Goal: Submit feedback/report problem

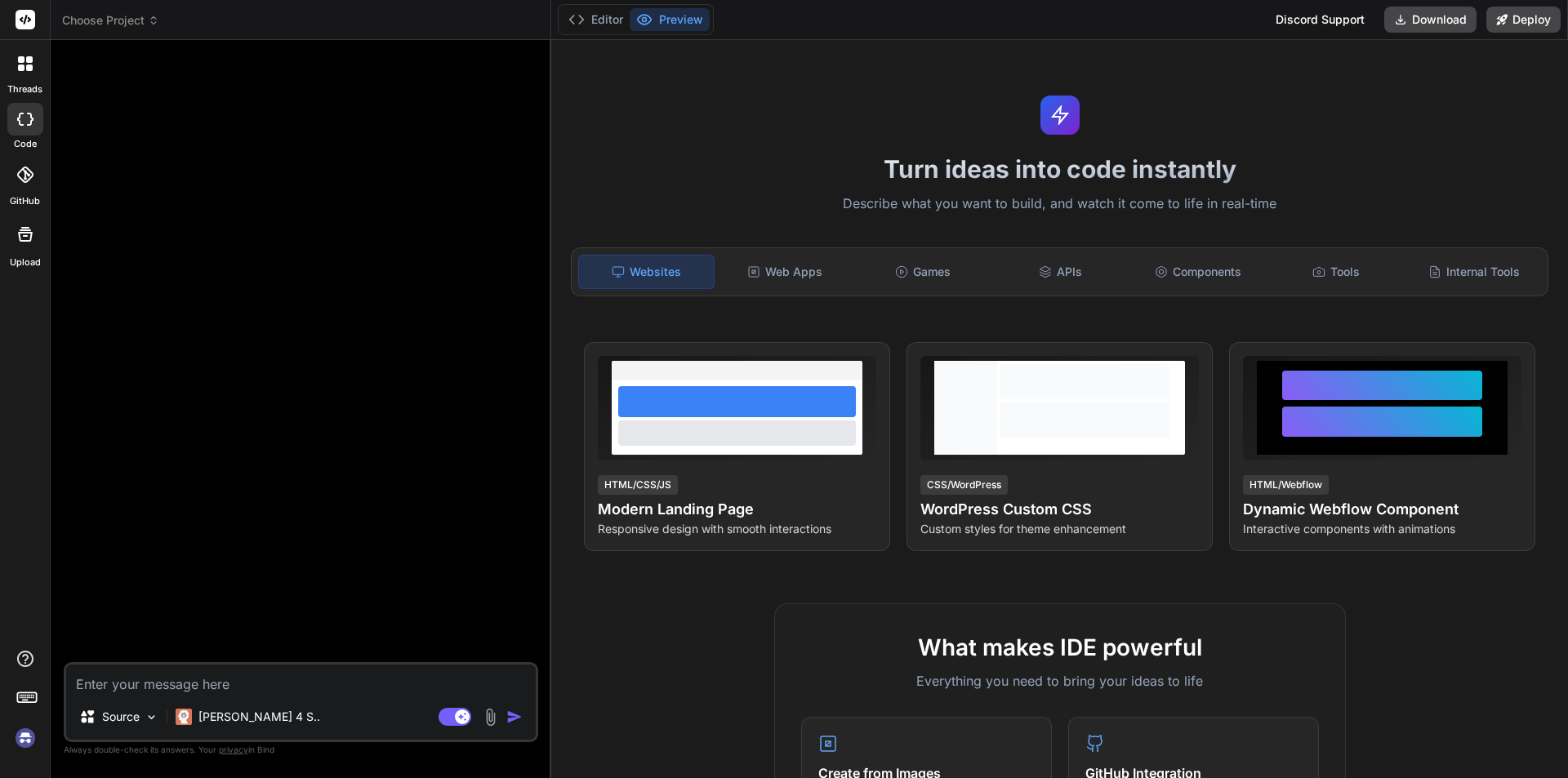
click at [256, 270] on div at bounding box center [302, 357] width 471 height 609
click at [19, 728] on img at bounding box center [25, 738] width 28 height 28
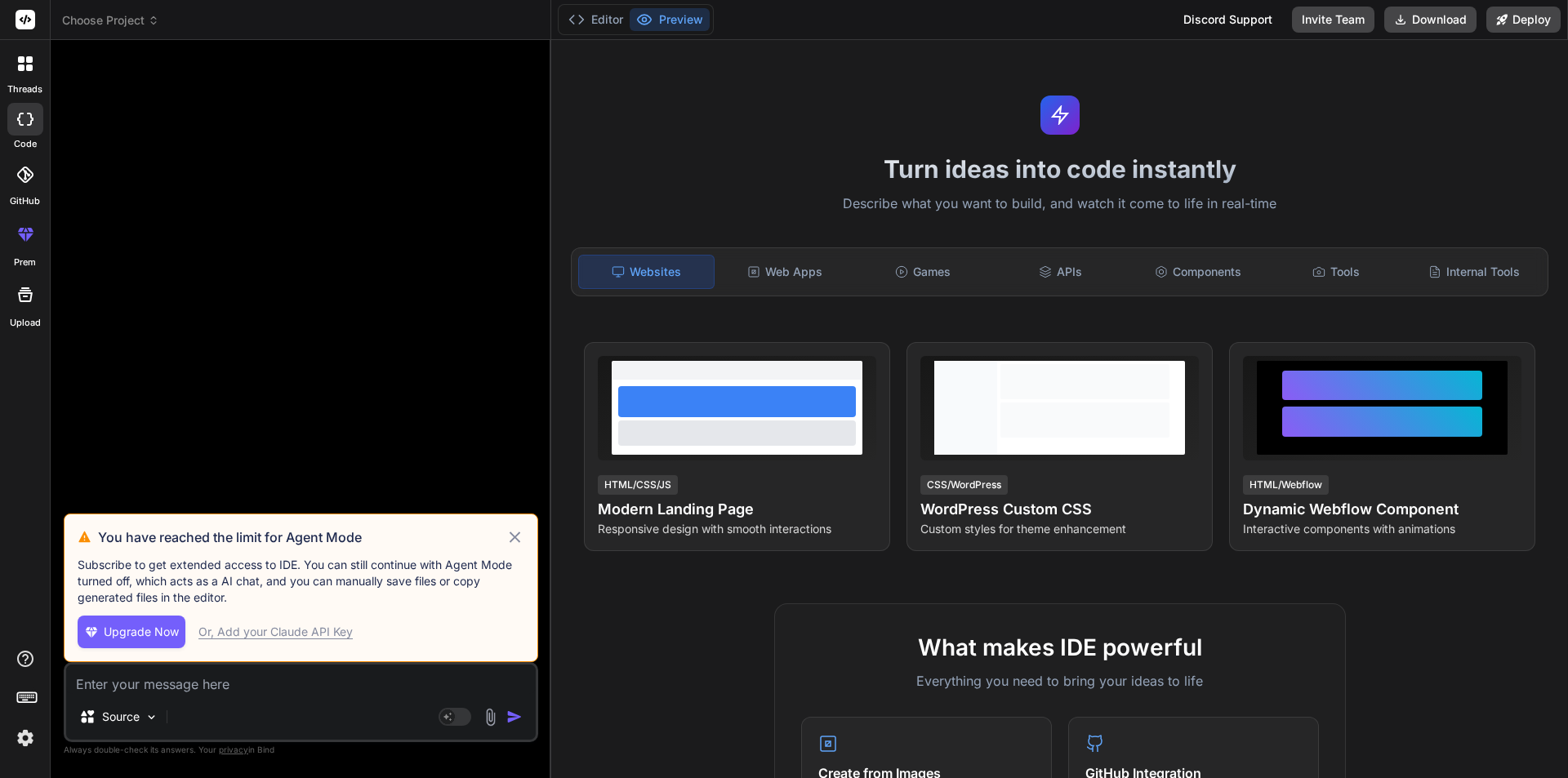
click at [504, 529] on h3 "You have reached the limit for Agent Mode" at bounding box center [301, 537] width 407 height 19
click at [514, 533] on icon at bounding box center [515, 537] width 19 height 19
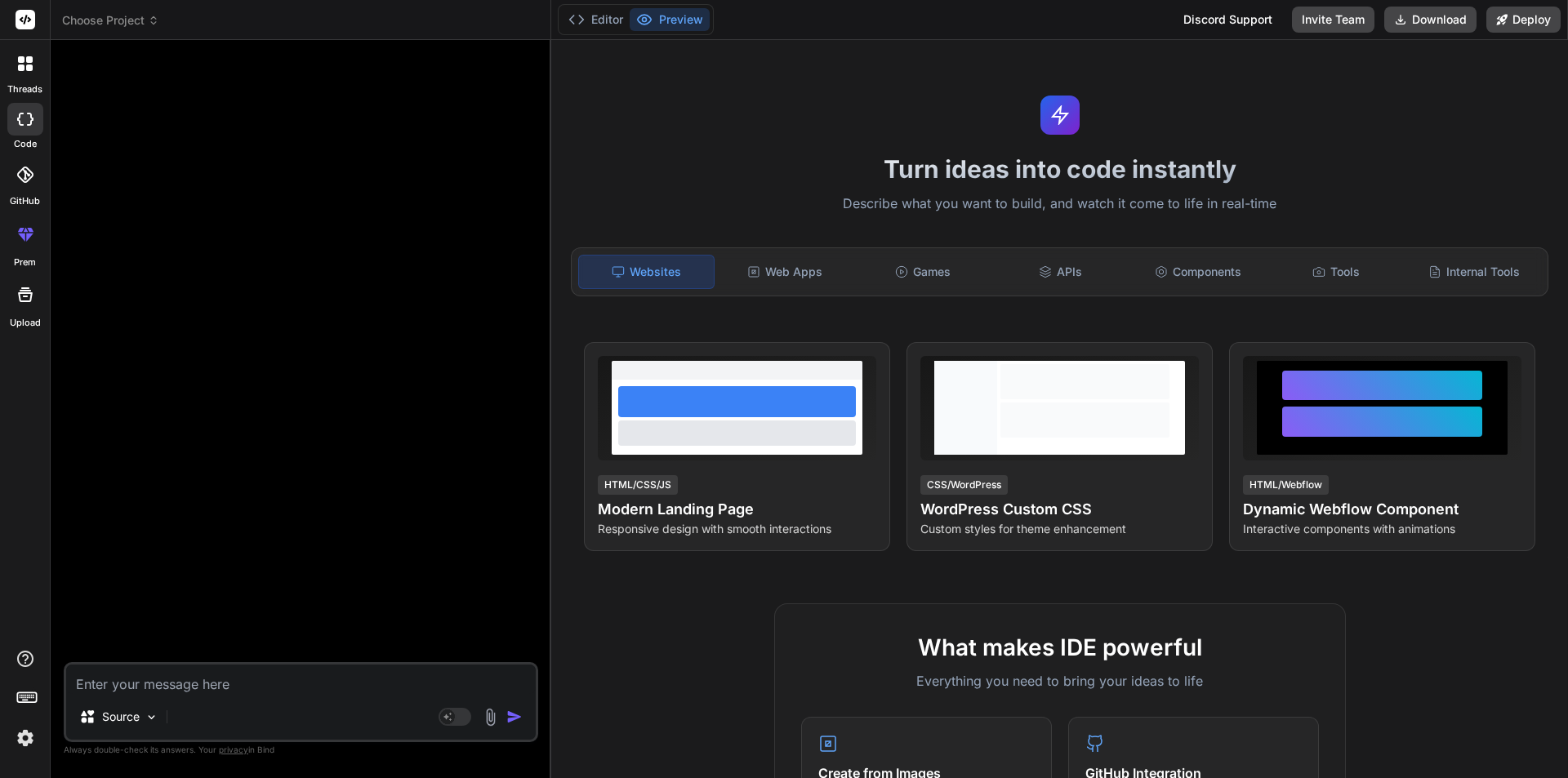
click at [25, 72] on div at bounding box center [26, 64] width 34 height 34
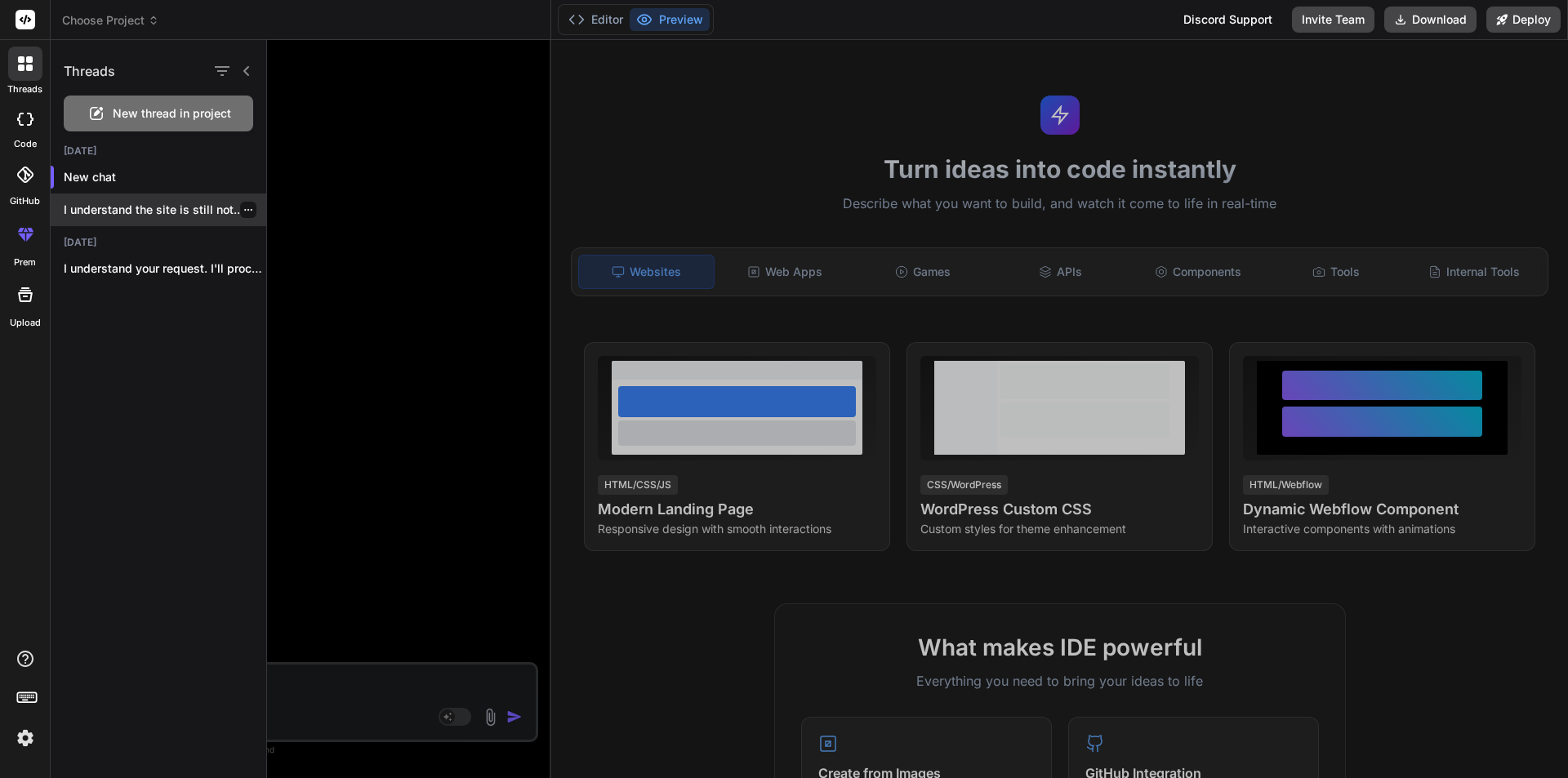
click at [137, 200] on div "I understand the site is still not..." at bounding box center [158, 209] width 215 height 32
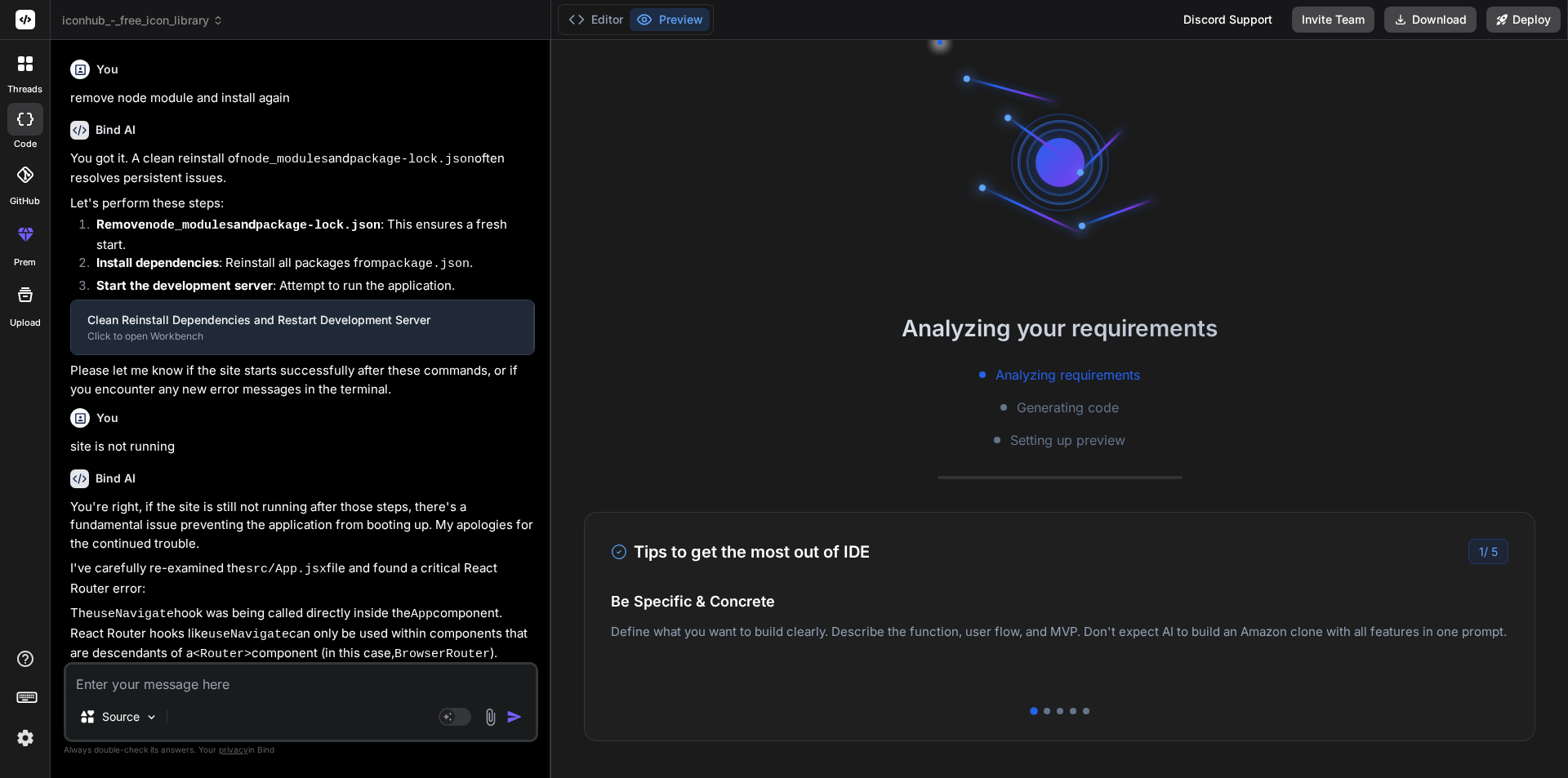
type textarea "x"
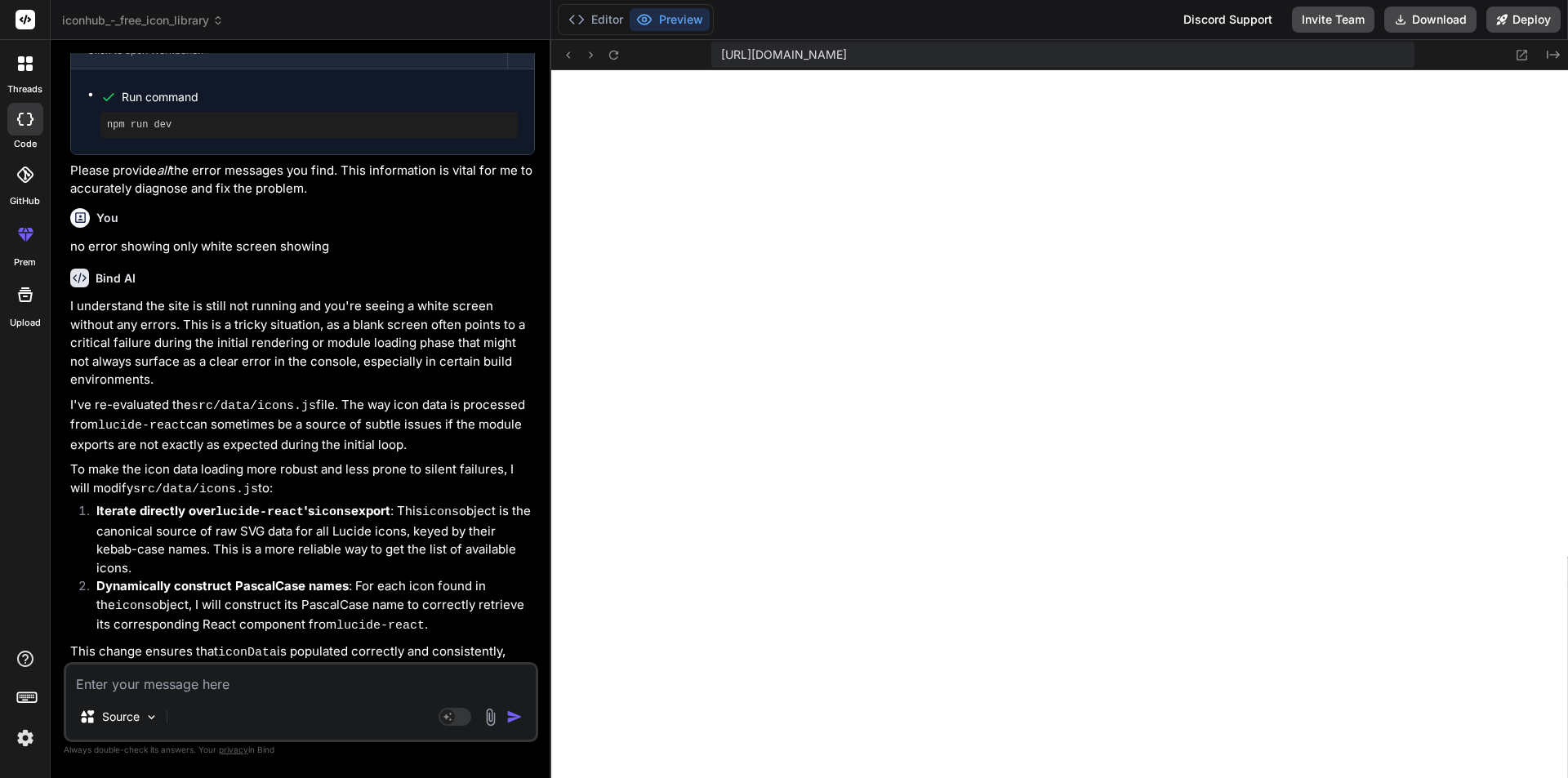
scroll to position [2582, 0]
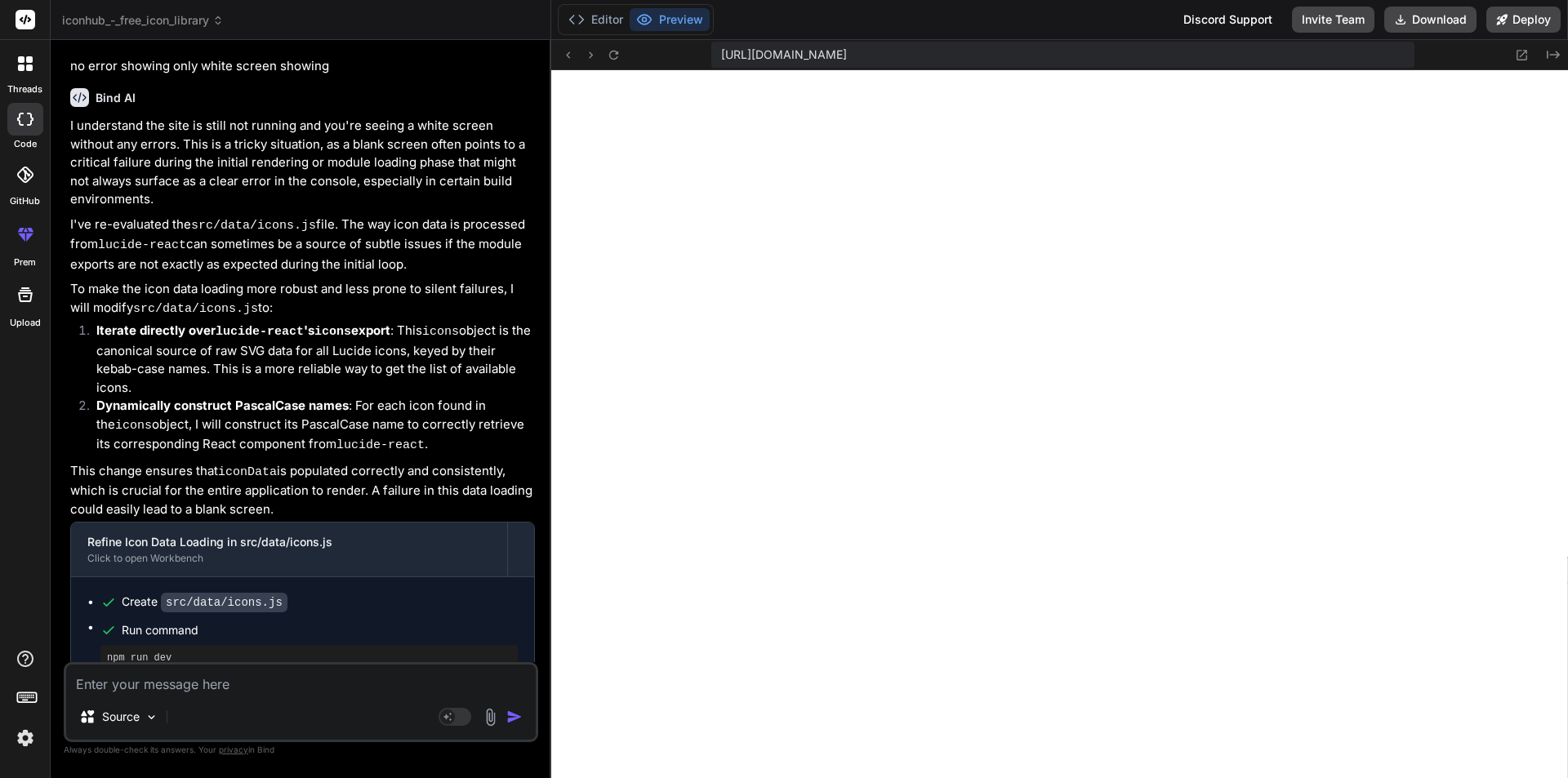
click at [165, 684] on textarea at bounding box center [300, 679] width 469 height 30
type textarea "f"
type textarea "x"
type textarea "fe"
type textarea "x"
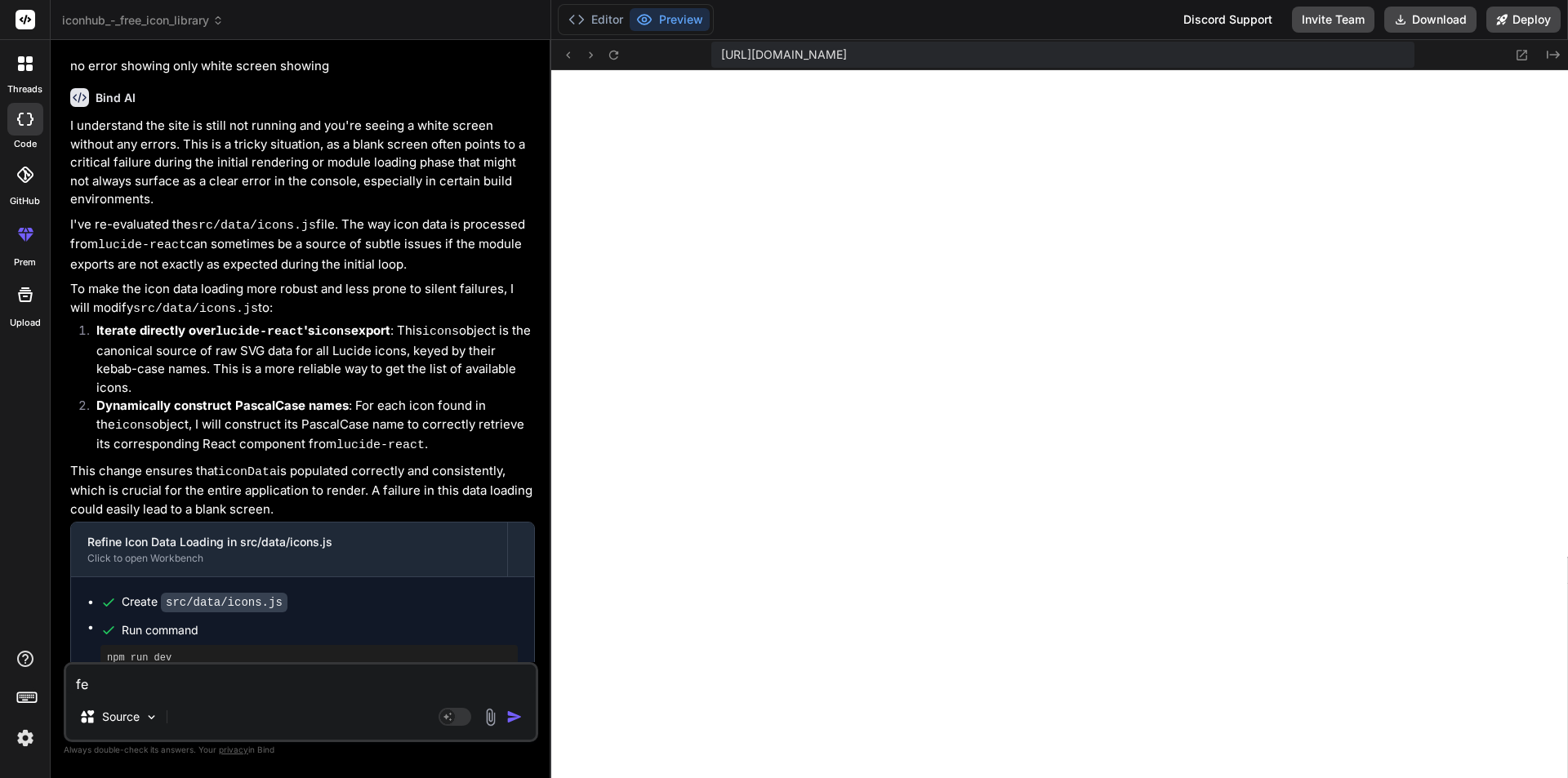
type textarea "fet"
type textarea "x"
type textarea "fetc"
type textarea "x"
type textarea "fetch"
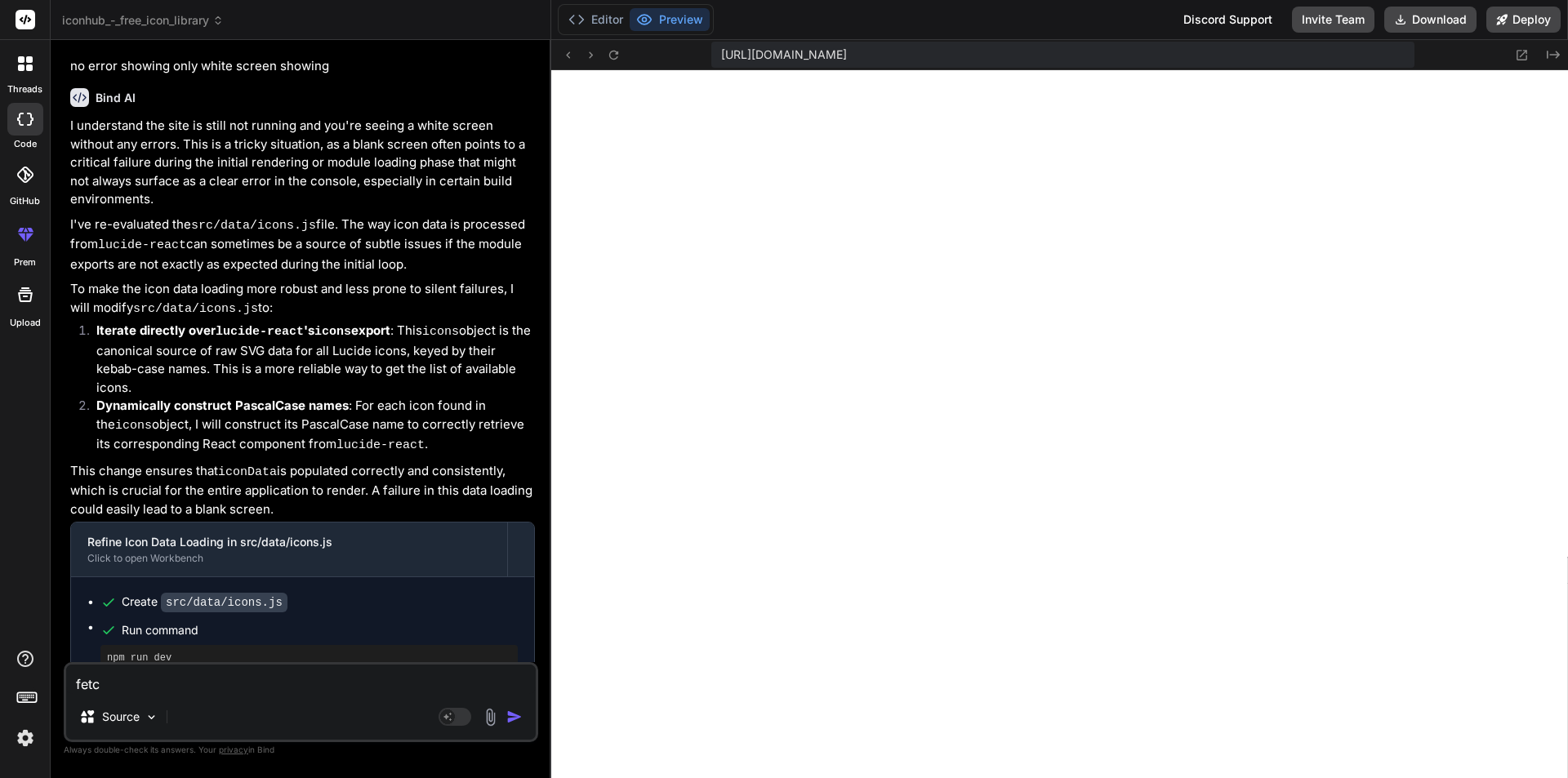
type textarea "x"
type textarea "fetch"
type textarea "x"
type textarea "fetch t"
type textarea "x"
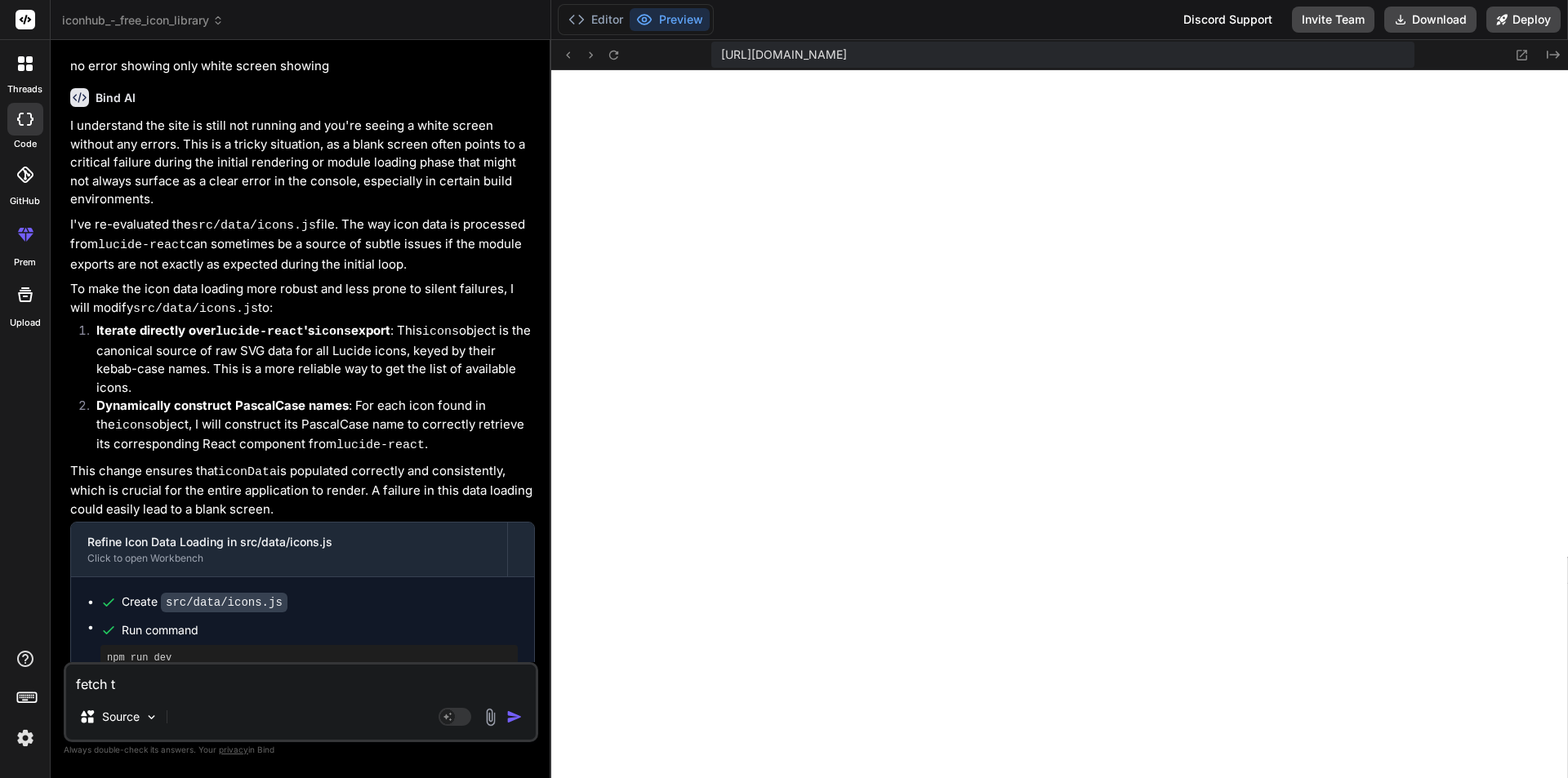
type textarea "fetch th"
type textarea "x"
type textarea "fetch the"
type textarea "x"
type textarea "fetch the"
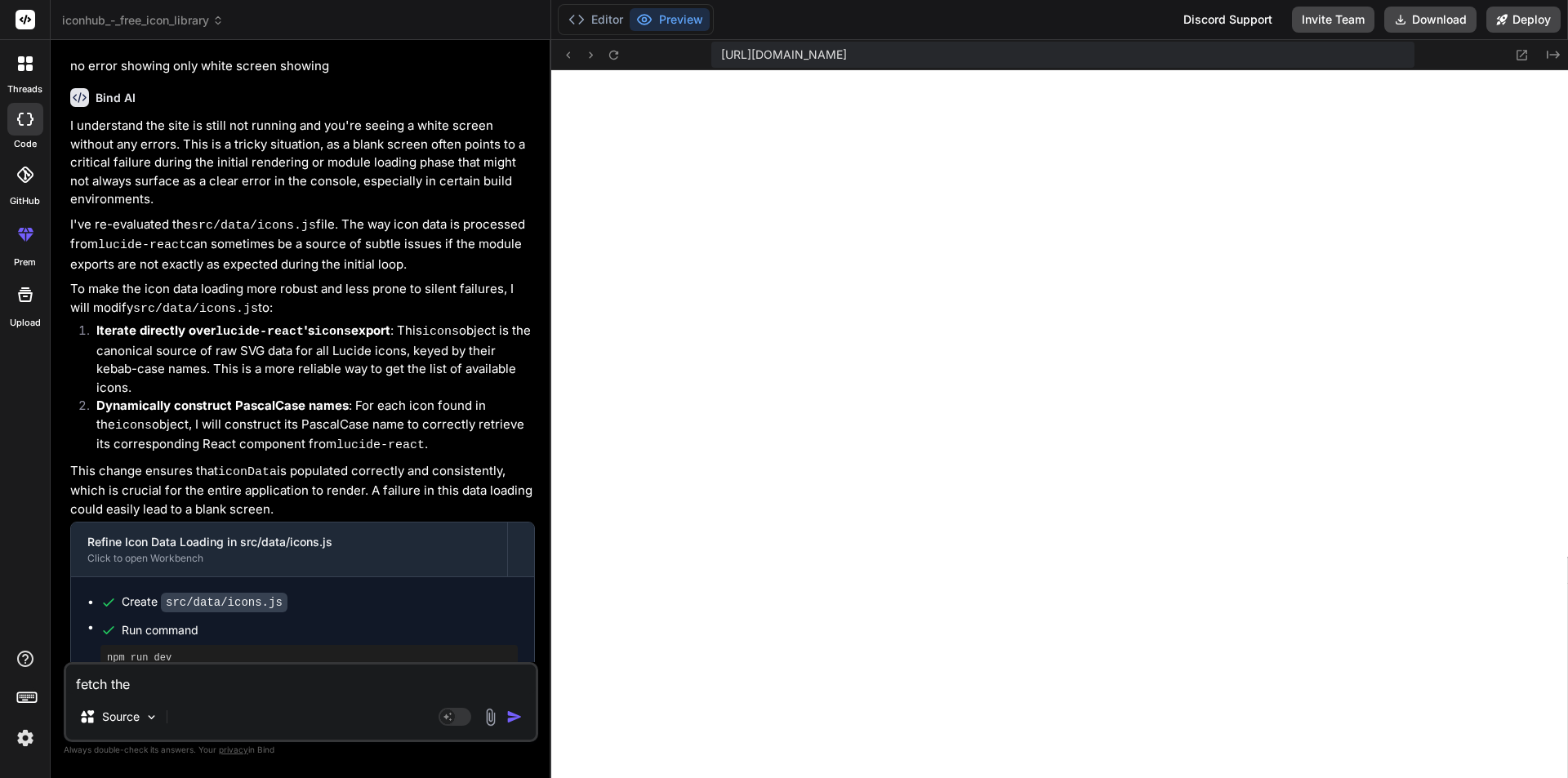
type textarea "x"
type textarea "fetch the i"
type textarea "x"
type textarea "fetch the ic"
type textarea "x"
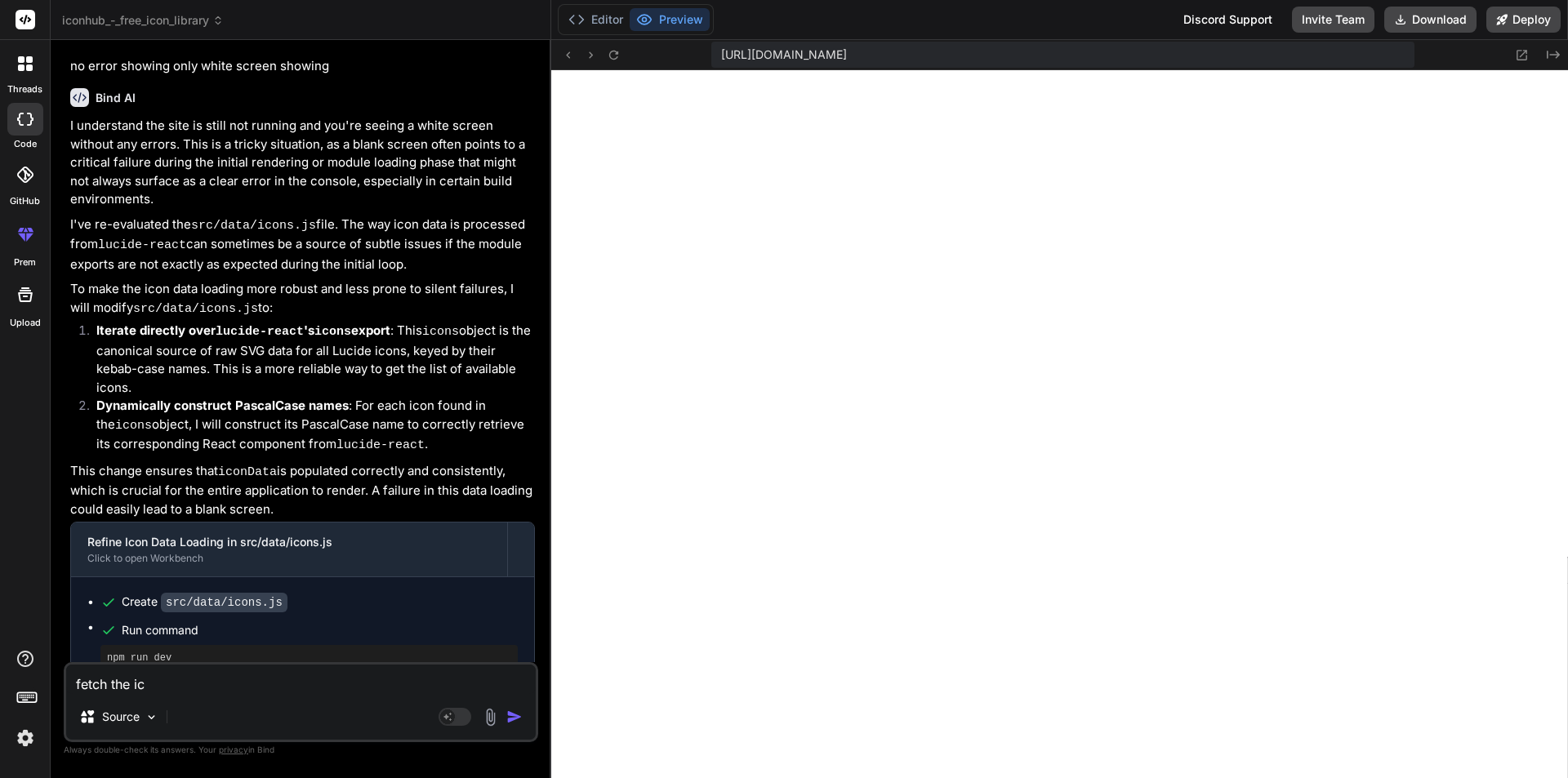
type textarea "fetch the ico"
type textarea "x"
type textarea "fetch the icon"
type textarea "x"
type textarea "fetch the icons"
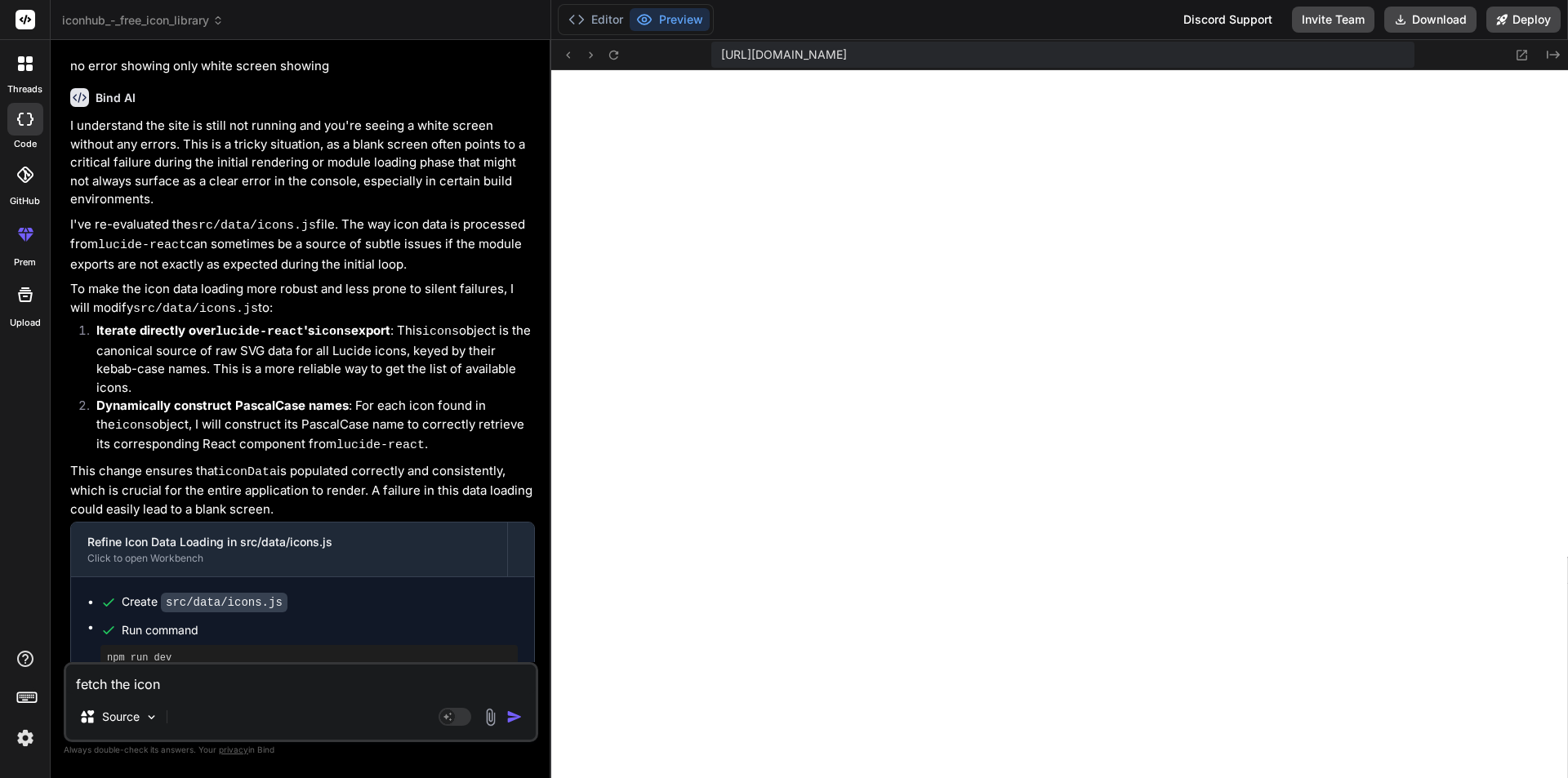
type textarea "x"
type textarea "fetch the icons"
type textarea "x"
type textarea "fetch the icons f"
type textarea "x"
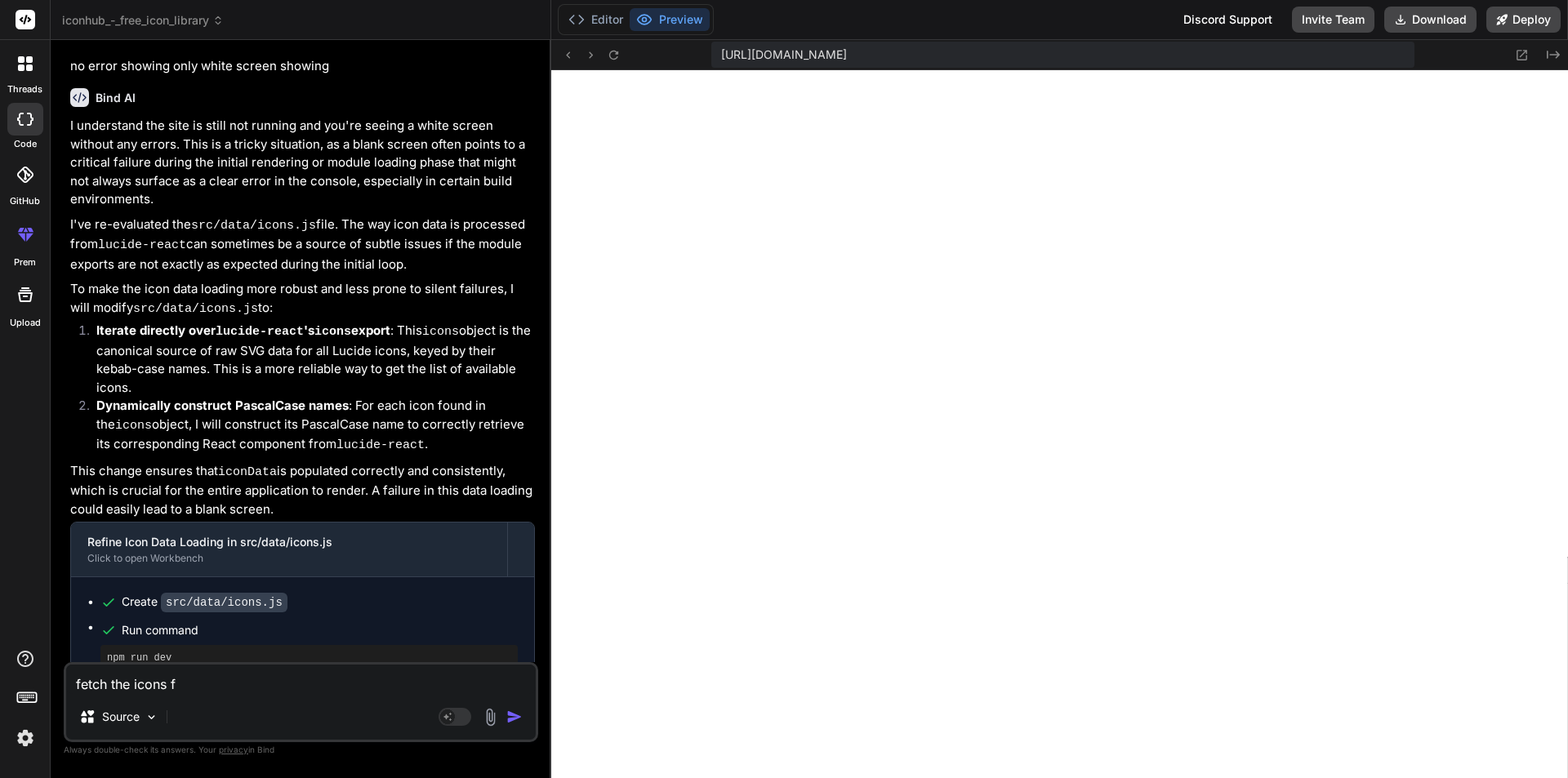
type textarea "fetch the icons fr"
type textarea "x"
type textarea "fetch the icons fro"
type textarea "x"
type textarea "fetch the icons from"
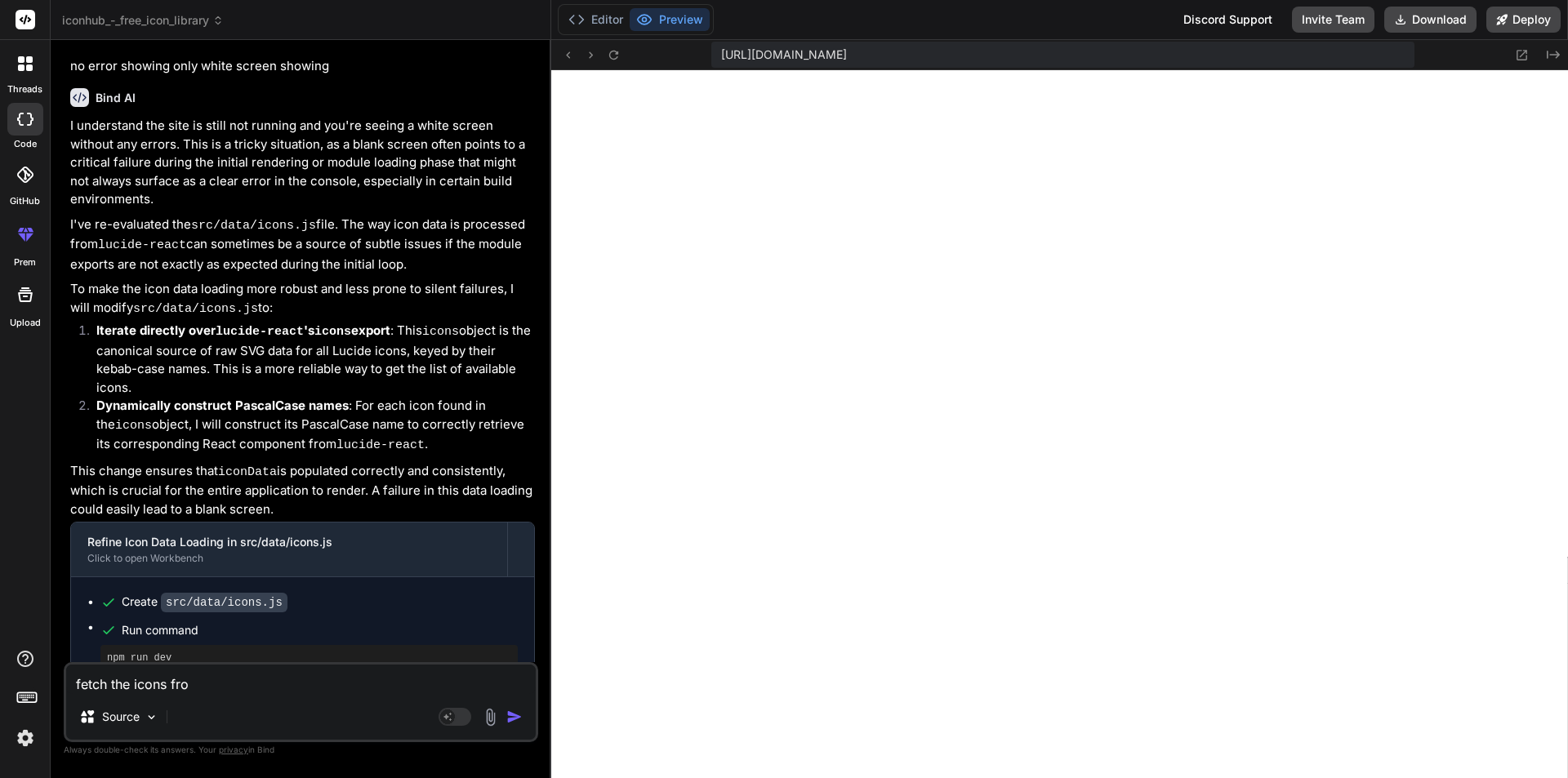
type textarea "x"
type textarea "fetch the icons from"
type textarea "x"
type textarea "fetch the icons from l"
type textarea "x"
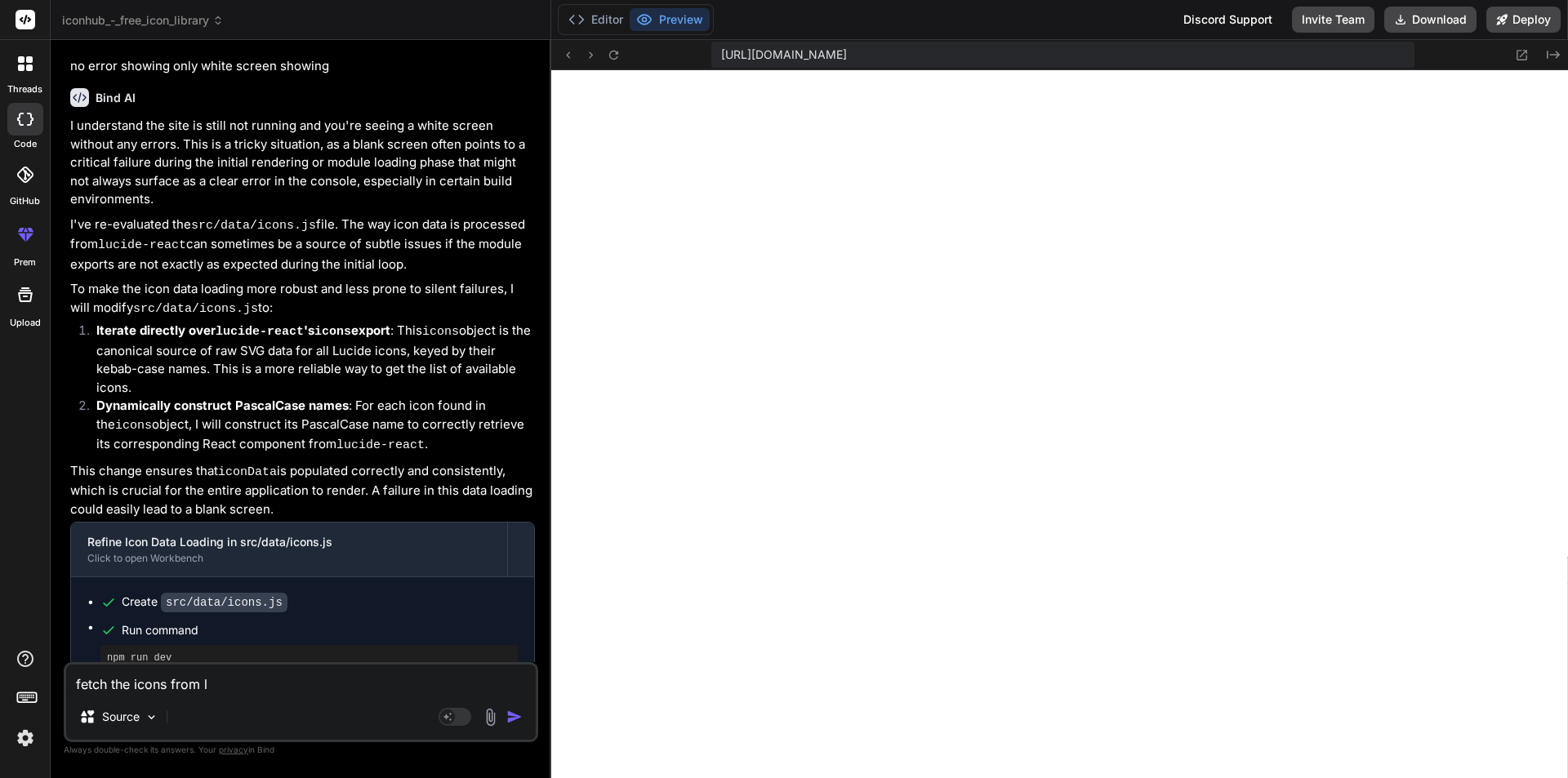
type textarea "fetch the icons from lu"
type textarea "x"
type textarea "fetch the icons from luc"
type textarea "x"
type textarea "fetch the icons from luci"
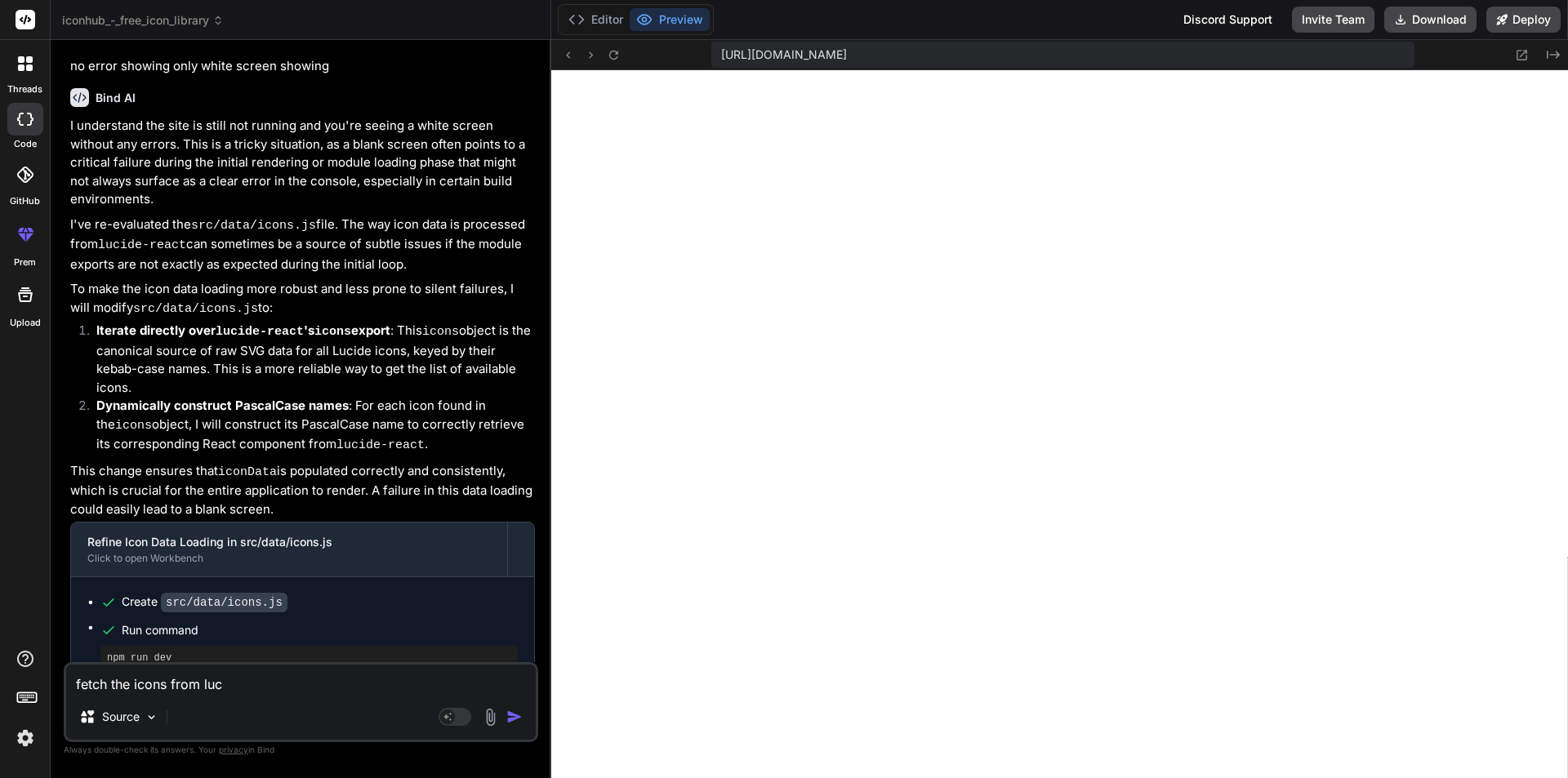
type textarea "x"
type textarea "fetch the icons from lucid"
type textarea "x"
type textarea "fetch the icons from lucide"
type textarea "x"
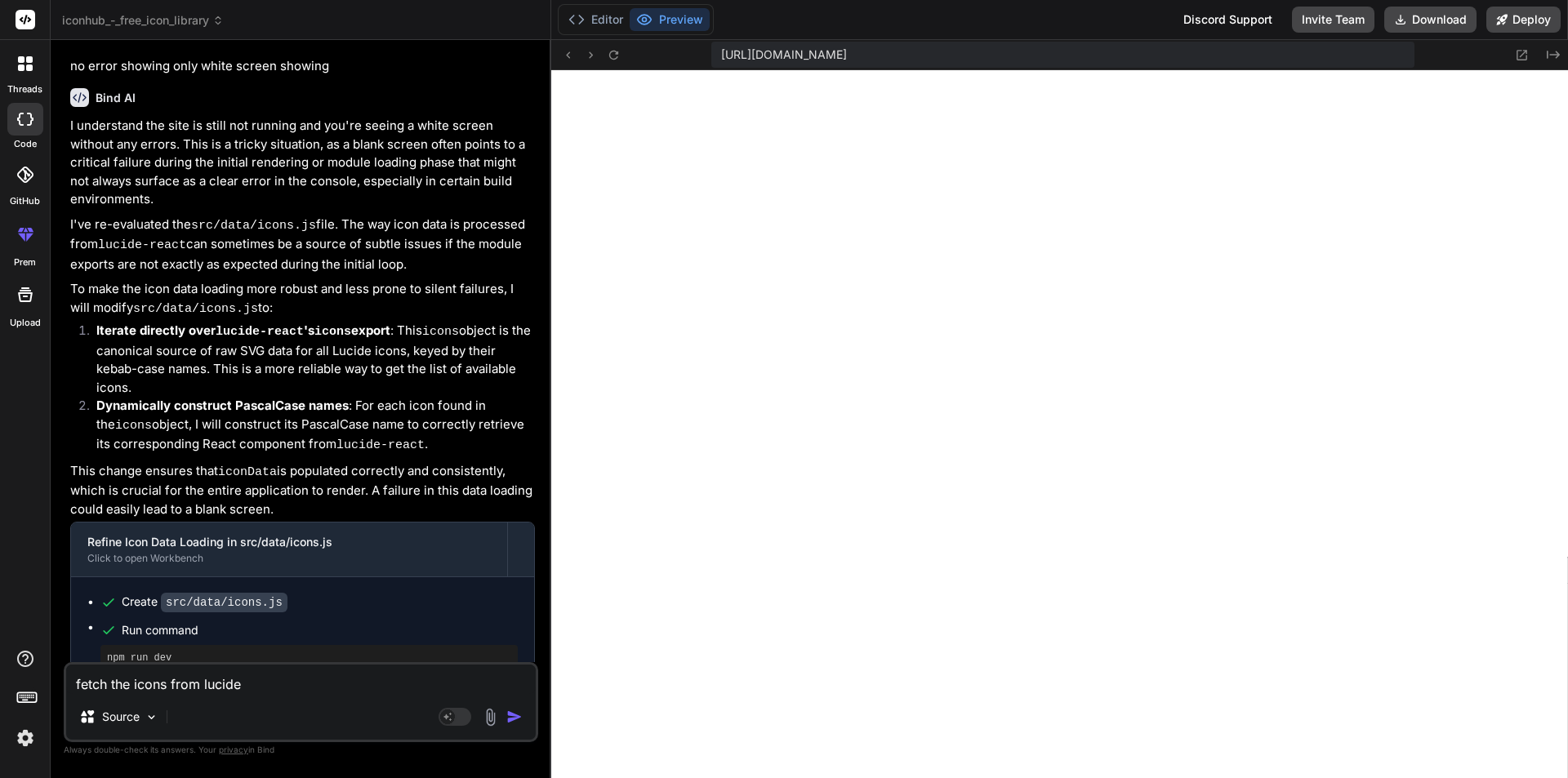
type textarea "fetch the icons from lucide"
type textarea "x"
type textarea "fetch the icons from lucide l"
type textarea "x"
type textarea "fetch the icons from lucide li"
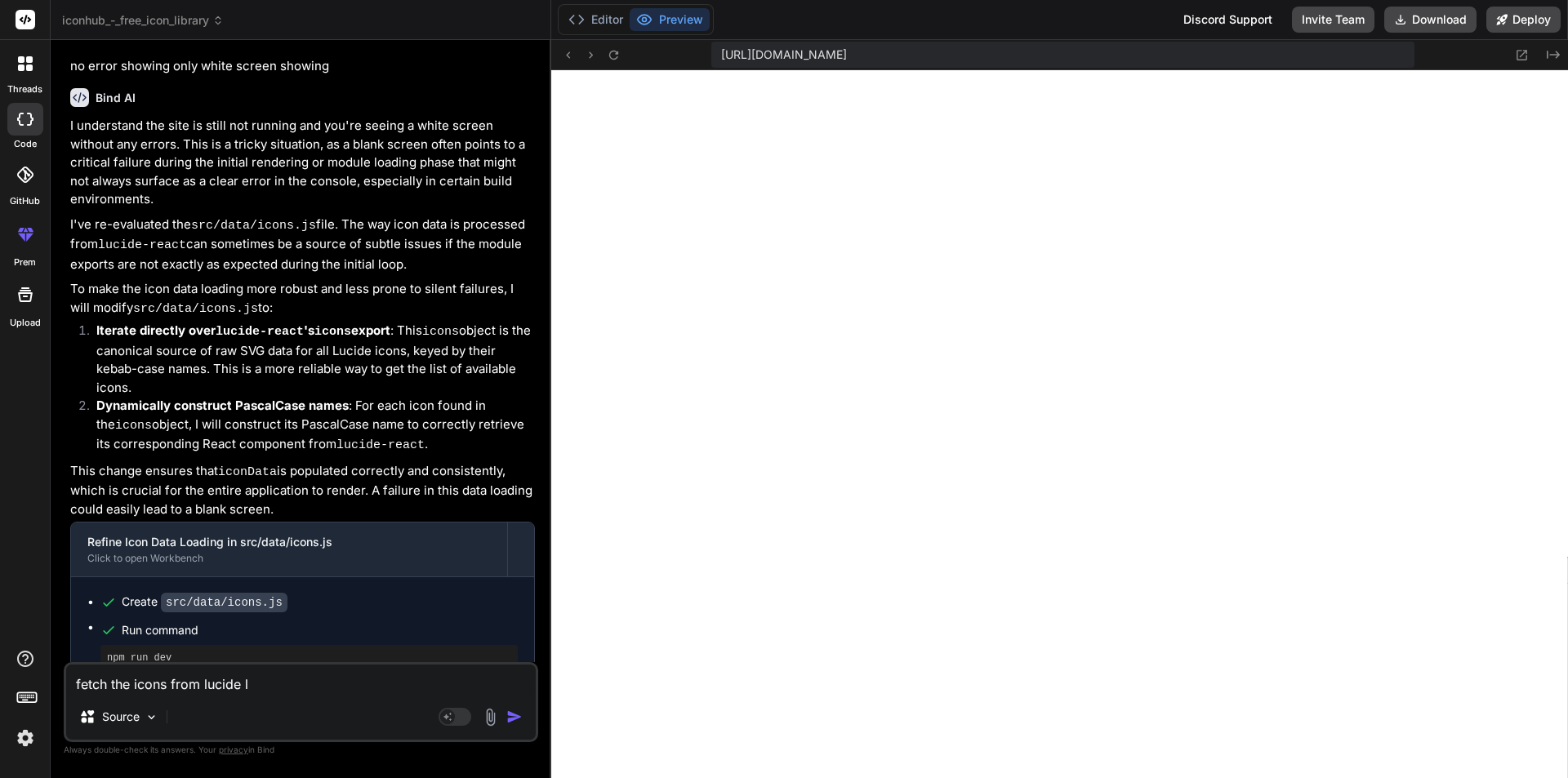
type textarea "x"
type textarea "fetch the icons from lucide lib"
type textarea "x"
type textarea "fetch the icons from lucide libr"
type textarea "x"
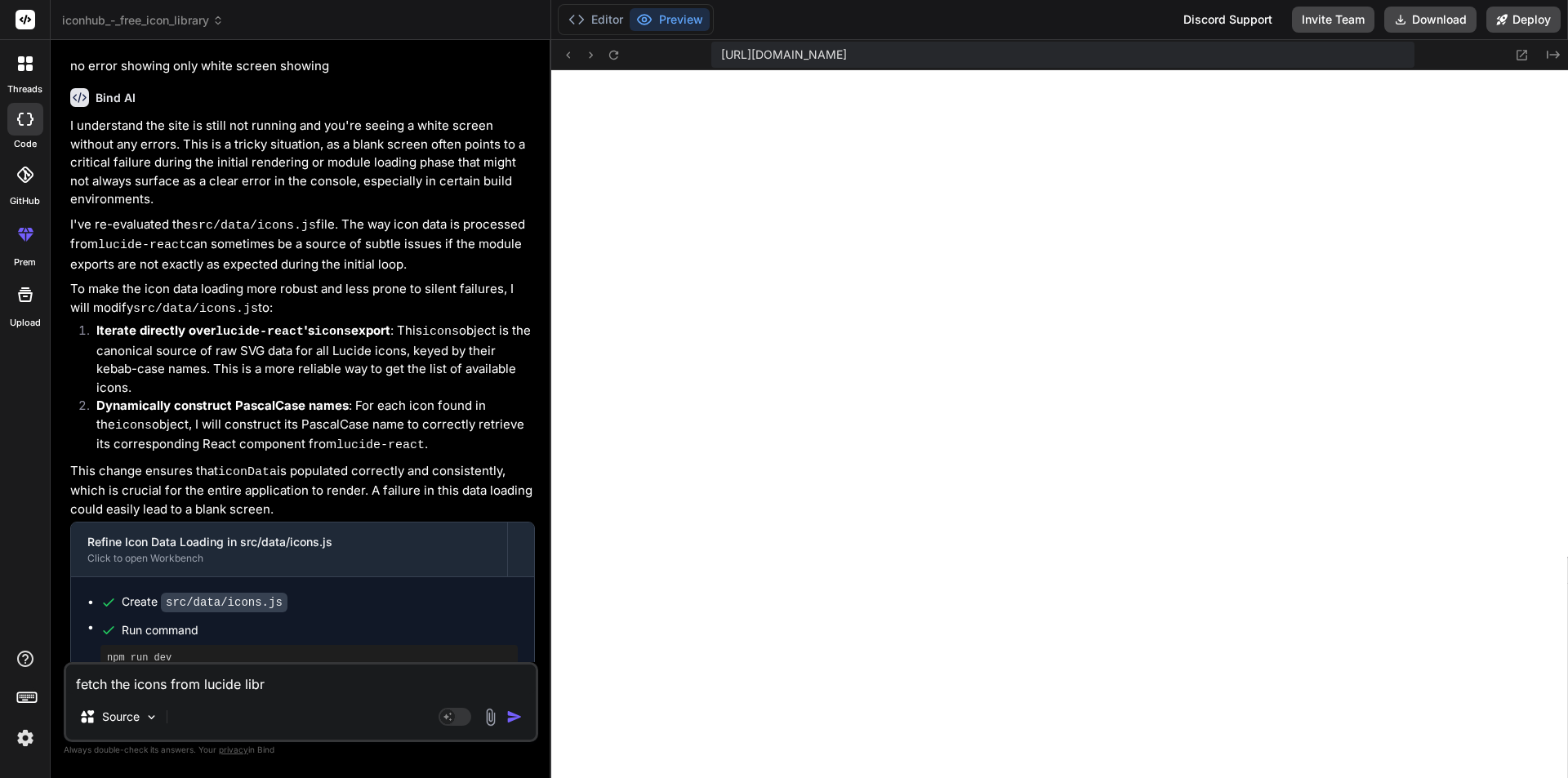
type textarea "fetch the icons from lucide libra"
type textarea "x"
type textarea "fetch the icons from lucide librar"
type textarea "x"
type textarea "fetch the icons from lucide library"
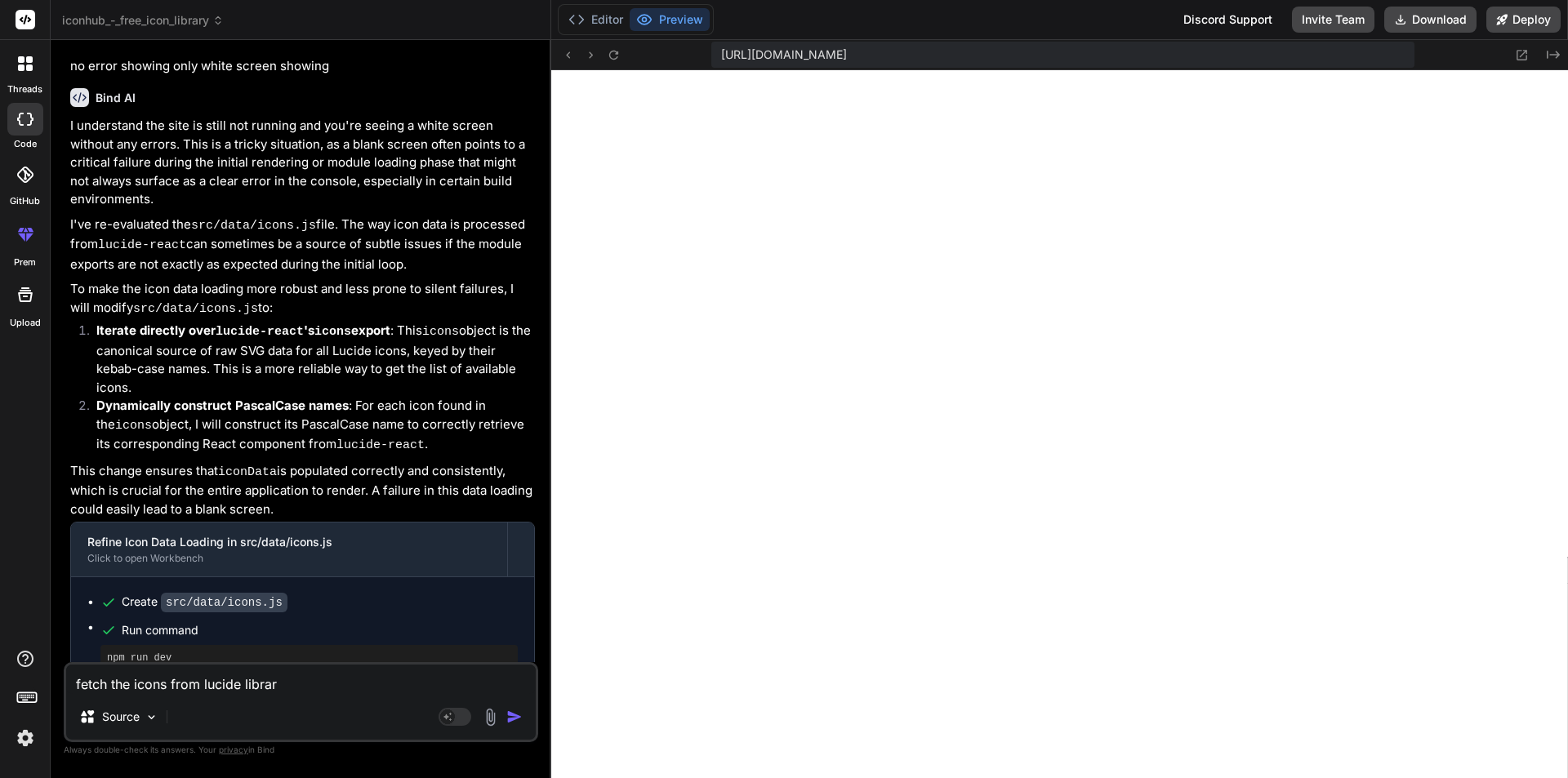
type textarea "x"
type textarea "fetch the icons from lucide library"
type textarea "x"
type textarea "fetch the icons from lucide library a"
type textarea "x"
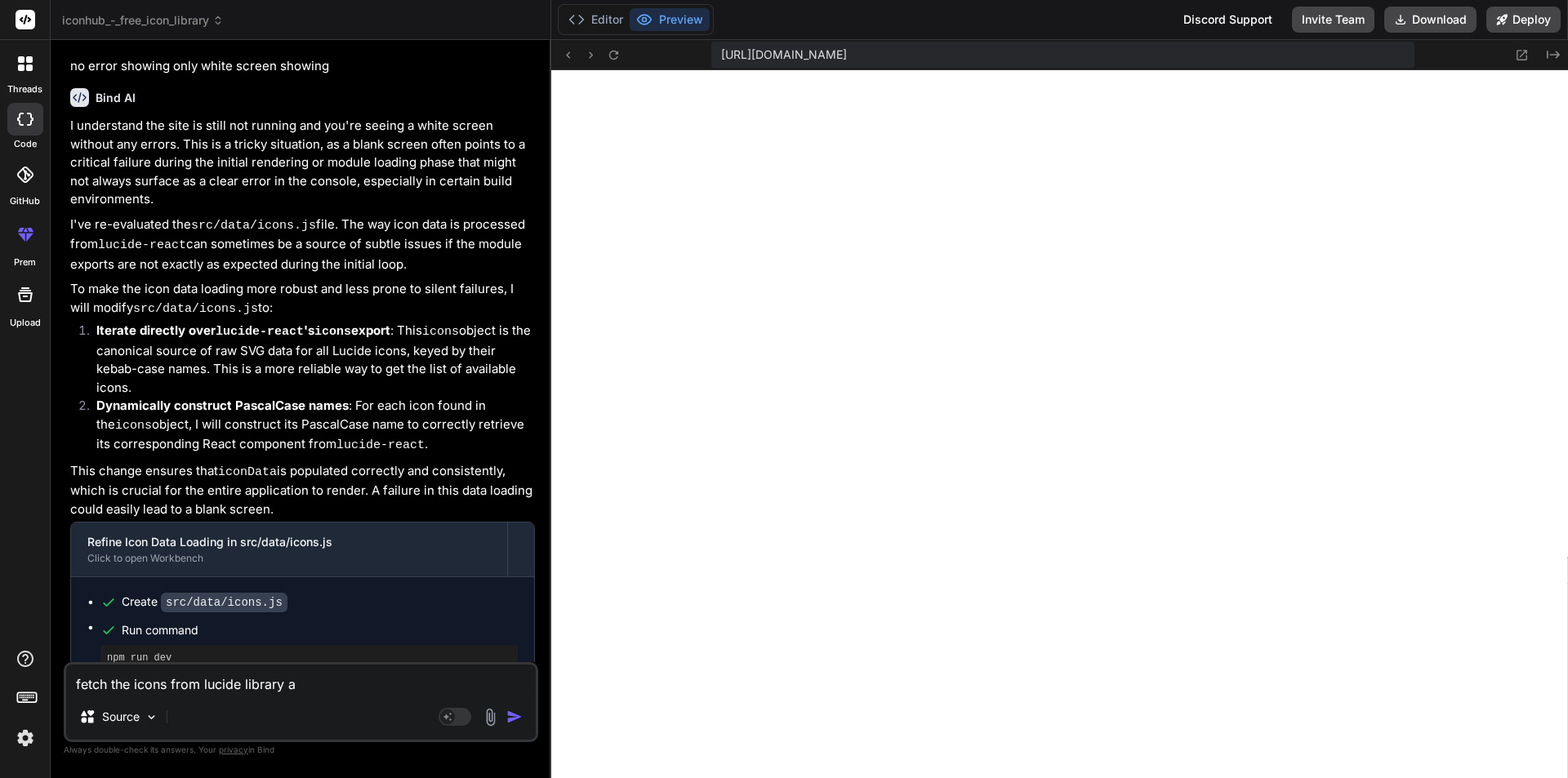
type textarea "fetch the icons from lucide library an"
type textarea "x"
type textarea "fetch the icons from lucide library and"
type textarea "x"
type textarea "fetch the icons from lucide library and"
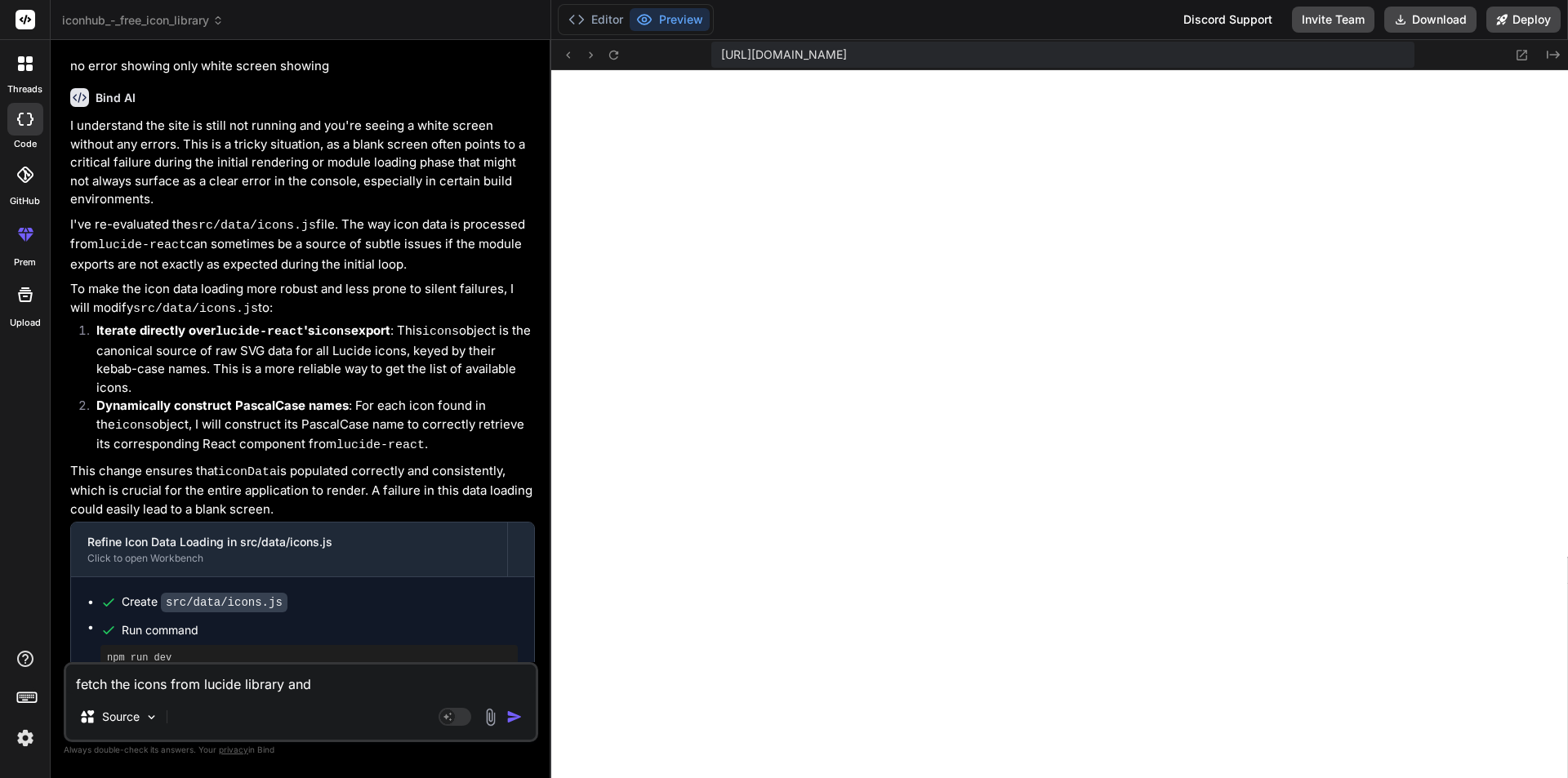
type textarea "x"
type textarea "fetch the icons from lucide library and r"
type textarea "x"
type textarea "fetch the icons from lucide library and re"
type textarea "x"
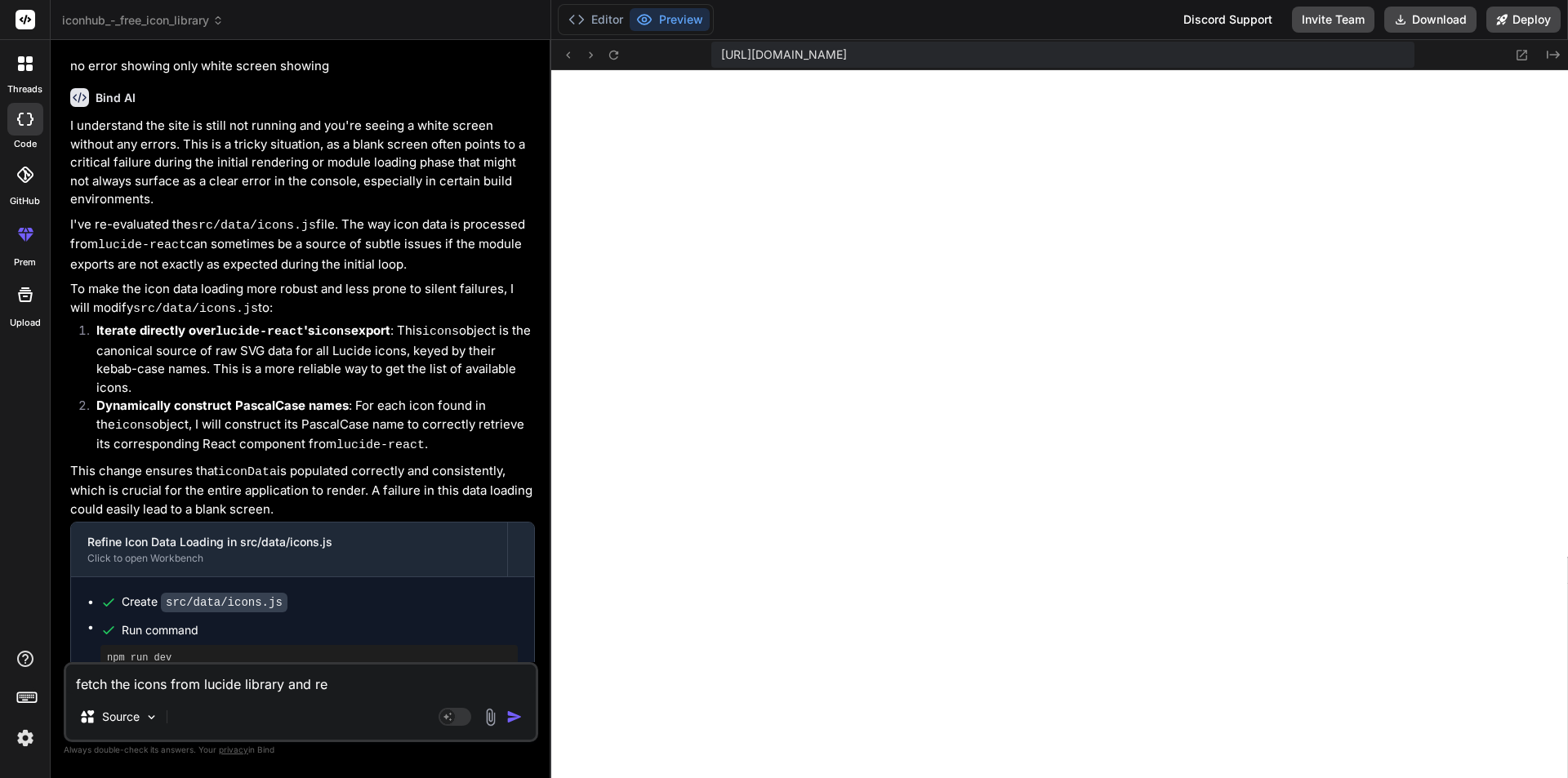
type textarea "fetch the icons from lucide library and ren"
type textarea "x"
type textarea "fetch the icons from lucide library and rend"
type textarea "x"
type textarea "fetch the icons from lucide library and rende"
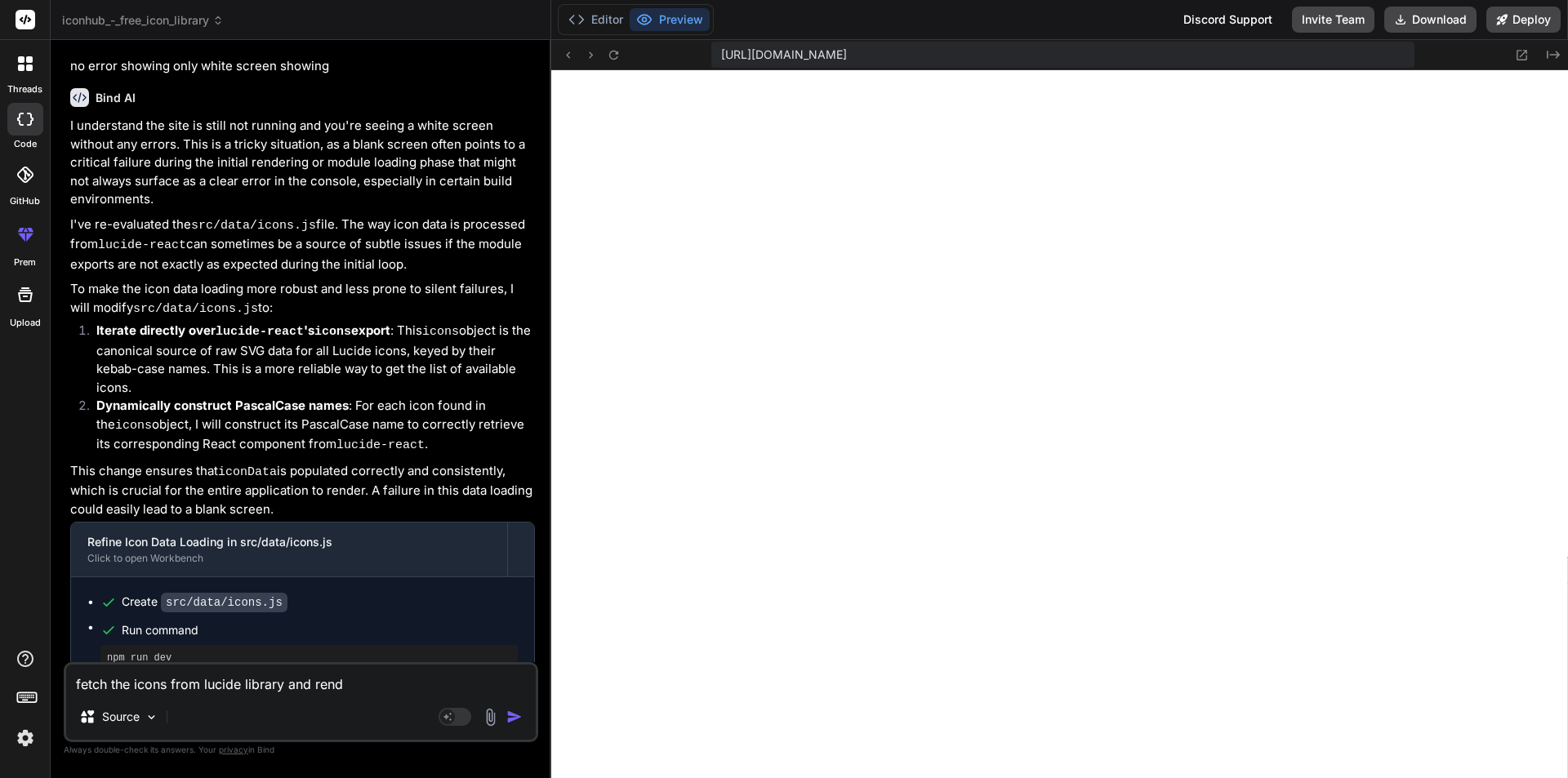
type textarea "x"
type textarea "fetch the icons from lucide library and render"
type textarea "x"
type textarea "fetch the icons from lucide library and render"
type textarea "x"
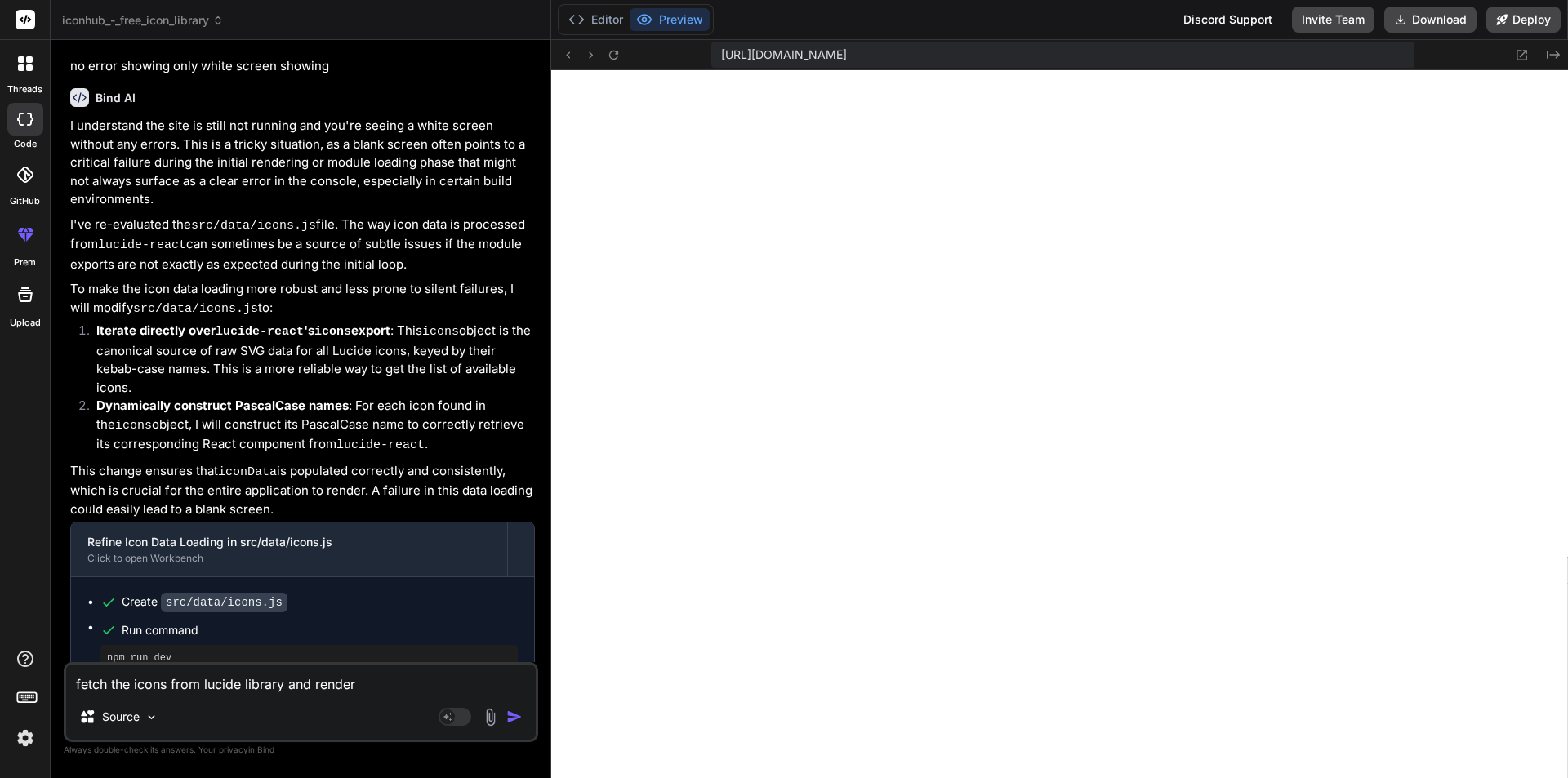
type textarea "fetch the icons from lucide library and render o"
type textarea "x"
type textarea "fetch the icons from lucide library and render on"
type textarea "x"
type textarea "fetch the icons from lucide library and render on"
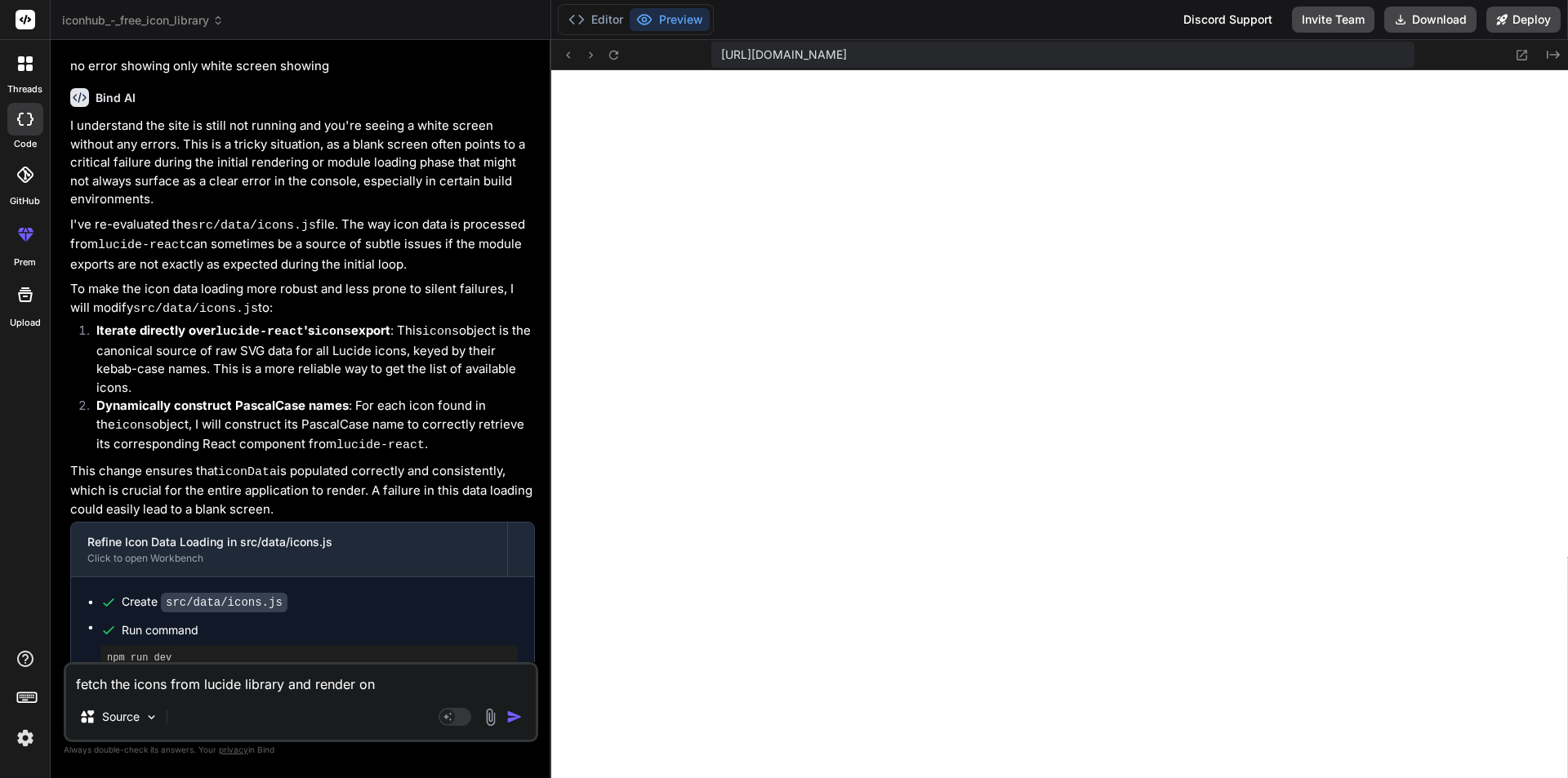
type textarea "x"
type textarea "fetch the icons from lucide library and render on m"
type textarea "x"
type textarea "fetch the icons from lucide library and render on my"
type textarea "x"
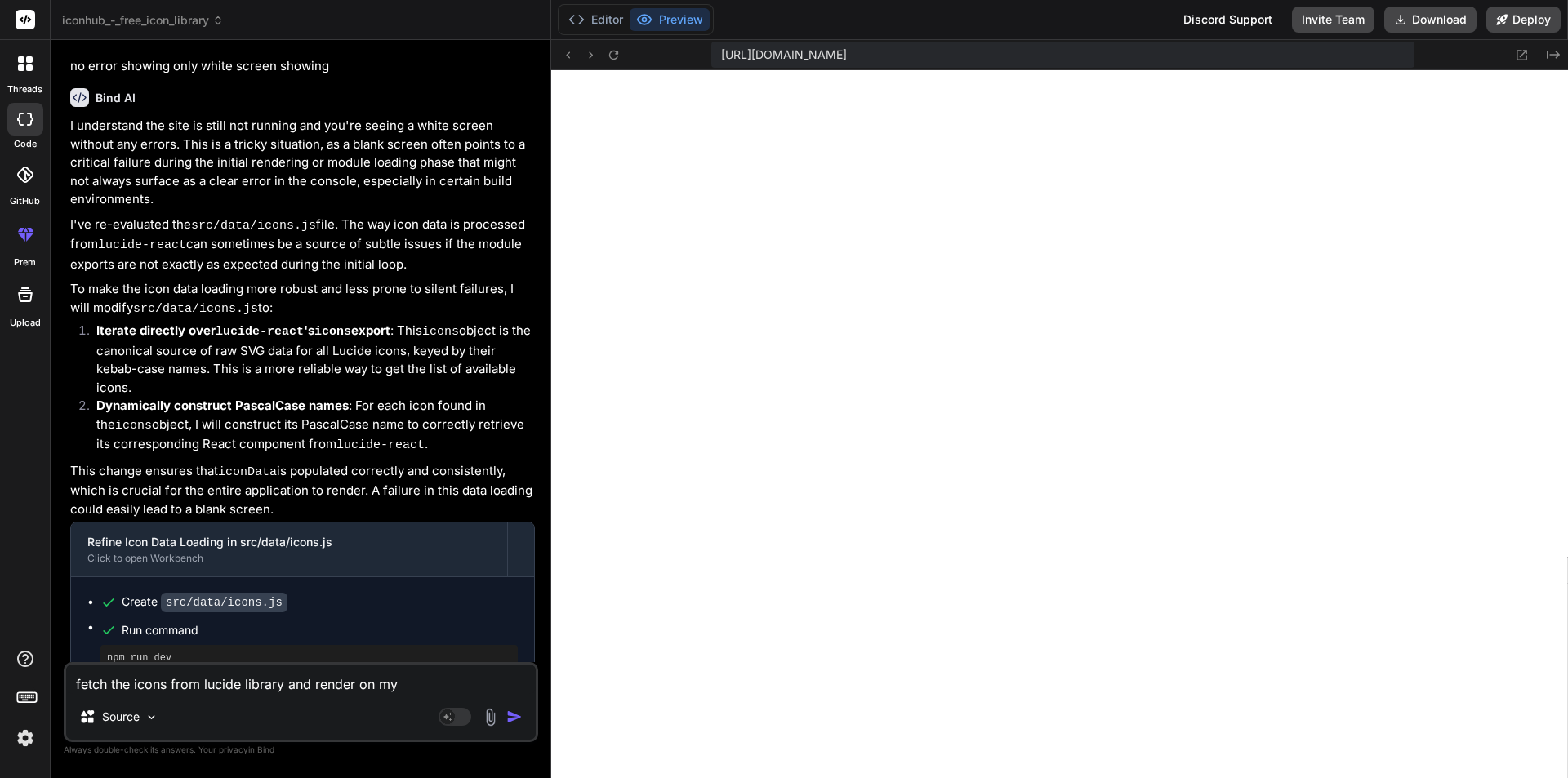
type textarea "fetch the icons from lucide library and render on my"
type textarea "x"
type textarea "fetch the icons from lucide library and render on my s"
type textarea "x"
type textarea "fetch the icons from lucide library and render on my si"
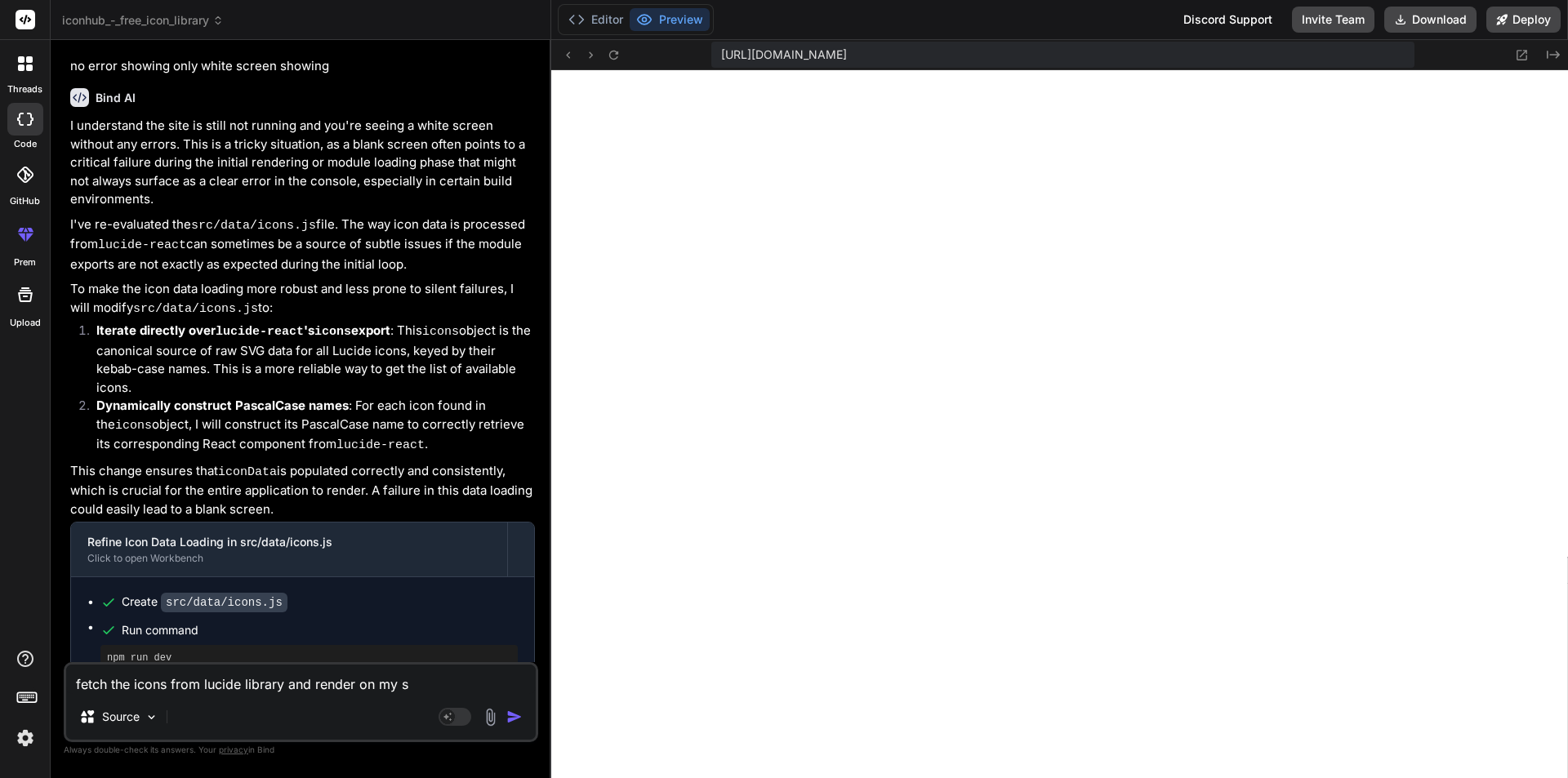
type textarea "x"
type textarea "fetch the icons from lucide library and render on my sit"
type textarea "x"
type textarea "fetch the icons from lucide library and render on my site"
type textarea "x"
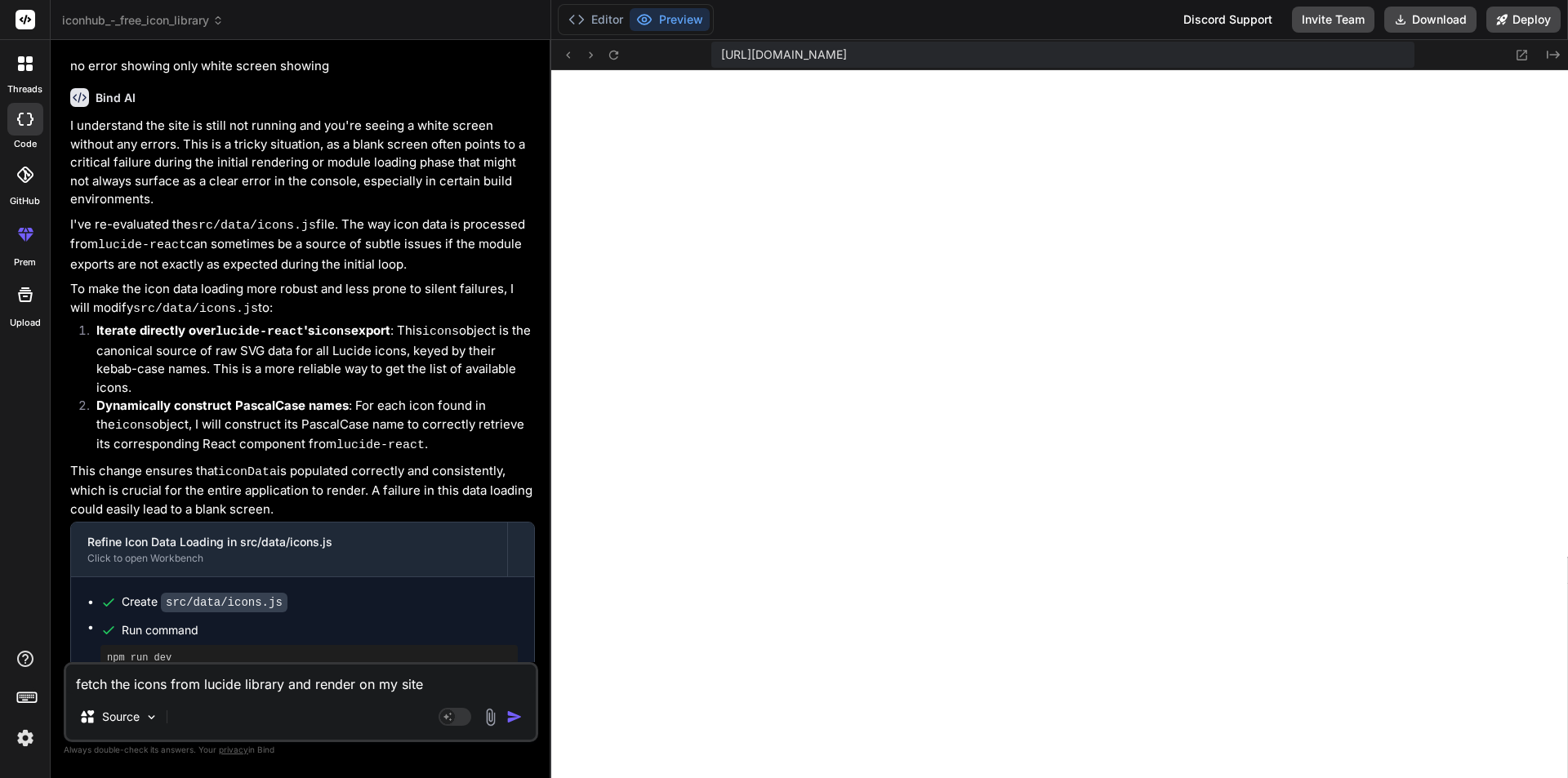
type textarea "fetch the icons from lucide library and render on my site"
type textarea "x"
type textarea "fetch the icons from lucide library and render on my site a"
type textarea "x"
type textarea "fetch the icons from lucide library and render on my site an"
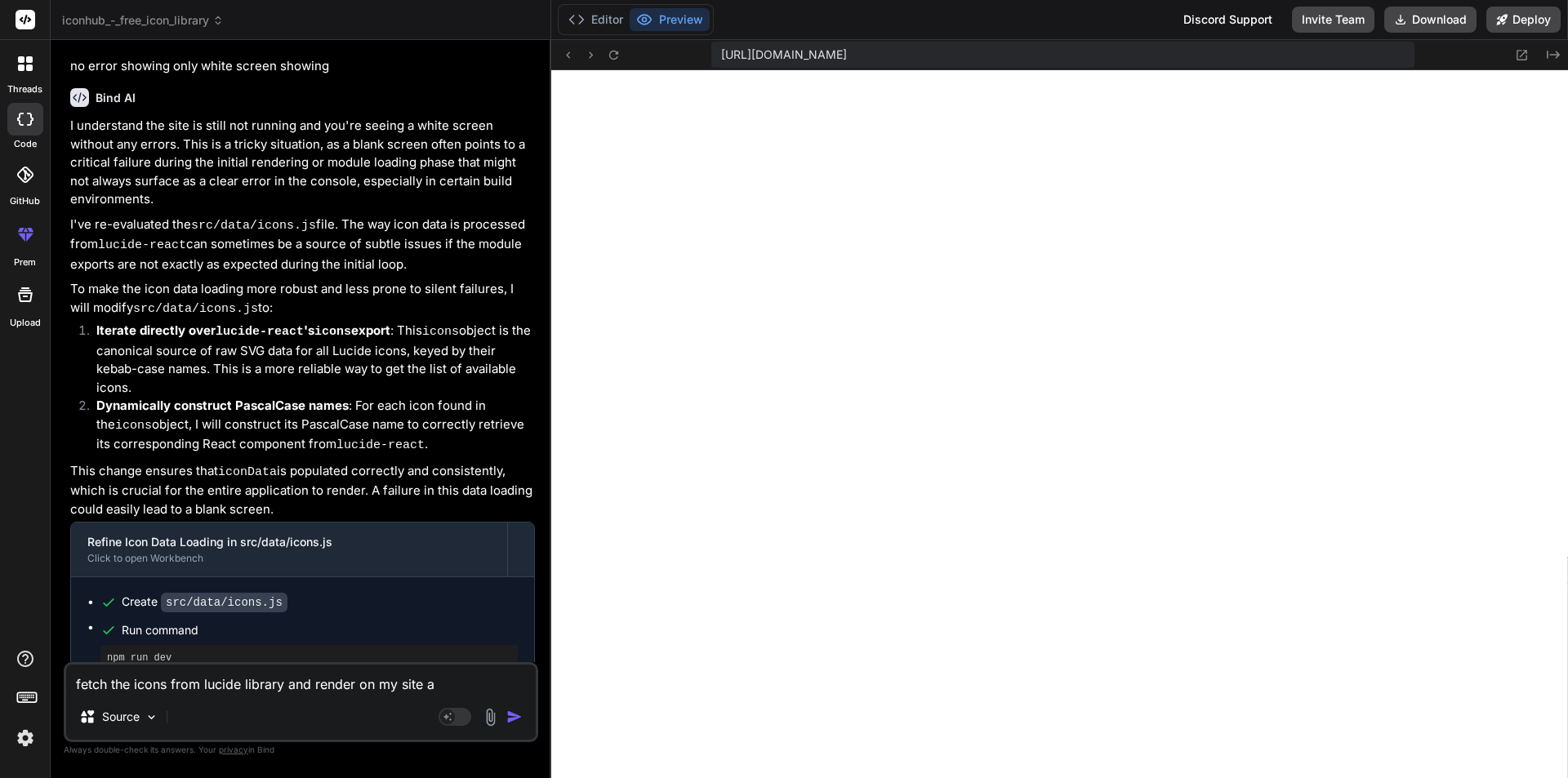
type textarea "x"
type textarea "fetch the icons from lucide library and render on my site and"
type textarea "x"
type textarea "fetch the icons from lucide library and render on my site and"
type textarea "x"
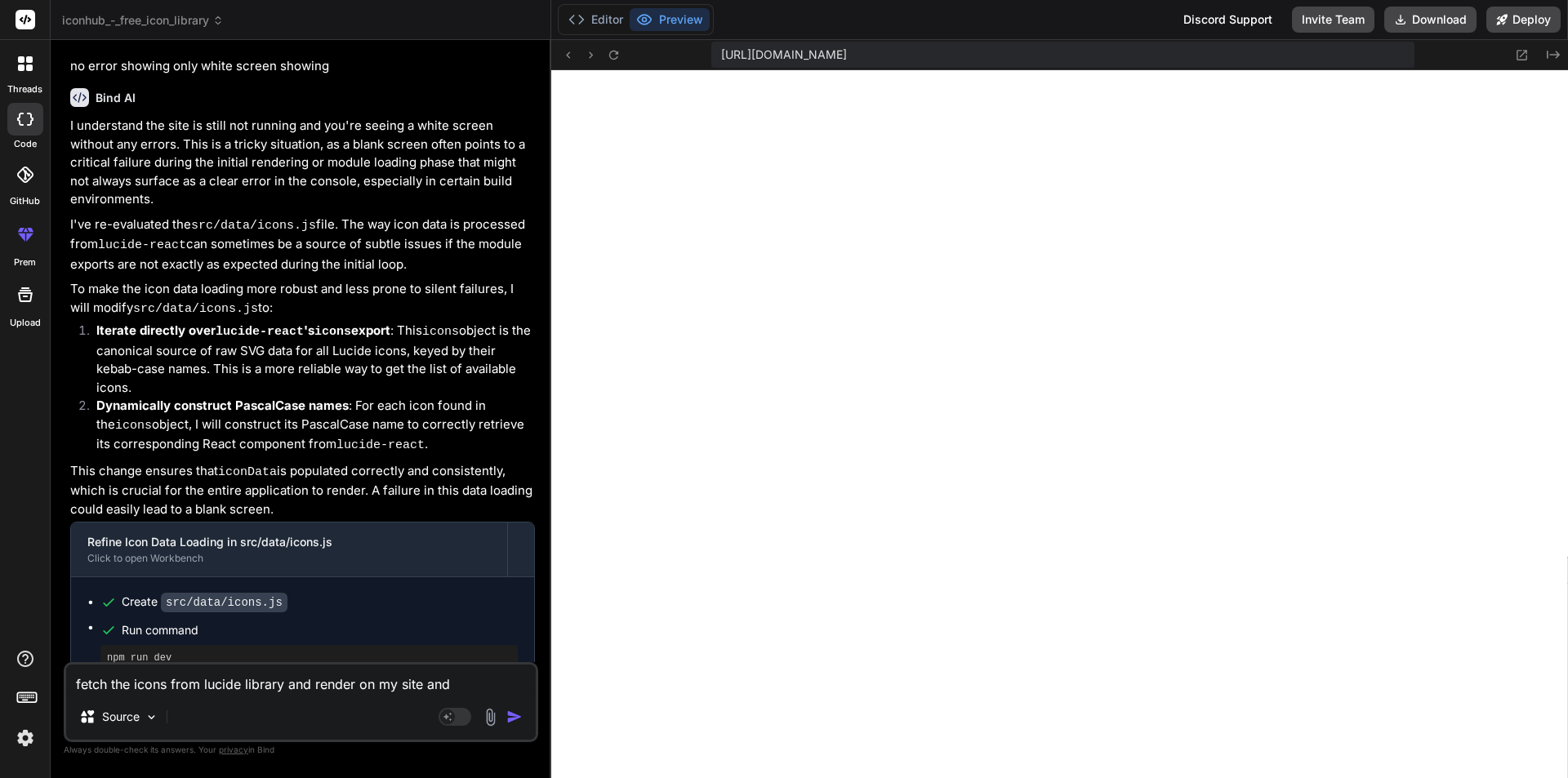
type textarea "fetch the icons from lucide library and render on my site and l"
type textarea "x"
type textarea "fetch the icons from lucide library and render on my site and"
type textarea "x"
type textarea "fetch the icons from lucide library and render on my site and a"
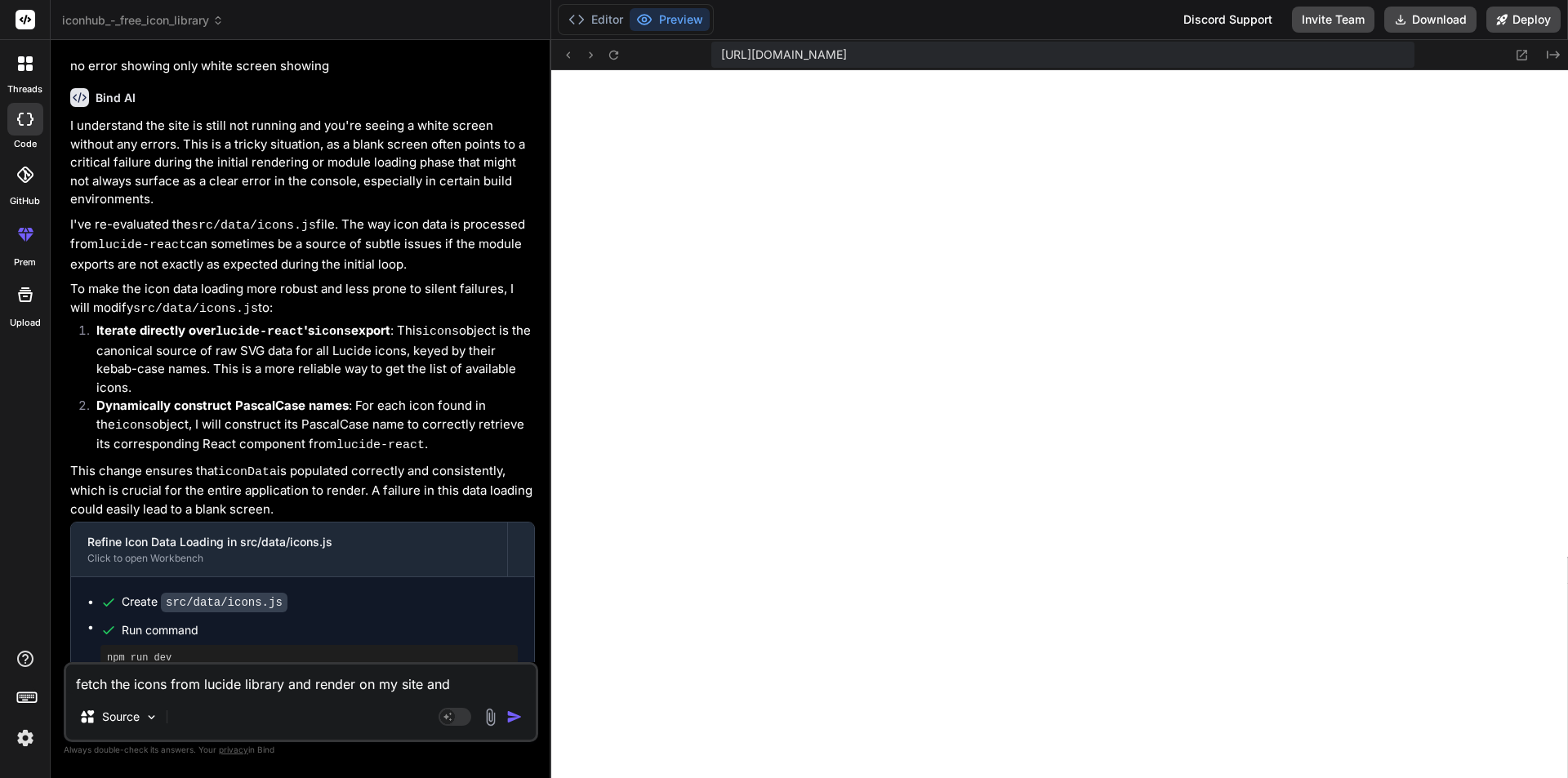
type textarea "x"
type textarea "fetch the icons from lucide library and render on my site and al"
type textarea "x"
type textarea "fetch the icons from lucide library and render on my site and all"
type textarea "x"
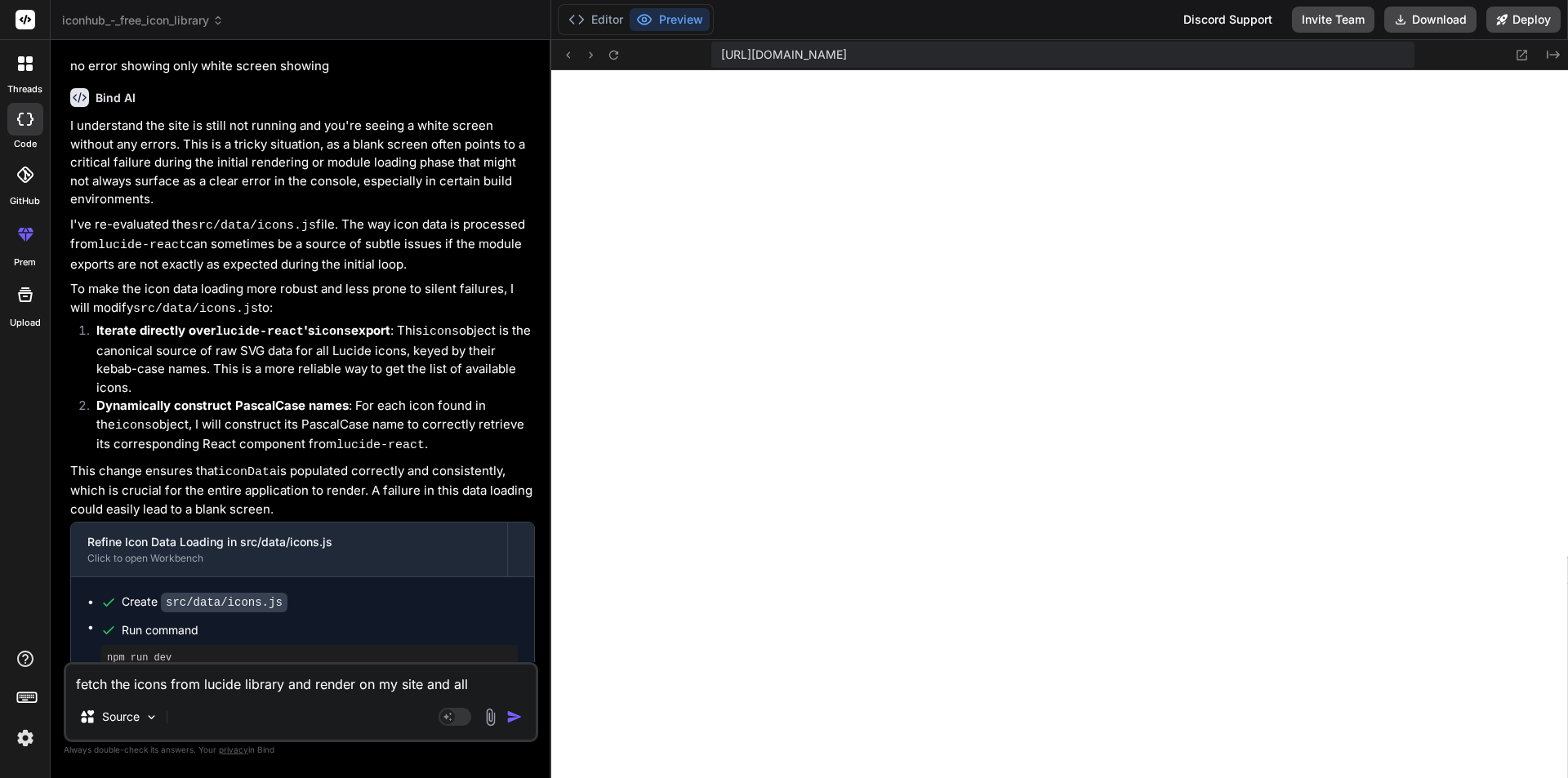
type textarea "fetch the icons from lucide library and render on my site and allo"
type textarea "x"
type textarea "fetch the icons from lucide library and render on my site and allow"
type textarea "x"
type textarea "fetch the icons from lucide library and render on my site and allow"
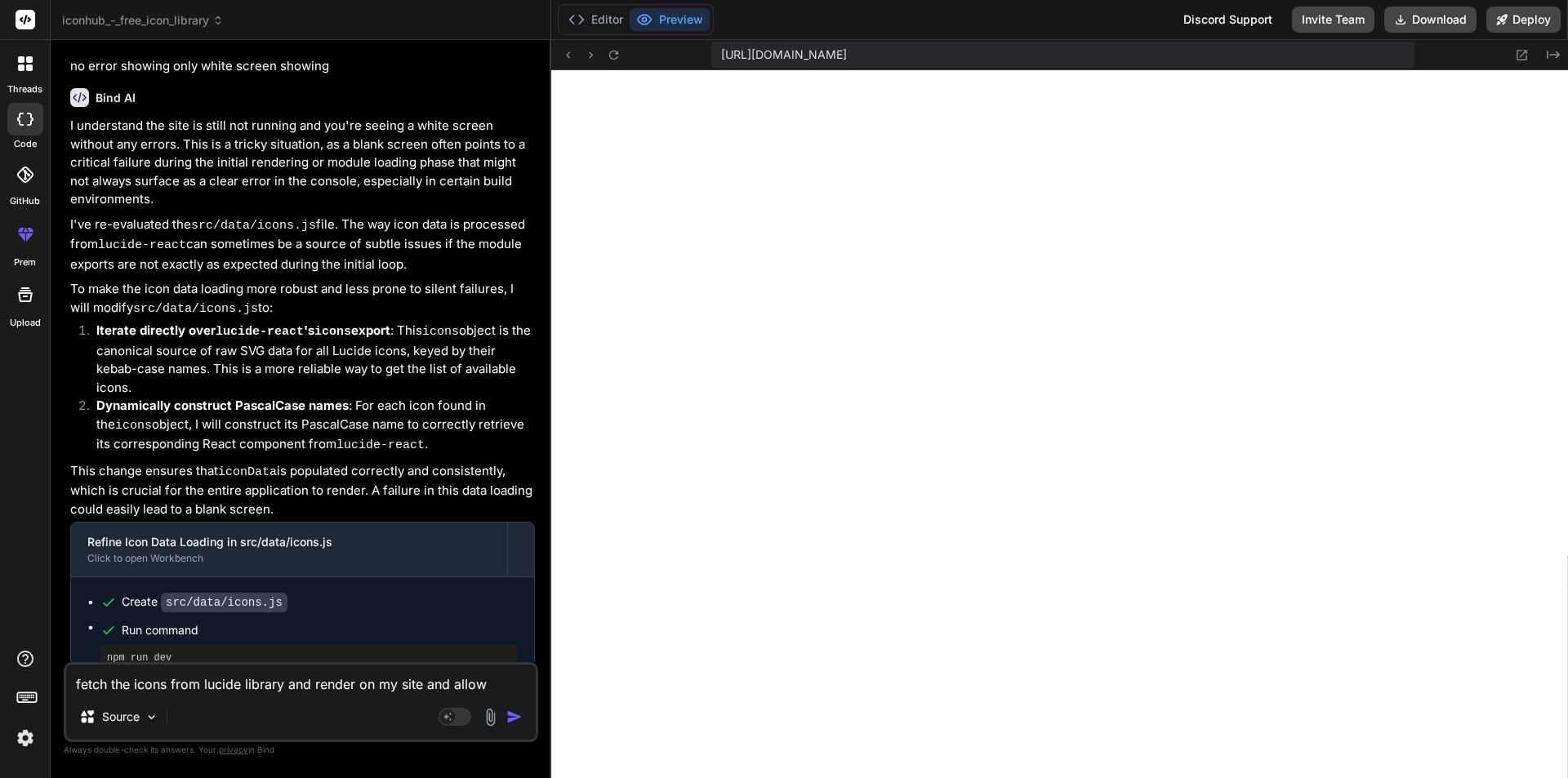
type textarea "x"
type textarea "fetch the icons from lucide library and render on my site and allow u"
type textarea "x"
type textarea "fetch the icons from lucide library and render on my site and allow us"
type textarea "x"
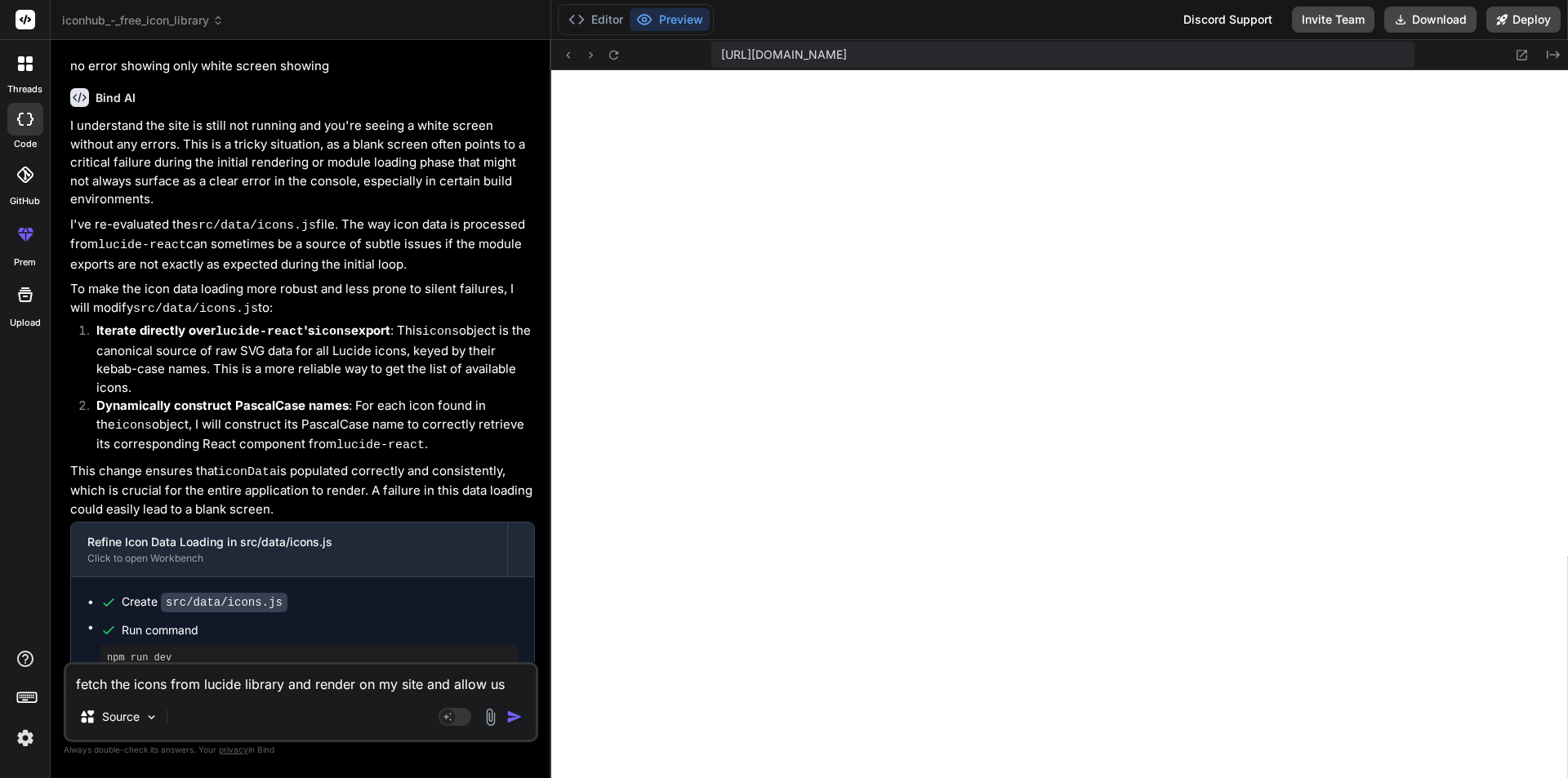
type textarea "fetch the icons from lucide library and render on my site and allow usw"
type textarea "x"
type textarea "fetch the icons from lucide library and render on my site and allow us"
type textarea "x"
type textarea "fetch the icons from lucide library and render on my site and allow use"
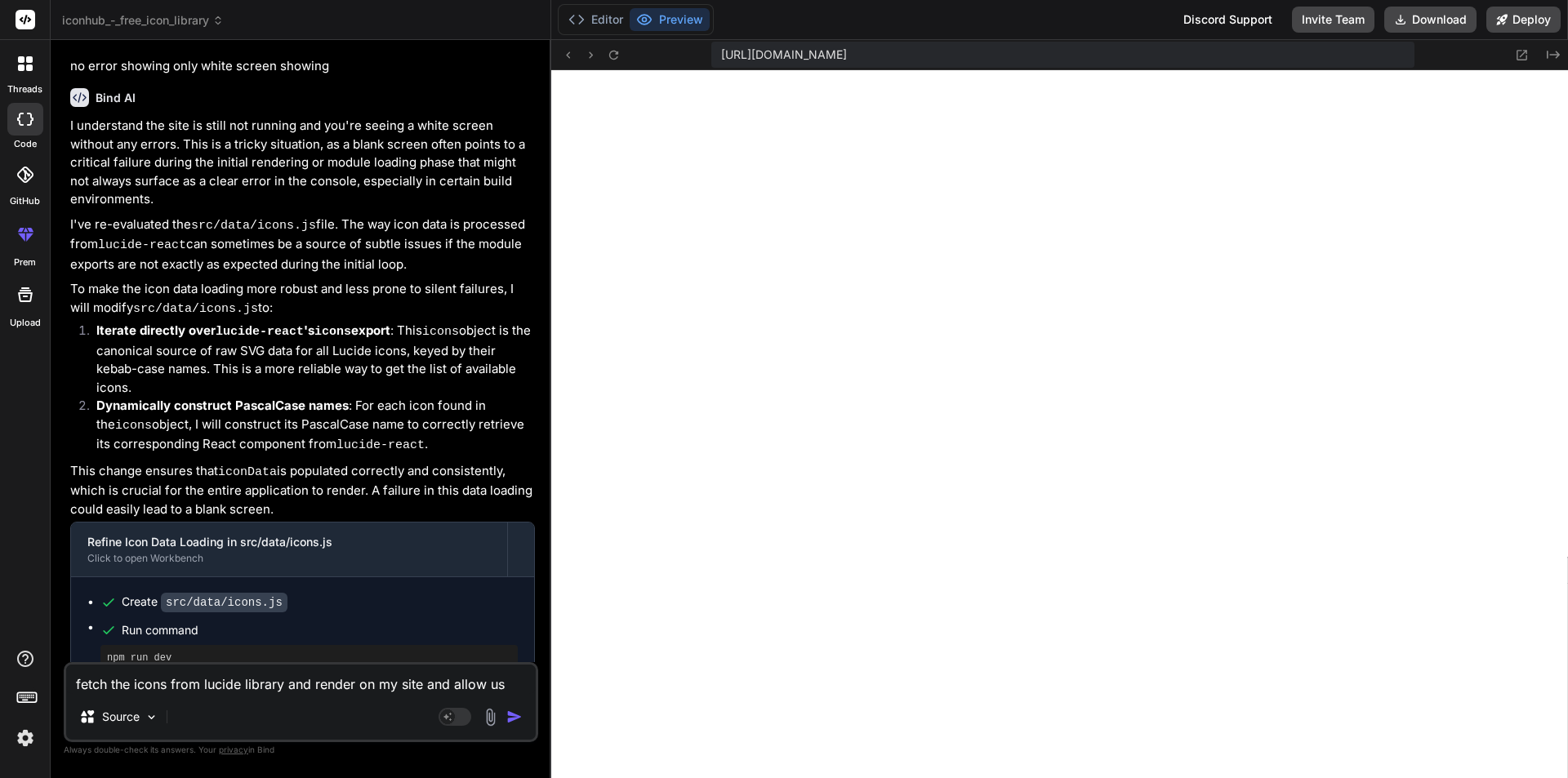
type textarea "x"
type textarea "fetch the icons from lucide library and render on my site and allow user"
type textarea "x"
type textarea "fetch the icons from lucide library and render on my site and allow user"
type textarea "x"
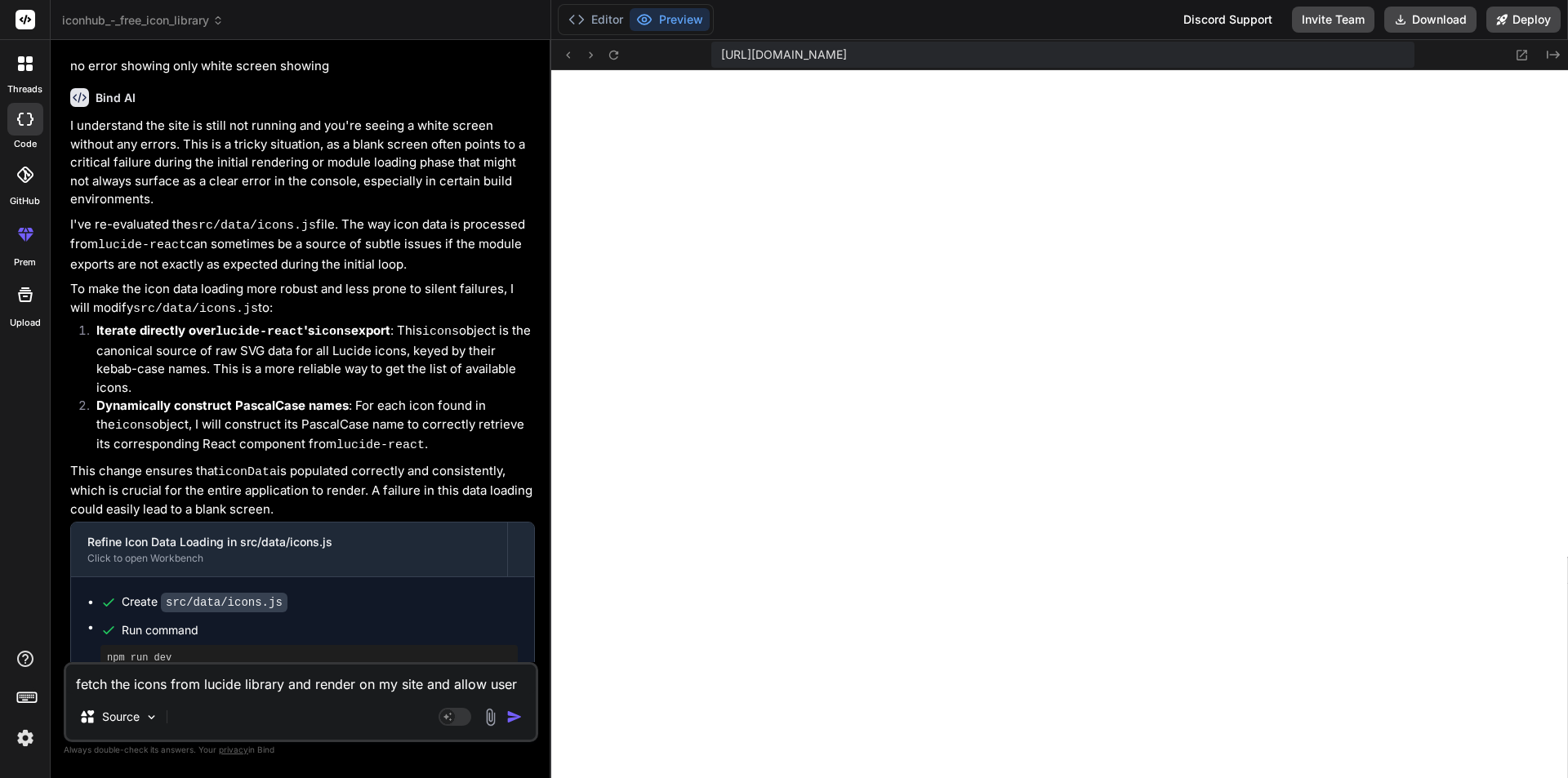
type textarea "fetch the icons from lucide library and render on my site and allow user t"
type textarea "x"
type textarea "fetch the icons from lucide library and render on my site and allow user to"
type textarea "x"
type textarea "fetch the icons from lucide library and render on my site and allow user to"
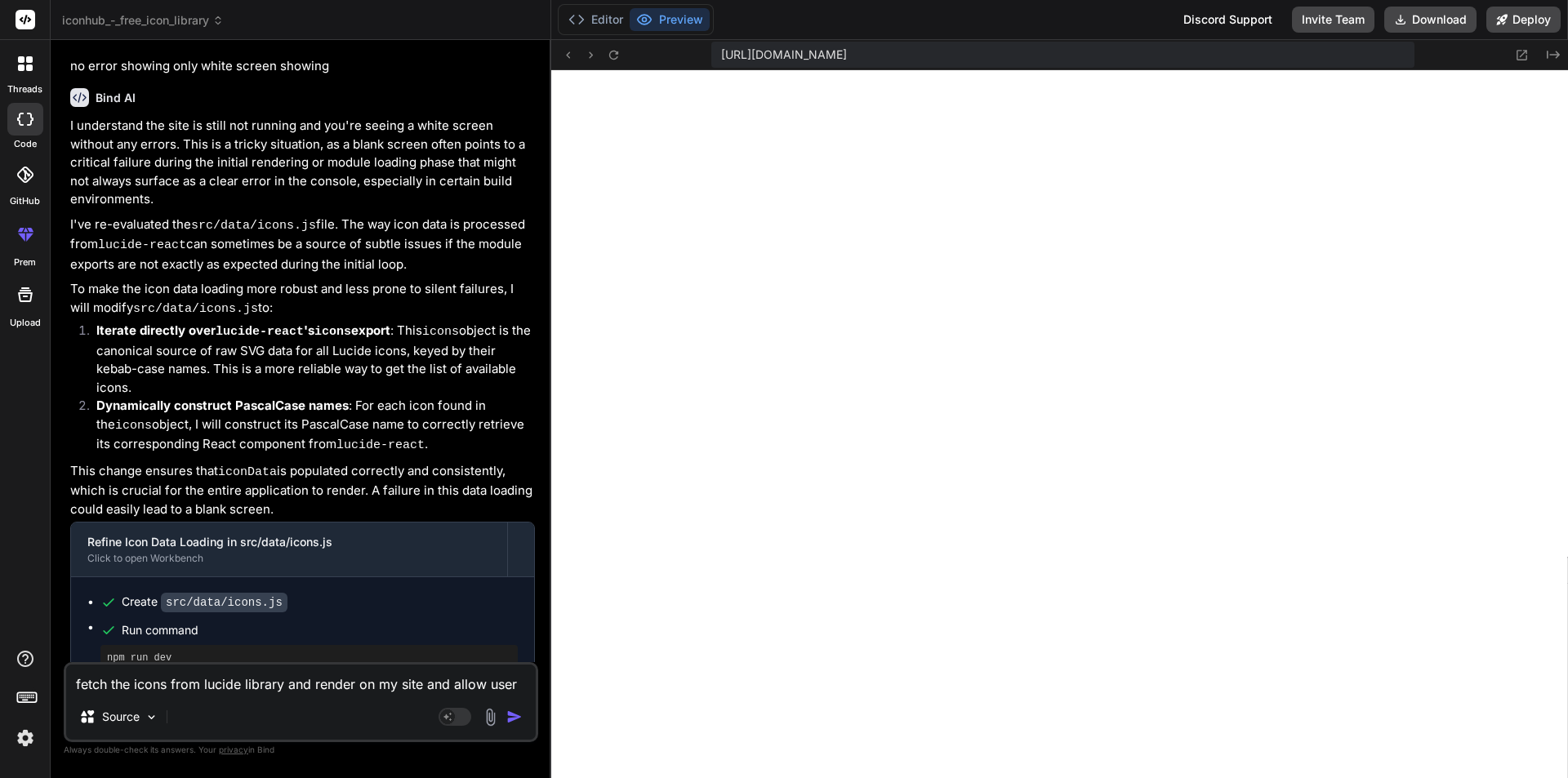
type textarea "x"
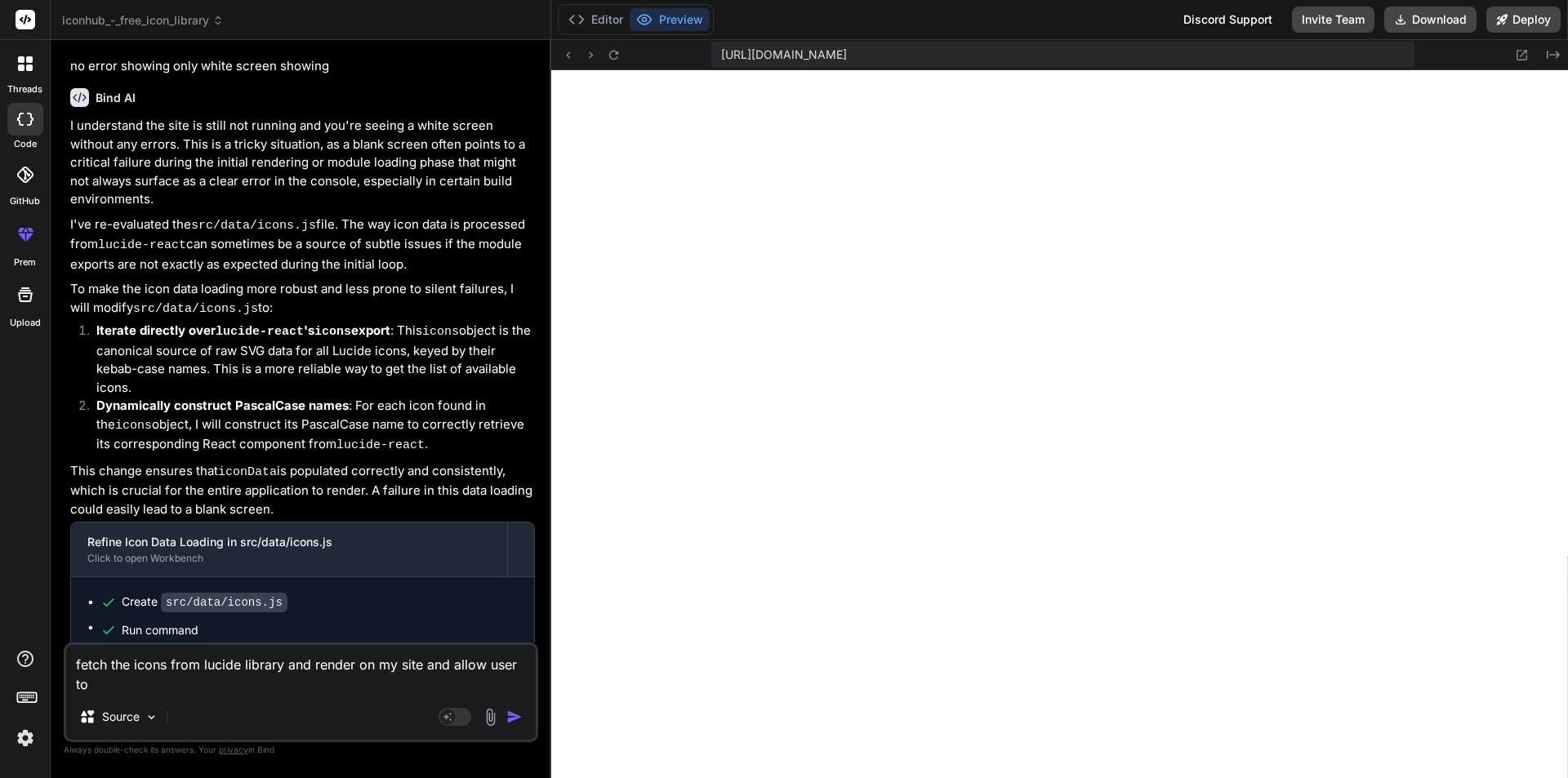
type textarea "fetch the icons from lucide library and render on my site and allow user to i"
type textarea "x"
type textarea "fetch the icons from lucide library and render on my site and allow user to"
type textarea "x"
type textarea "fetch the icons from lucide library and render on my site and allow user to u"
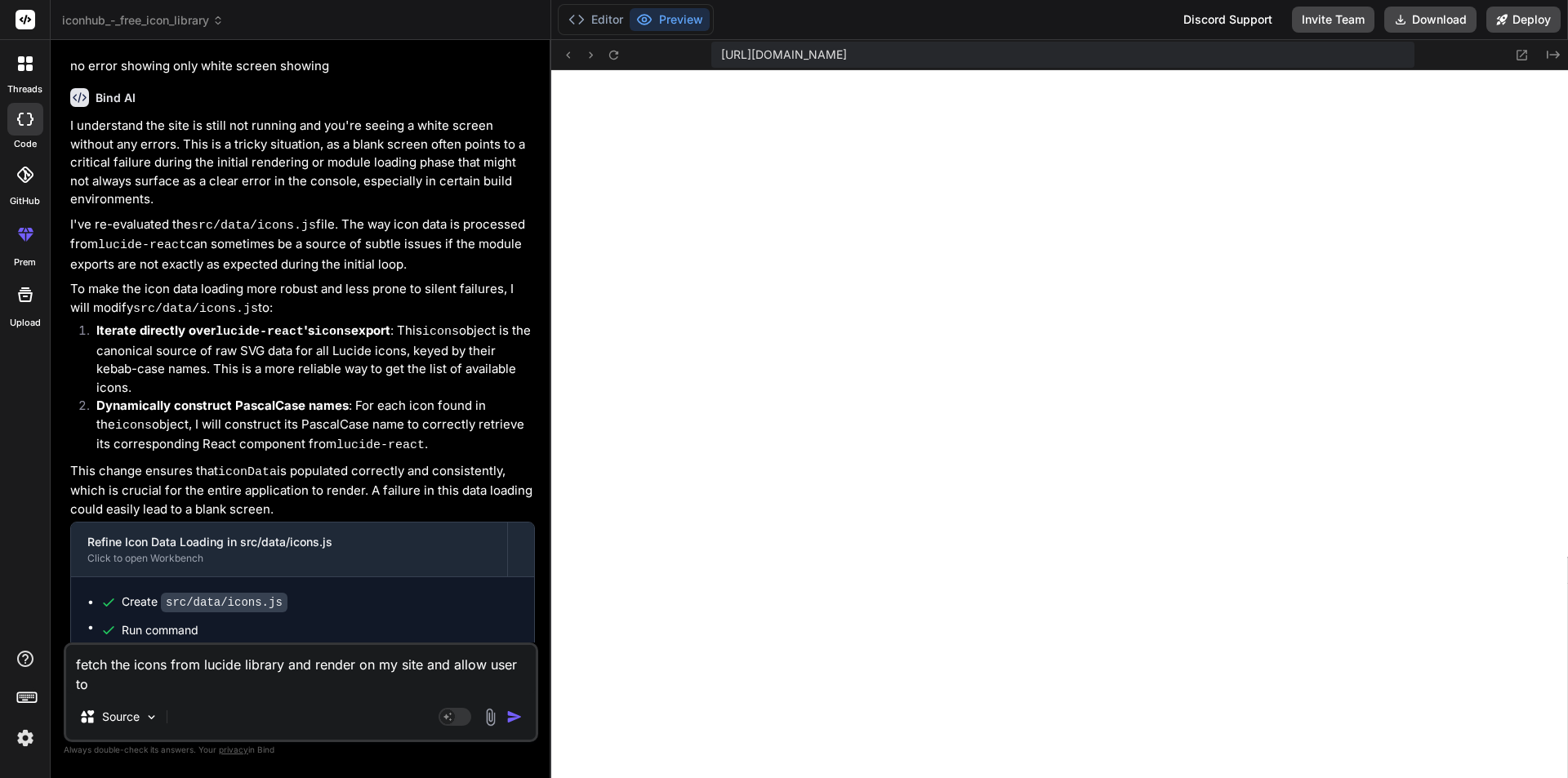
type textarea "x"
type textarea "fetch the icons from lucide library and render on my site and allow user to us"
type textarea "x"
type textarea "fetch the icons from lucide library and render on my site and allow user to use"
type textarea "x"
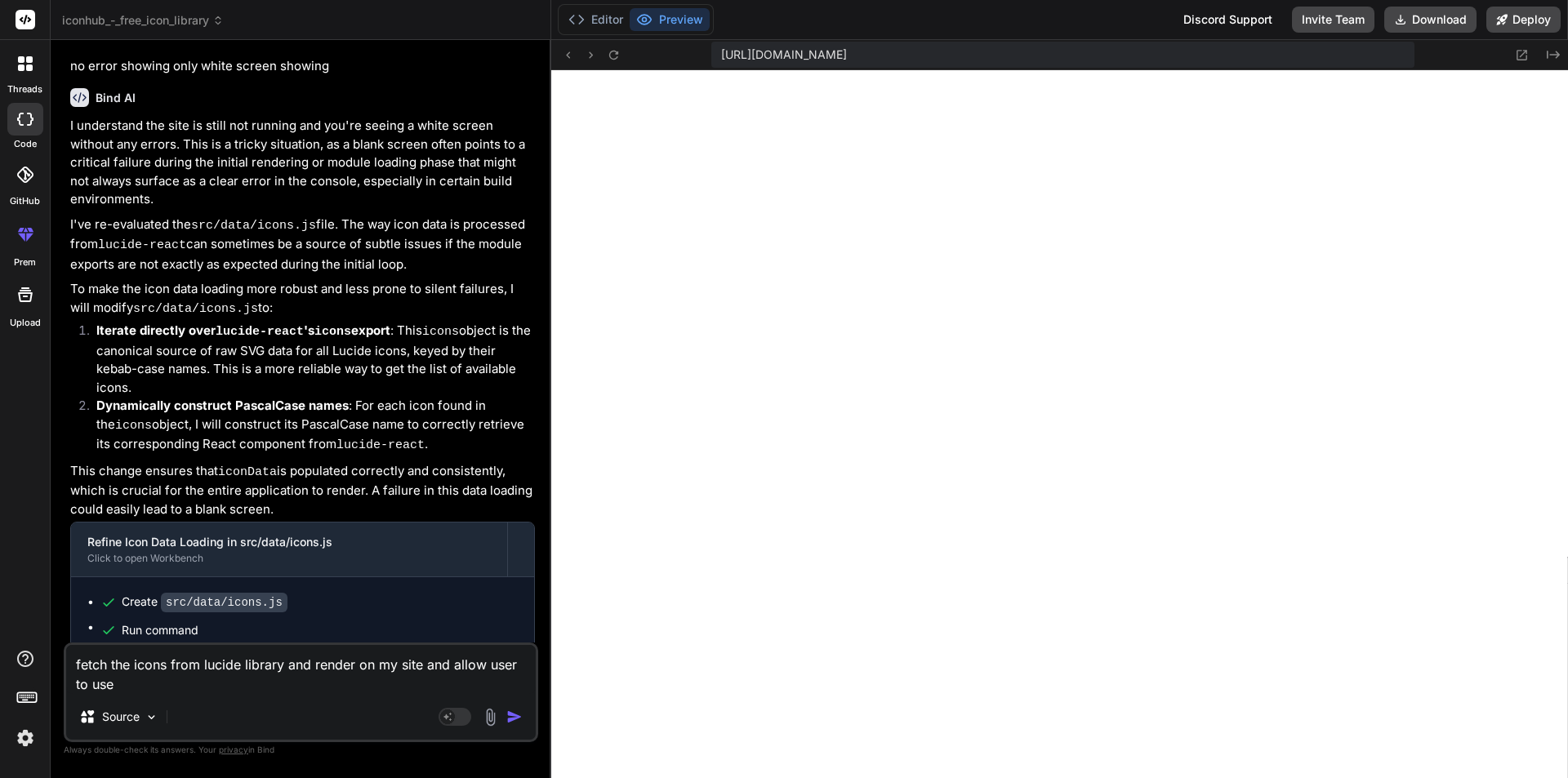
type textarea "fetch the icons from lucide library and render on my site and allow user to use"
type textarea "x"
type textarea "fetch the icons from lucide library and render on my site and allow user to use…"
type textarea "x"
type textarea "fetch the icons from lucide library and render on my site and allow user to use"
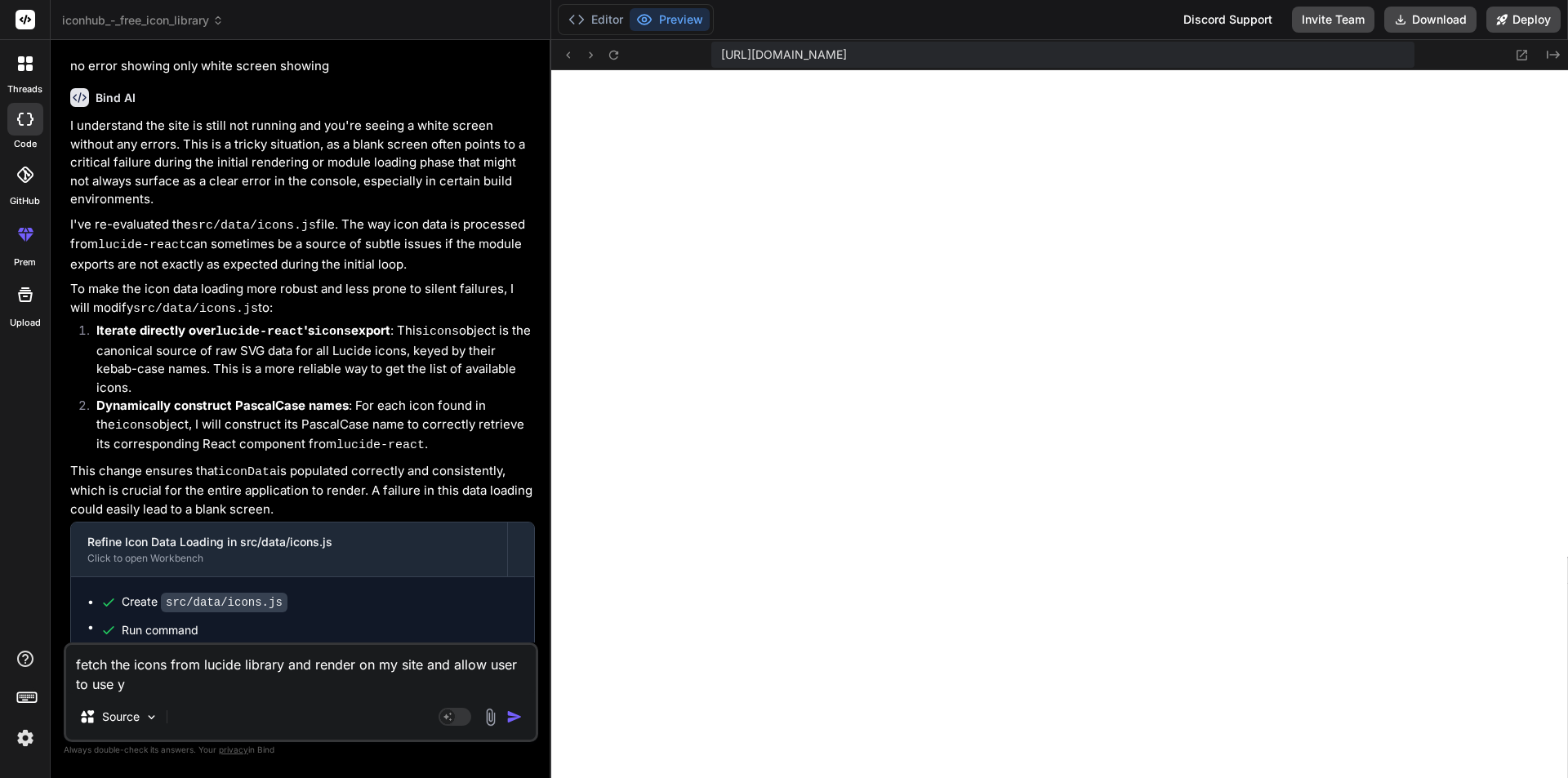
type textarea "x"
type textarea "fetch the icons from lucide library and render on my site and allow user to use…"
type textarea "x"
type textarea "fetch the icons from lucide library and render on my site and allow user to use…"
type textarea "x"
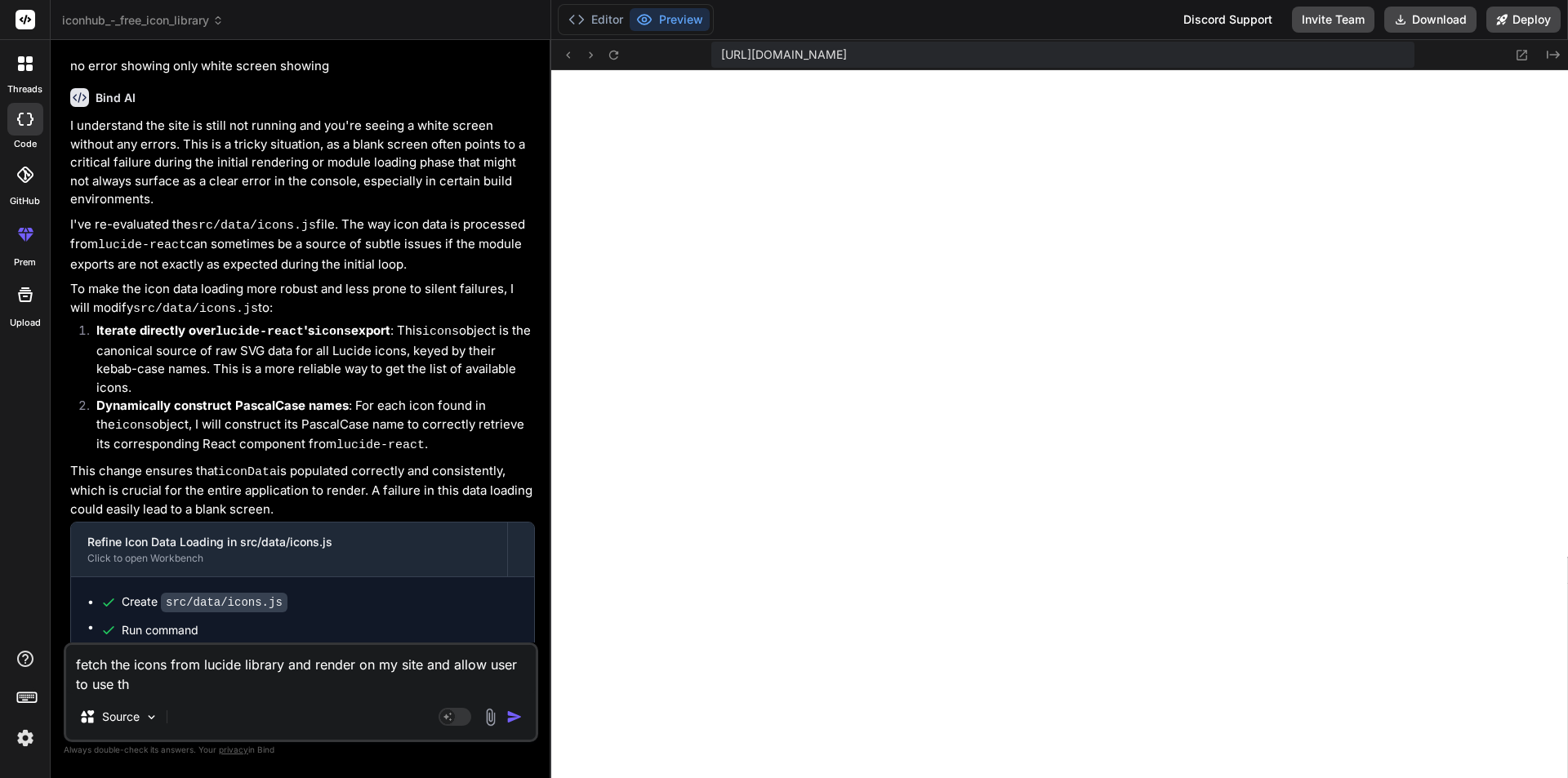
type textarea "fetch the icons from lucide library and render on my site and allow user to use…"
type textarea "x"
type textarea "fetch the icons from lucide library and render on my site and allow user to use…"
type textarea "x"
type textarea "fetch the icons from lucide library and render on my site and allow user to use…"
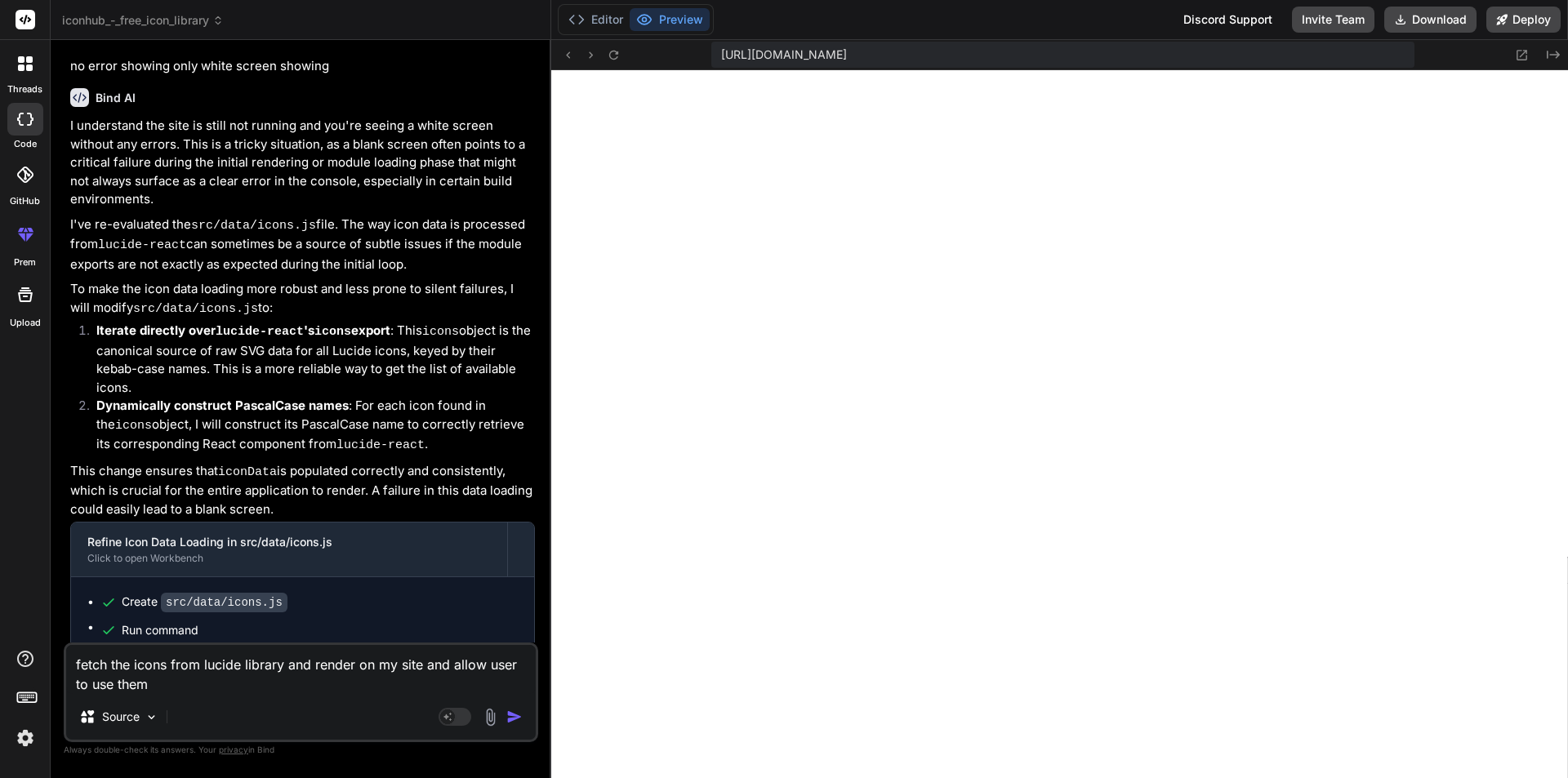
type textarea "x"
type textarea "fetch the icons from lucide library and render on my site and allow user to use…"
type textarea "x"
type textarea "fetch the icons from lucide library and render on my site and allow user to use…"
type textarea "x"
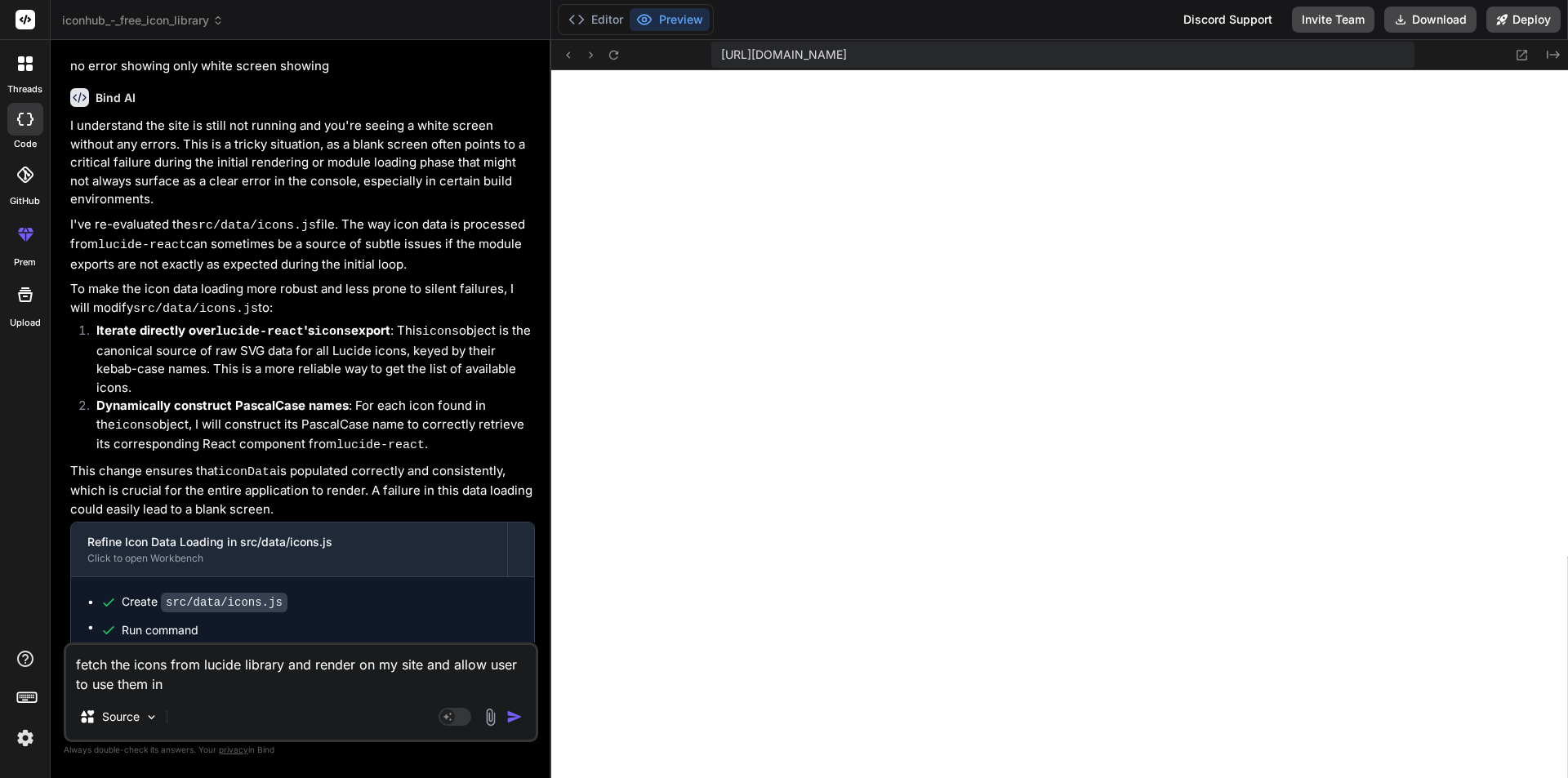
type textarea "fetch the icons from lucide library and render on my site and allow user to use…"
type textarea "x"
type textarea "fetch the icons from lucide library and render on my site and allow user to use…"
type textarea "x"
type textarea "fetch the icons from lucide library and render on my site and allow user to use…"
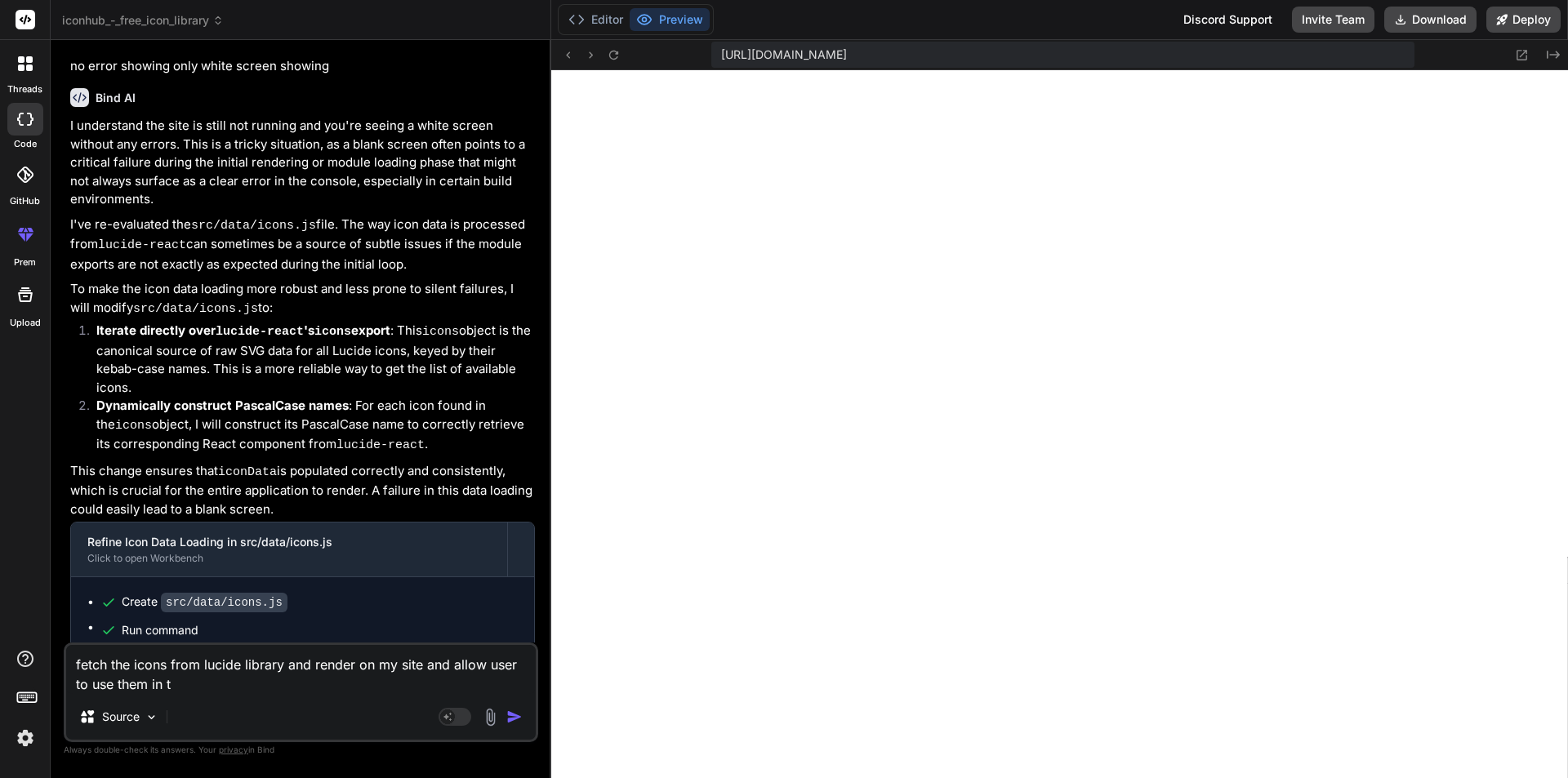
type textarea "x"
type textarea "fetch the icons from lucide library and render on my site and allow user to use…"
type textarea "x"
type textarea "fetch the icons from lucide library and render on my site and allow user to use…"
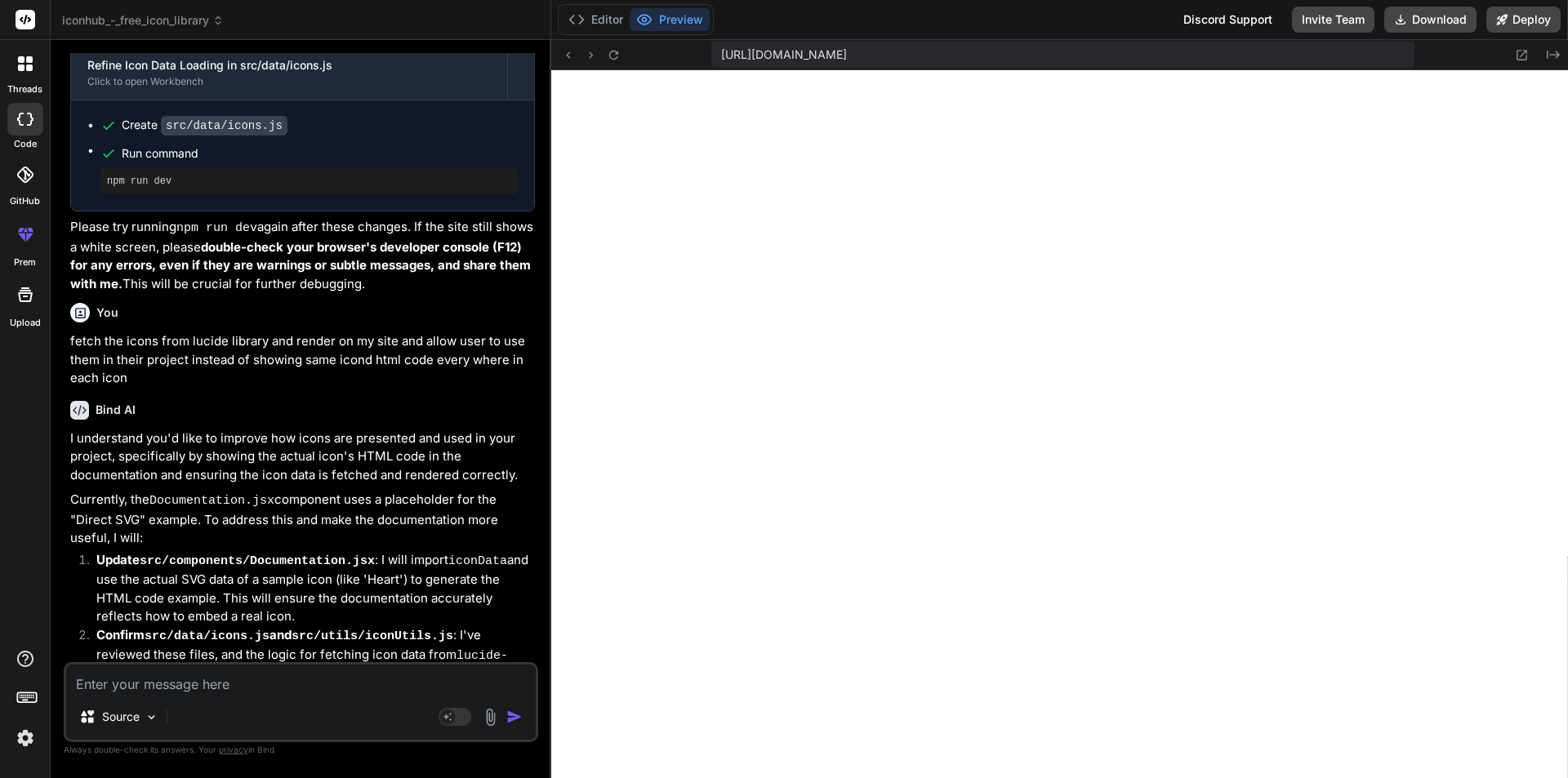
scroll to position [3015, 0]
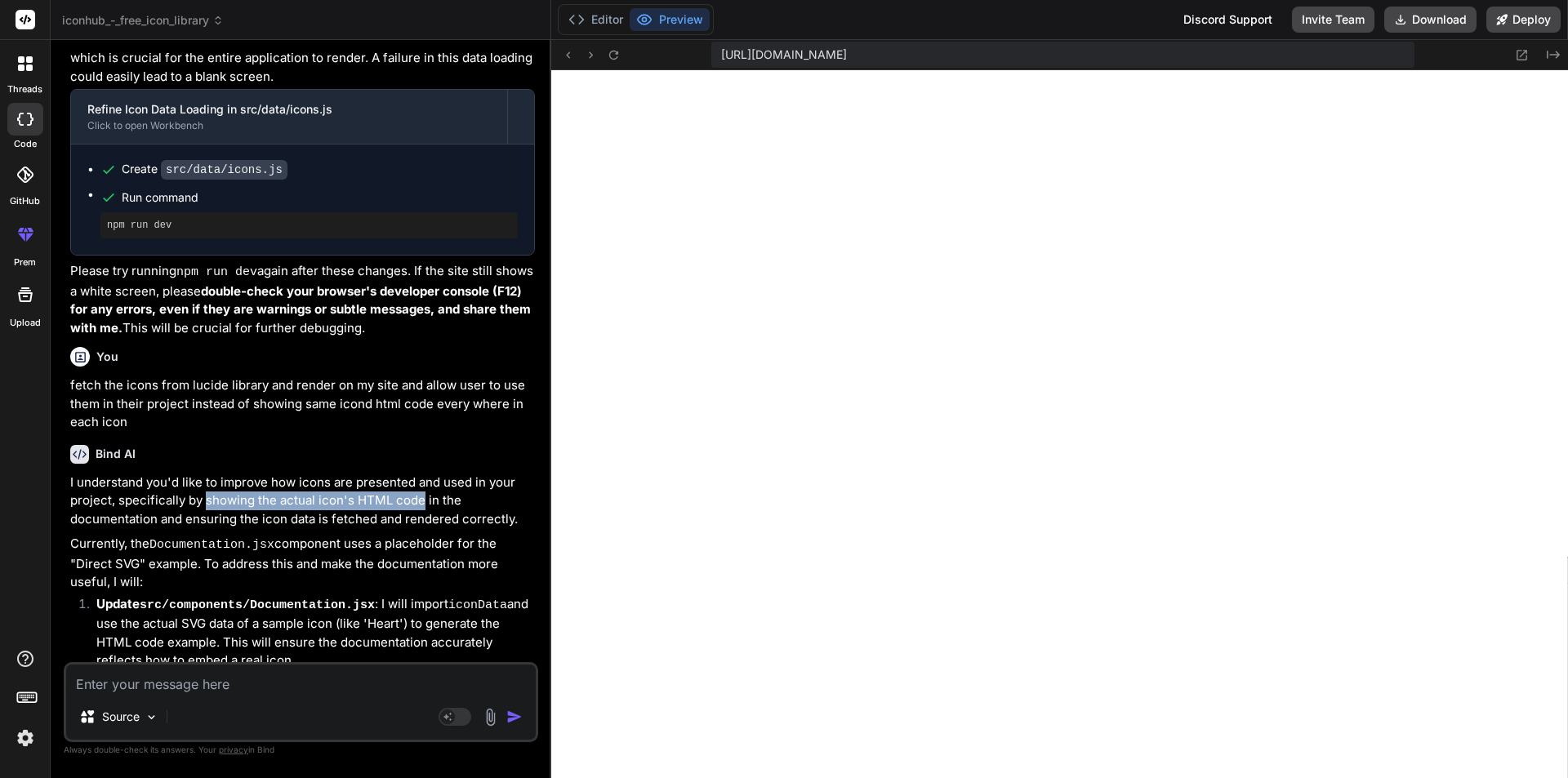
drag, startPoint x: 205, startPoint y: 390, endPoint x: 423, endPoint y: 386, distance: 218.0
click at [423, 473] on p "I understand you'd like to improve how icons are presented and used in your pro…" at bounding box center [302, 501] width 465 height 55
copy p "showing the actual icon's HTML code"
click at [219, 679] on textarea at bounding box center [300, 679] width 469 height 30
paste textarea "showing the actual icon's HTML code"
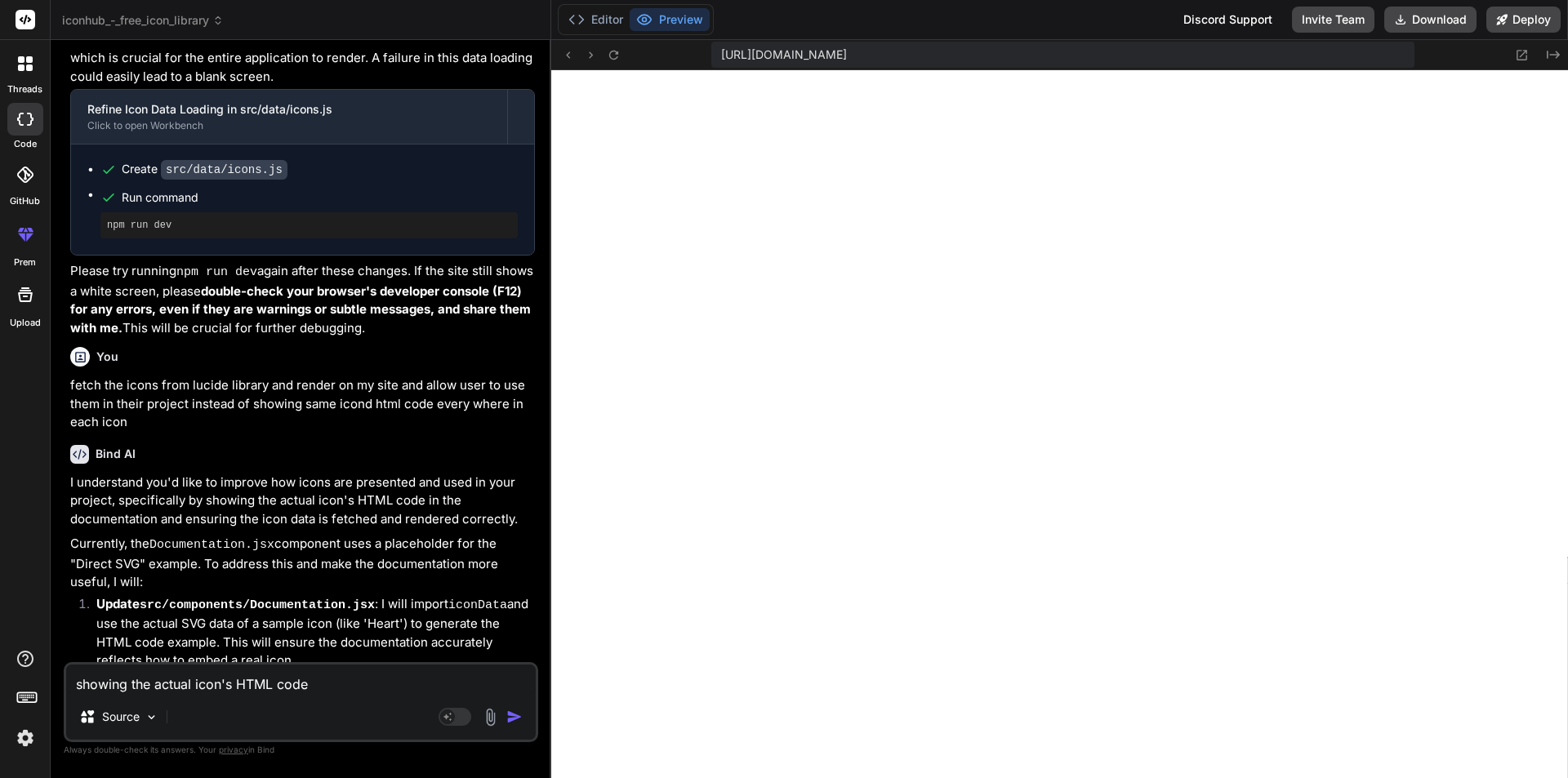
click at [130, 683] on textarea "showing the actual icon's HTML code" at bounding box center [300, 679] width 469 height 30
click at [327, 686] on textarea "show the actual icon's HTML code" at bounding box center [300, 679] width 469 height 30
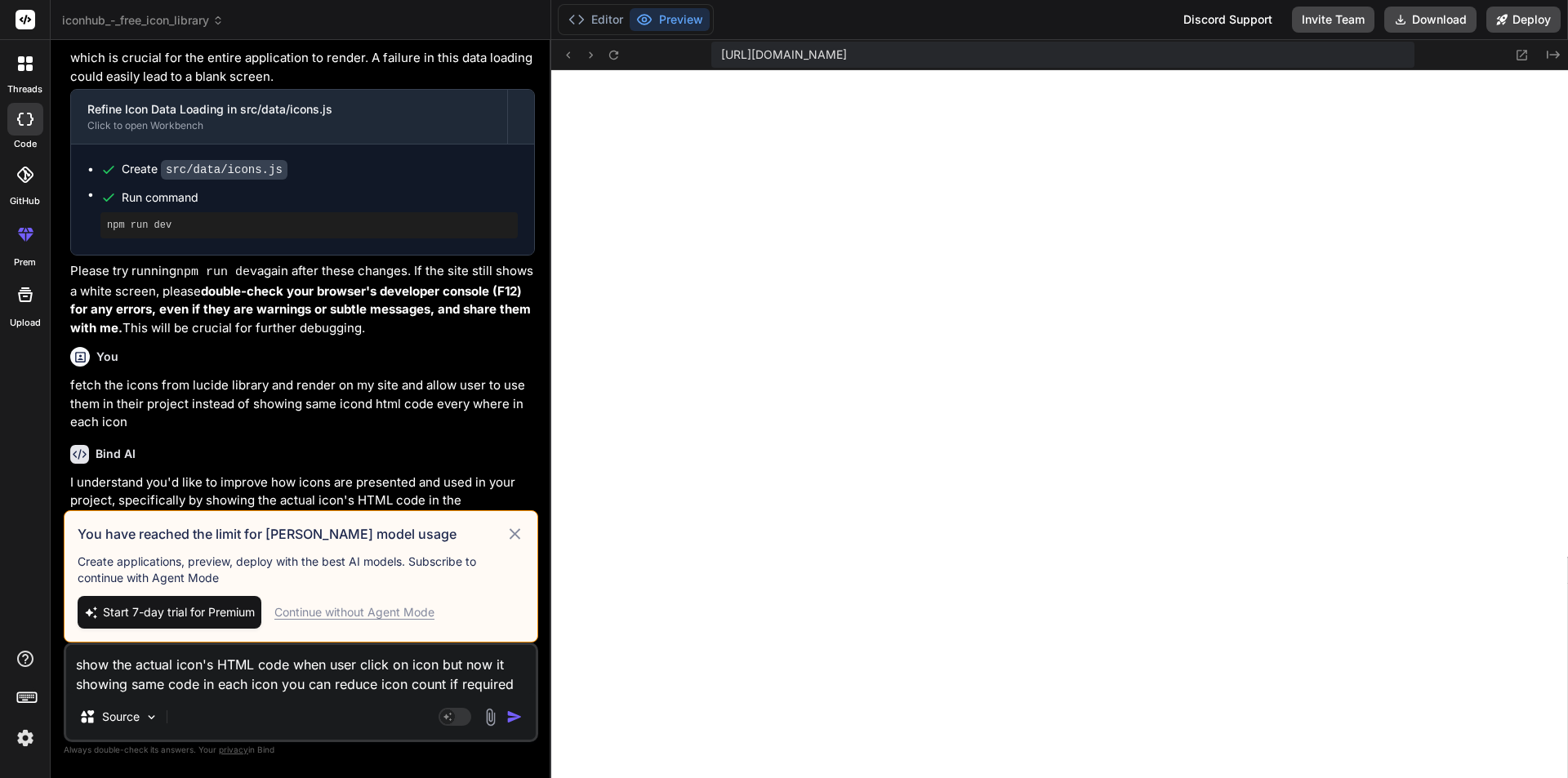
click at [350, 607] on div "Continue without Agent Mode" at bounding box center [354, 612] width 160 height 16
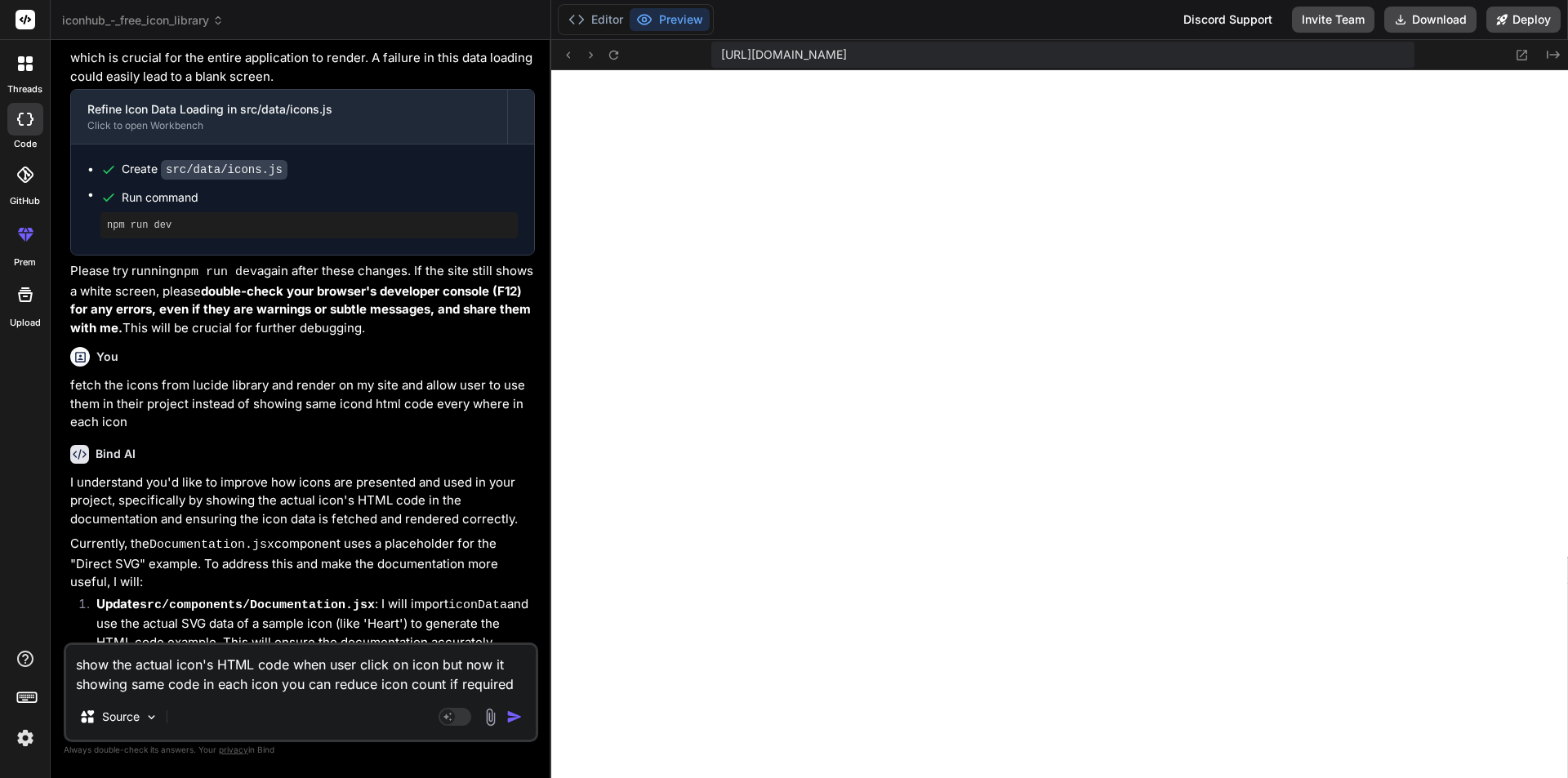
click at [509, 720] on img "button" at bounding box center [514, 716] width 16 height 16
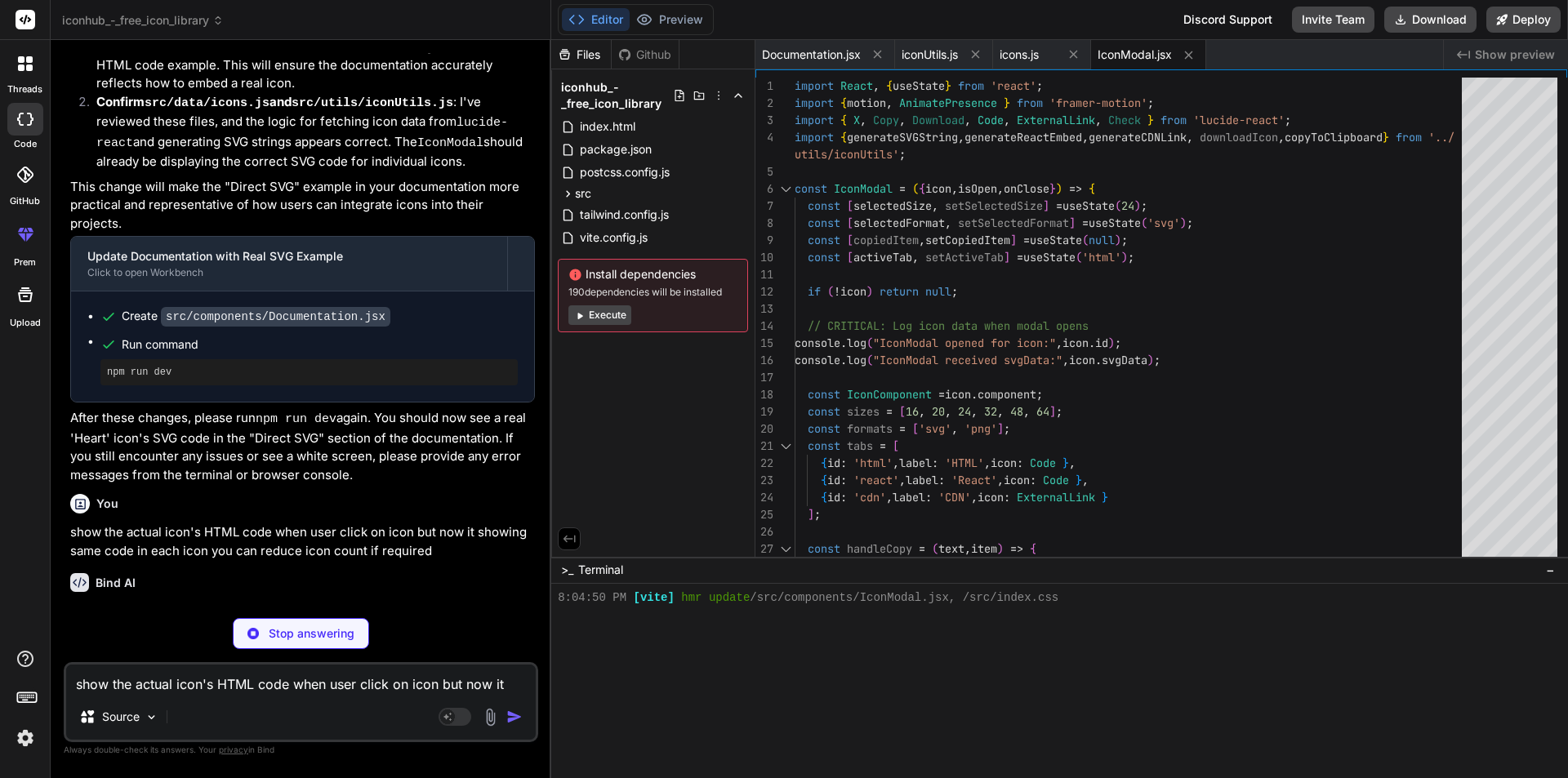
scroll to position [4000, 0]
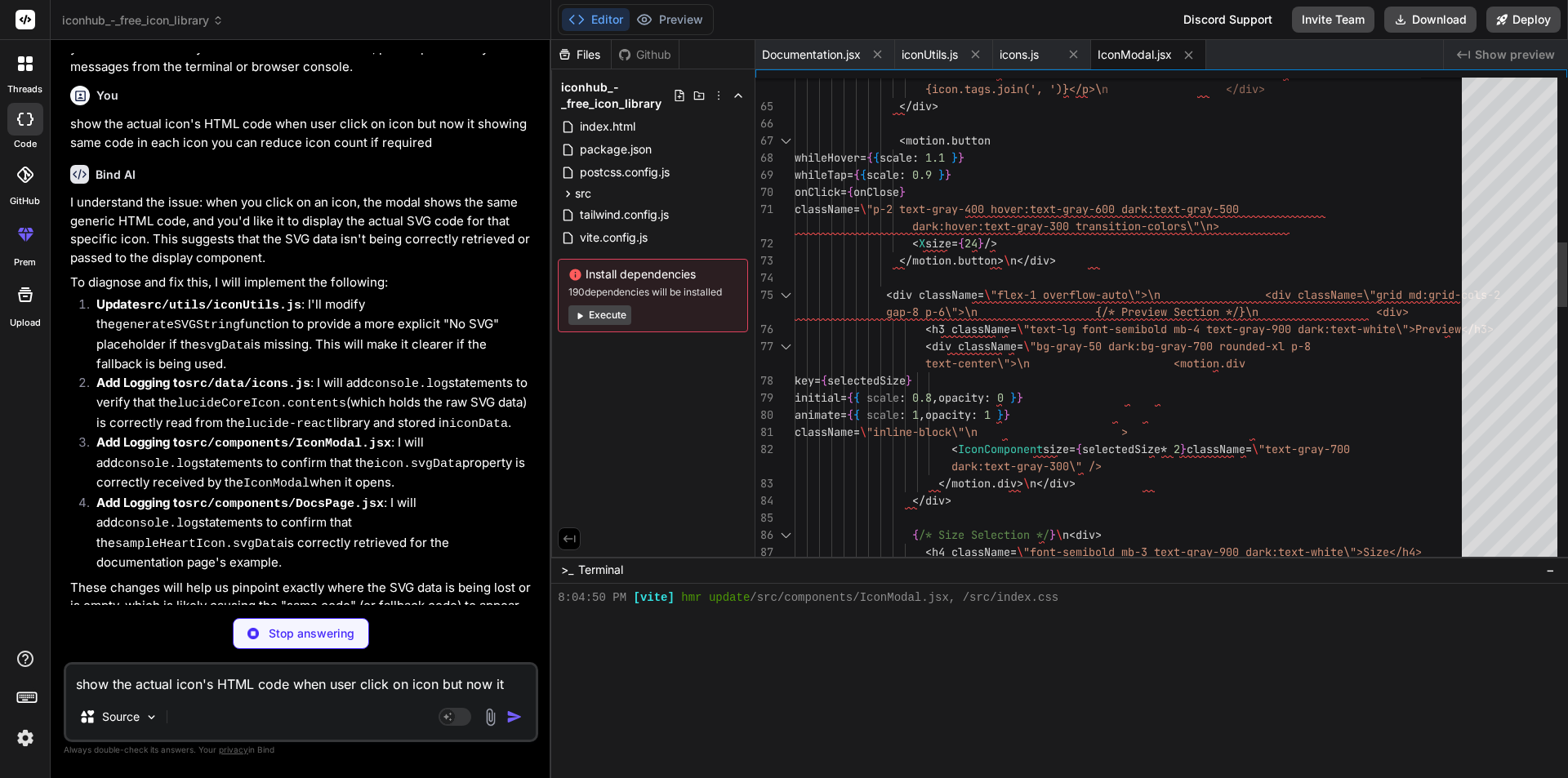
click at [1470, 218] on div at bounding box center [1510, 320] width 96 height 486
click at [988, 207] on div "< p className = \ "text-gray-600 dark:text-gray-400 capitalize\">{ic on.categor…" at bounding box center [1133, 663] width 677 height 3634
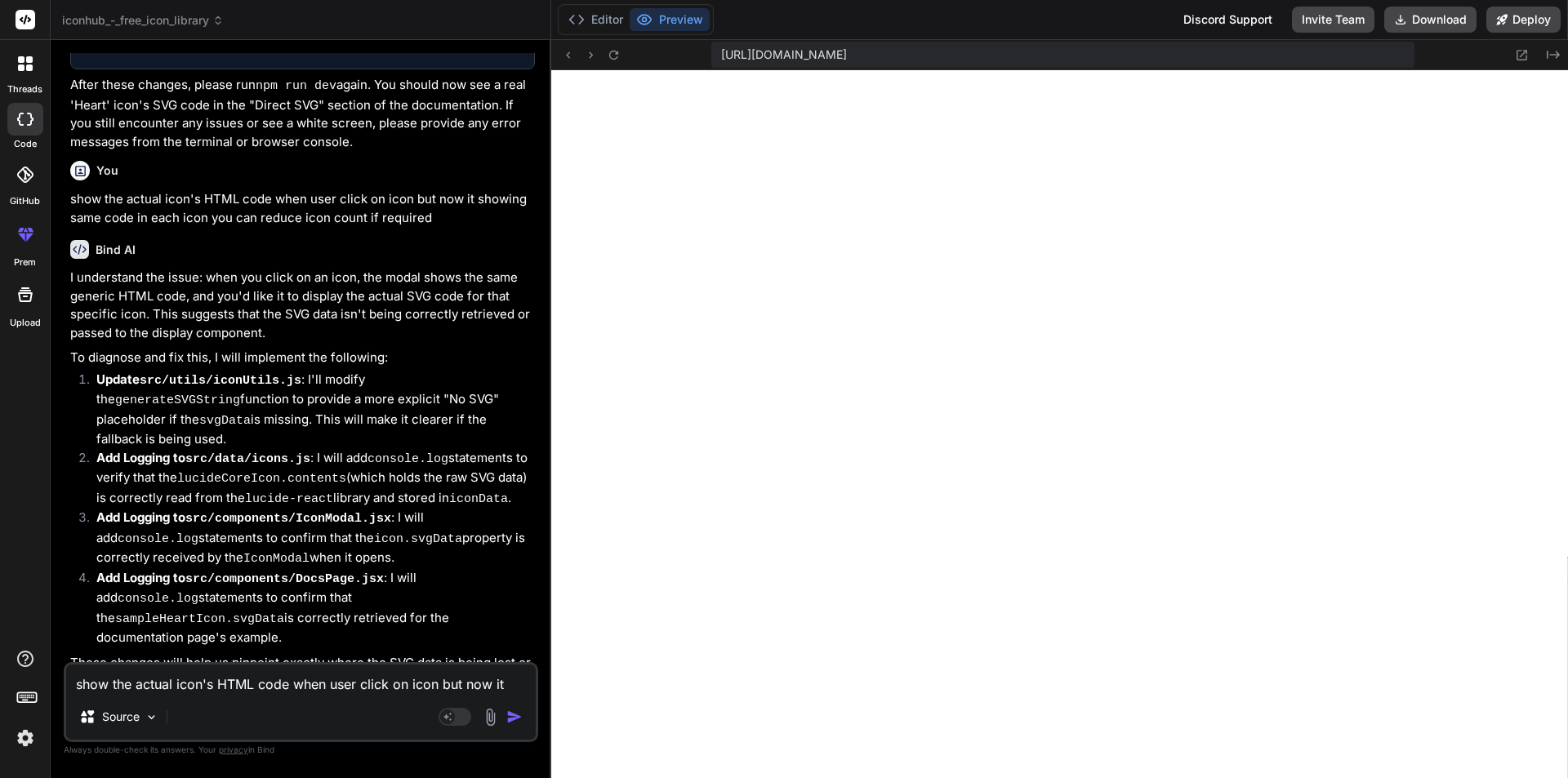
scroll to position [3755, 0]
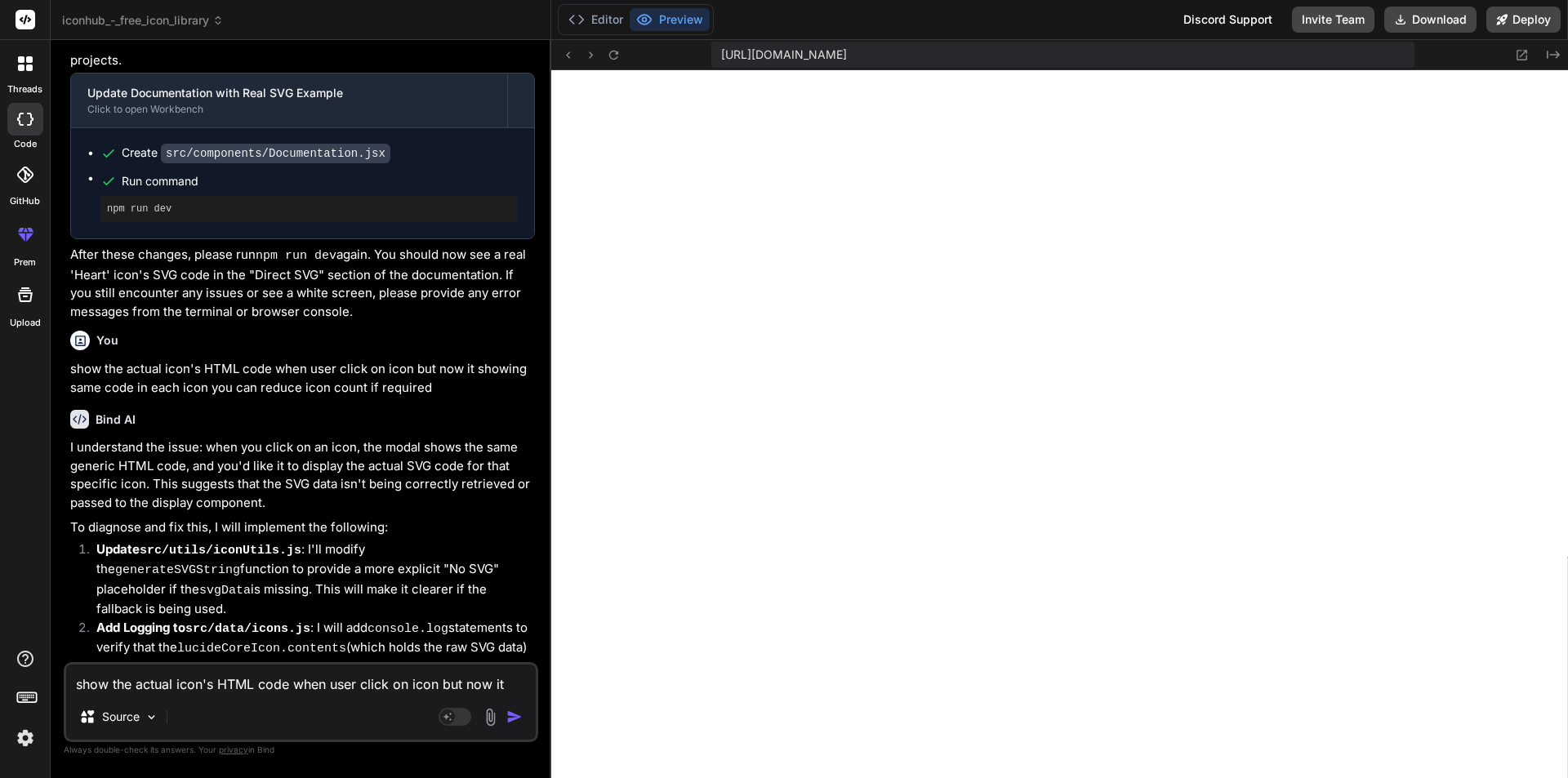
click at [213, 687] on textarea "show the actual icon's HTML code when user click on icon but now it showing sam…" at bounding box center [300, 679] width 469 height 30
paste textarea "case 'cdn': 41 | return generateCDNLink(icon.id, selectedFormat); 42 | default:…"
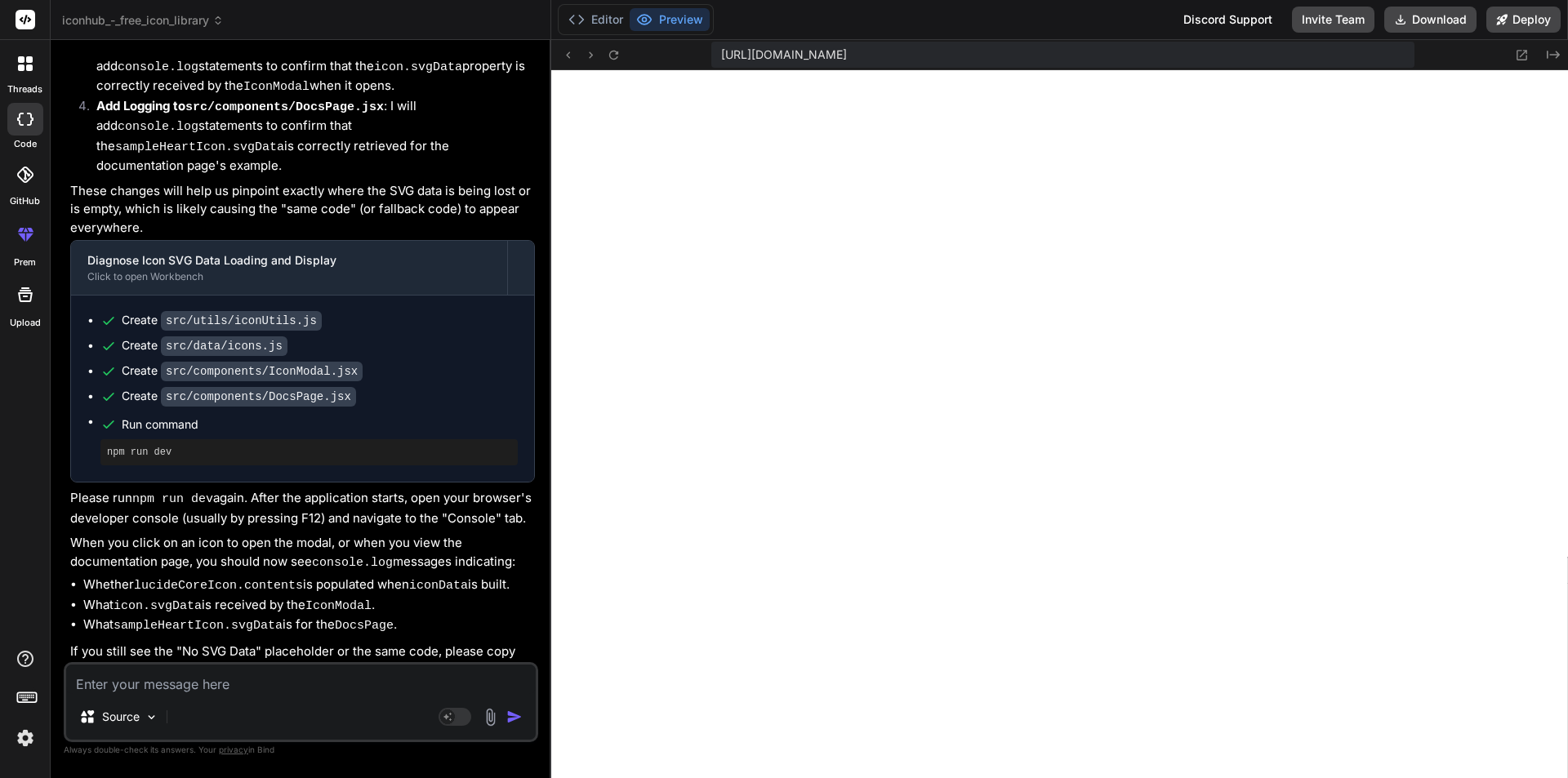
scroll to position [4400, 0]
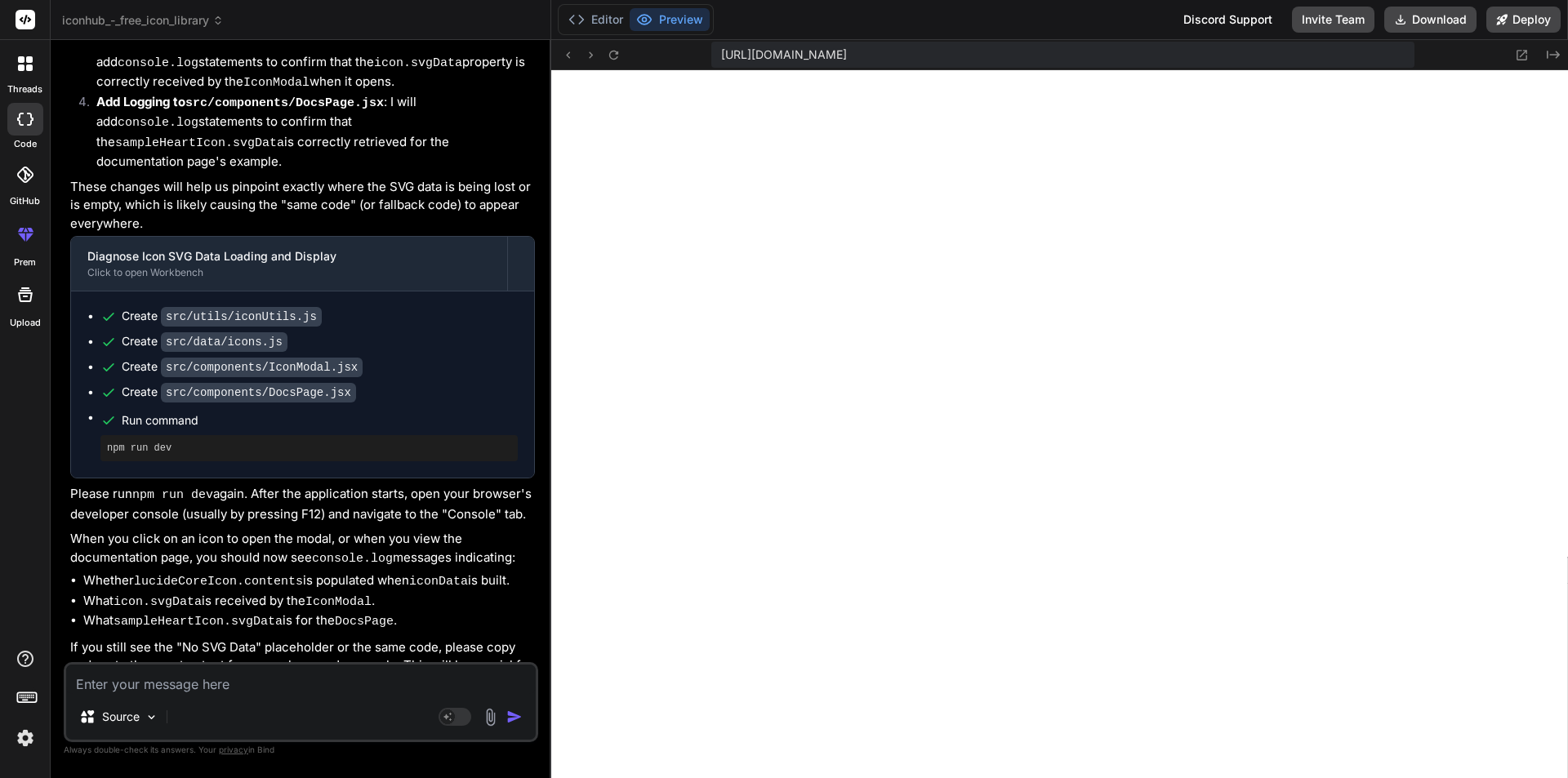
click at [288, 357] on code "src/components/IconModal.jsx" at bounding box center [261, 367] width 202 height 19
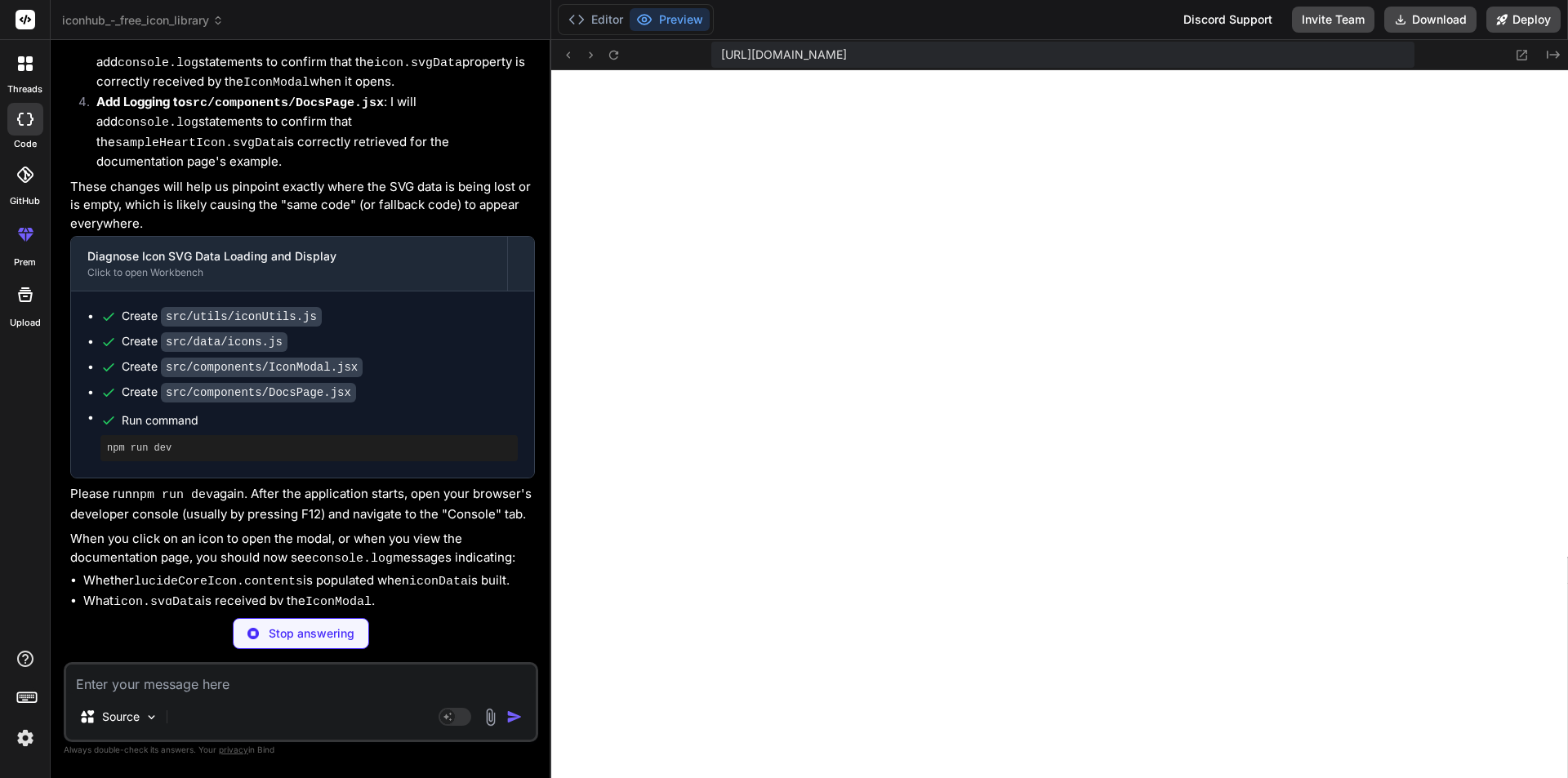
click at [17, 76] on div at bounding box center [26, 64] width 34 height 34
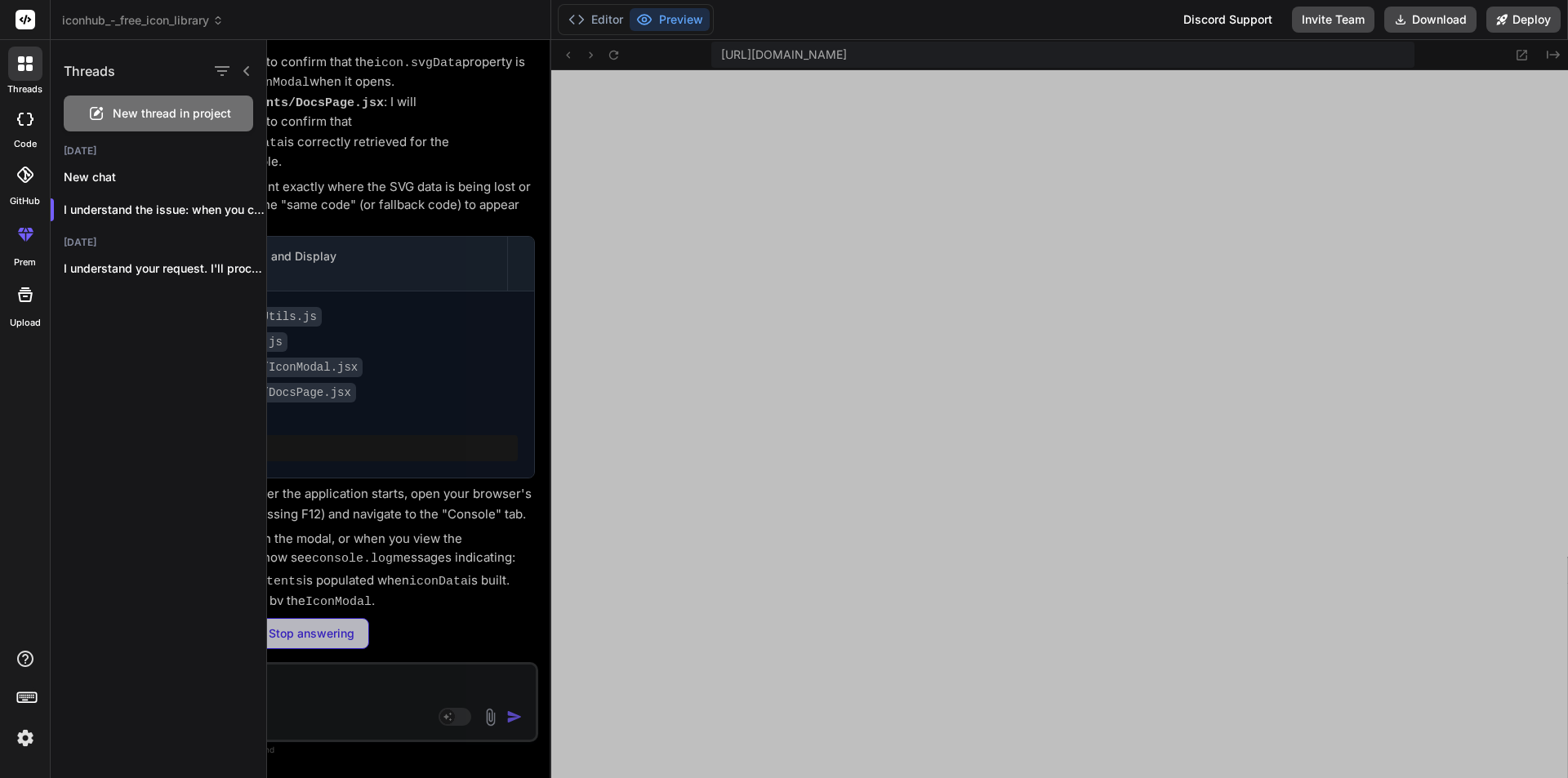
click at [17, 76] on div at bounding box center [26, 64] width 34 height 34
click at [31, 118] on icon at bounding box center [30, 119] width 7 height 13
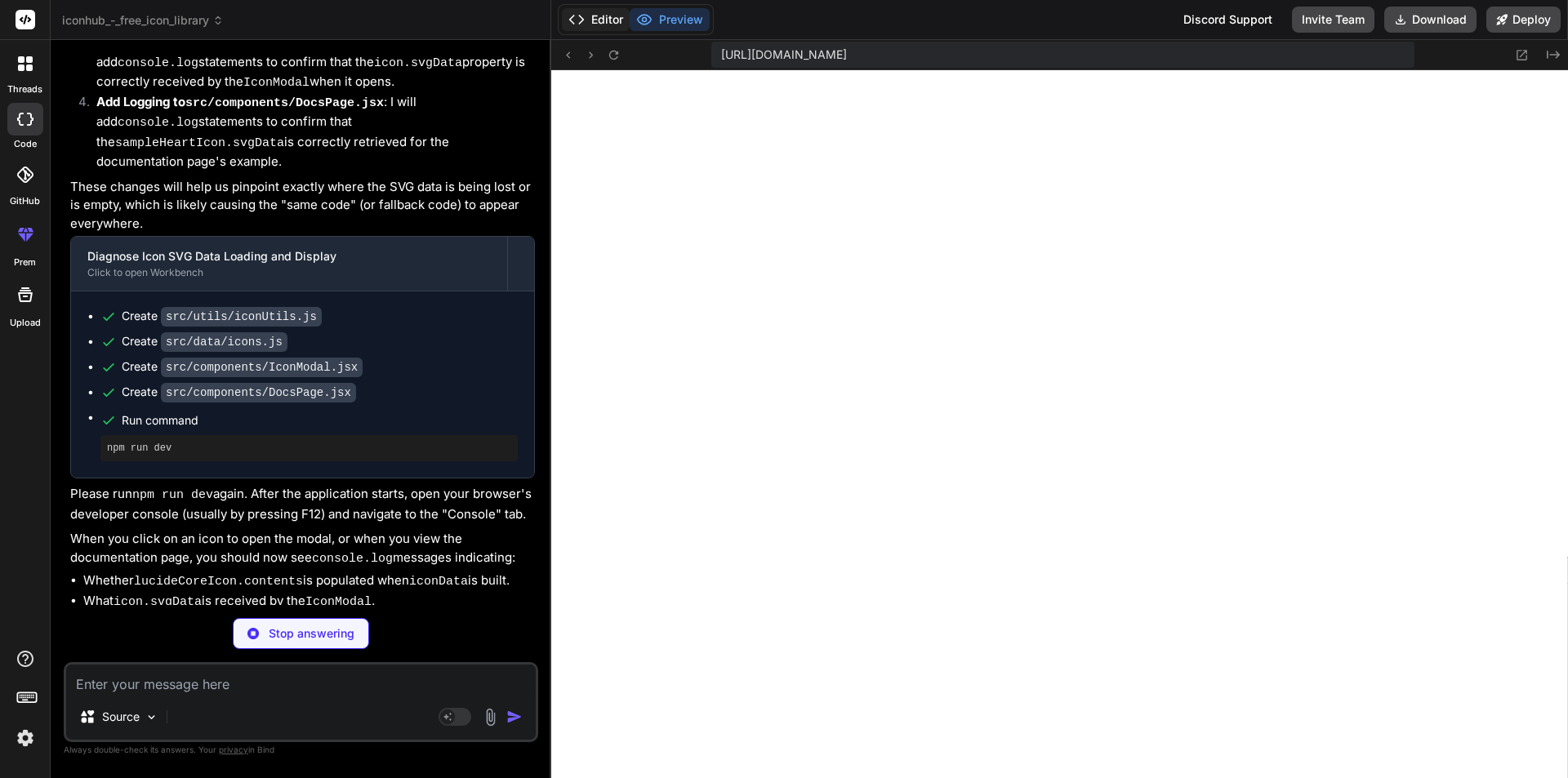
click at [599, 24] on button "Editor" at bounding box center [596, 20] width 68 height 23
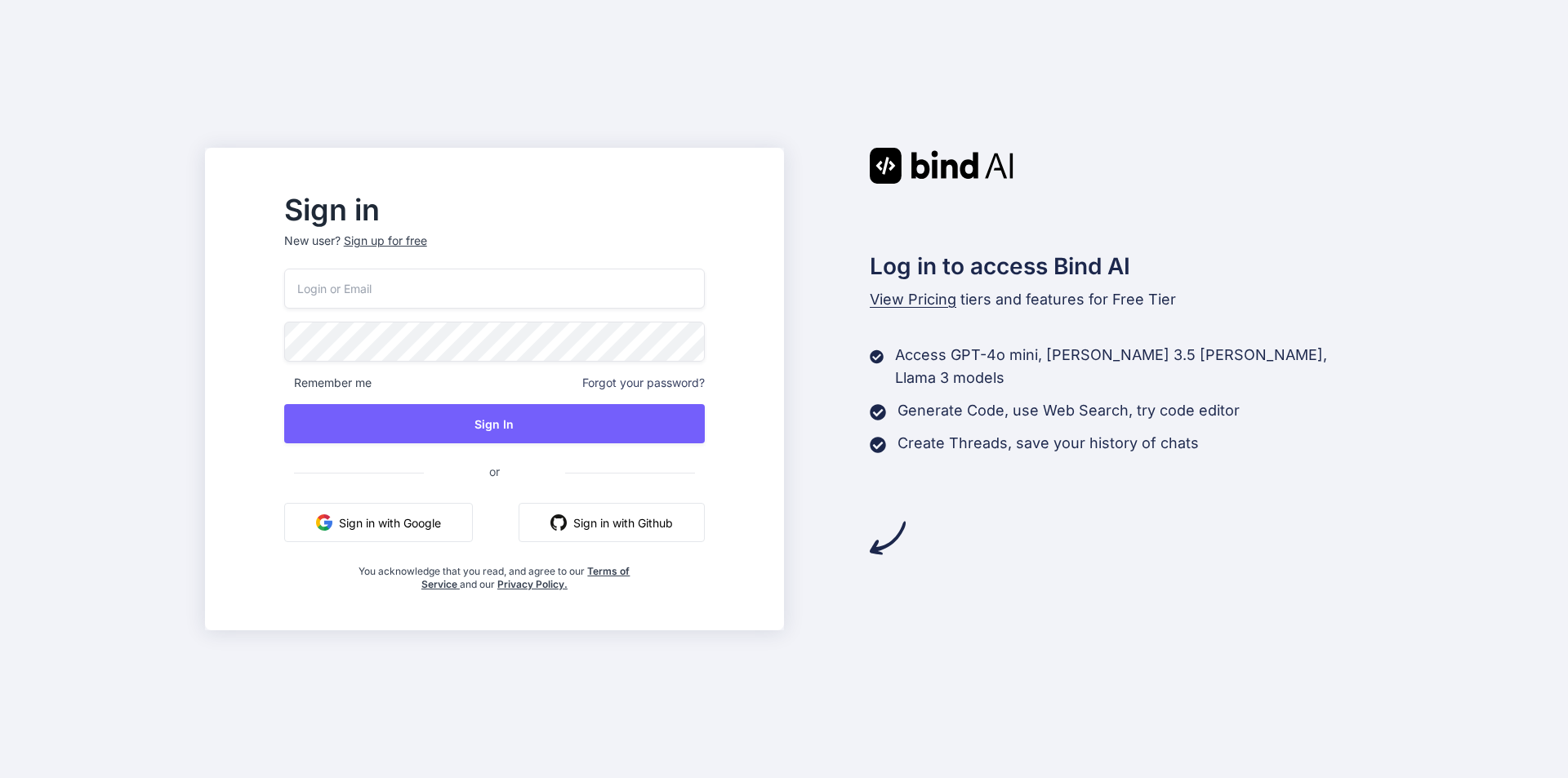
click at [385, 283] on input "email" at bounding box center [494, 289] width 421 height 40
paste input "[EMAIL_ADDRESS][DOMAIN_NAME]"
type input "[EMAIL_ADDRESS][DOMAIN_NAME]"
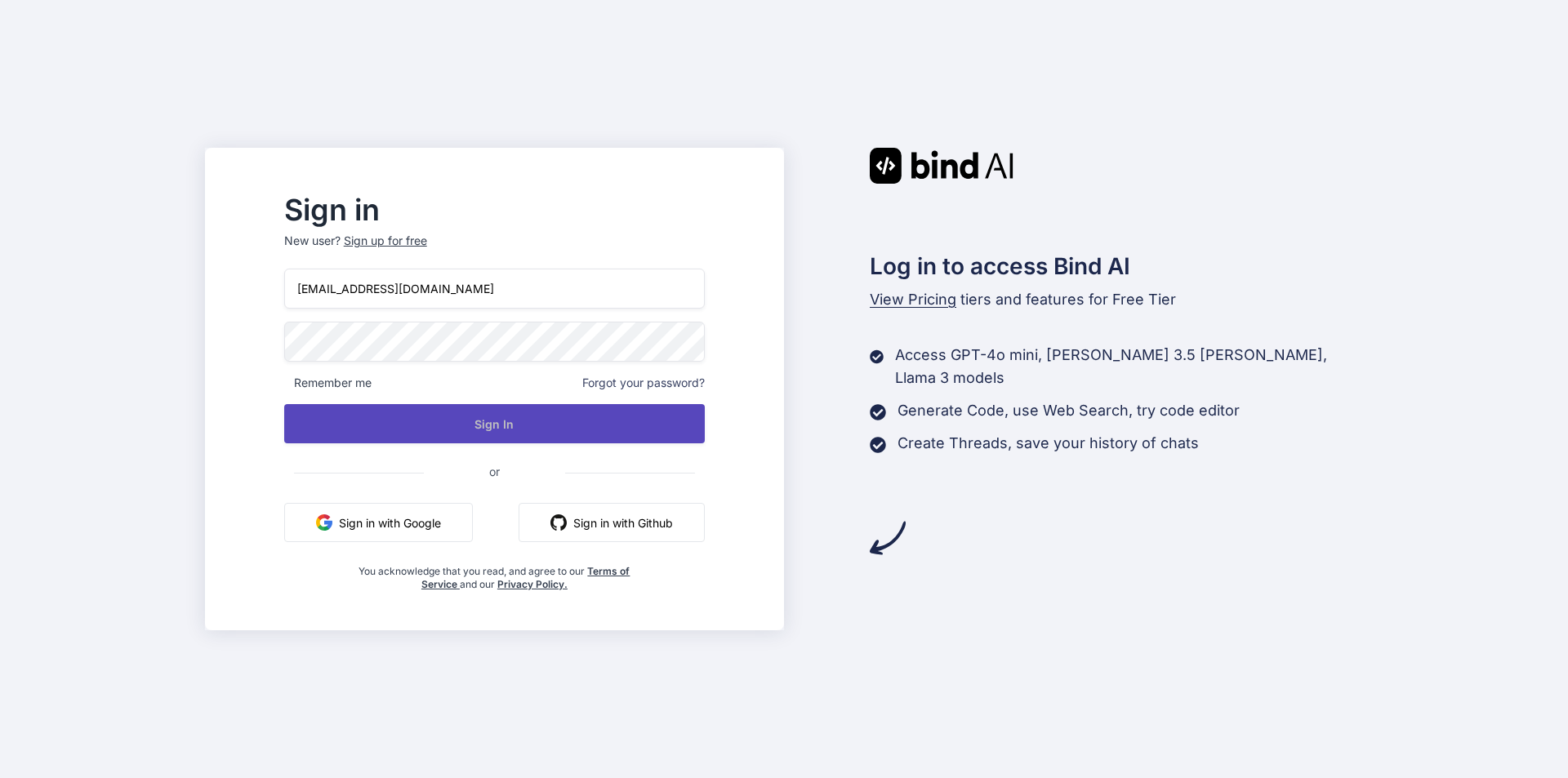
click at [524, 413] on button "Sign In" at bounding box center [494, 423] width 421 height 39
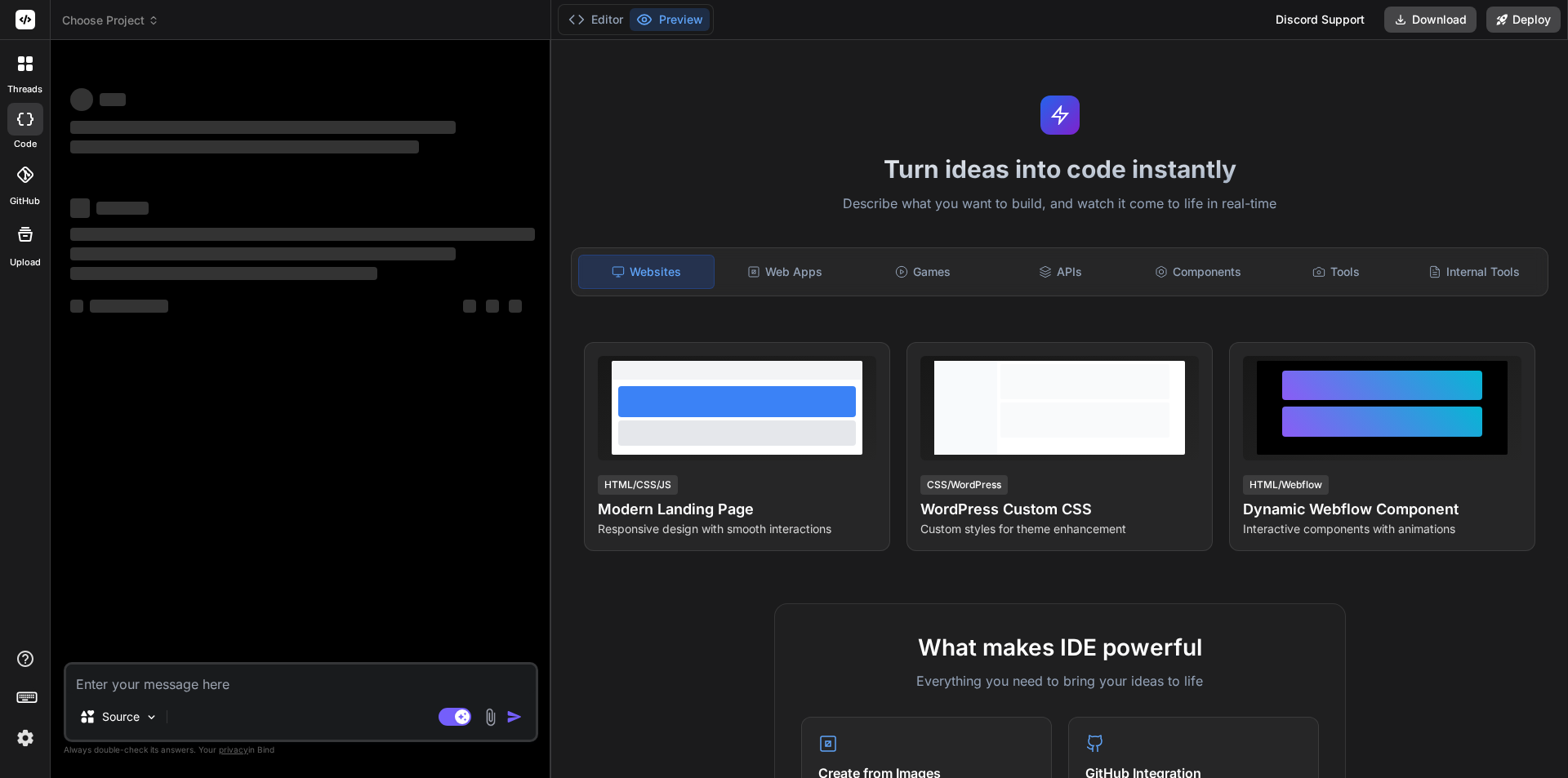
click at [29, 66] on icon at bounding box center [29, 67] width 7 height 7
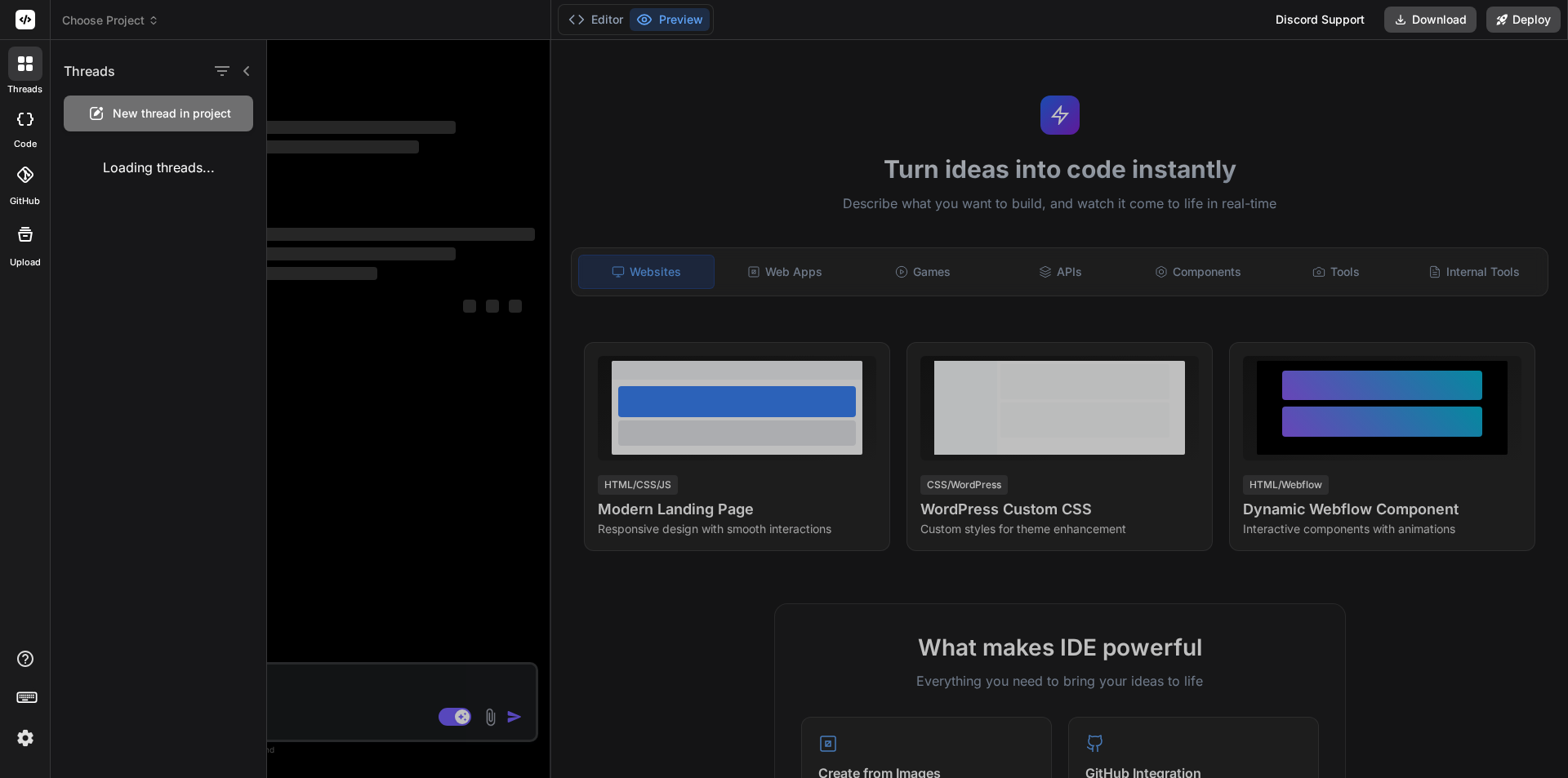
click at [420, 114] on div at bounding box center [917, 409] width 1300 height 738
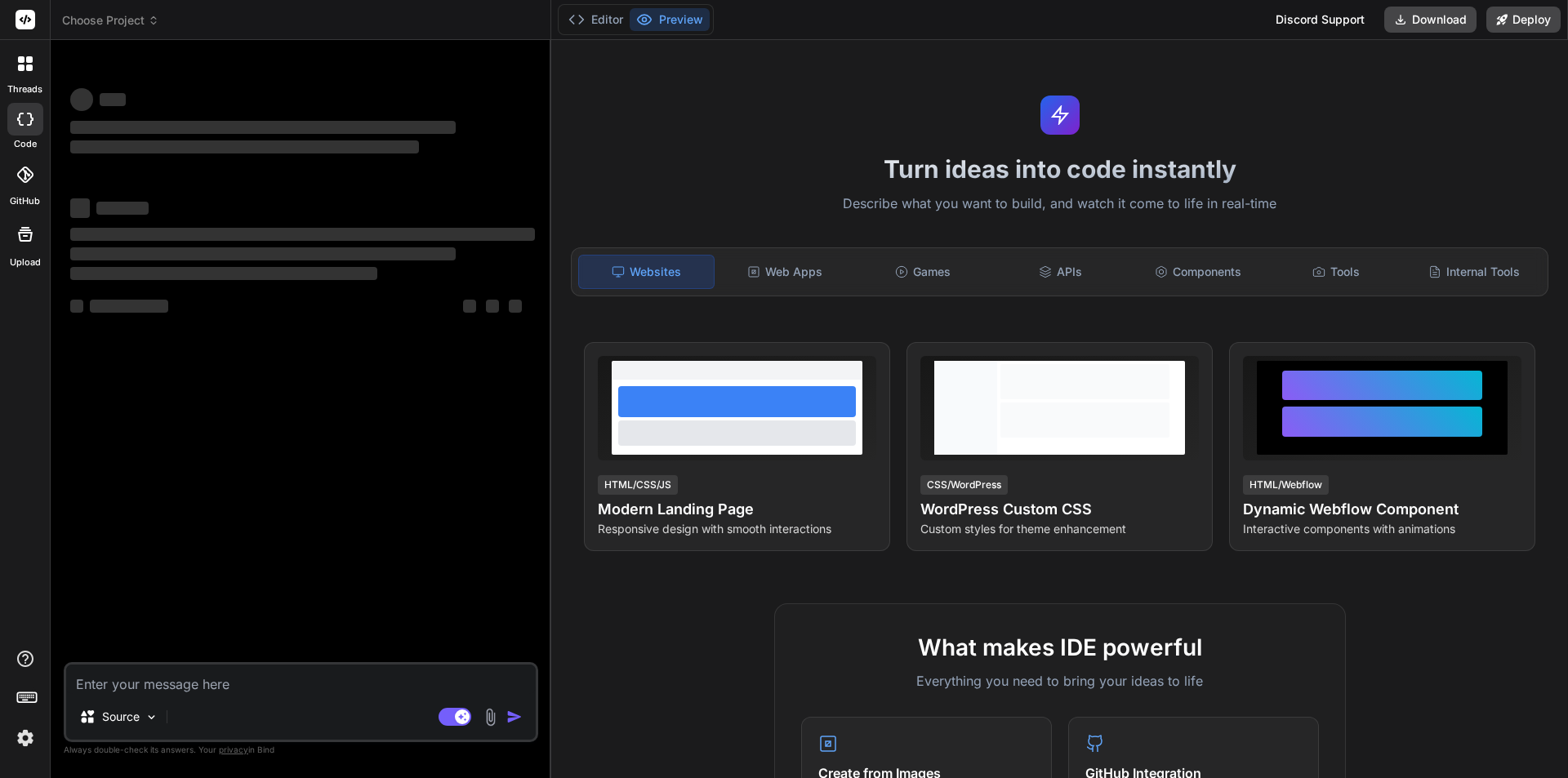
click at [23, 61] on icon at bounding box center [21, 59] width 7 height 7
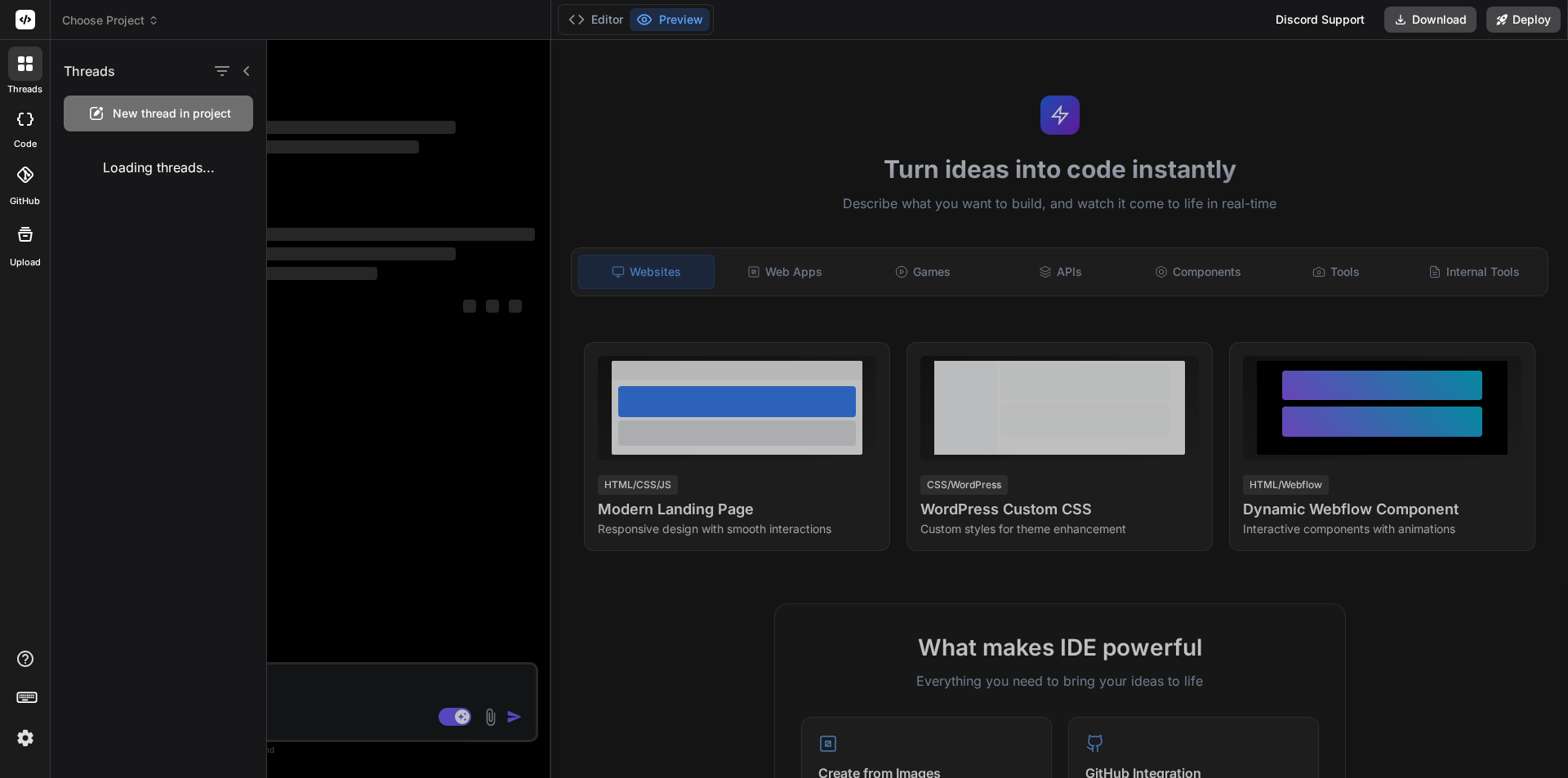
click at [388, 134] on div at bounding box center [917, 409] width 1300 height 738
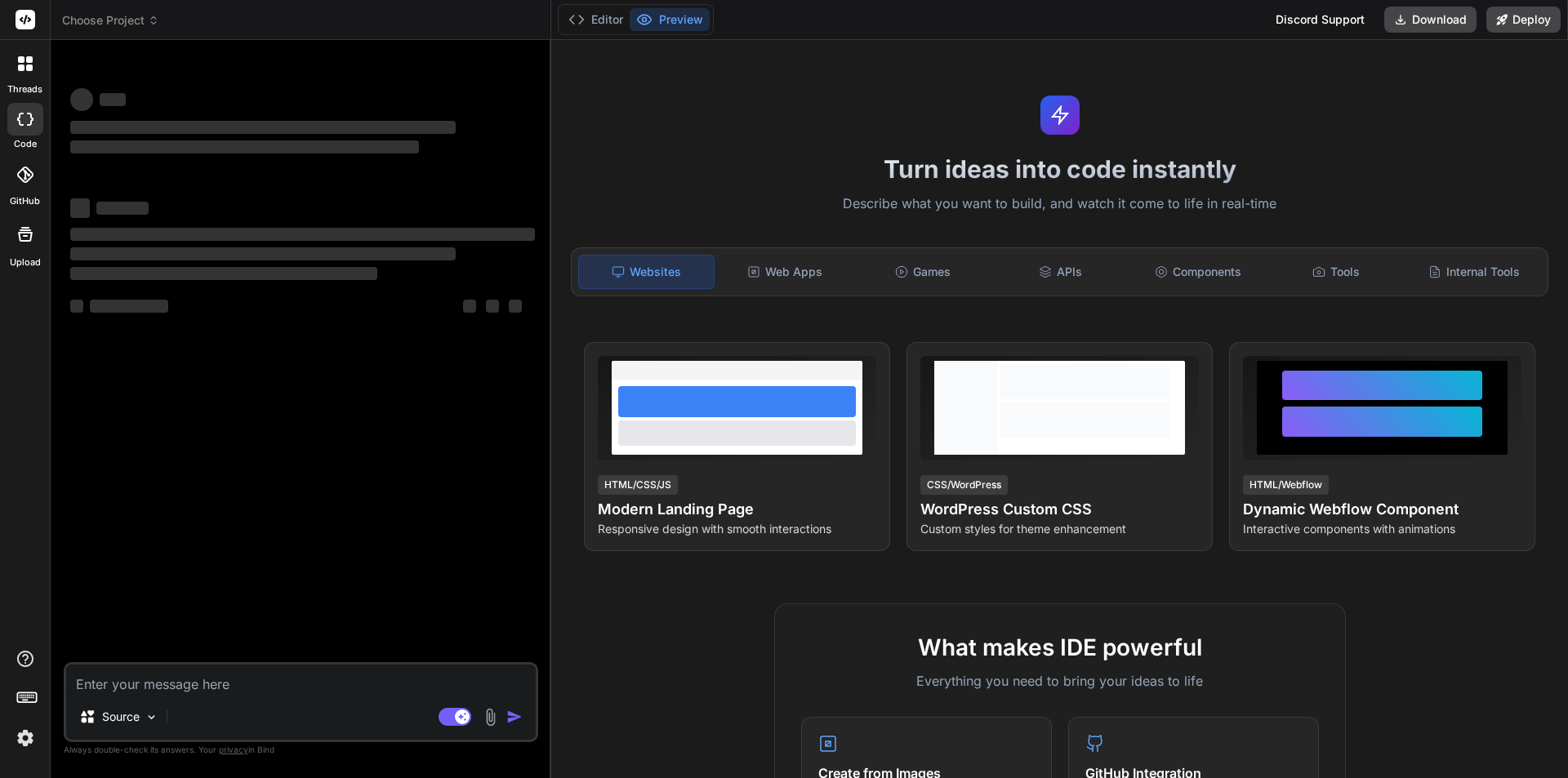
click at [14, 739] on img at bounding box center [25, 738] width 28 height 28
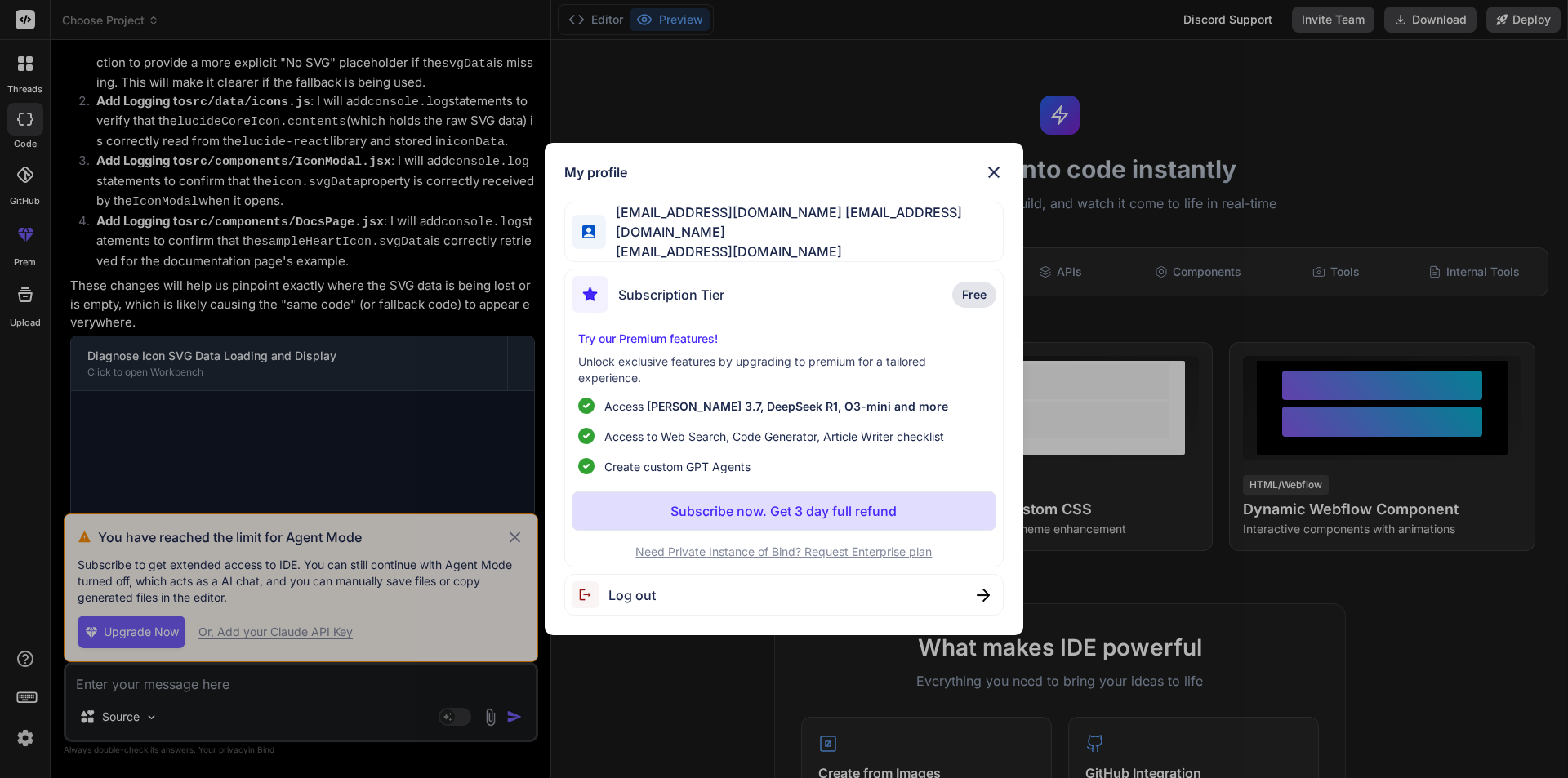
scroll to position [2194, 0]
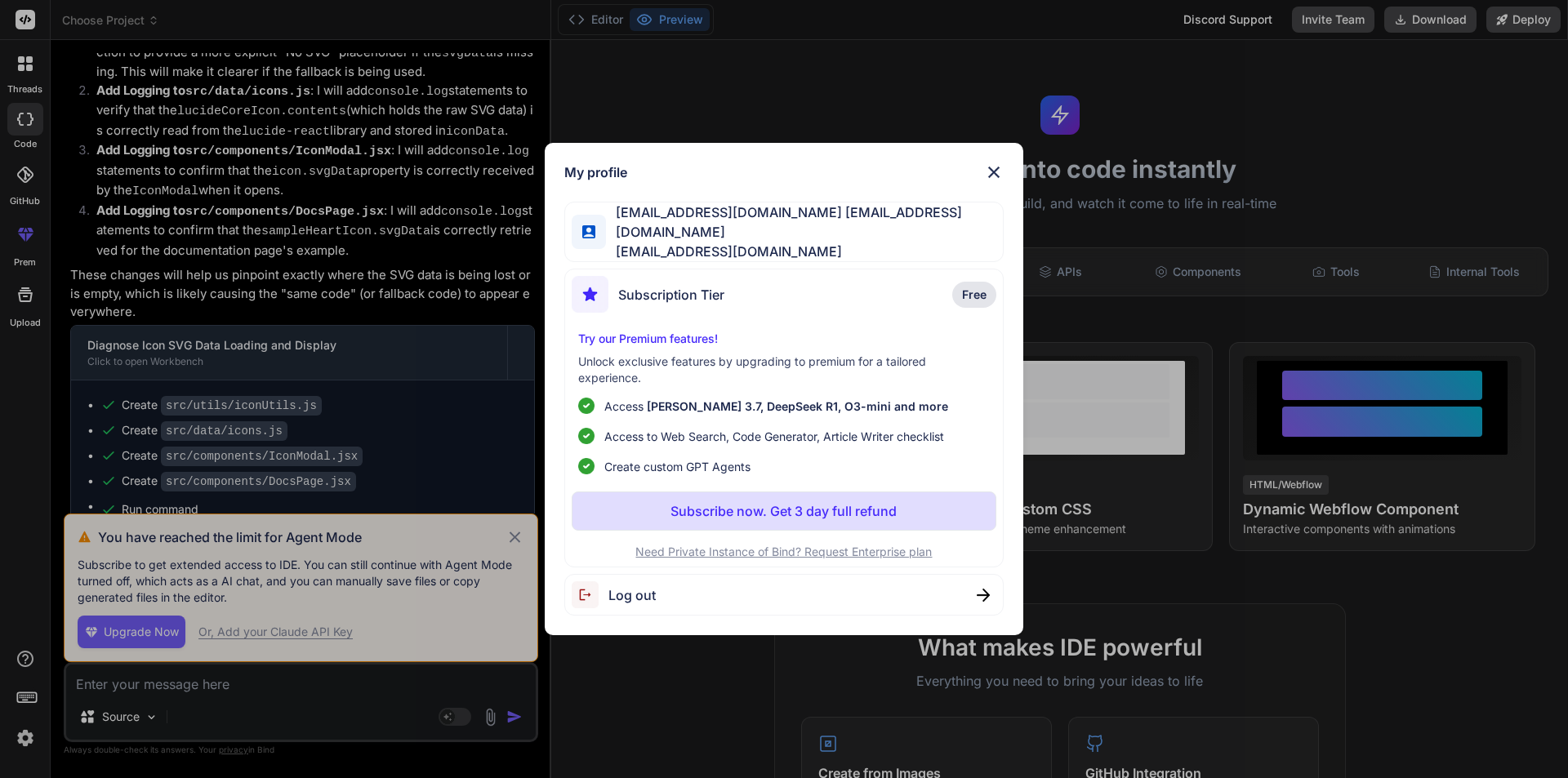
click at [519, 526] on div "My profile winehi5423@ncien.com winehi5423@ncien.com winehi5423@ncien.com Subsc…" at bounding box center [784, 389] width 1568 height 778
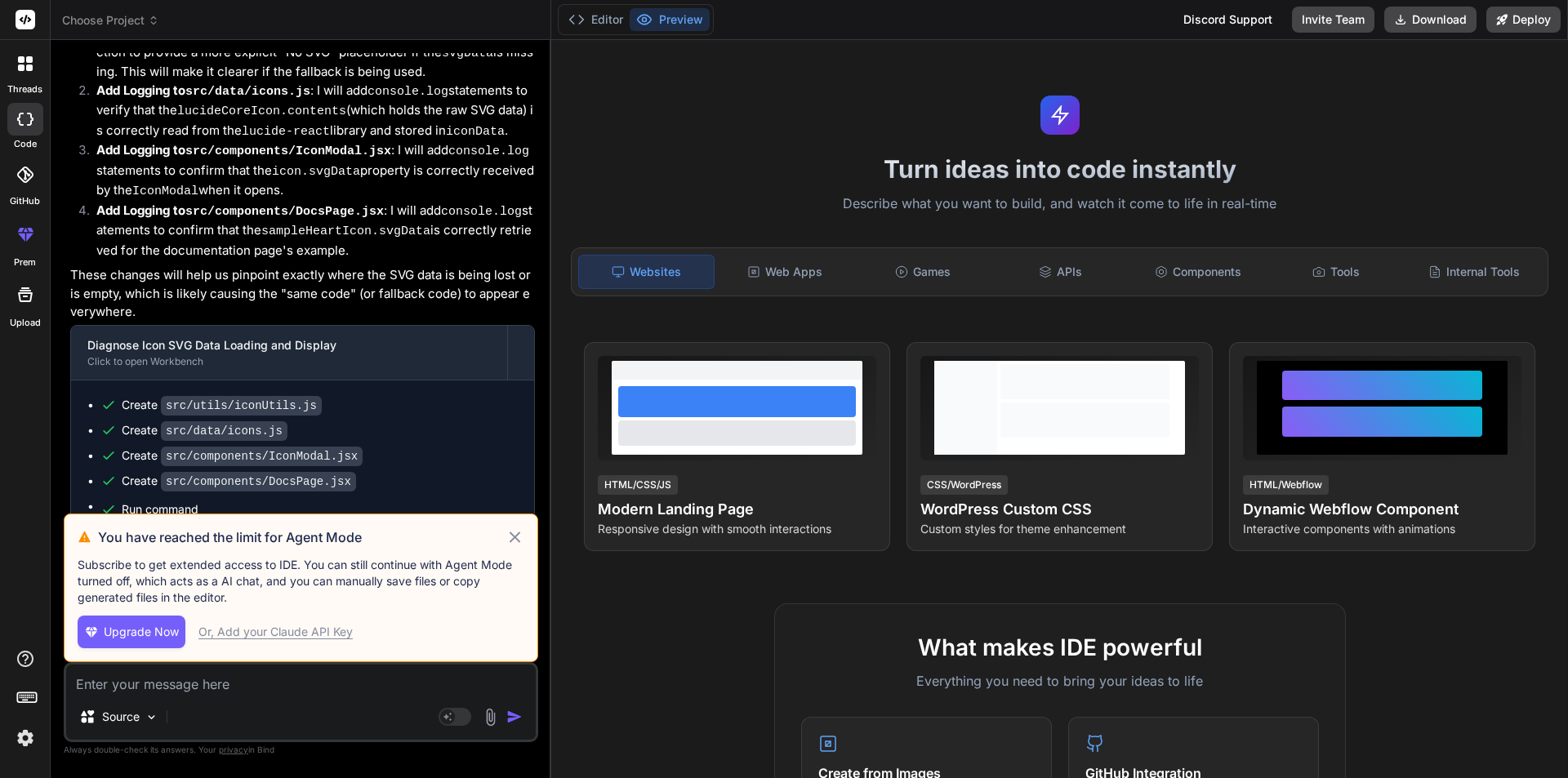
click at [205, 688] on textarea at bounding box center [300, 679] width 469 height 30
click at [518, 531] on icon at bounding box center [515, 537] width 19 height 19
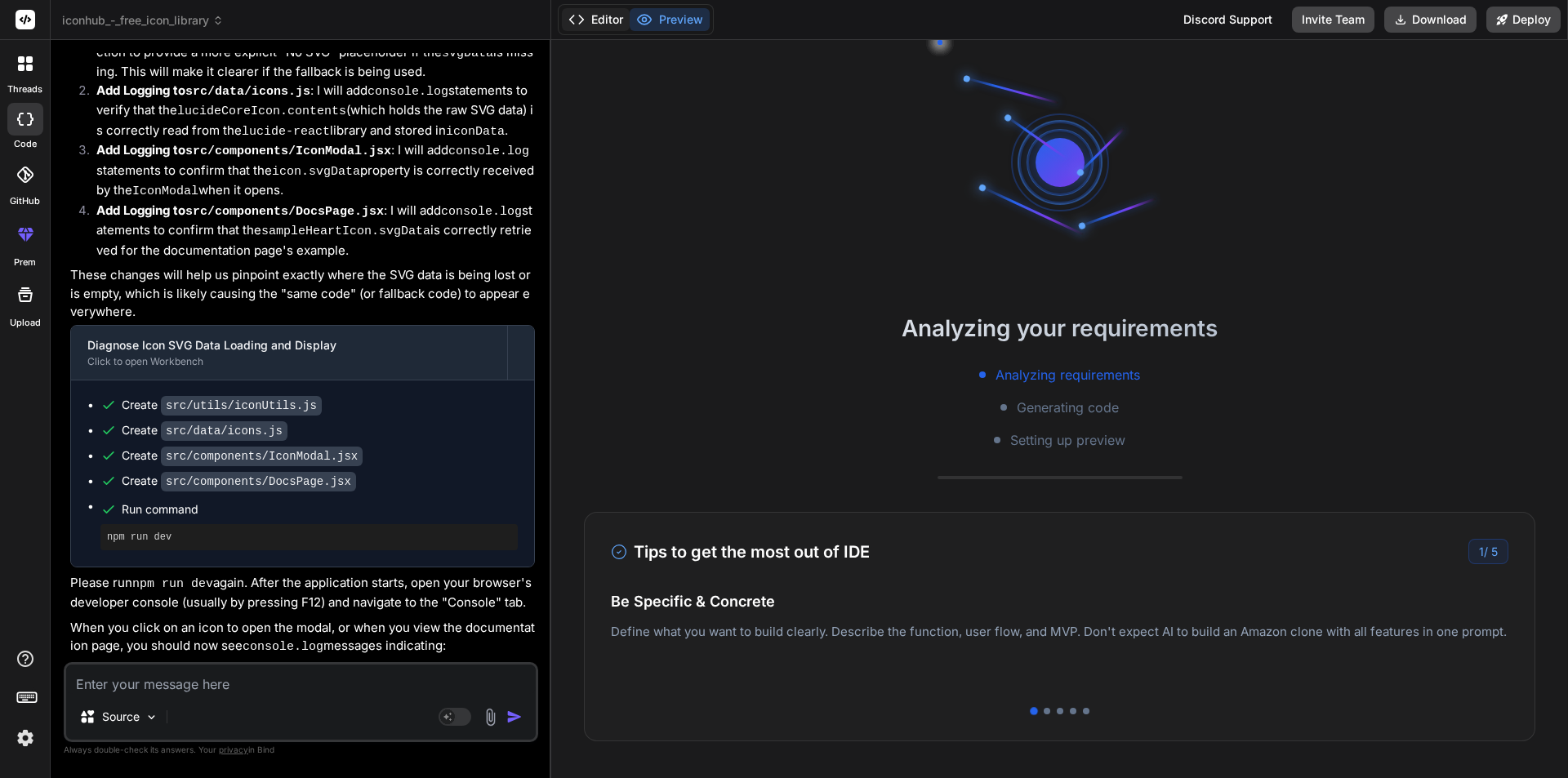
click at [605, 16] on button "Editor" at bounding box center [596, 20] width 68 height 23
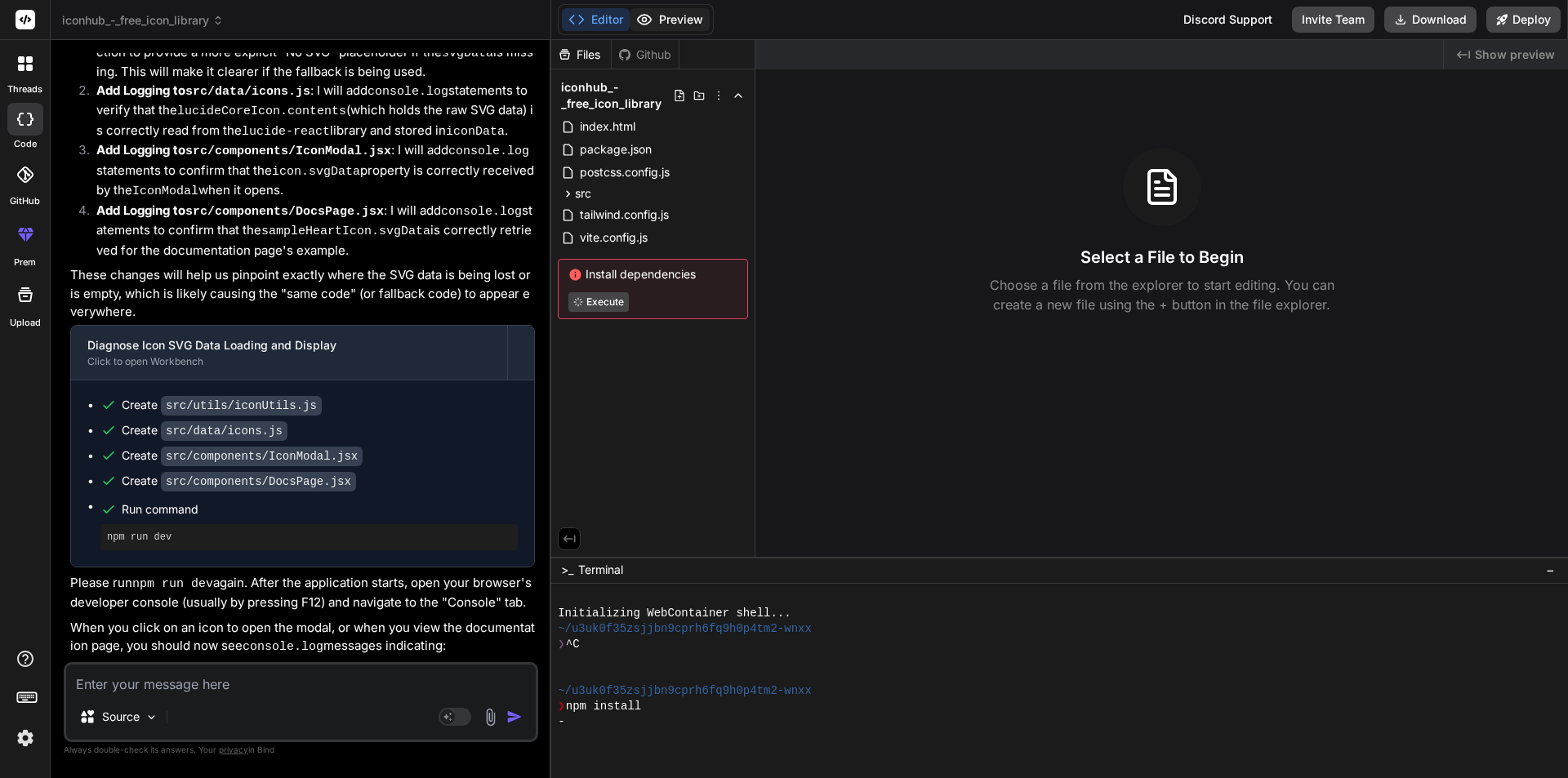
click at [658, 16] on button "Preview" at bounding box center [669, 20] width 80 height 23
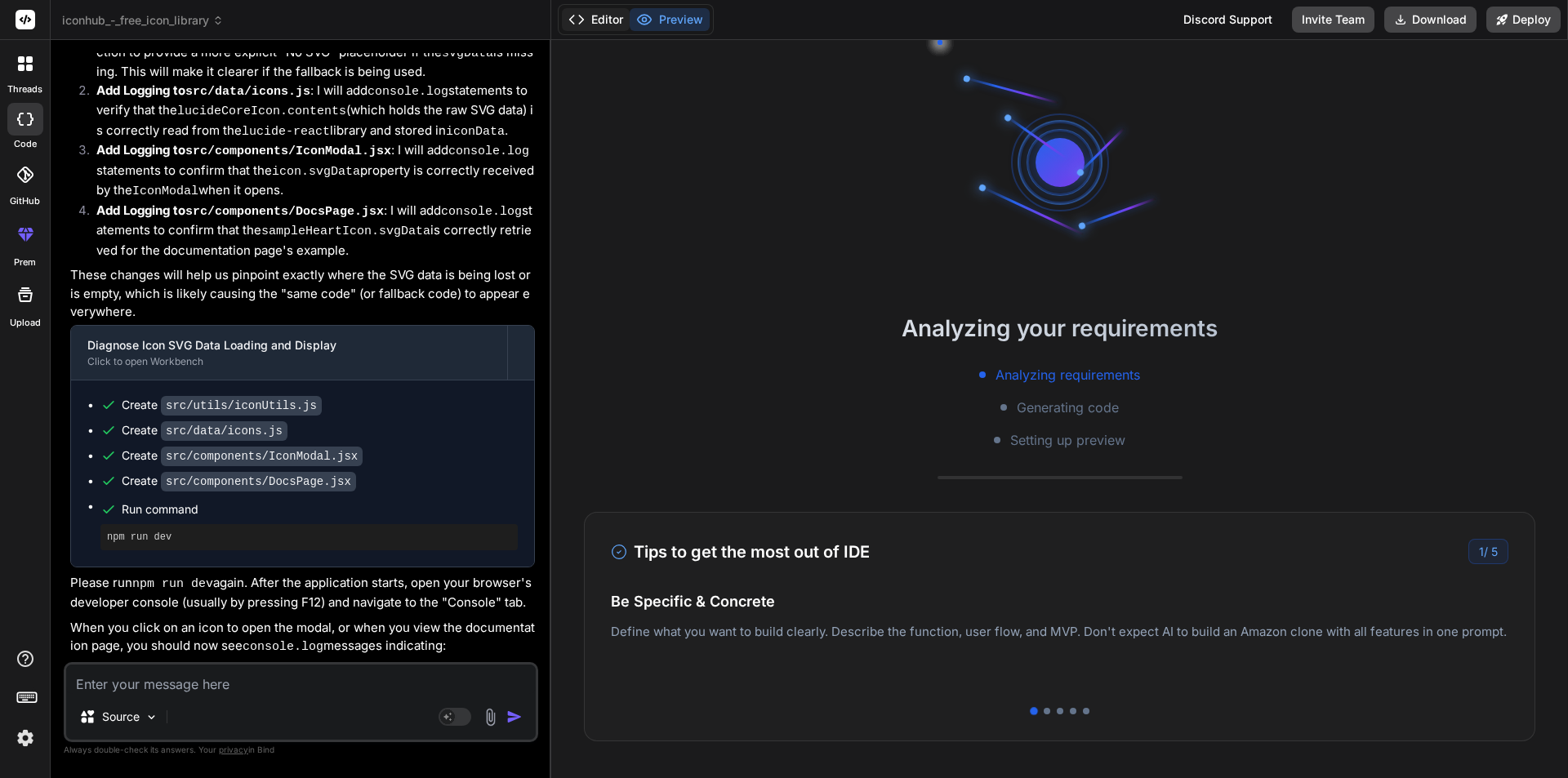
click at [623, 16] on button "Editor" at bounding box center [596, 20] width 68 height 23
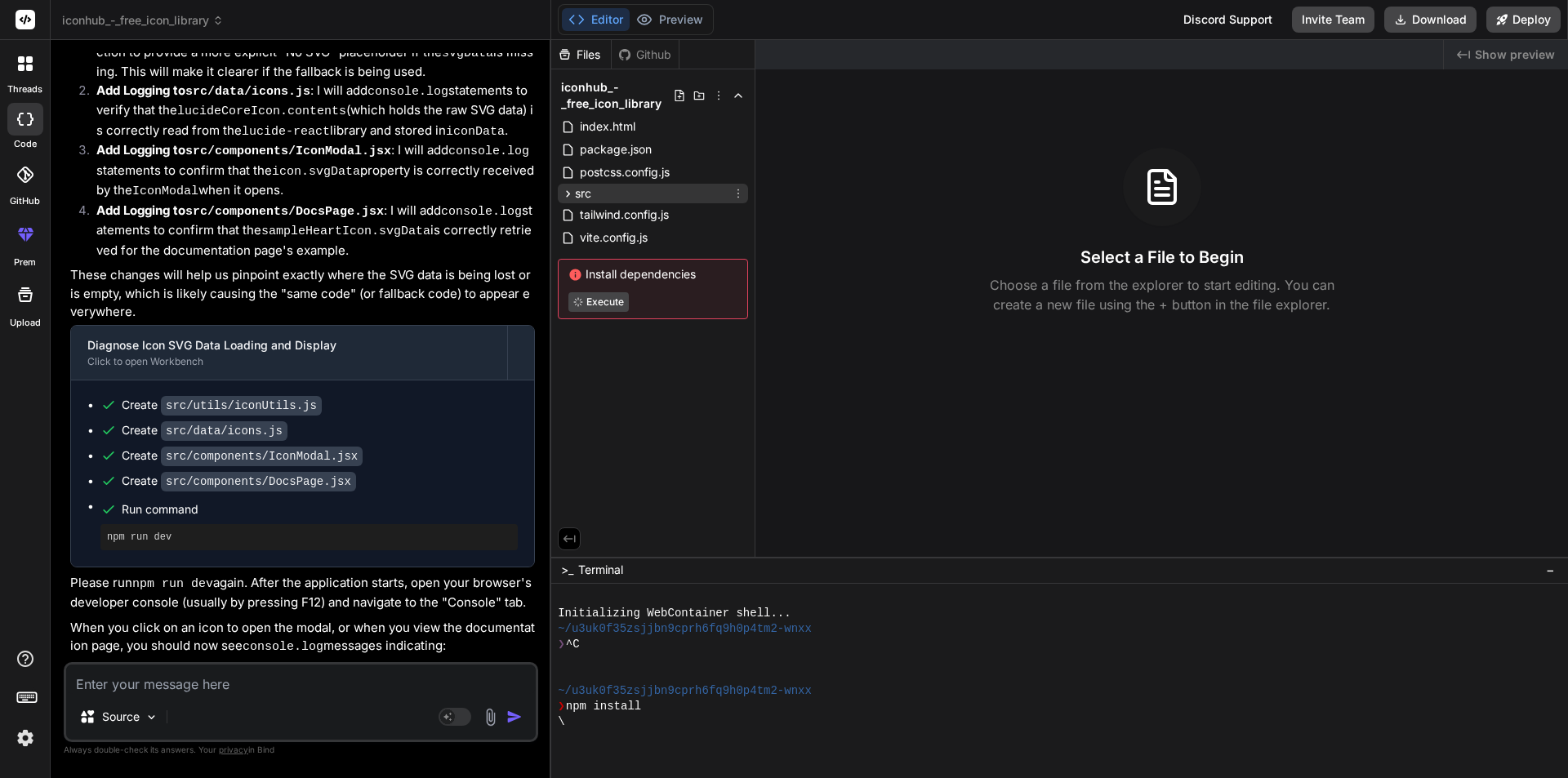
click at [618, 187] on div "src" at bounding box center [652, 193] width 190 height 19
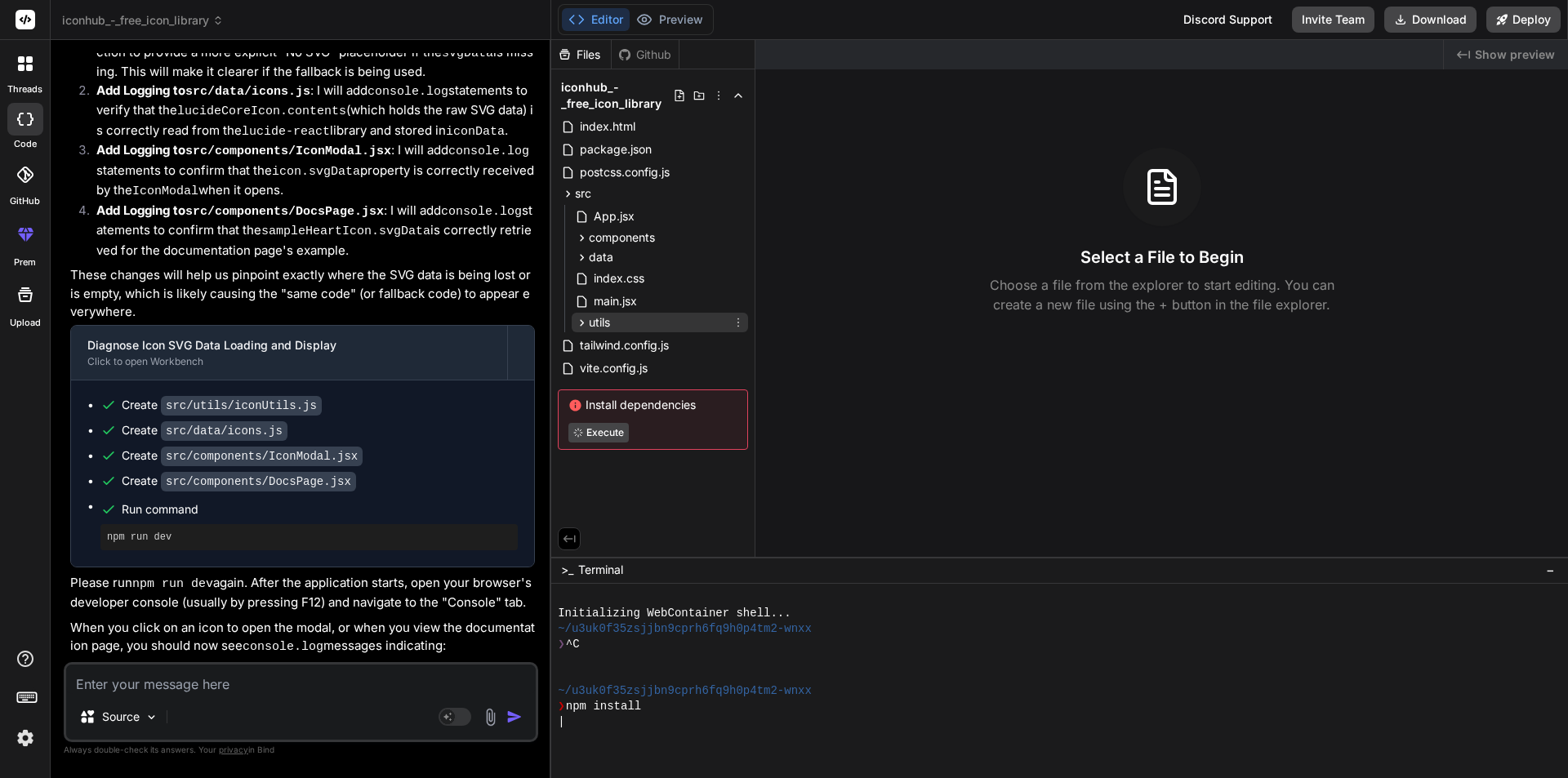
click at [617, 316] on div "utils" at bounding box center [660, 322] width 176 height 19
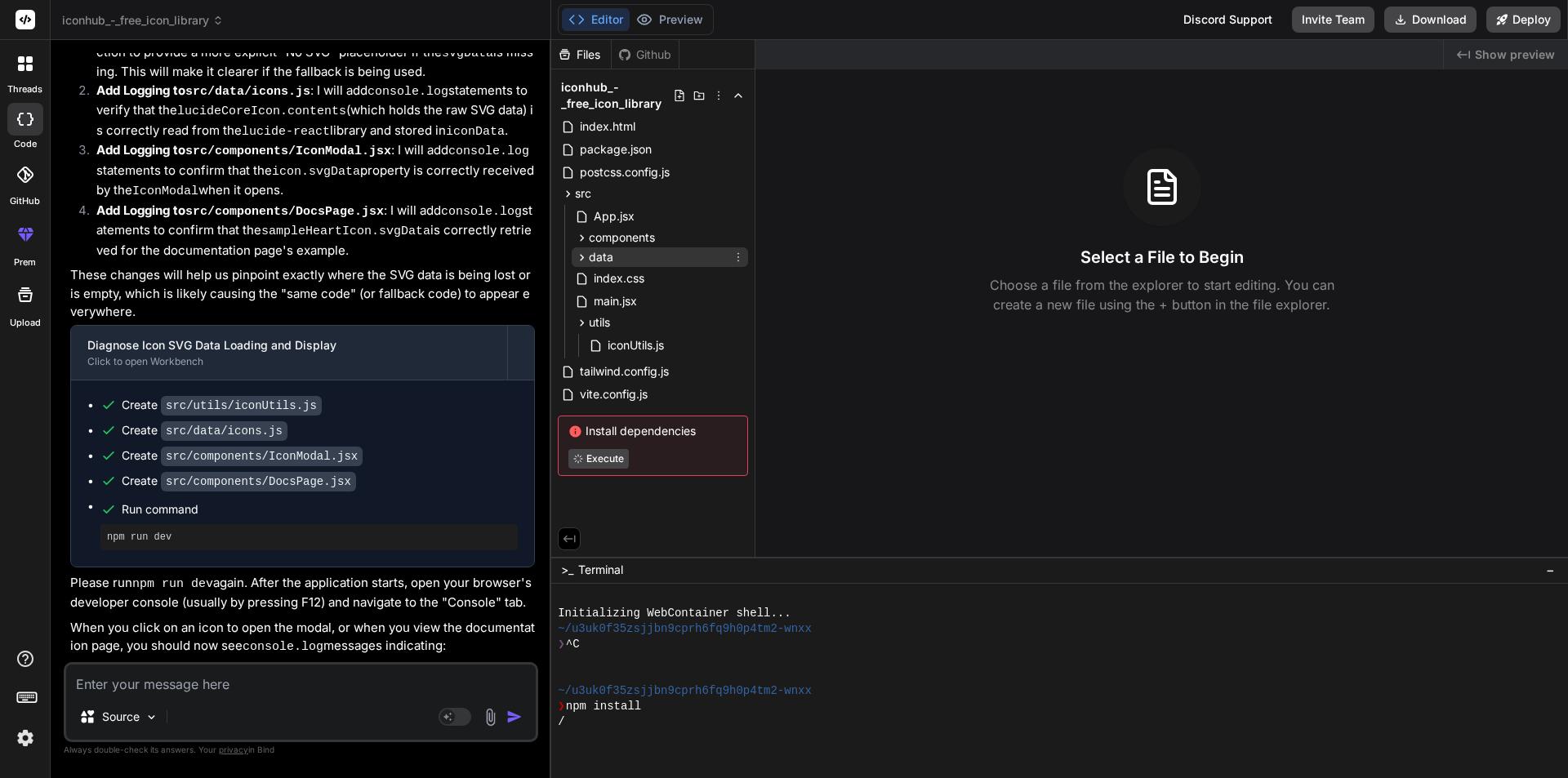
click at [611, 252] on span "data" at bounding box center [601, 256] width 25 height 16
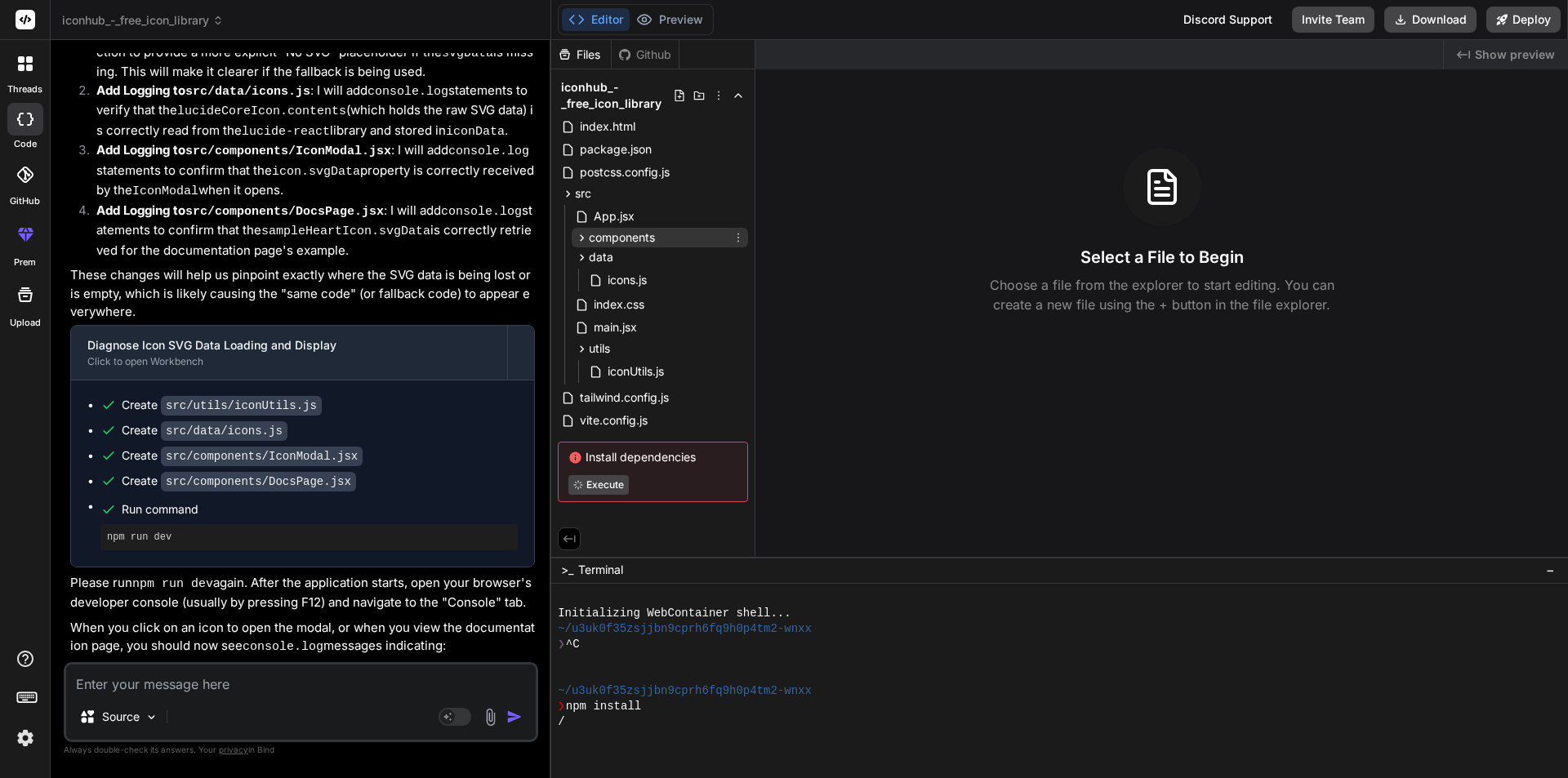
click at [618, 242] on span "components" at bounding box center [621, 237] width 66 height 16
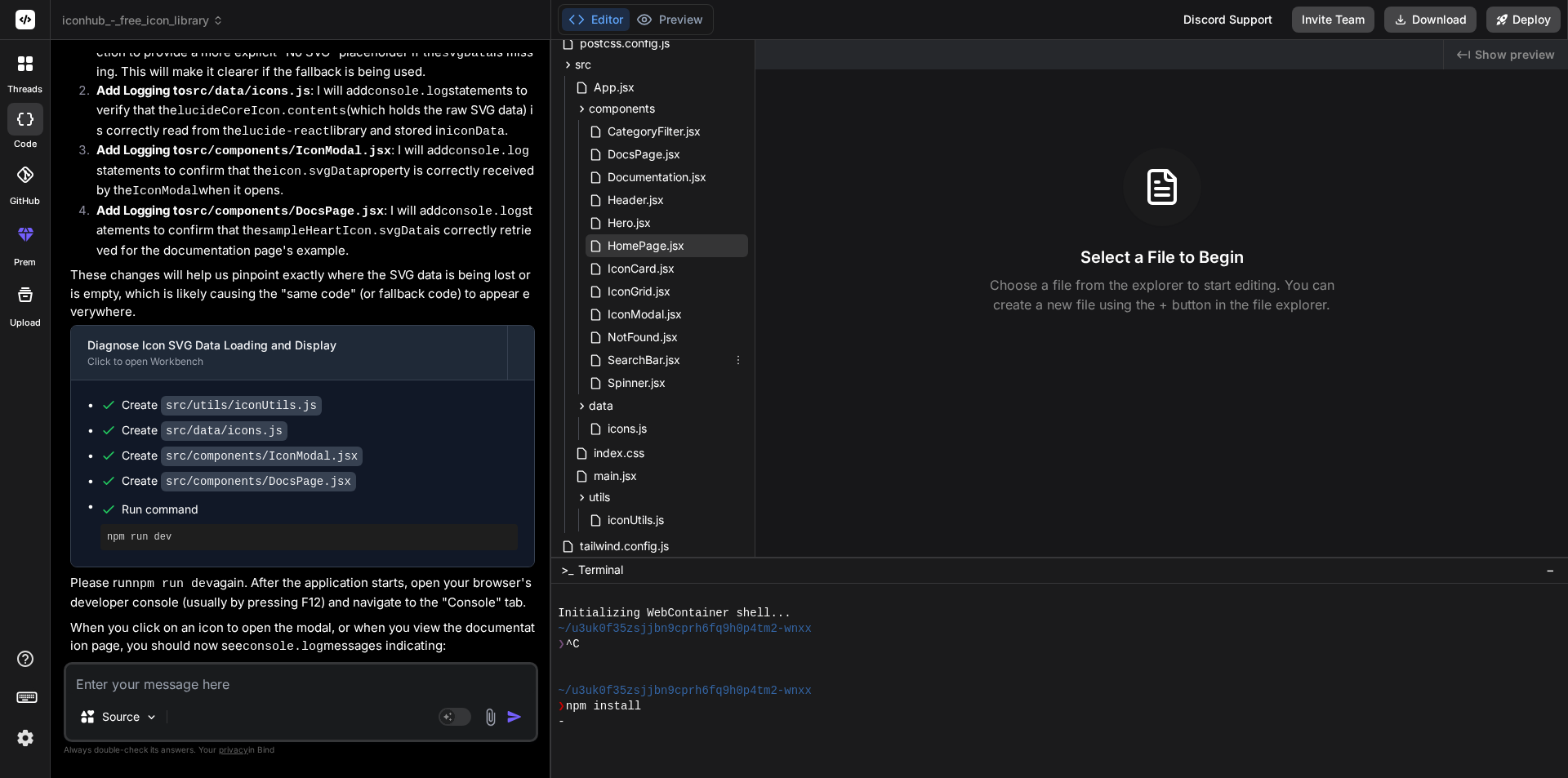
scroll to position [259, 0]
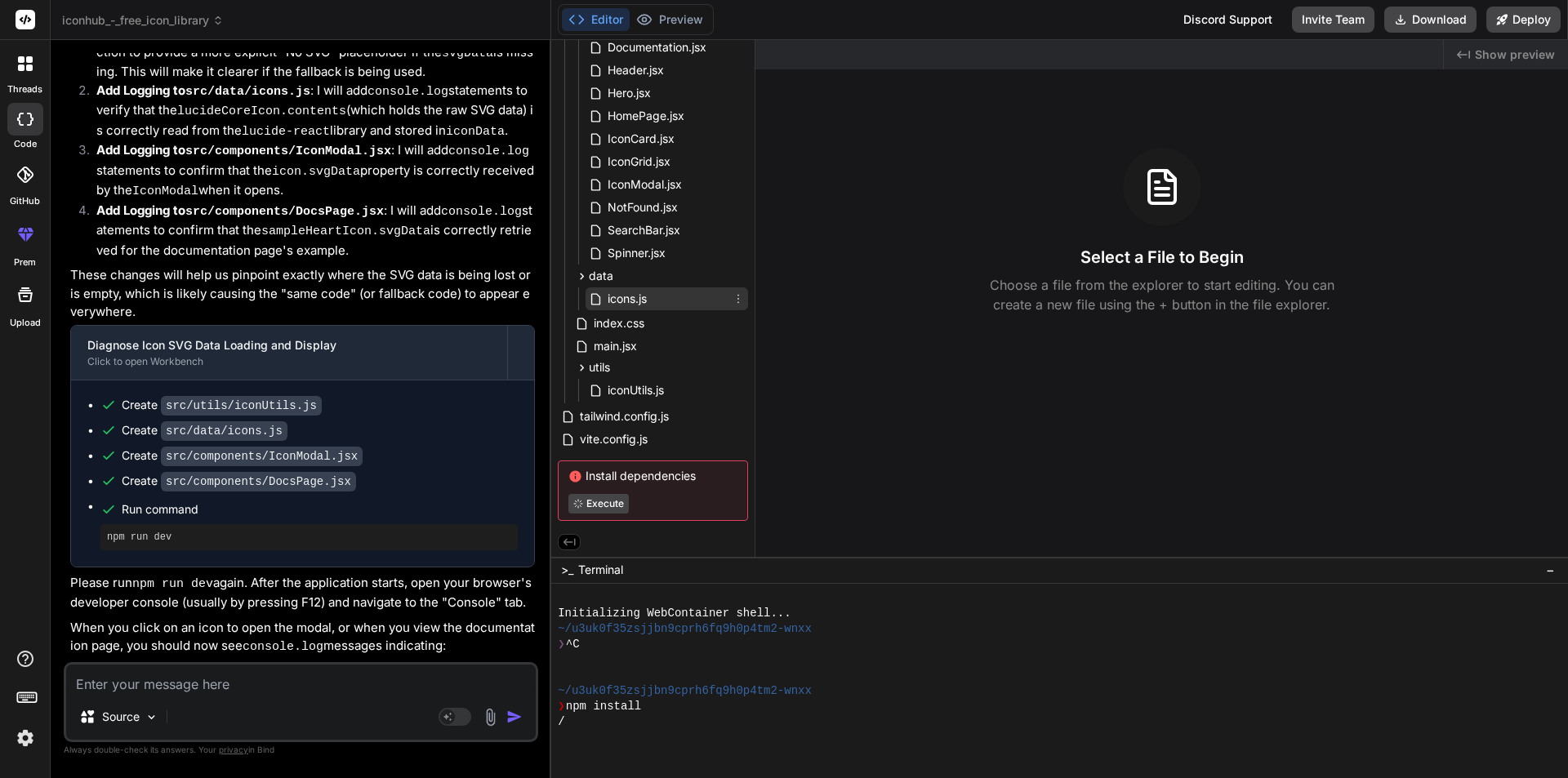
click at [627, 301] on span "icons.js" at bounding box center [627, 298] width 42 height 19
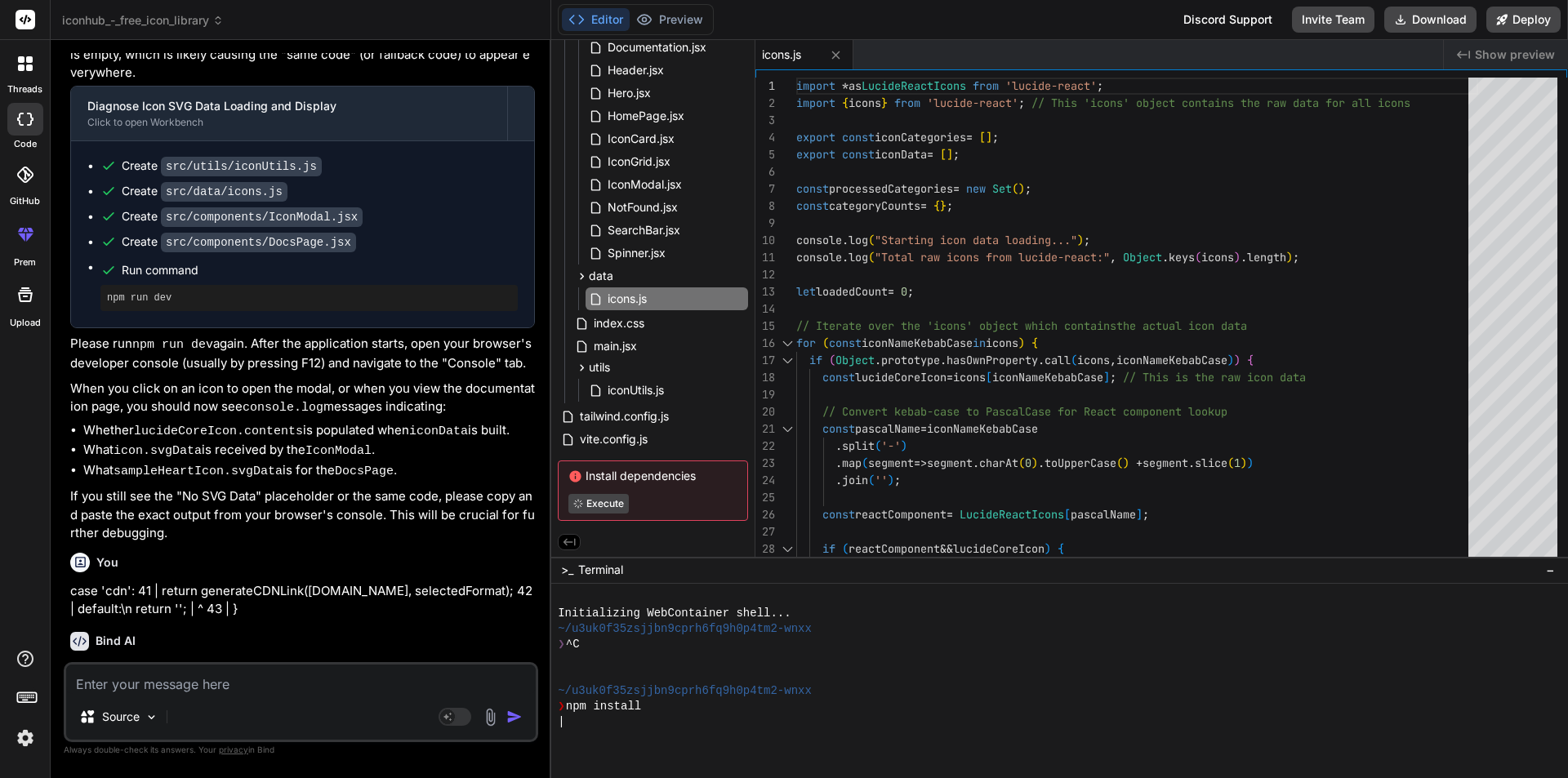
scroll to position [2591, 0]
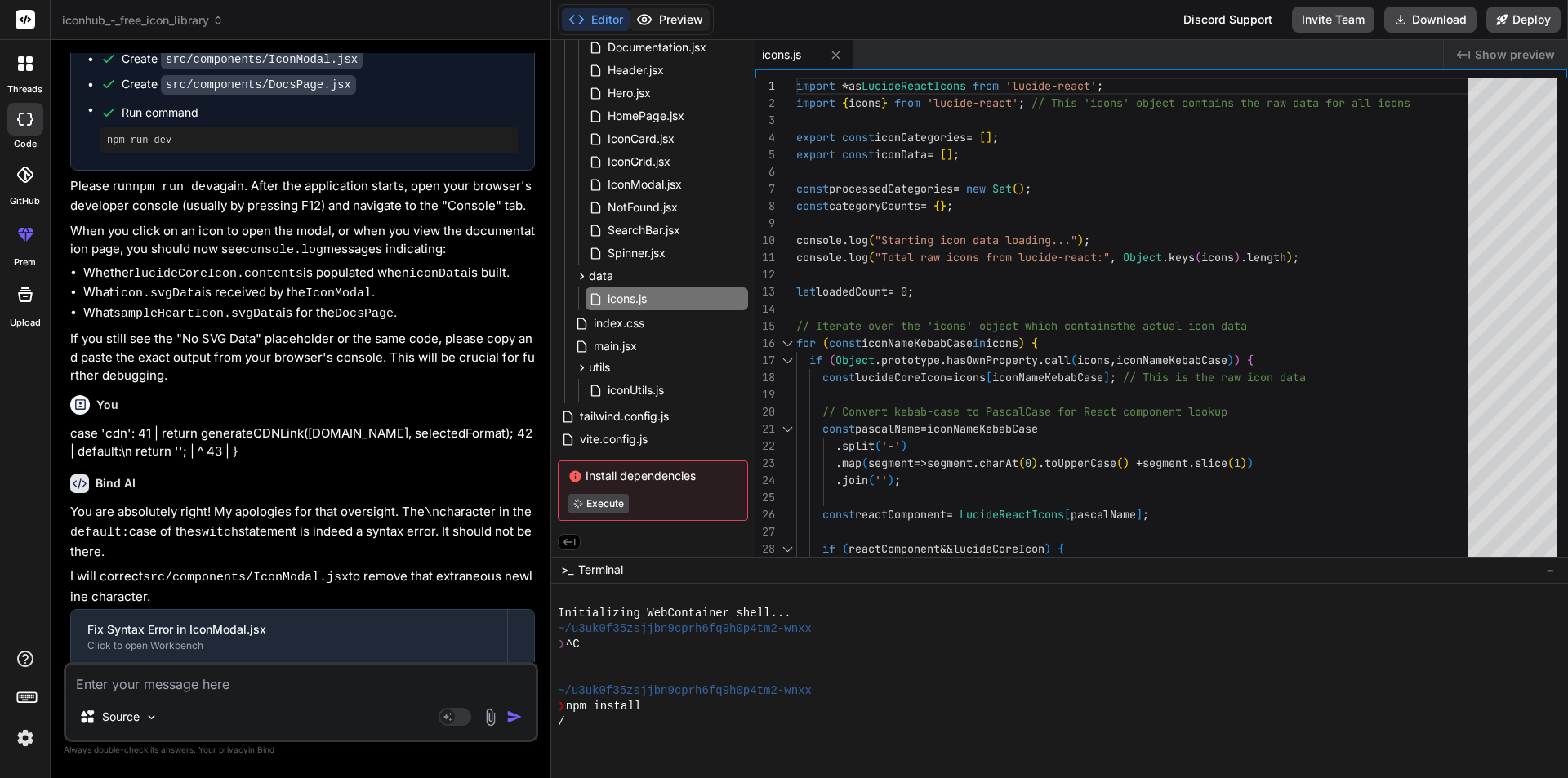
click at [658, 19] on button "Preview" at bounding box center [669, 20] width 80 height 23
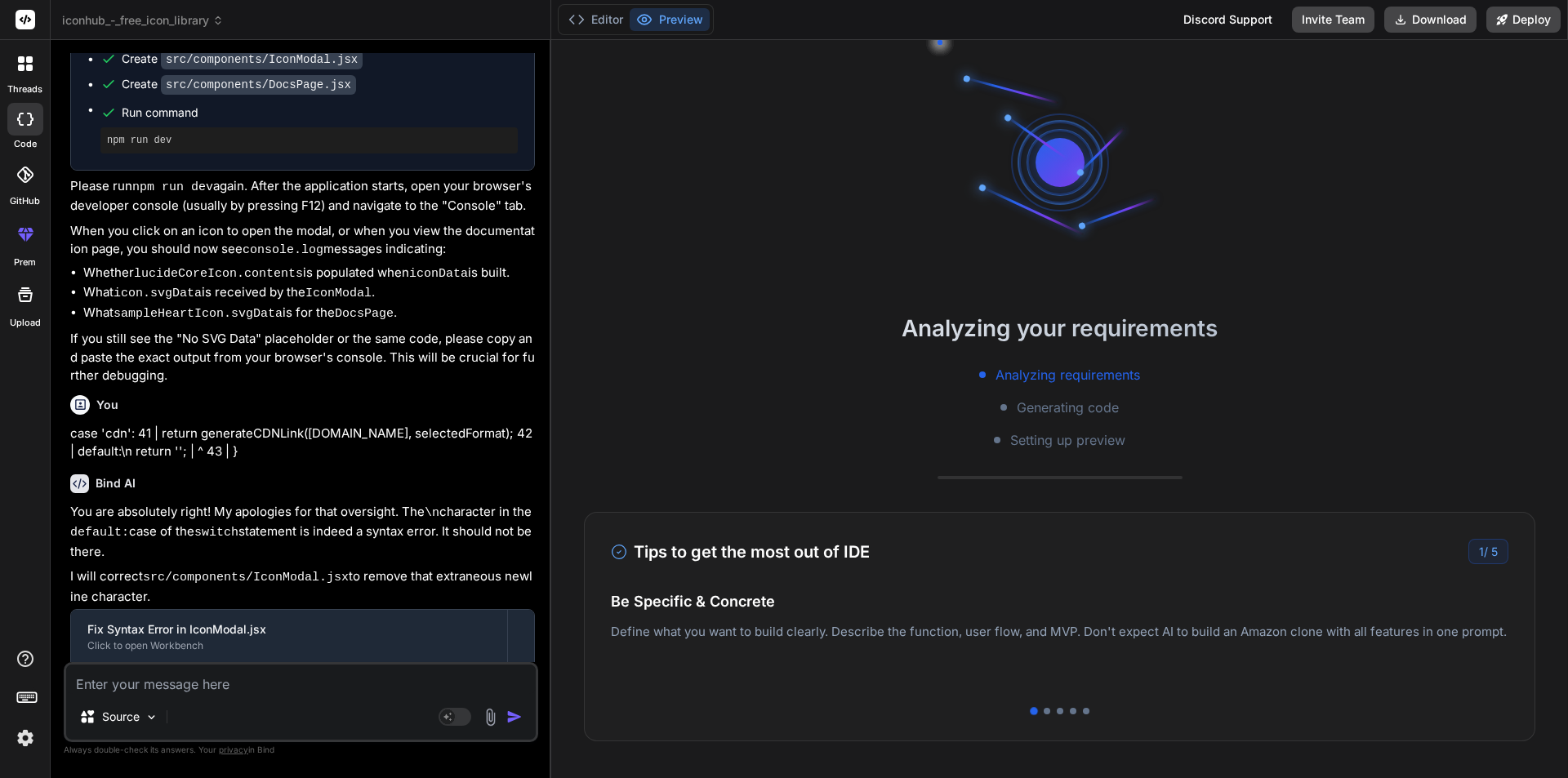
click at [254, 682] on textarea at bounding box center [300, 679] width 469 height 30
type textarea "x"
type textarea "c"
type textarea "x"
type textarea "co"
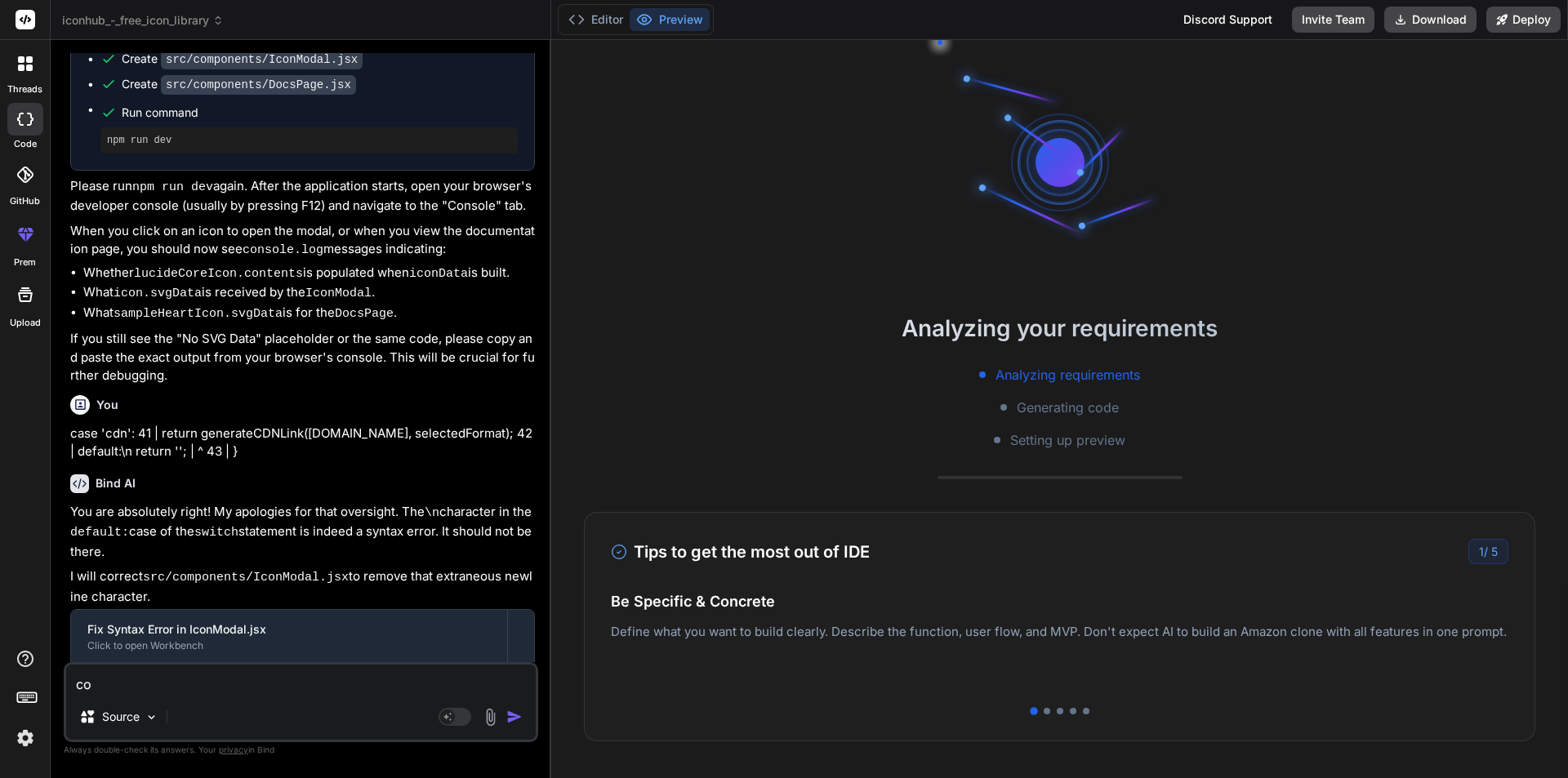
type textarea "x"
type textarea "con"
type textarea "x"
type textarea "cont"
type textarea "x"
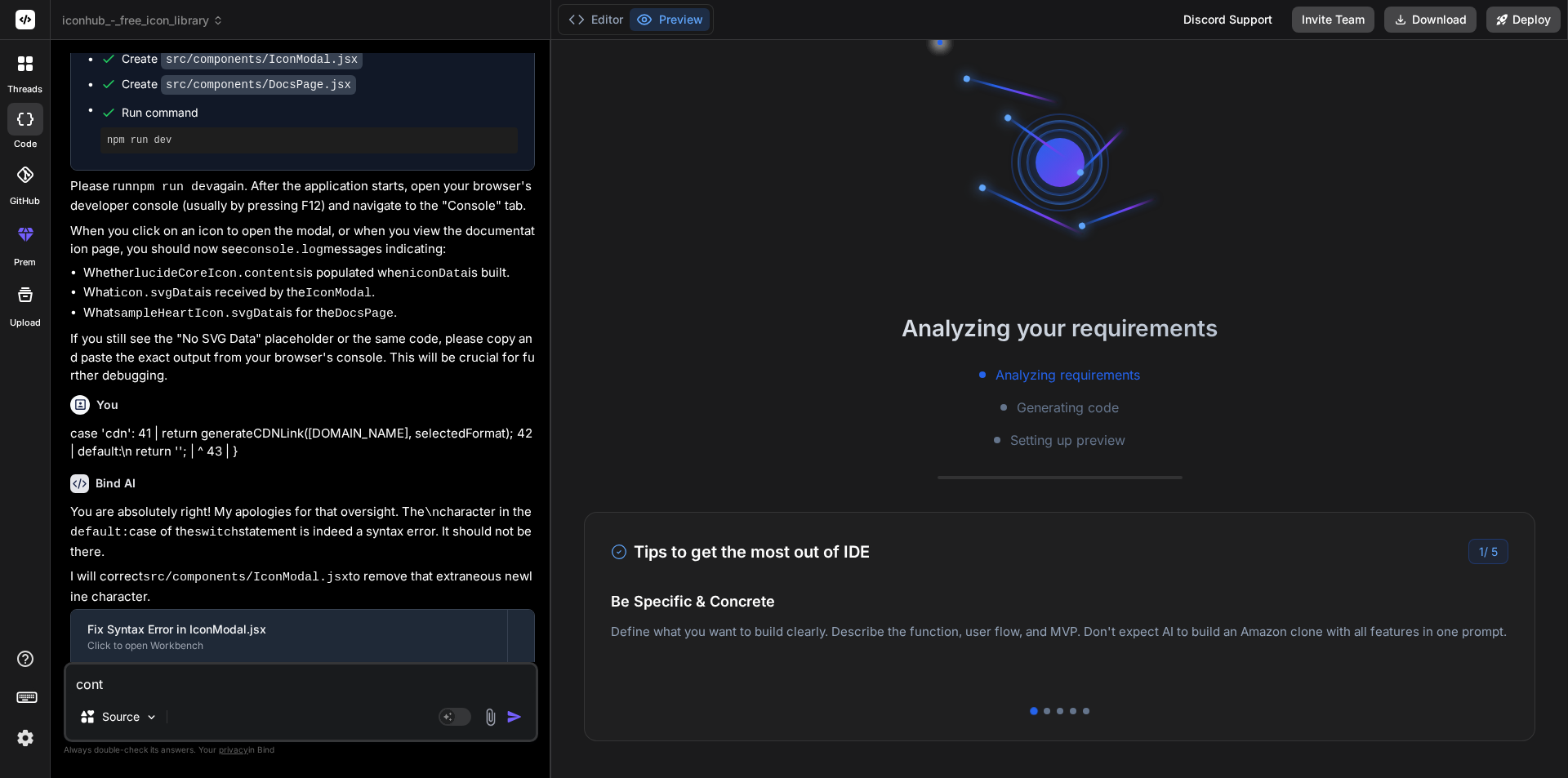
type textarea "conti"
type textarea "x"
type textarea "contin"
type textarea "x"
type textarea "continu"
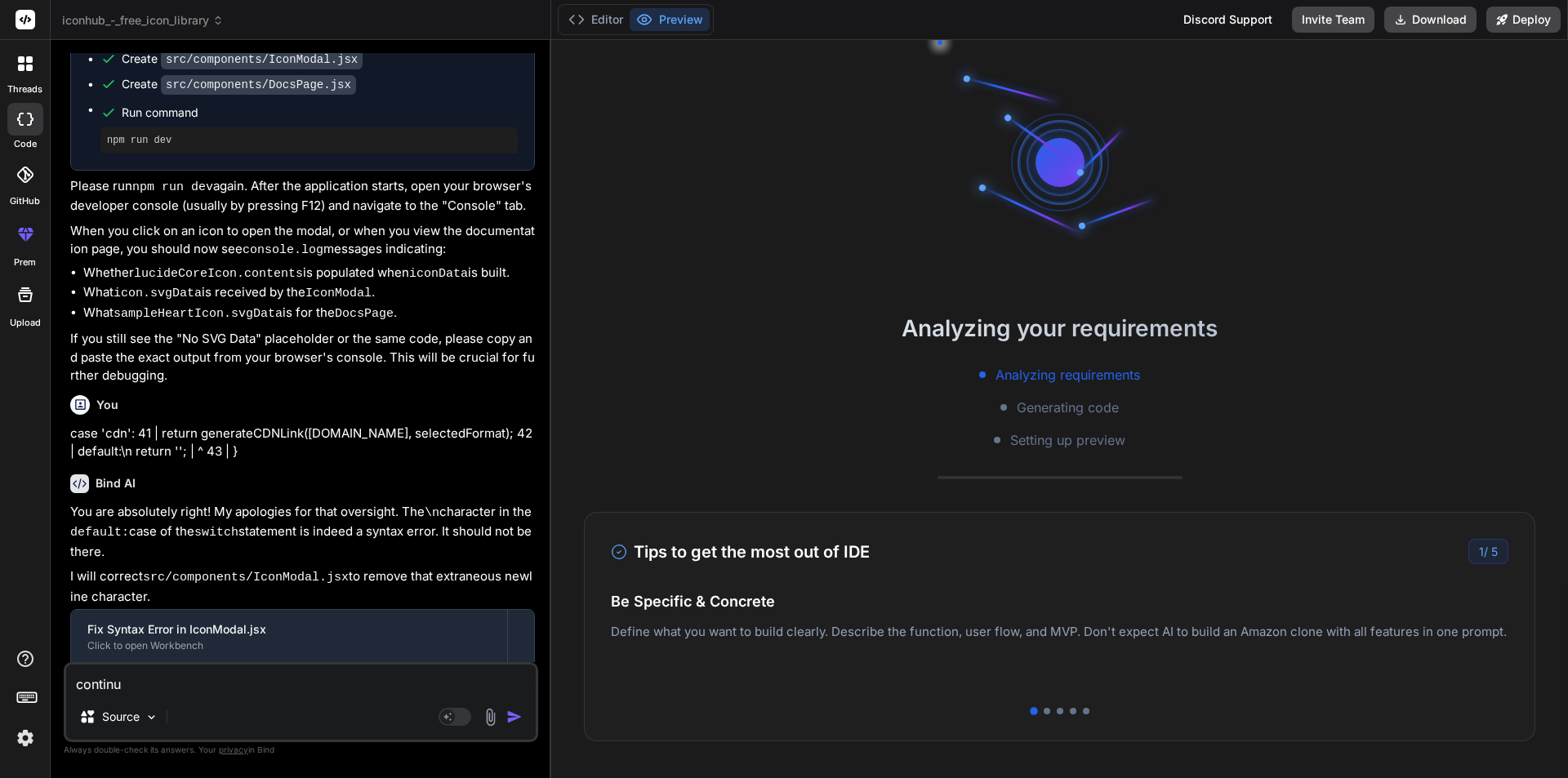
type textarea "x"
type textarea "continue"
type textarea "x"
type textarea "continue"
type textarea "x"
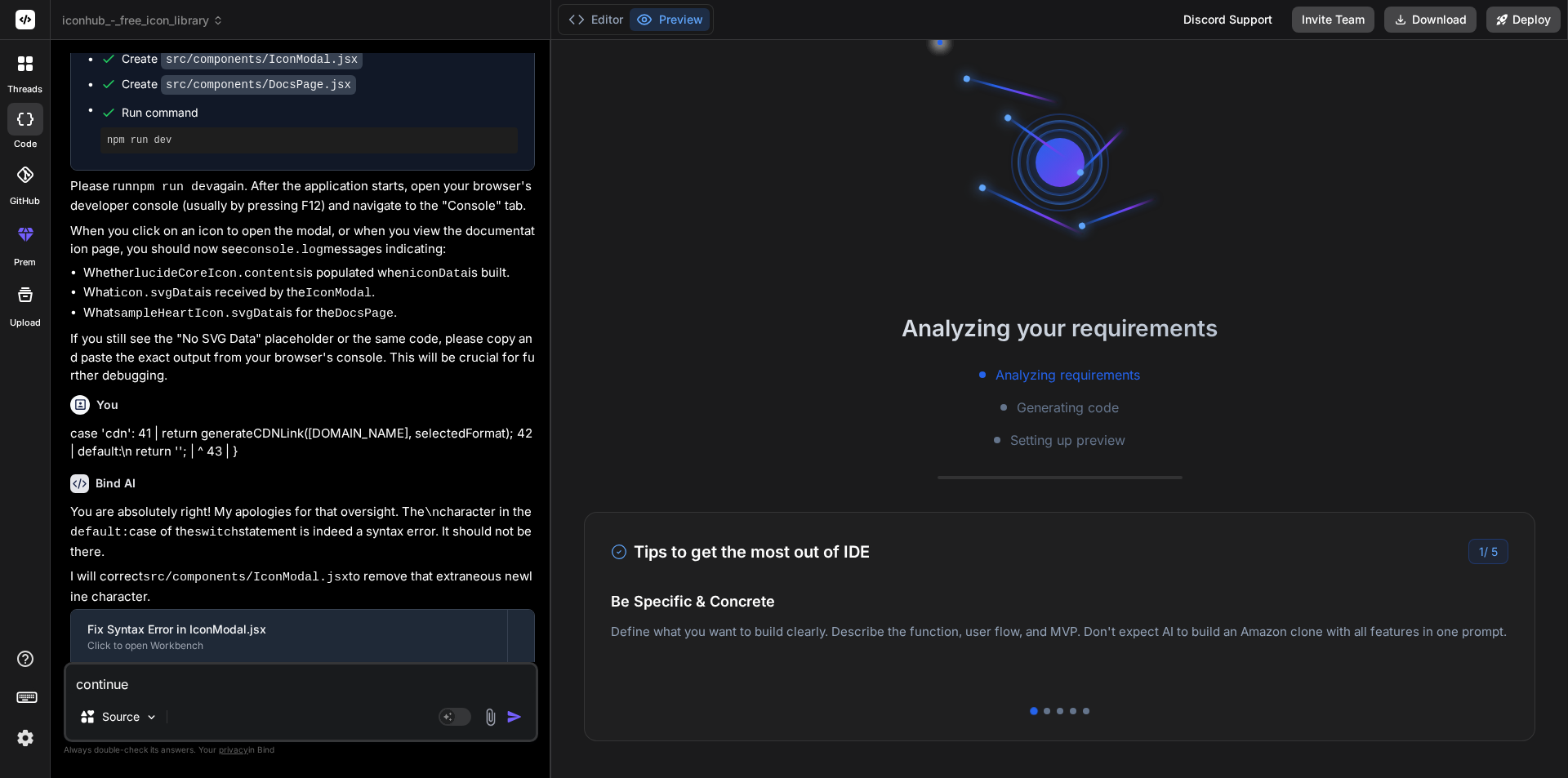
type textarea "continue f"
type textarea "x"
type textarea "continue fi"
type textarea "x"
type textarea "continue fix"
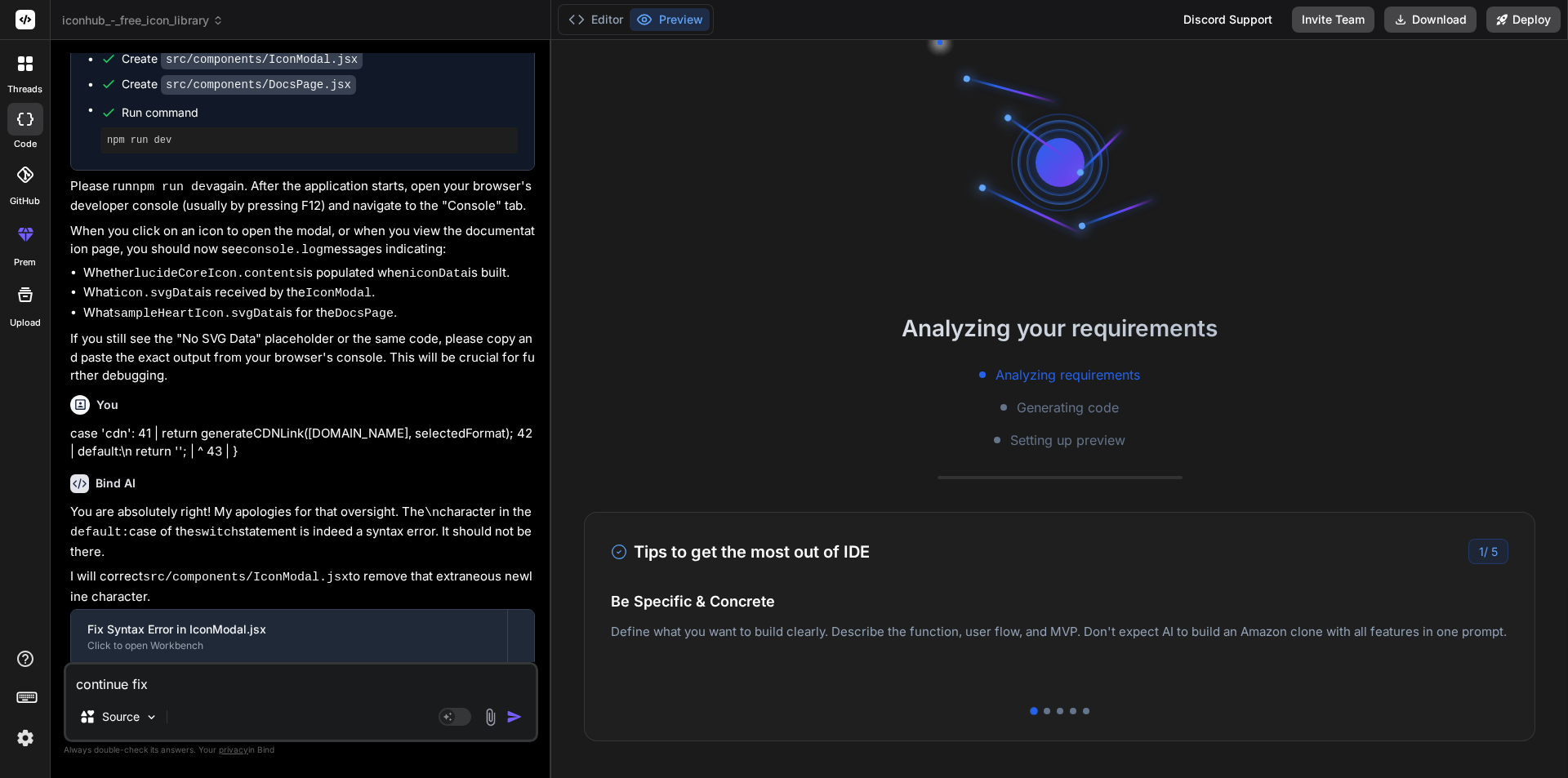
type textarea "x"
type textarea "continue fixi"
type textarea "x"
type textarea "continue fixin"
type textarea "x"
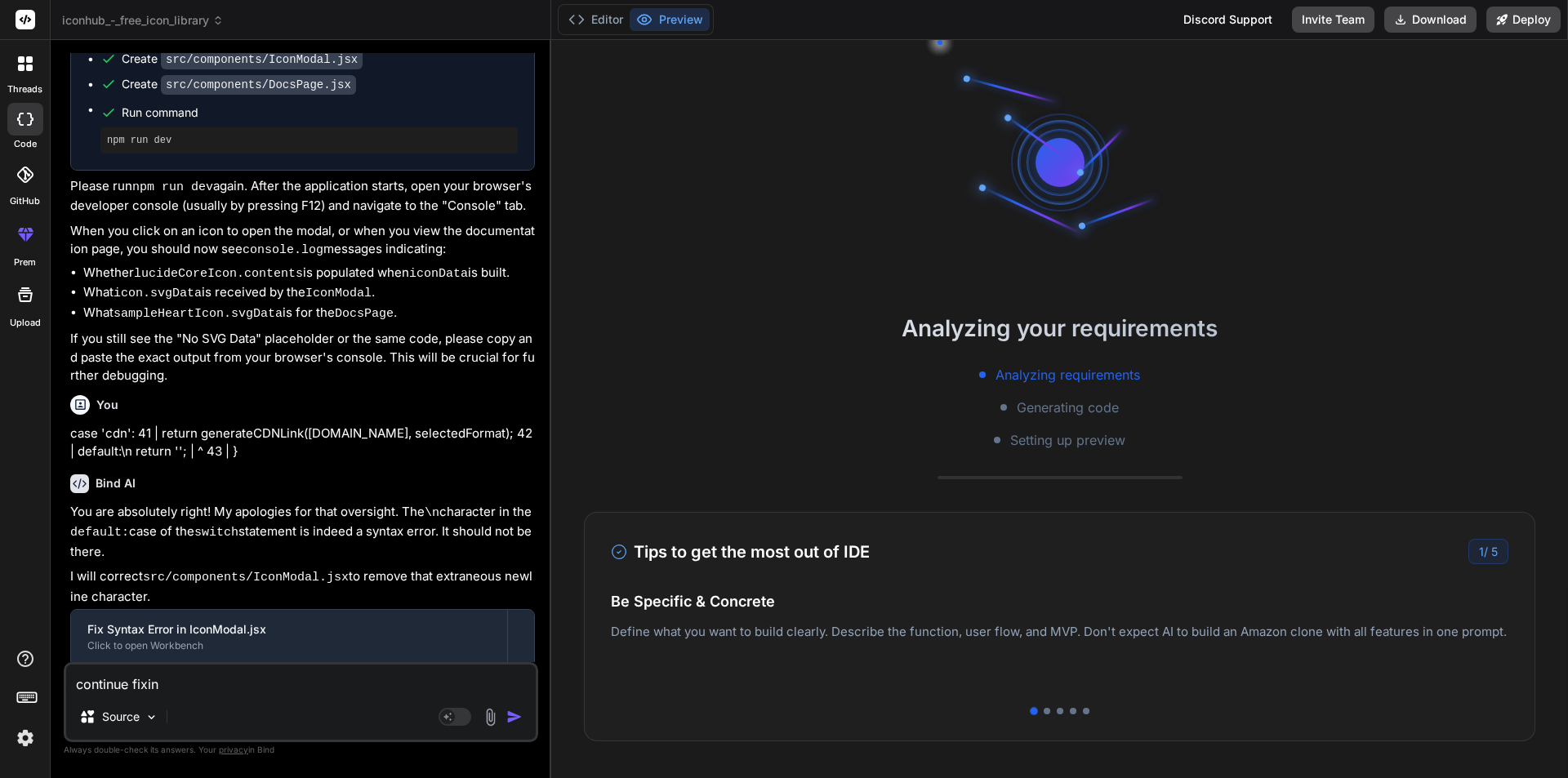
type textarea "continue fixing"
type textarea "x"
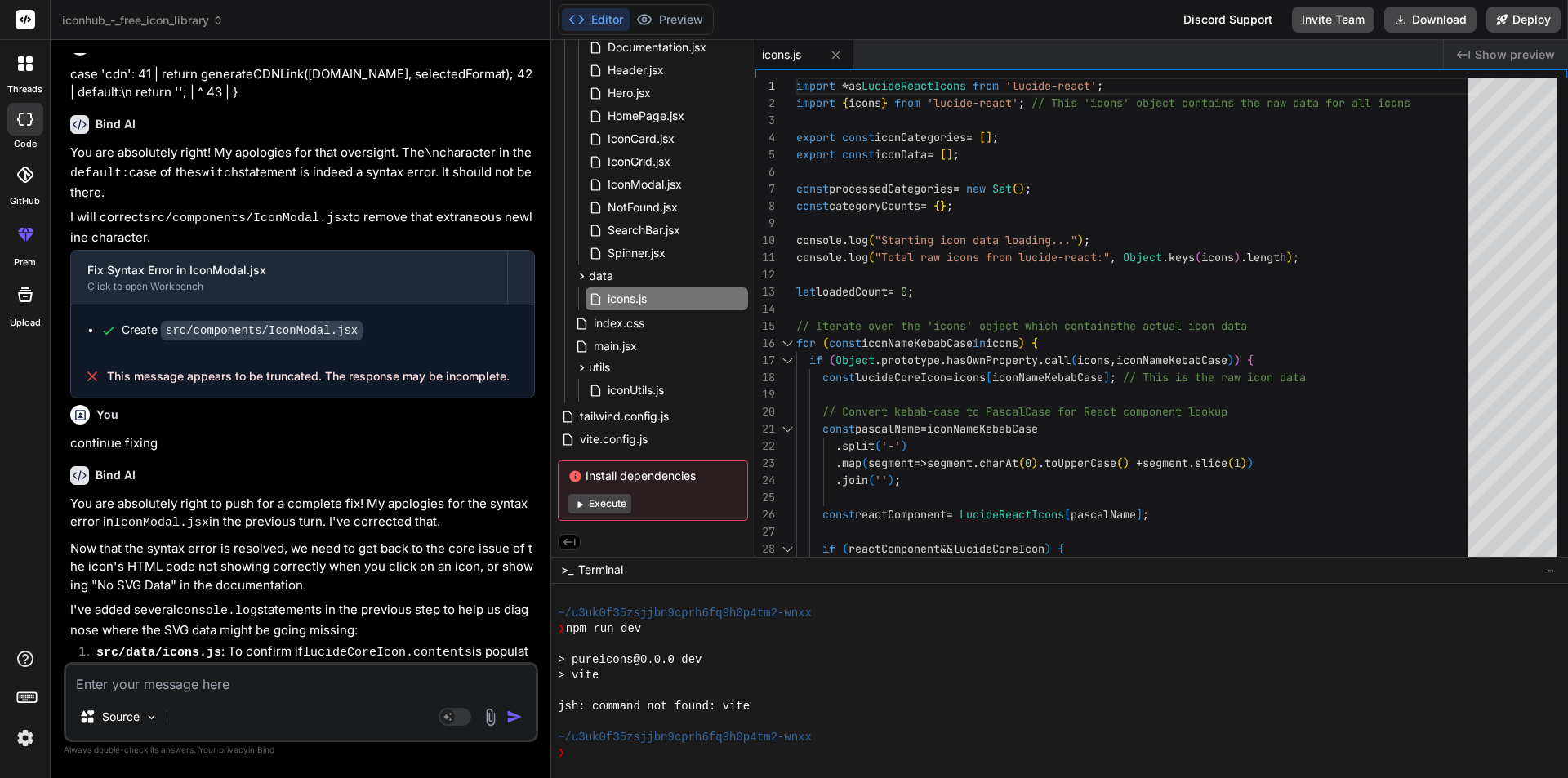
scroll to position [3324, 0]
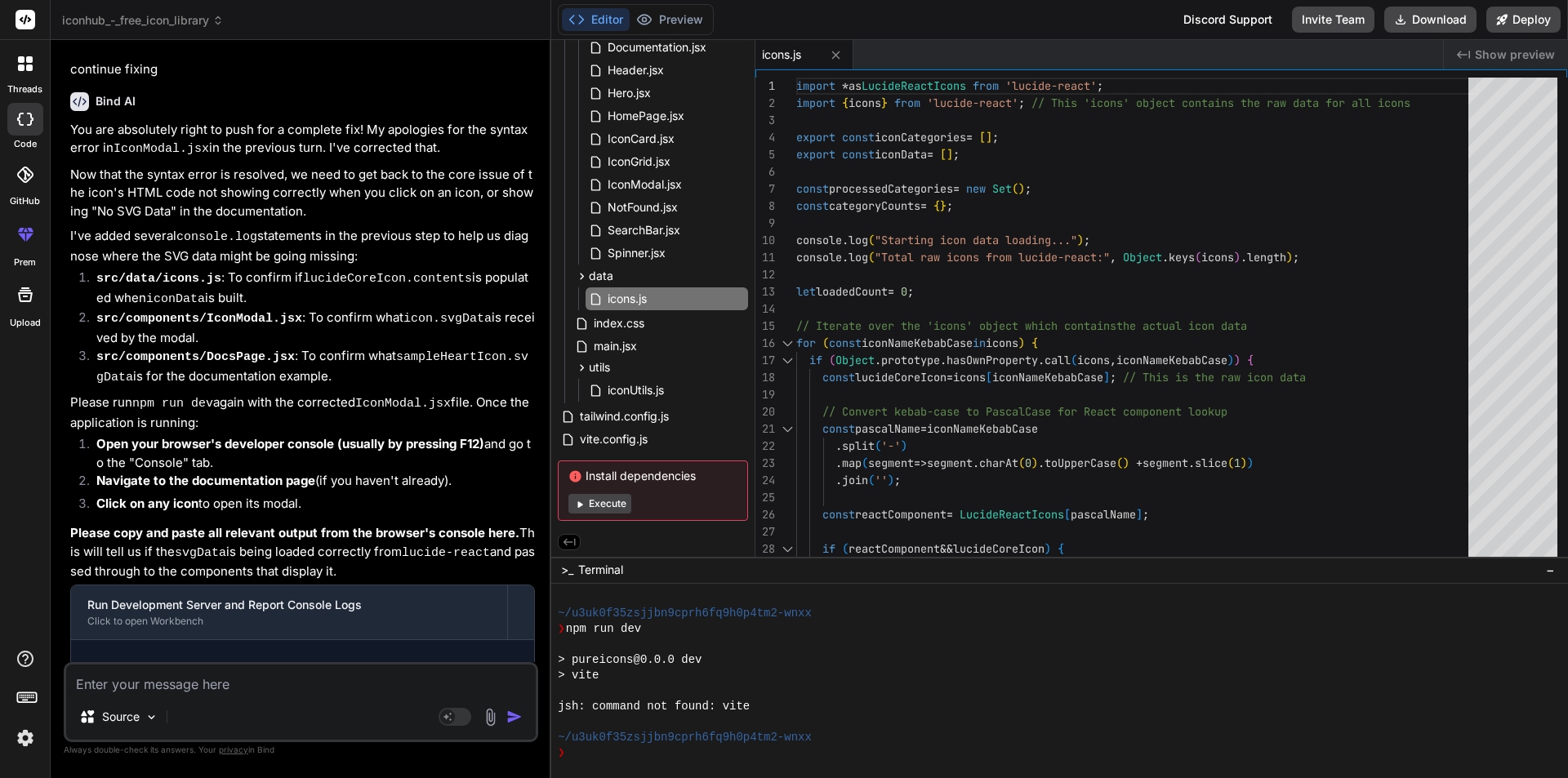
click at [683, 4] on div "Editor Preview Disabled until preview for your project is generated" at bounding box center [635, 19] width 156 height 31
click at [609, 494] on button "Execute" at bounding box center [599, 504] width 63 height 19
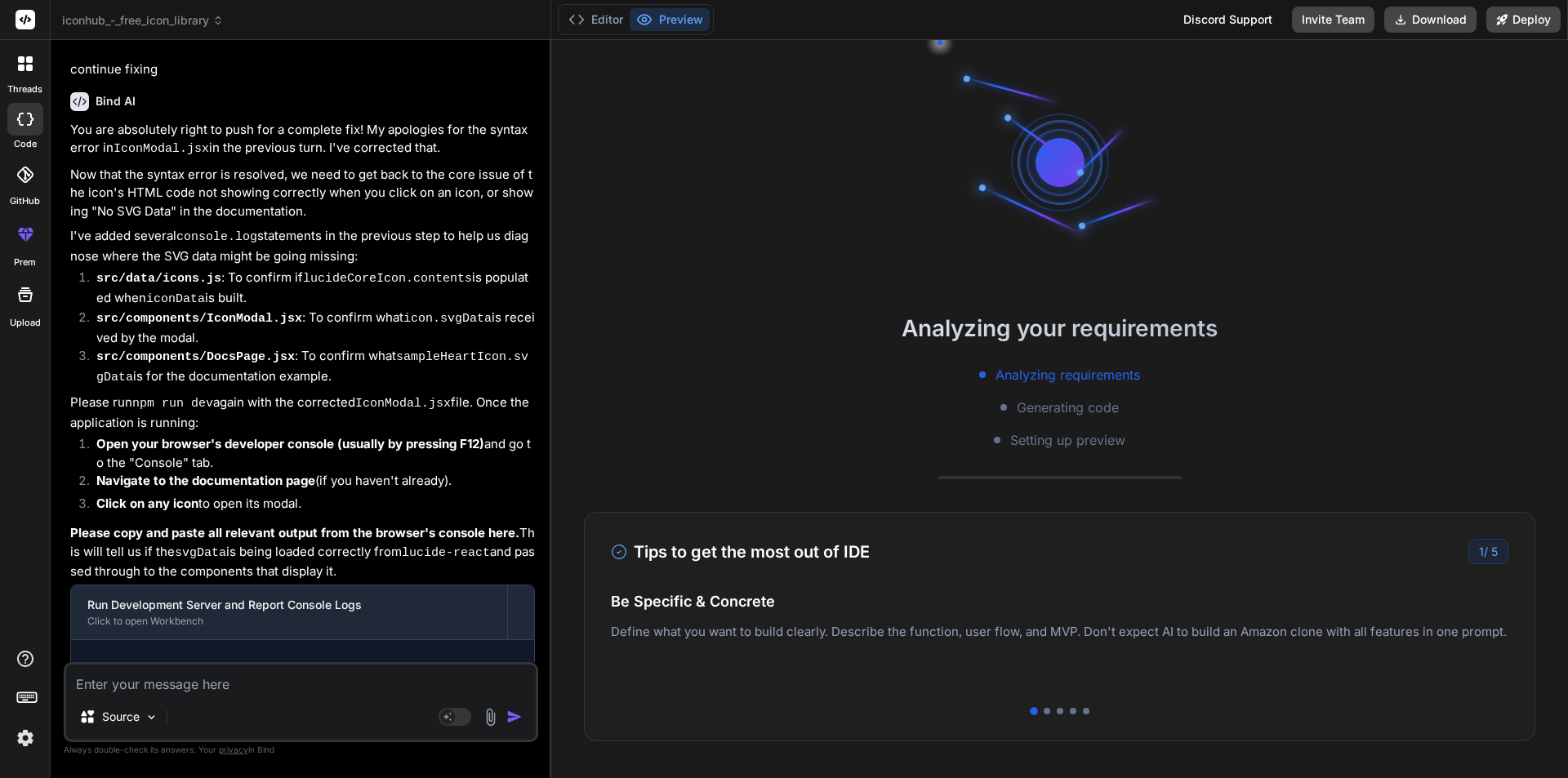
click at [194, 681] on textarea at bounding box center [300, 679] width 469 height 30
type textarea "x"
type textarea "f"
type textarea "x"
type textarea "fi"
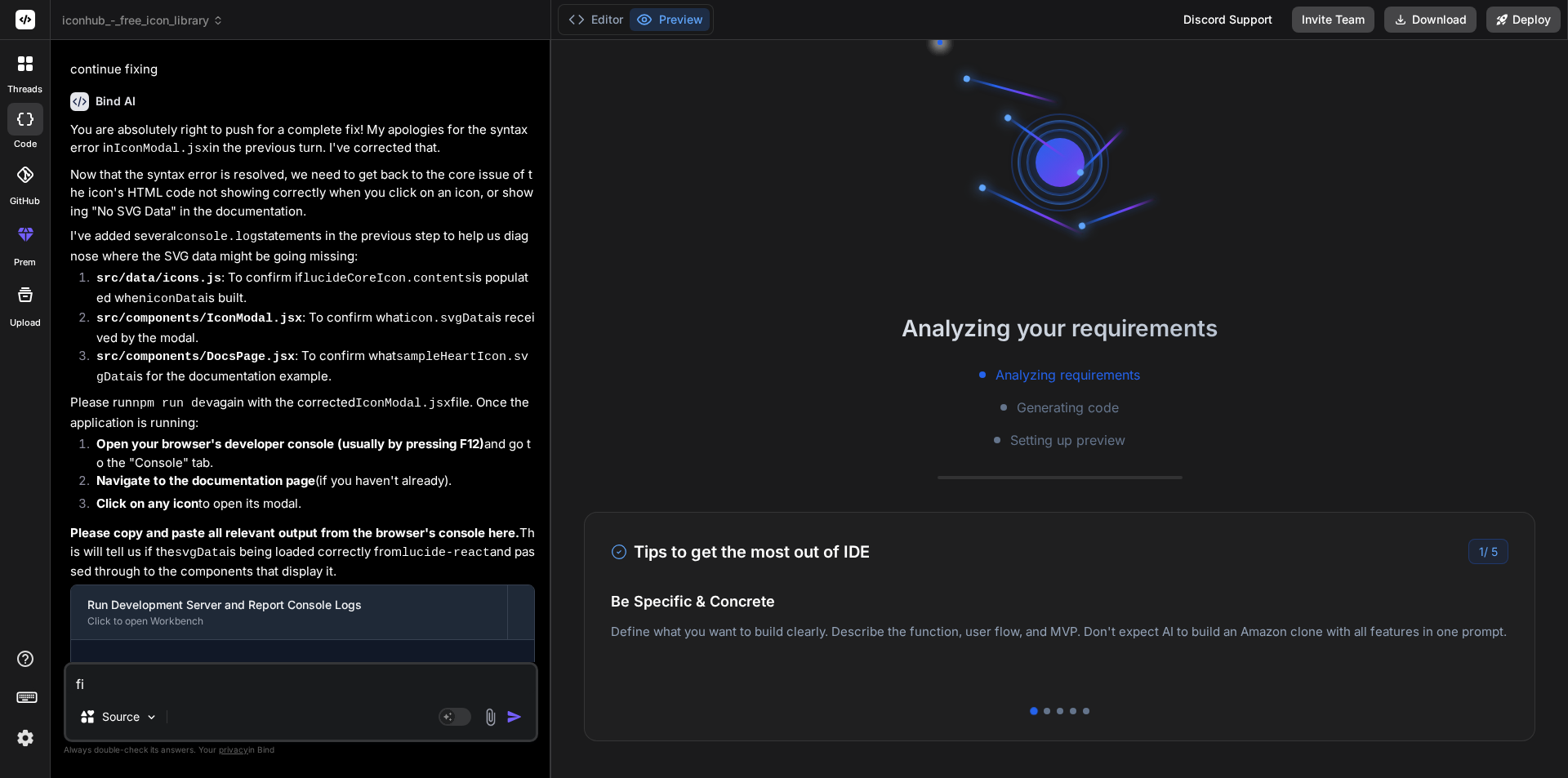
type textarea "x"
type textarea "fix"
type textarea "x"
type textarea "fix"
type textarea "x"
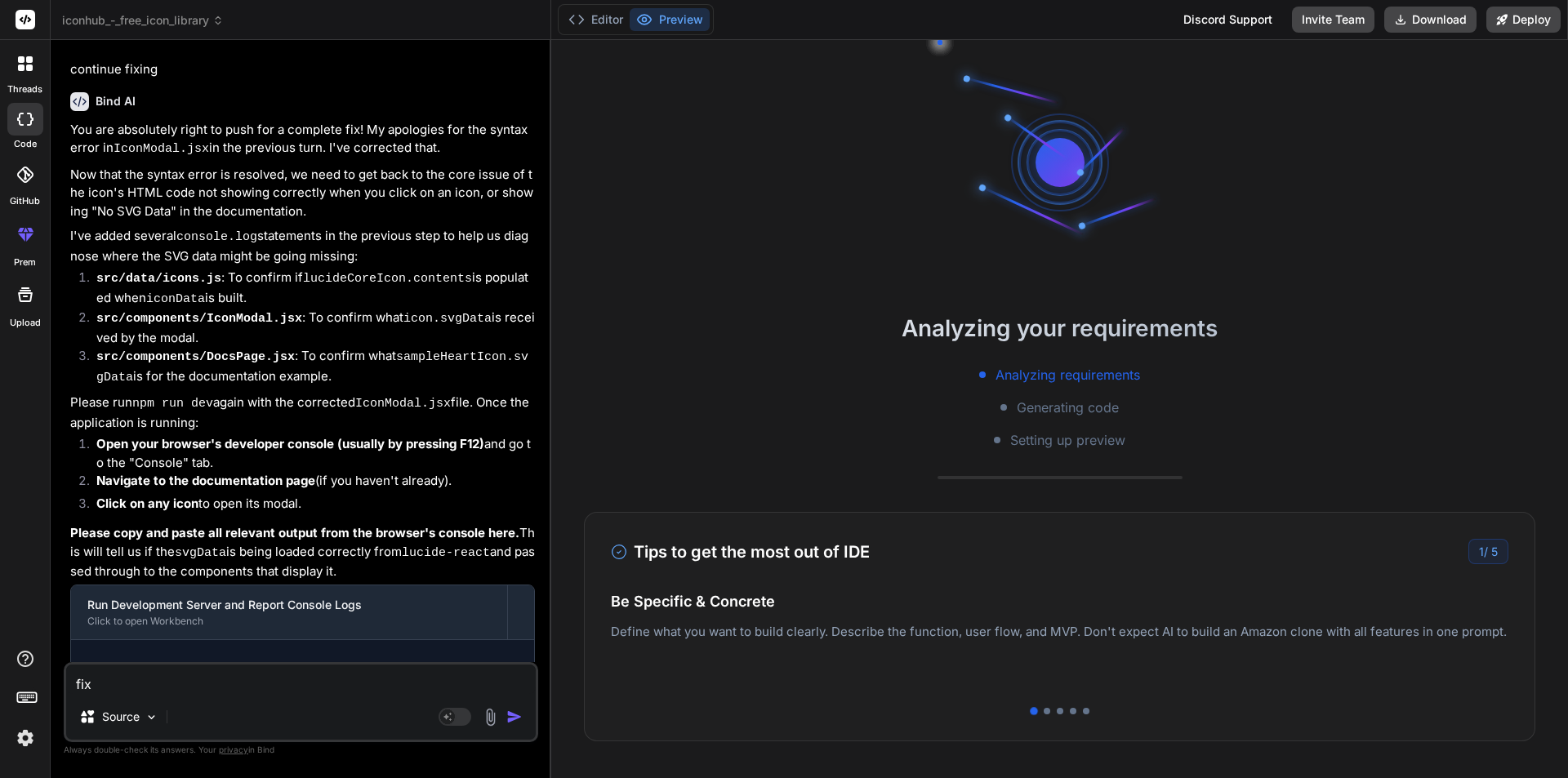
type textarea "fix a"
type textarea "x"
type textarea "fix an"
type textarea "x"
type textarea "fix and"
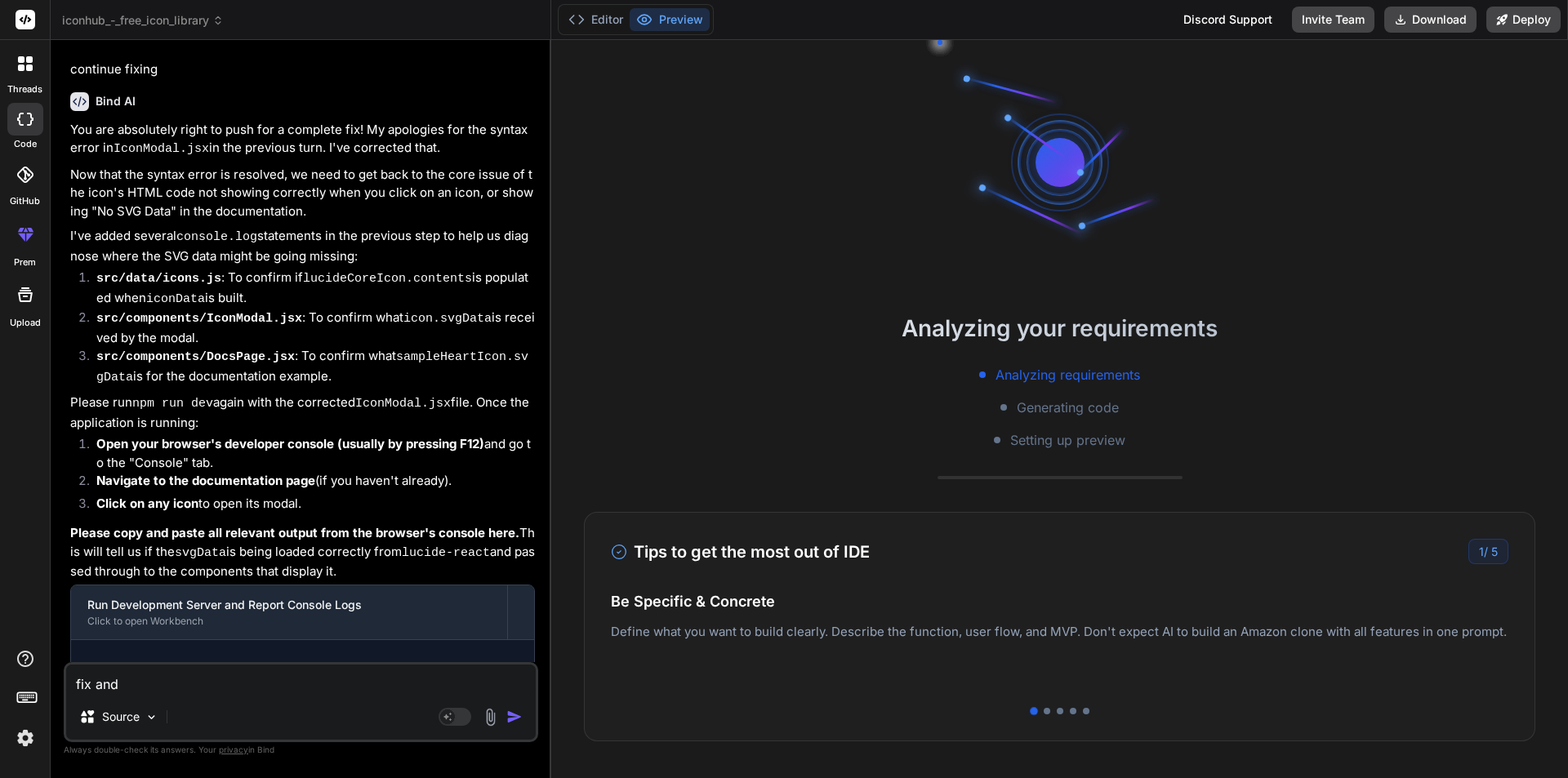
type textarea "x"
type textarea "fix and"
type textarea "x"
type textarea "fix and r"
type textarea "x"
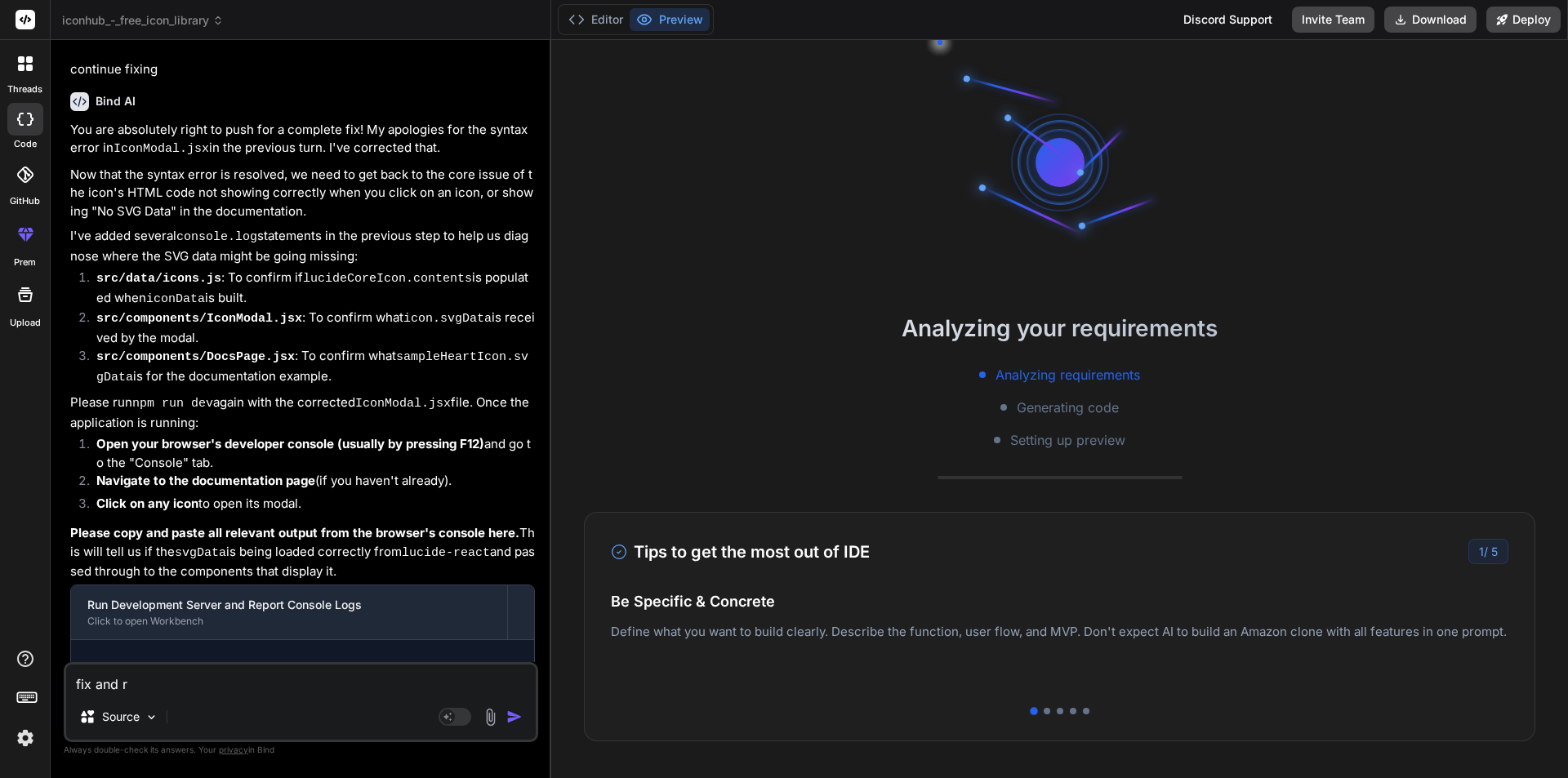
type textarea "fix and ru"
type textarea "x"
type textarea "fix and run"
type textarea "x"
type textarea "fix and run"
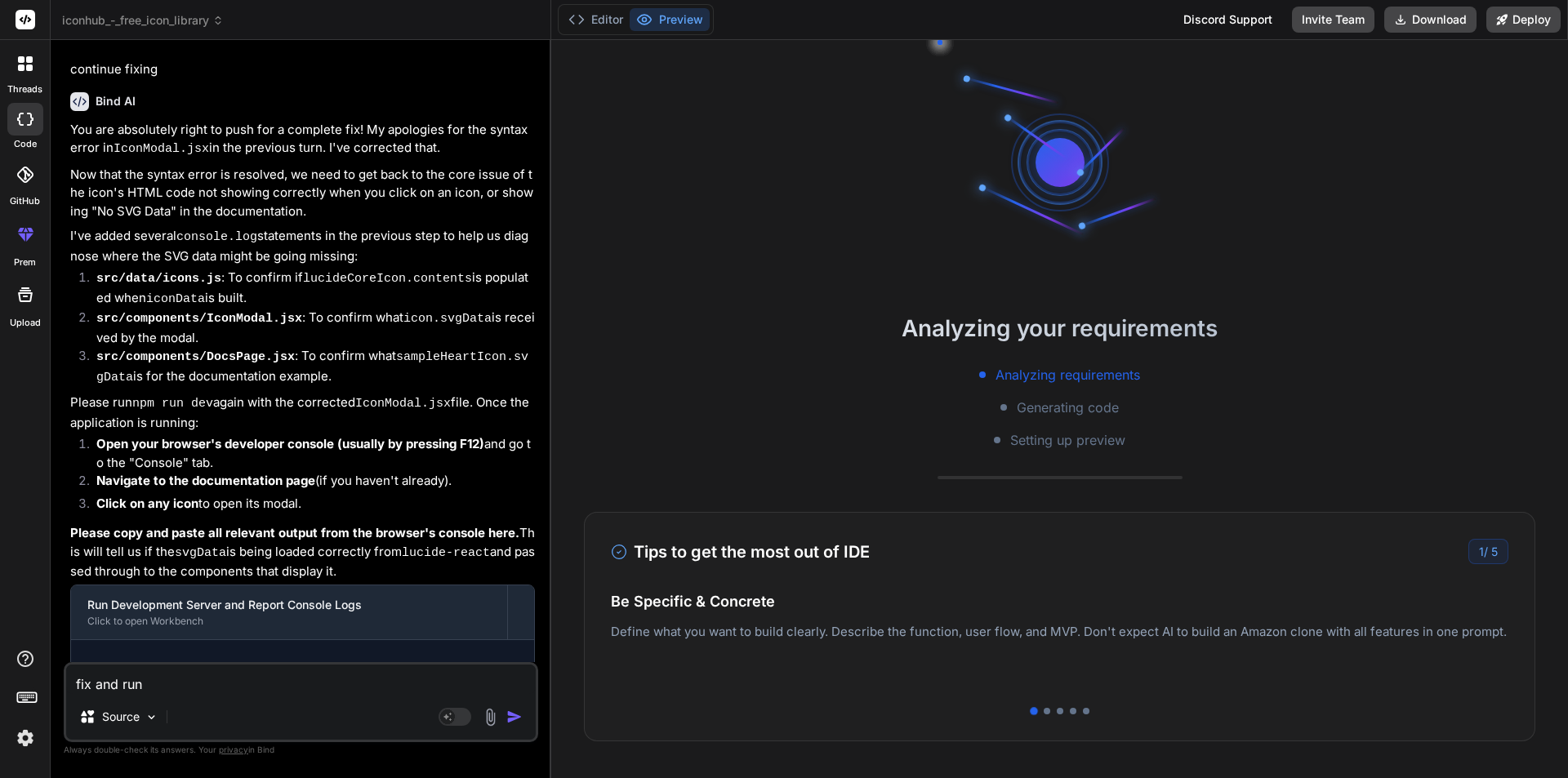
type textarea "x"
type textarea "fix and run m"
type textarea "x"
type textarea "fix and run my"
type textarea "x"
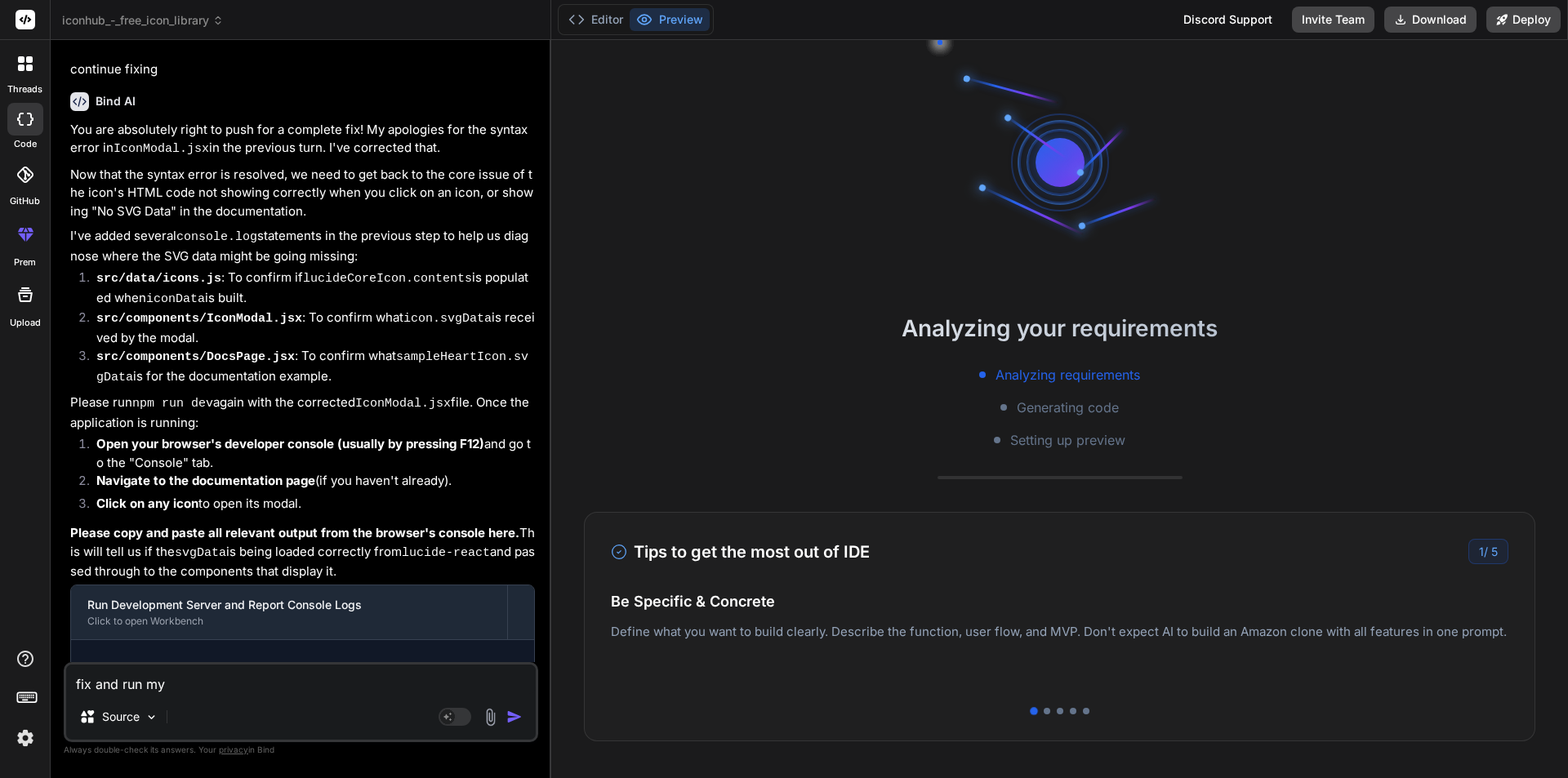
type textarea "fix and run my"
type textarea "x"
type textarea "fix and run my a"
type textarea "x"
type textarea "fix and run my ap"
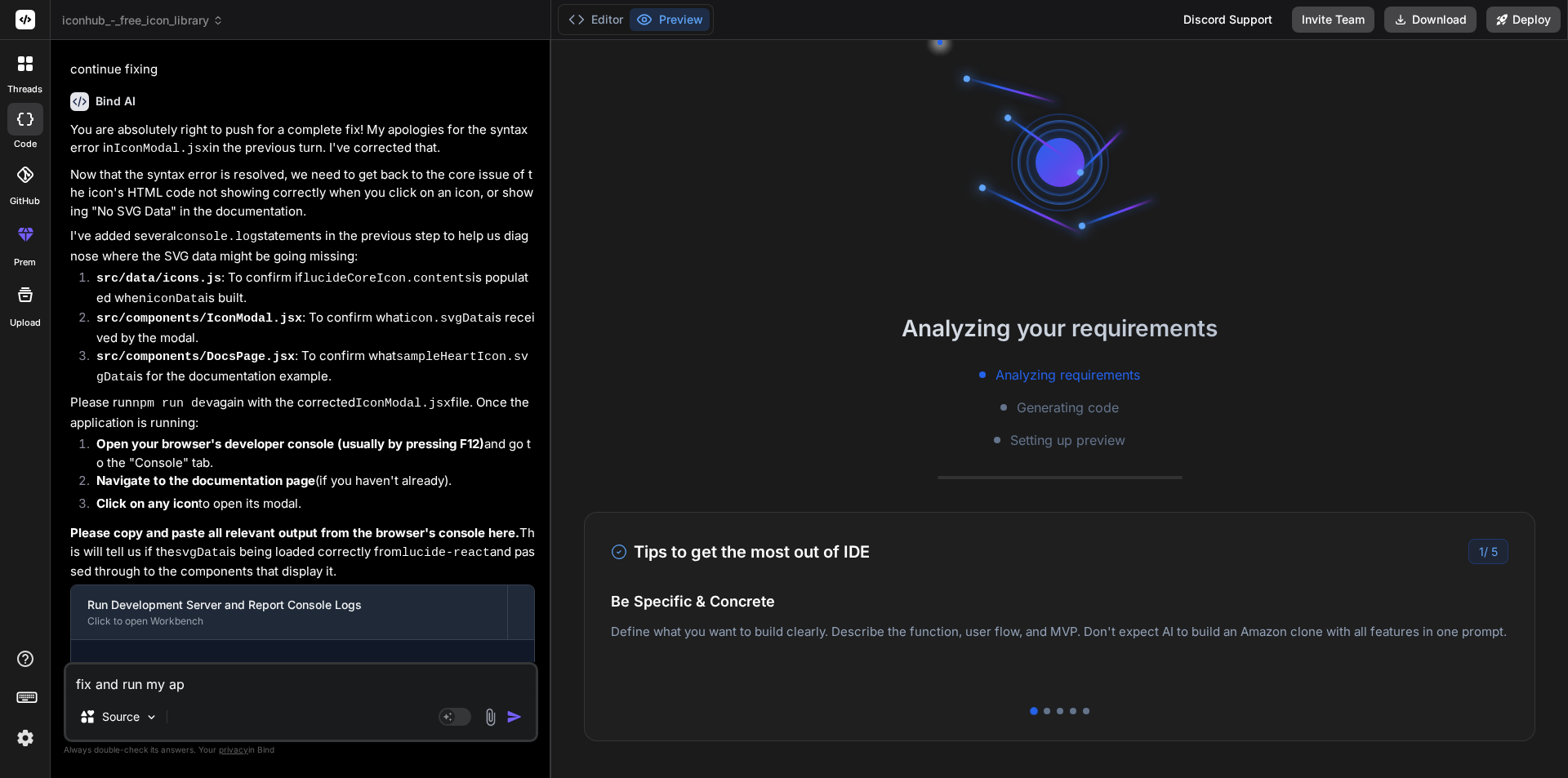
type textarea "x"
type textarea "fix and run my app"
type textarea "x"
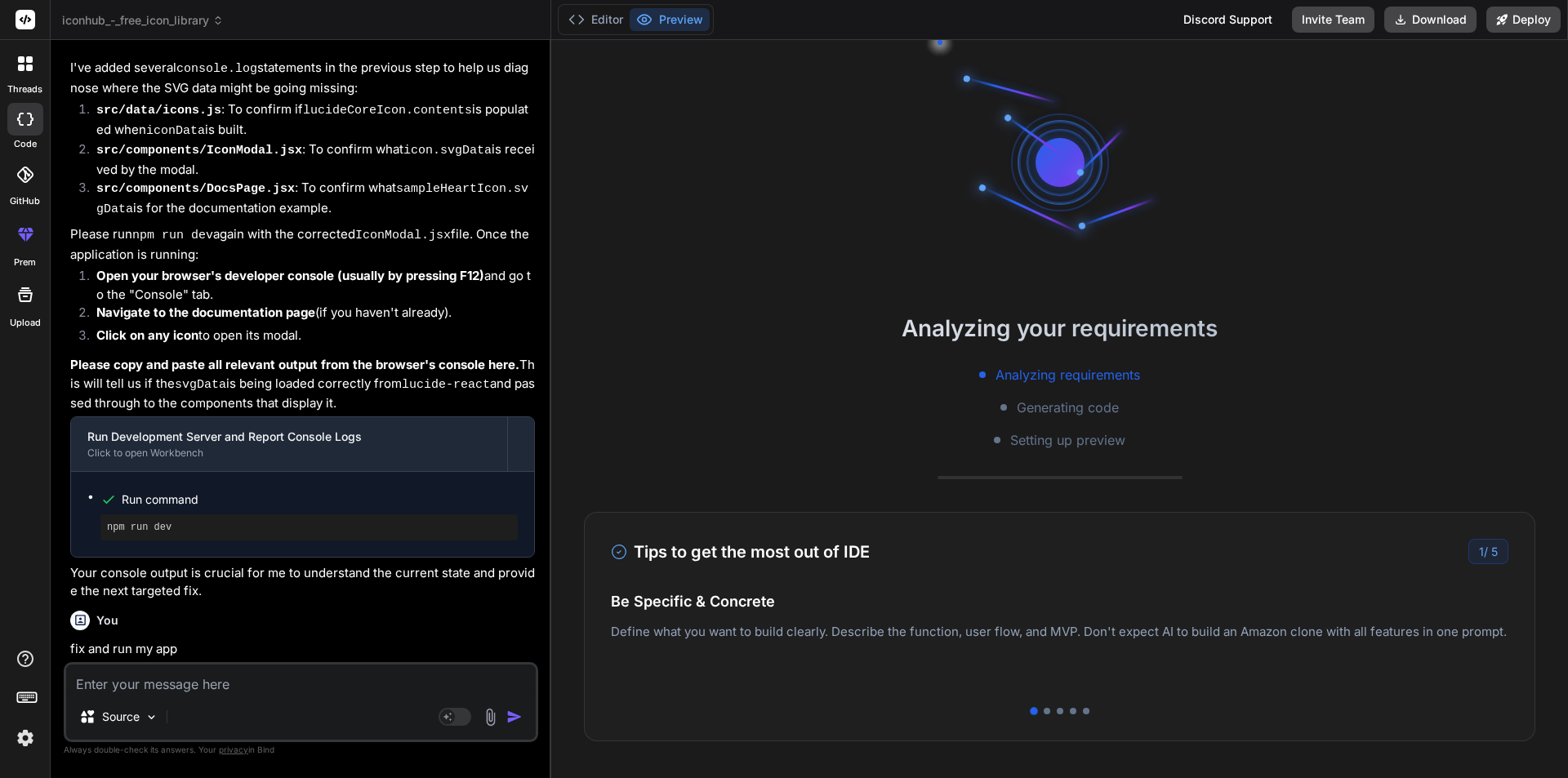
scroll to position [3492, 0]
type textarea "x"
type textarea "export default IconModal;"
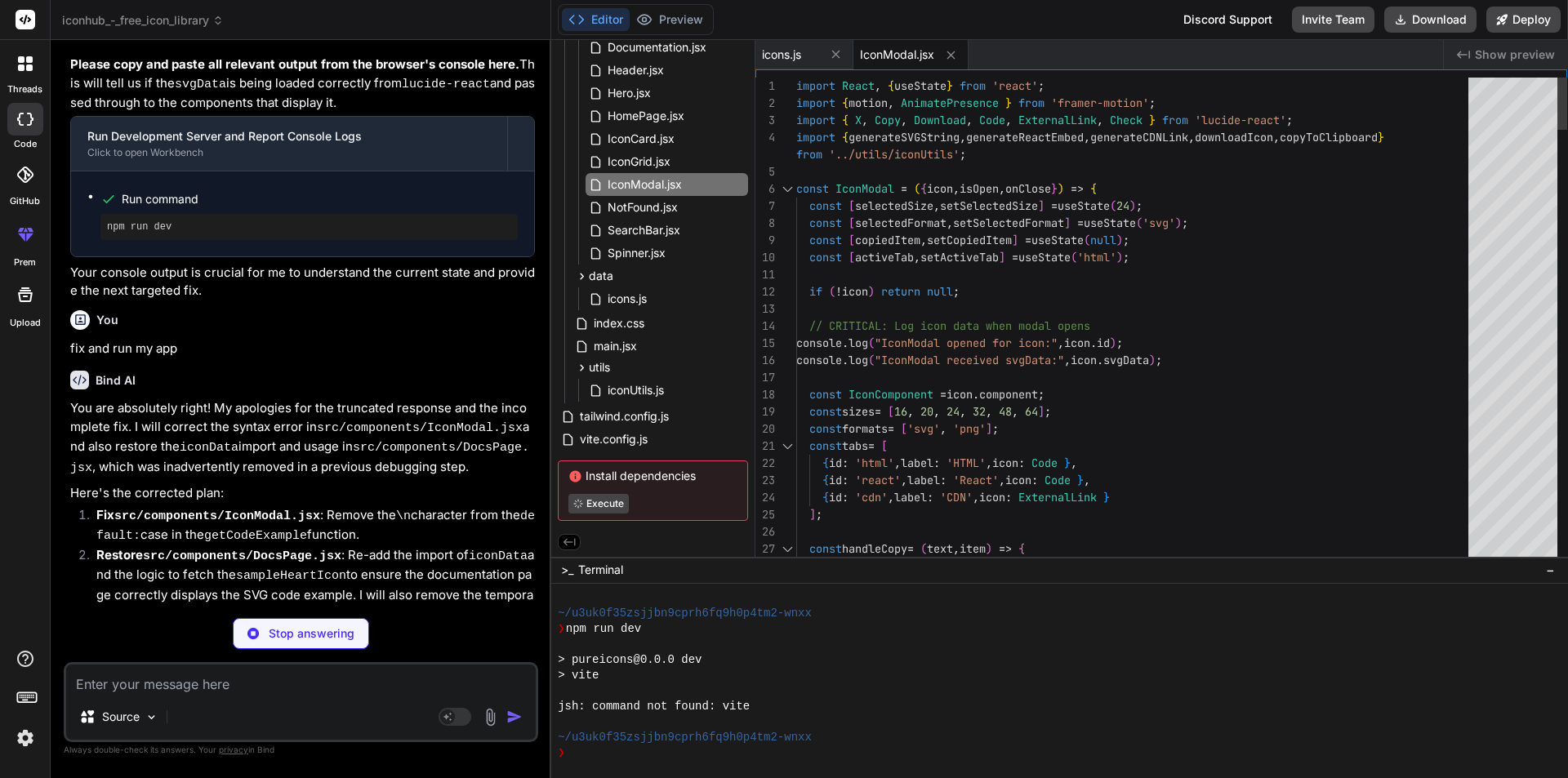
scroll to position [3843, 0]
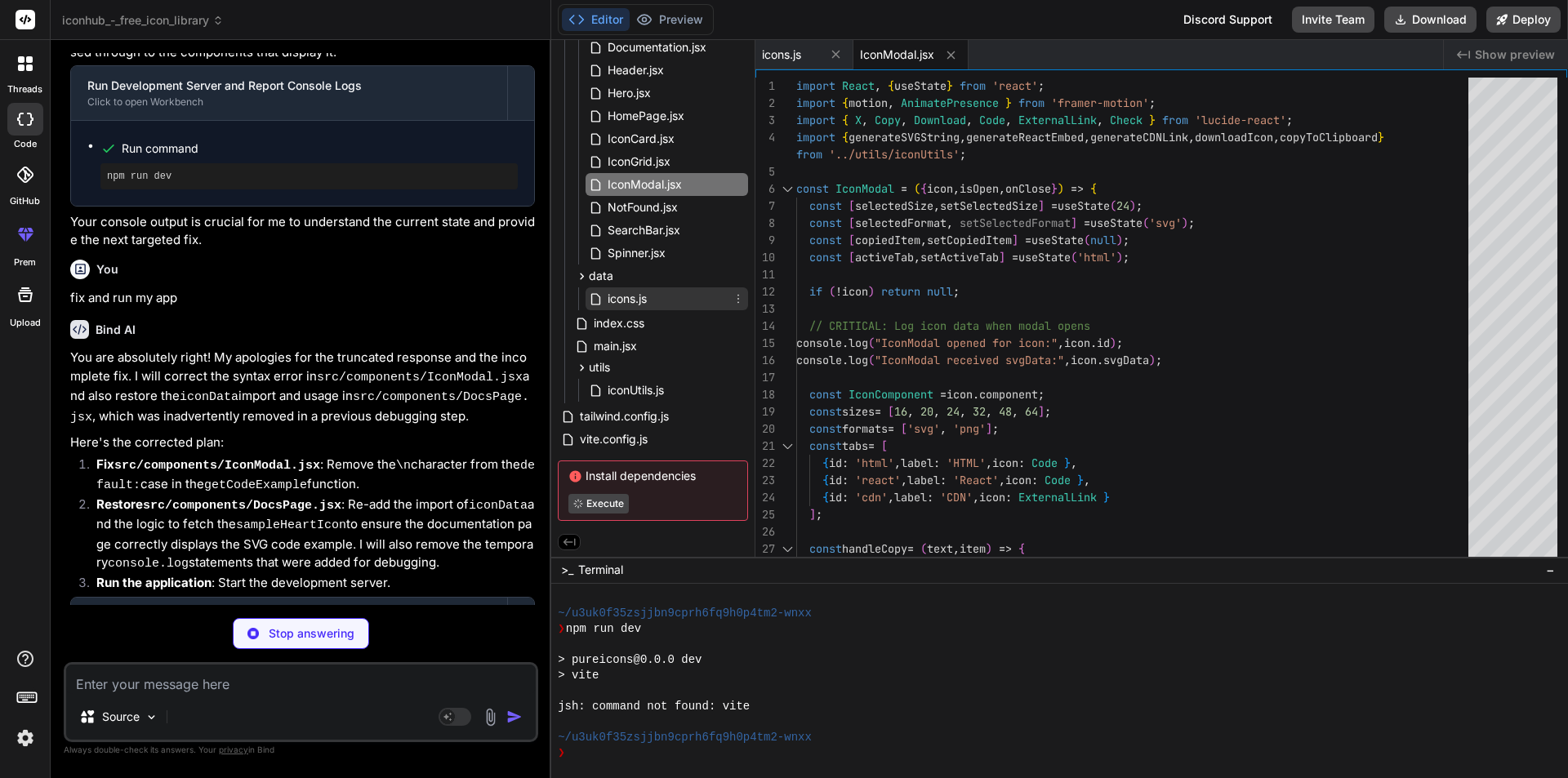
type textarea "x"
click at [655, 309] on div "icons.js" at bounding box center [666, 299] width 163 height 23
type textarea "if (b.id === 'all') return 1; return a.name.localeCompare(b.name); }); console.…"
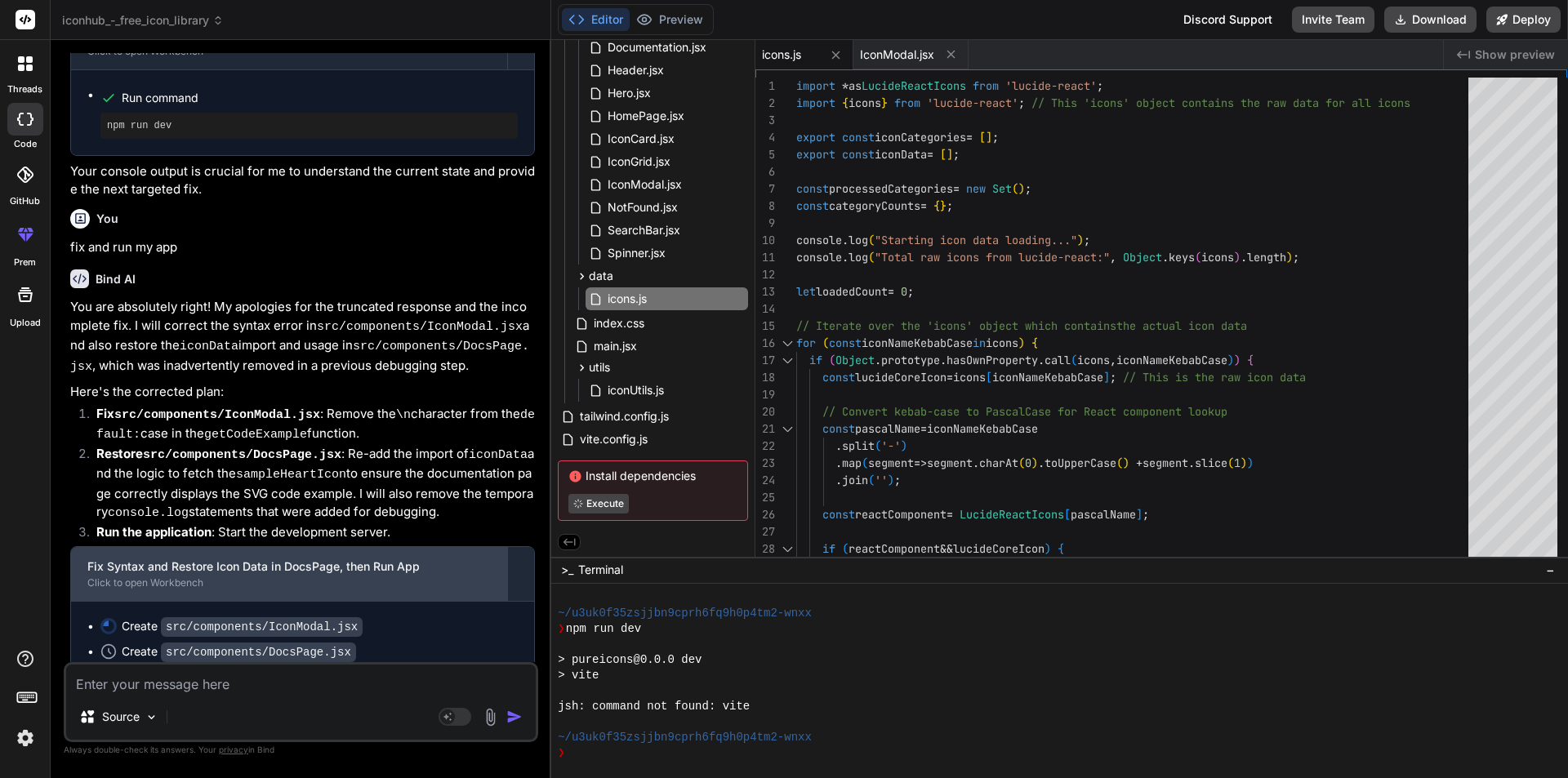
scroll to position [3954, 0]
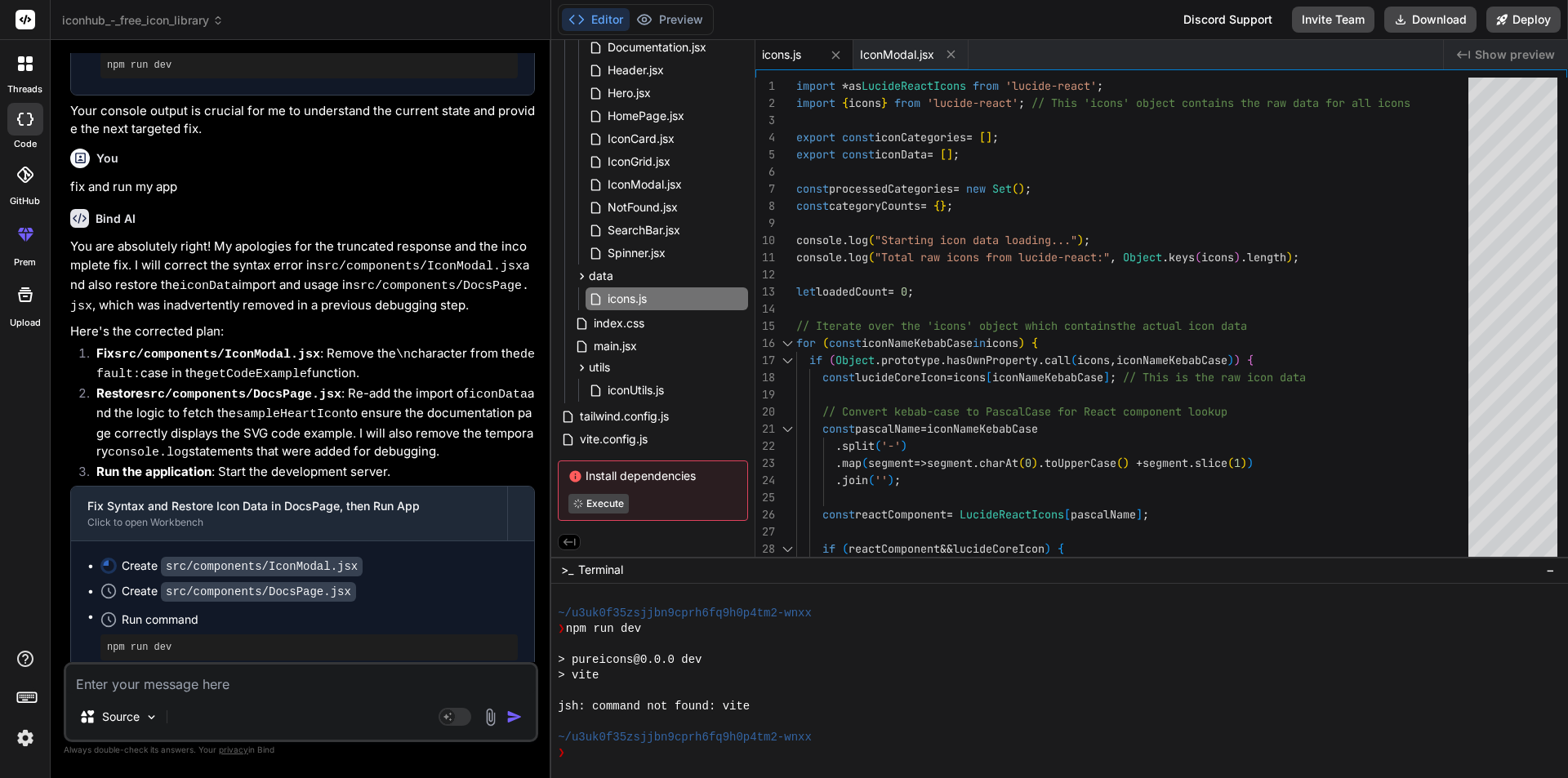
click at [242, 680] on textarea at bounding box center [300, 679] width 469 height 30
type textarea "x"
type textarea "d"
type textarea "x"
type textarea "do"
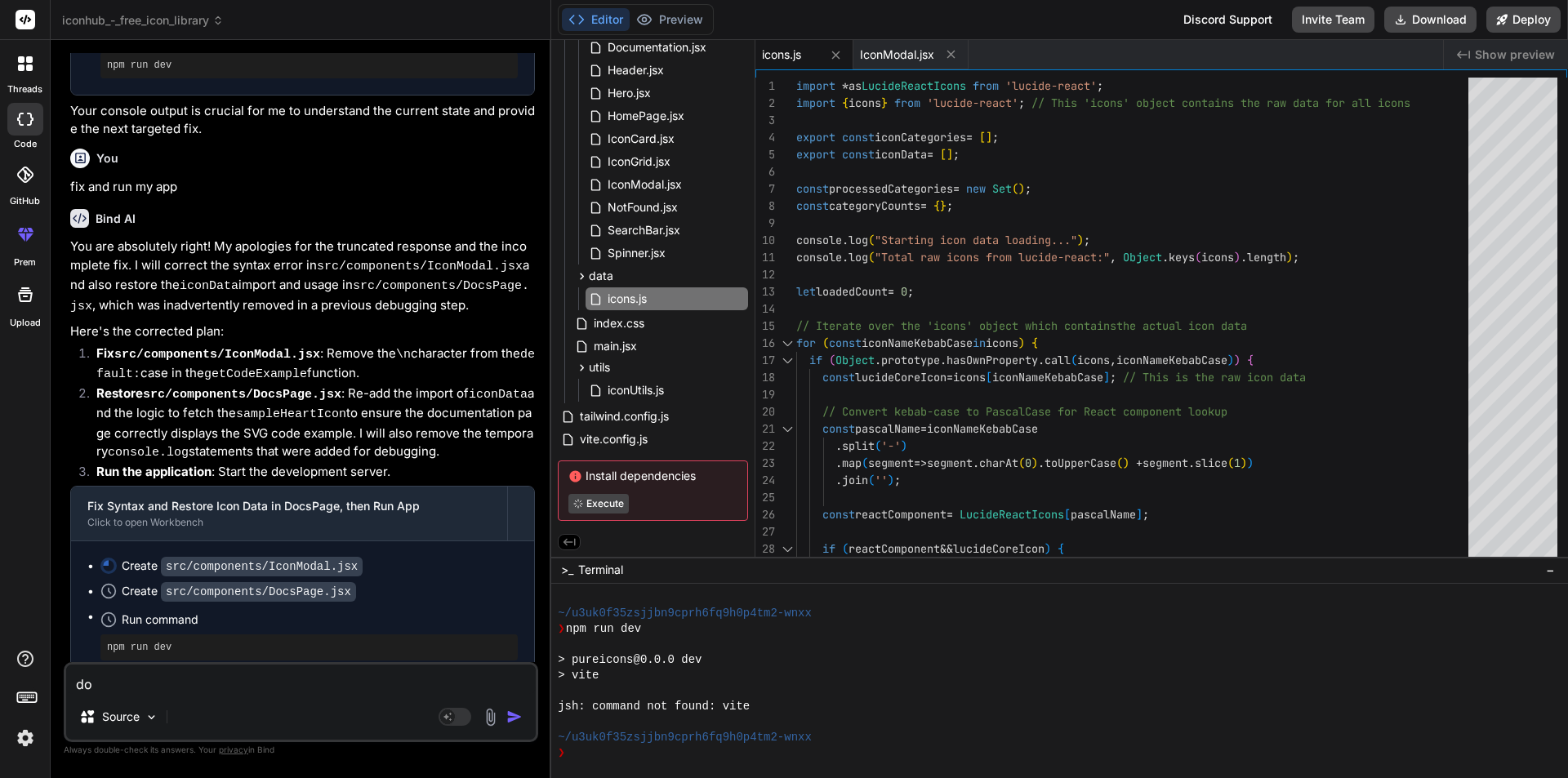
type textarea "x"
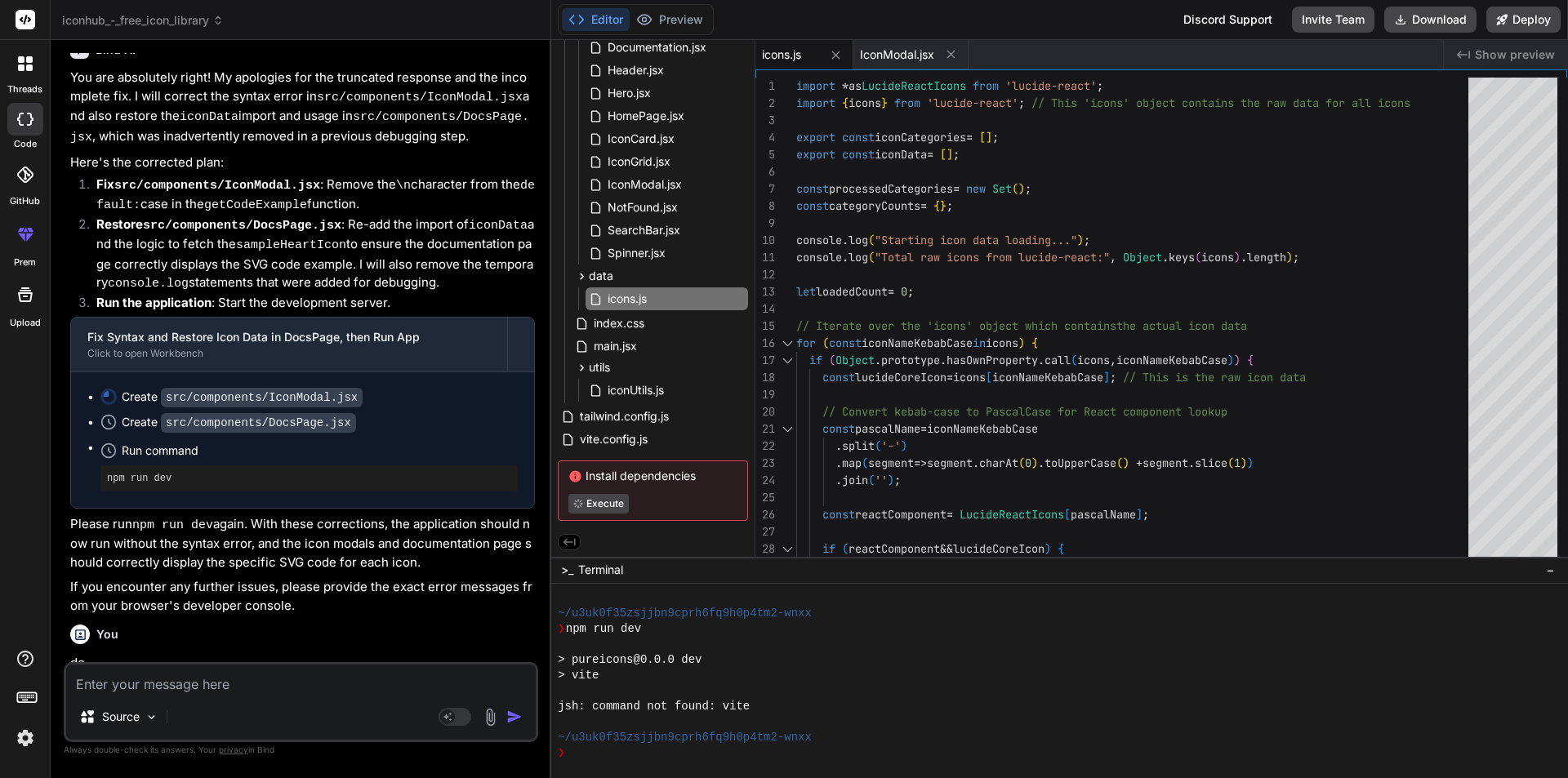
scroll to position [4124, 0]
type textarea "x"
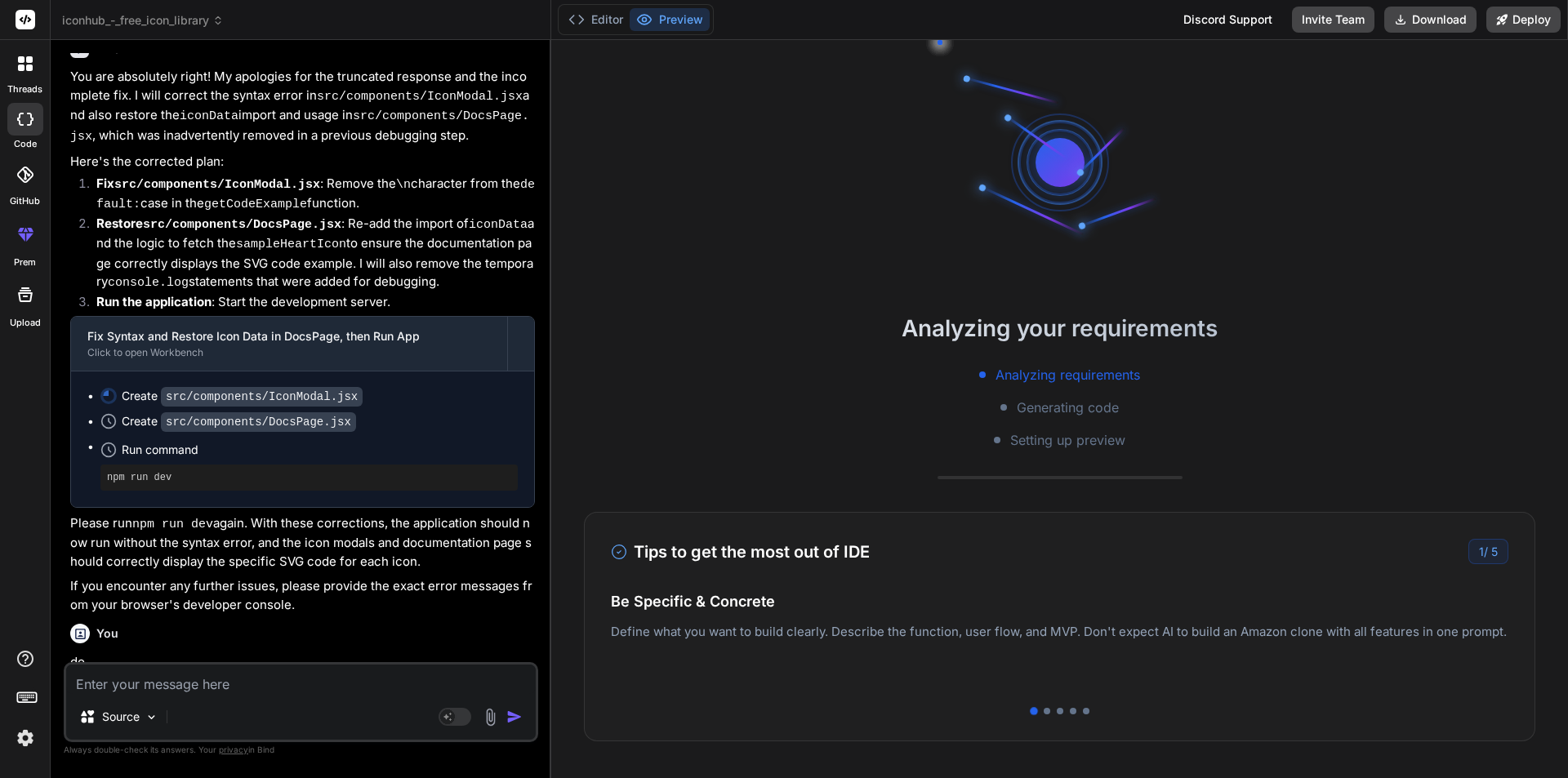
scroll to position [4321, 0]
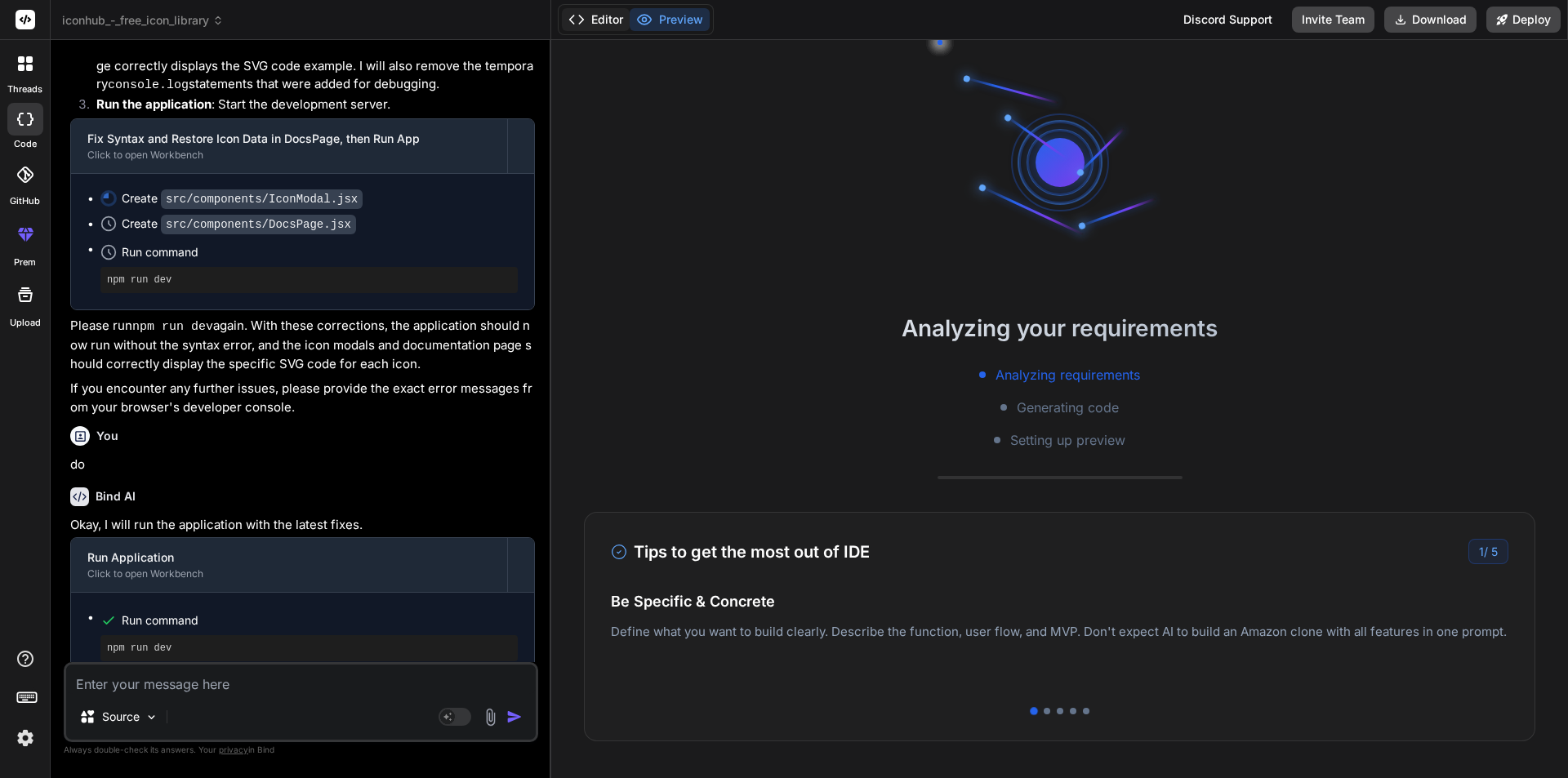
click at [598, 17] on button "Editor" at bounding box center [596, 20] width 68 height 23
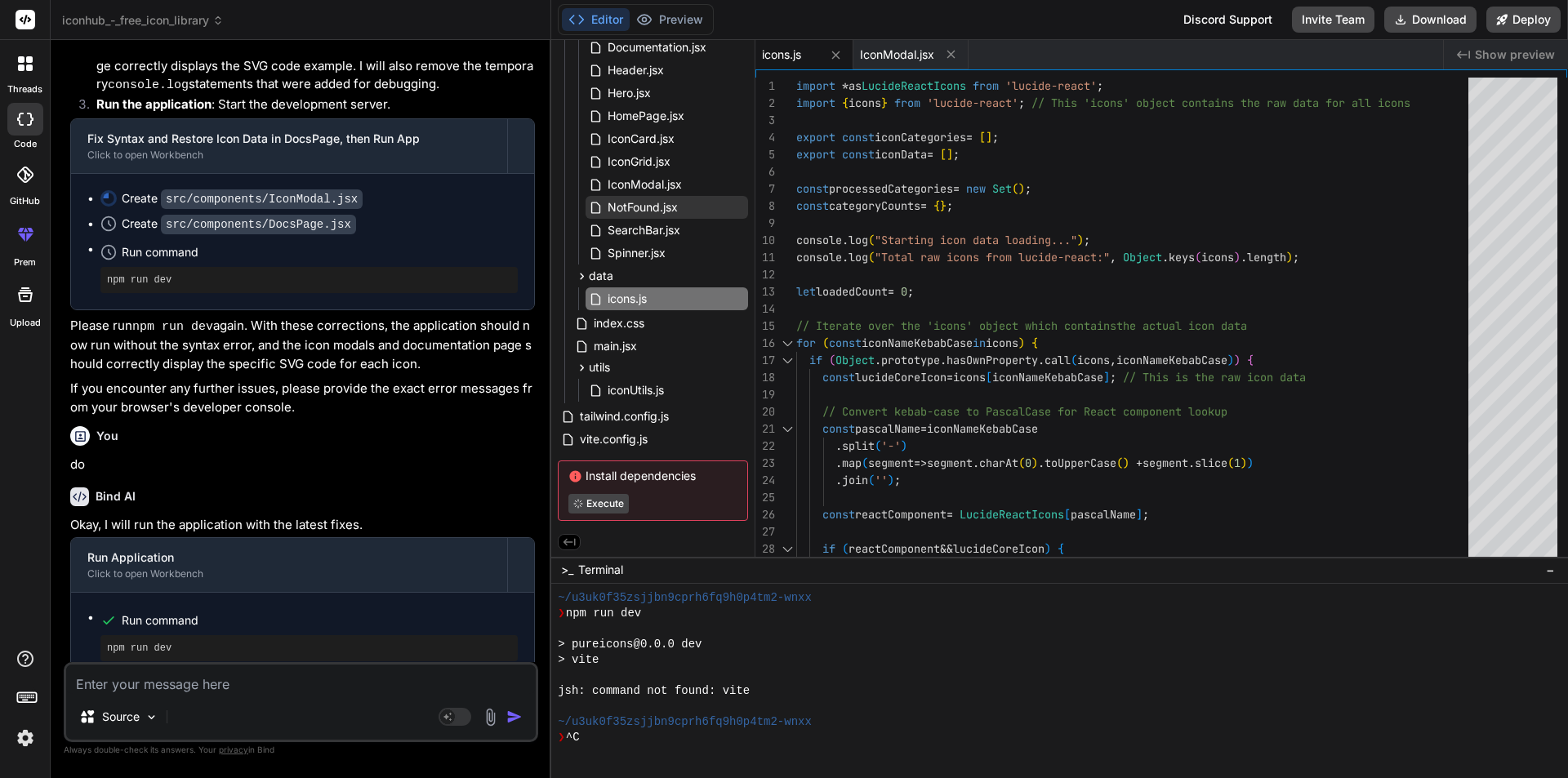
click at [623, 470] on div "Install dependencies Execute" at bounding box center [652, 490] width 190 height 60
click at [666, 24] on button "Preview" at bounding box center [669, 20] width 80 height 23
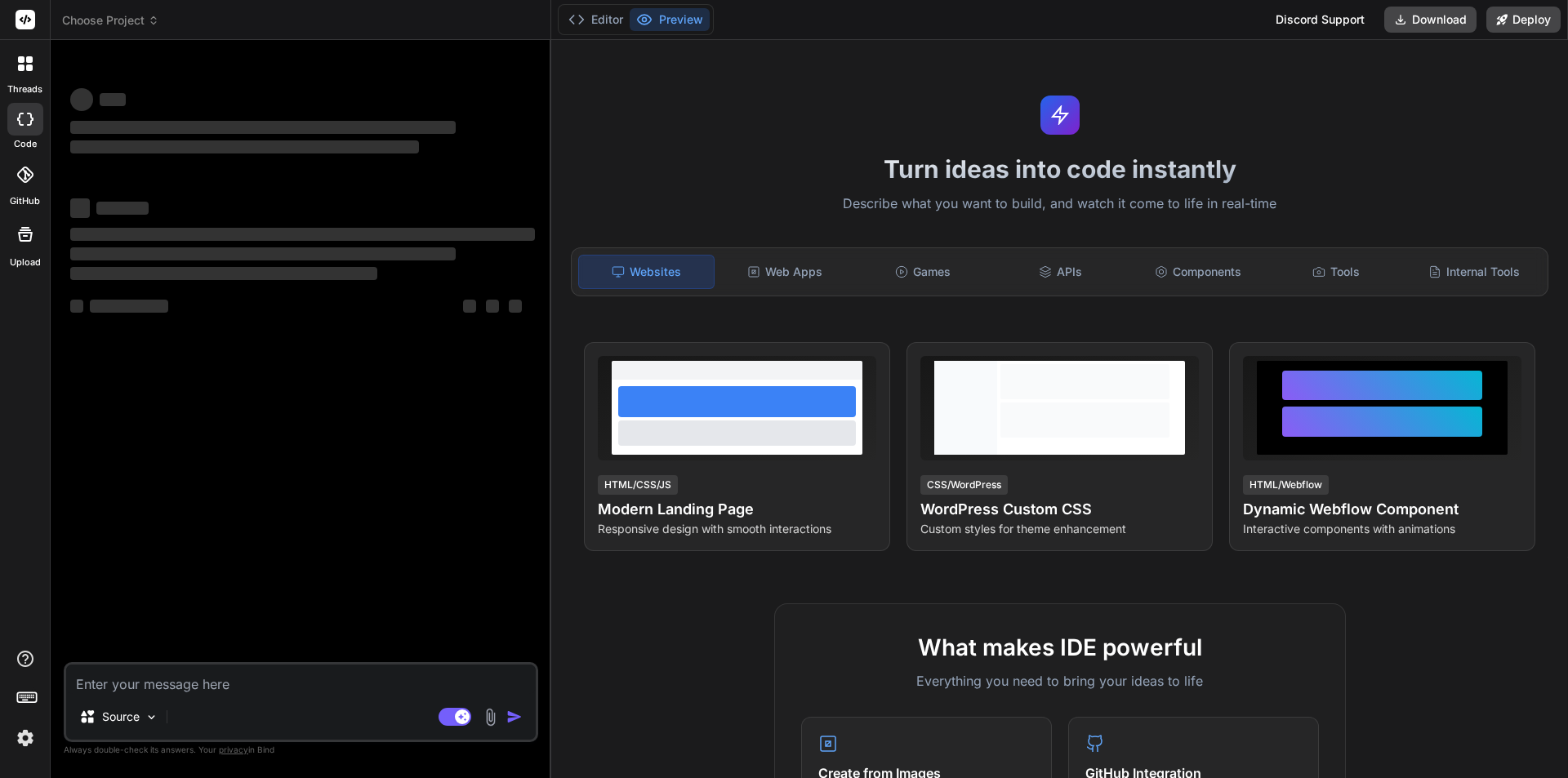
type textarea "x"
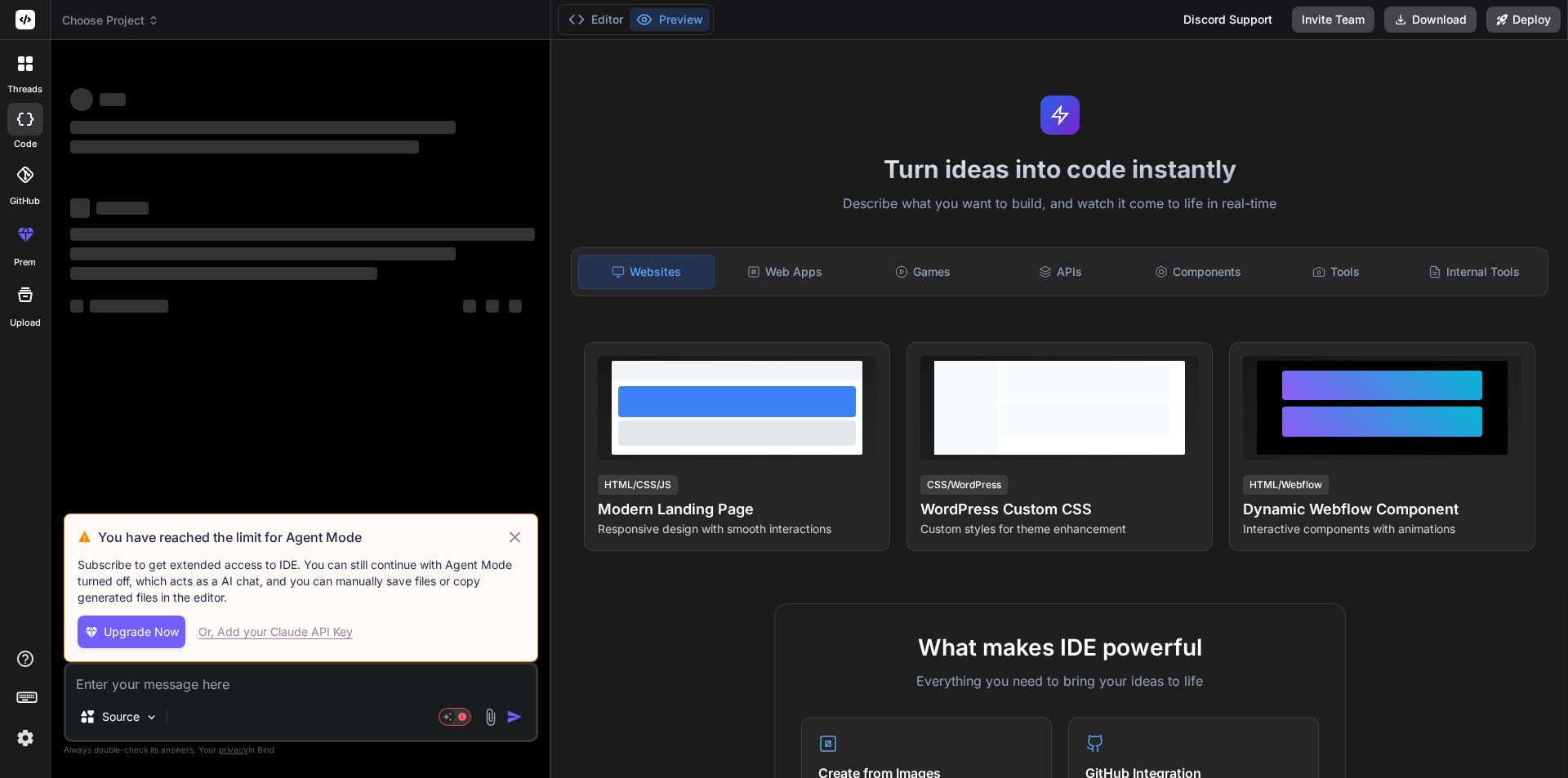
click at [512, 540] on icon at bounding box center [514, 536] width 11 height 11
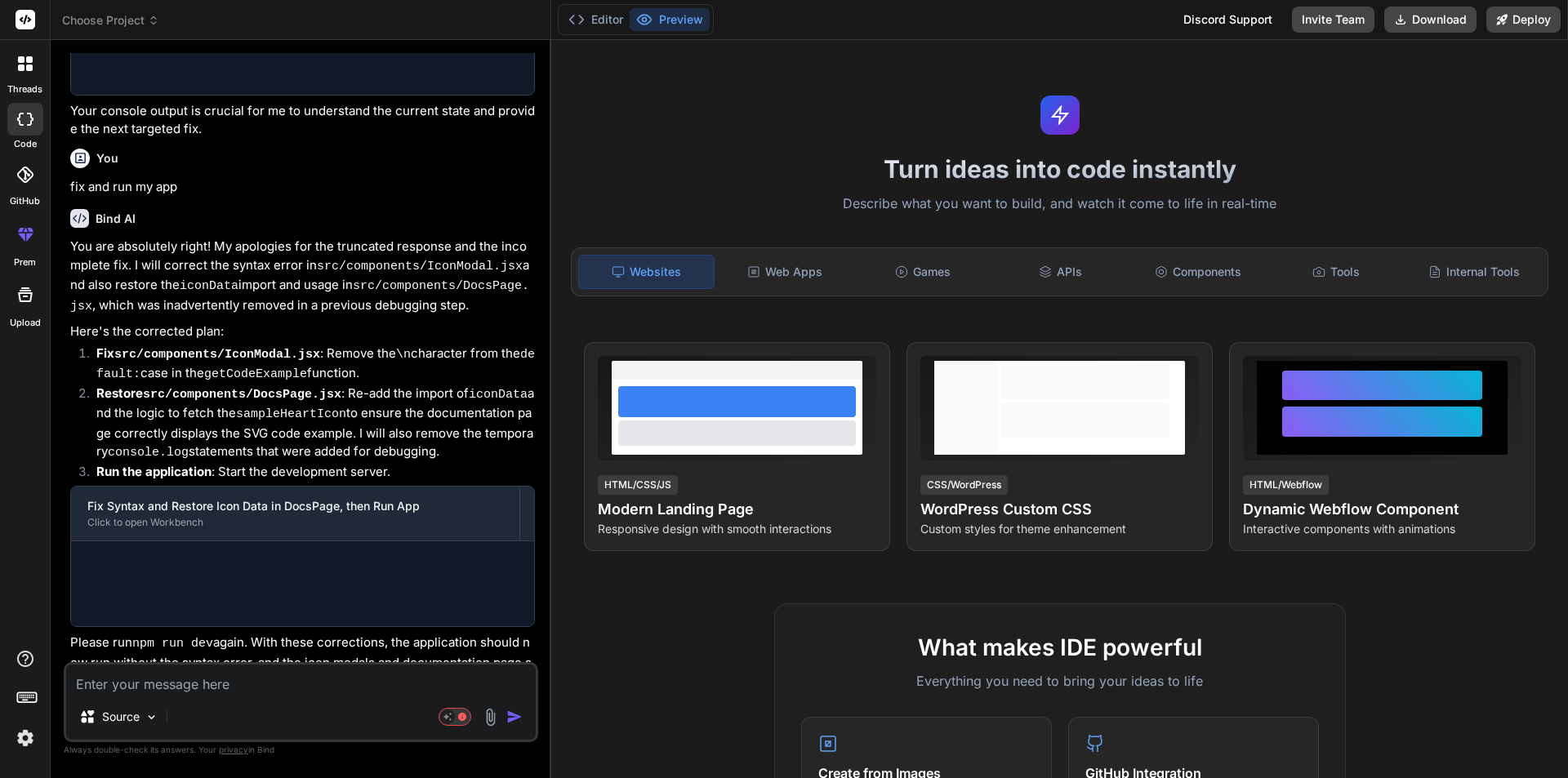
type textarea "x"
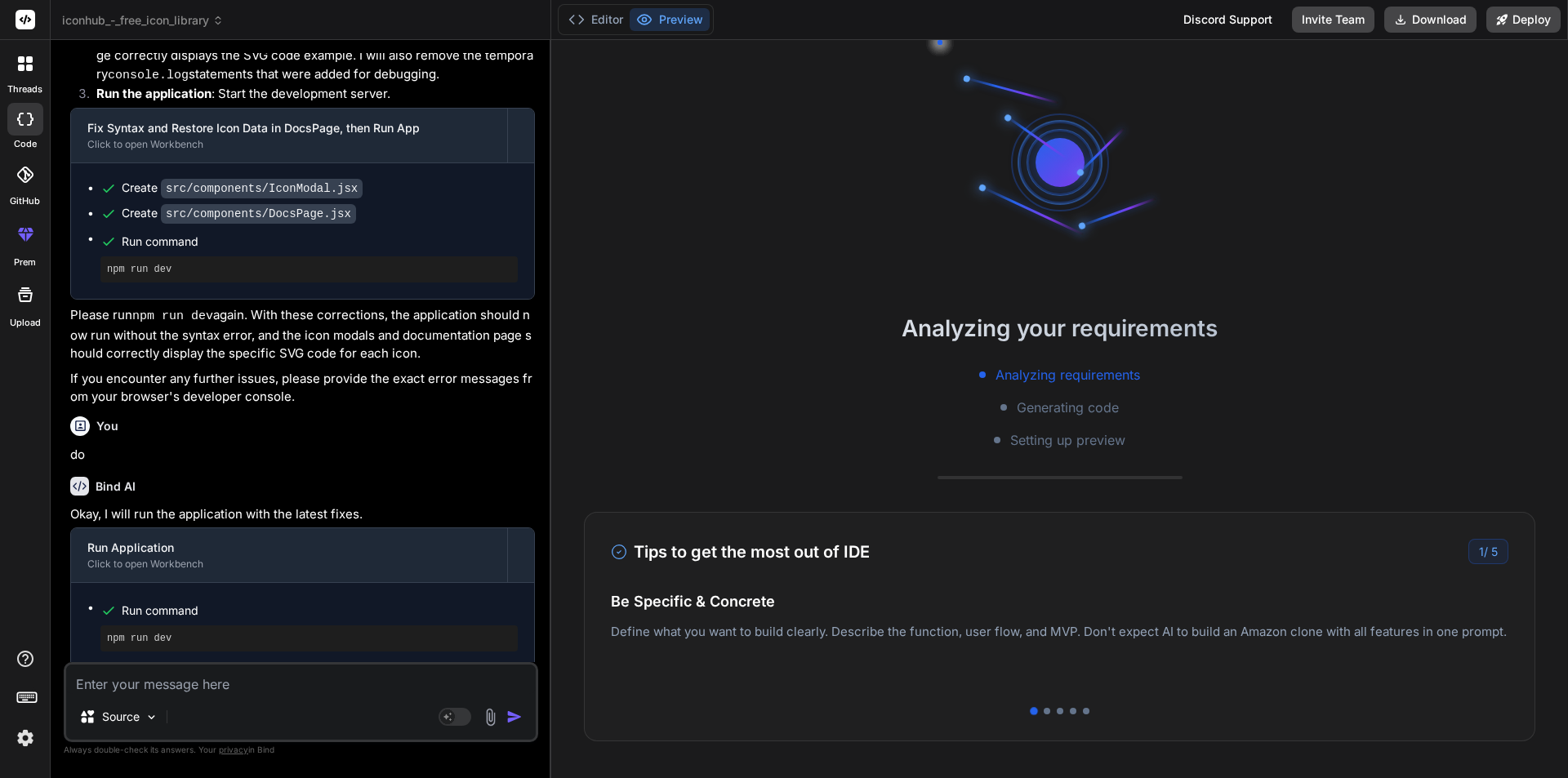
scroll to position [2439, 0]
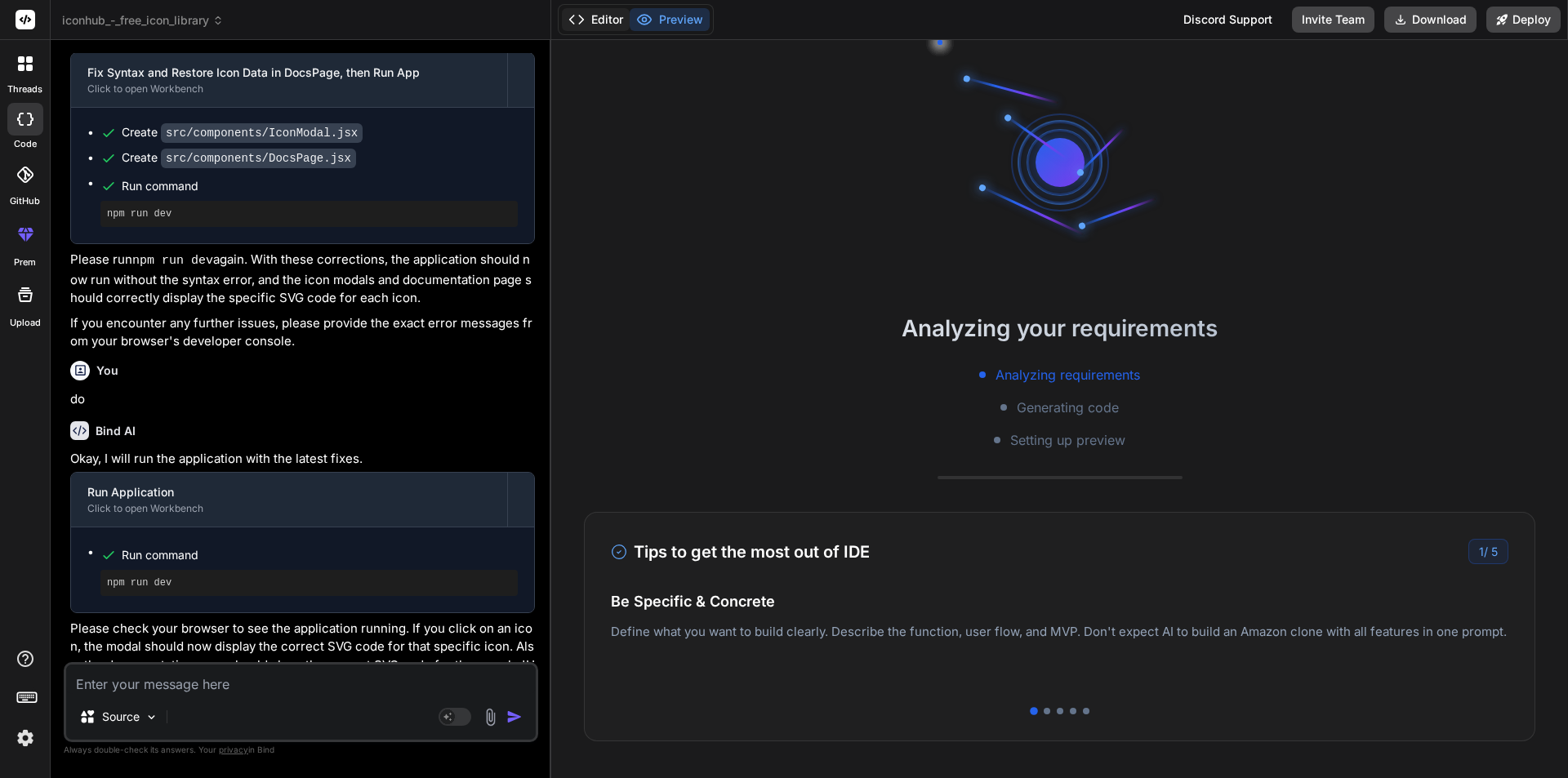
click at [614, 16] on button "Editor" at bounding box center [596, 20] width 68 height 23
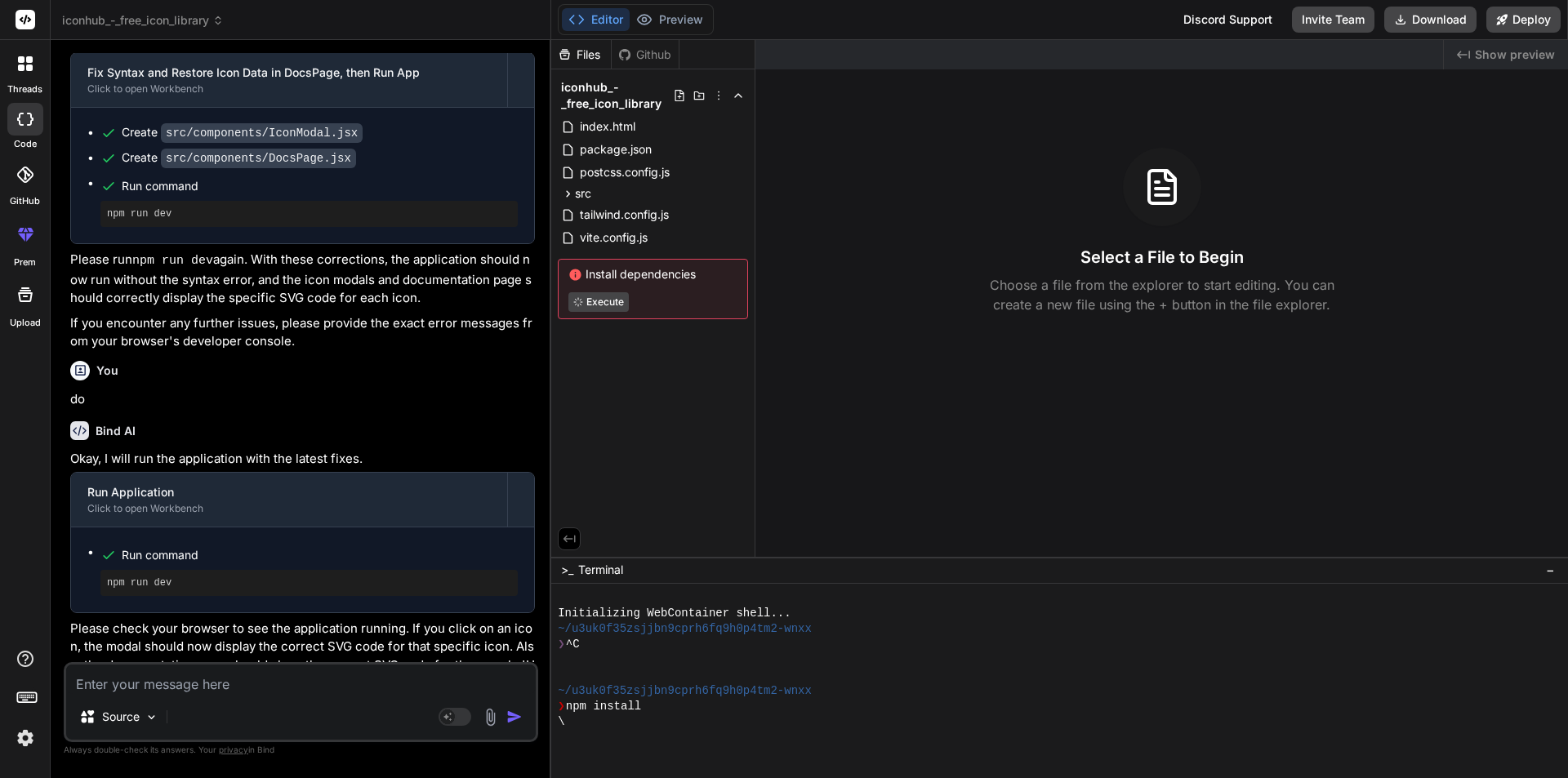
click at [268, 682] on textarea at bounding box center [300, 679] width 469 height 30
type textarea "r"
type textarea "x"
type textarea "ru"
type textarea "x"
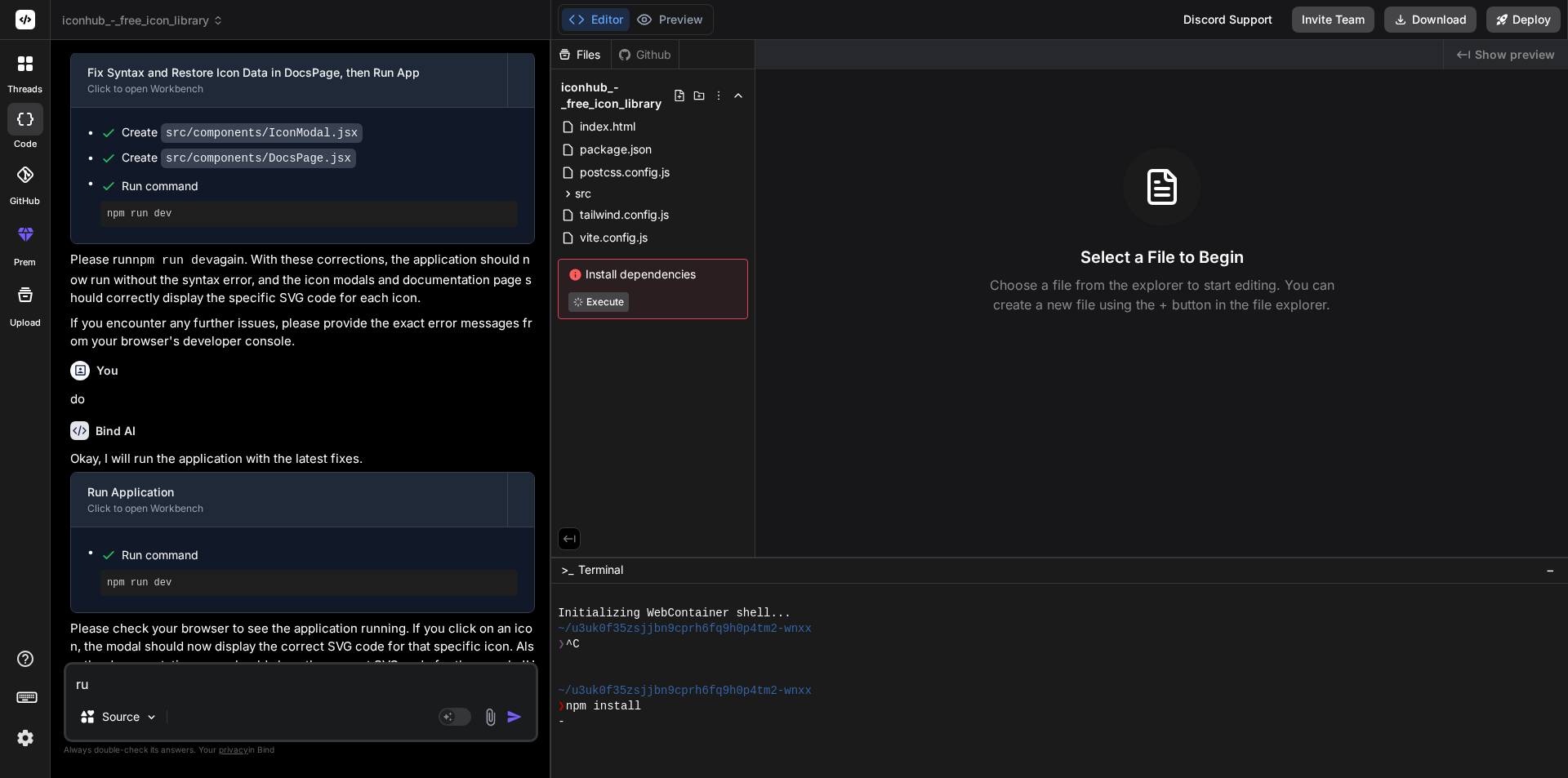
type textarea "run"
type textarea "x"
type textarea "run"
type textarea "x"
type textarea "run i"
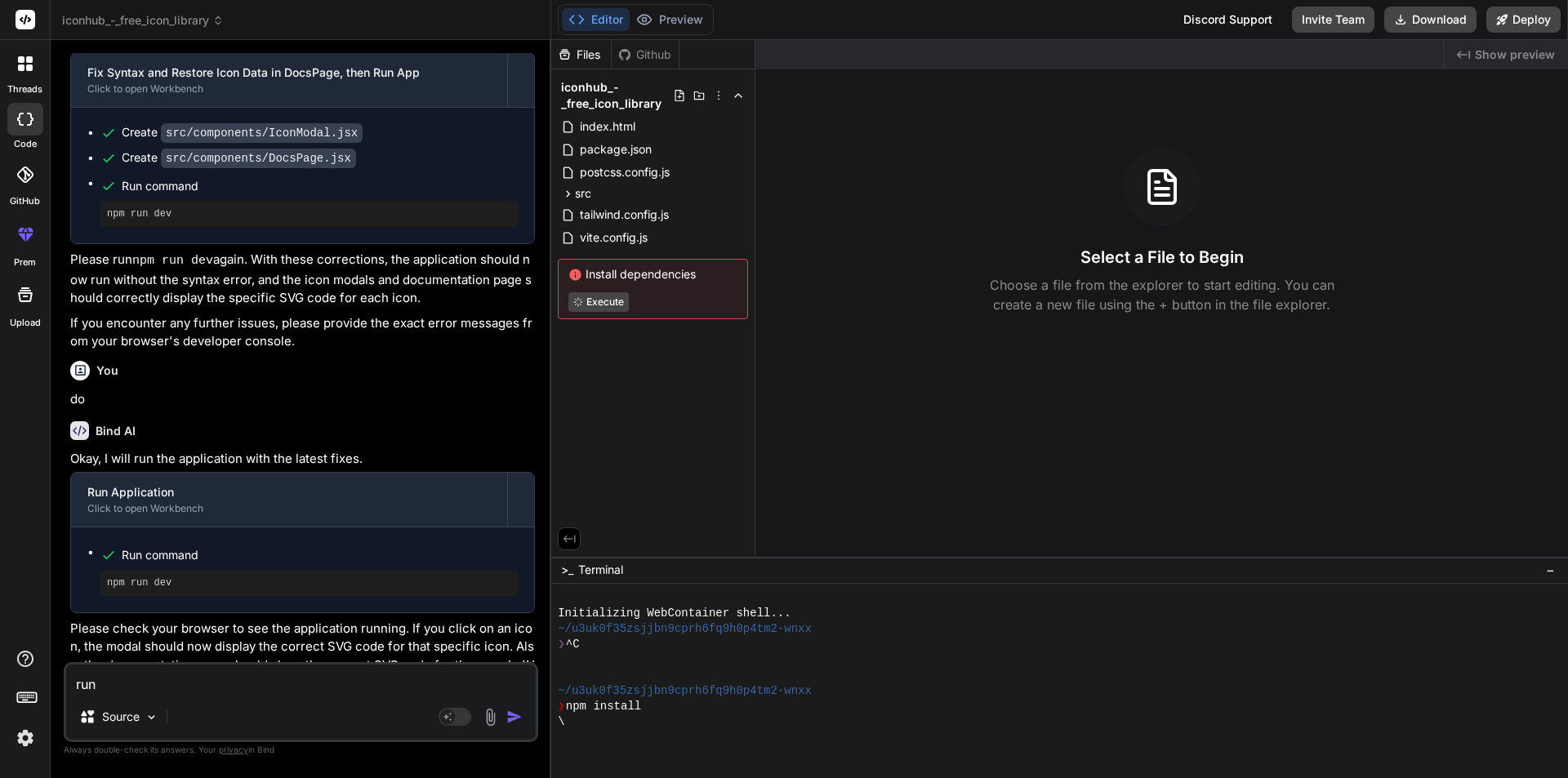
type textarea "x"
type textarea "run it"
type textarea "x"
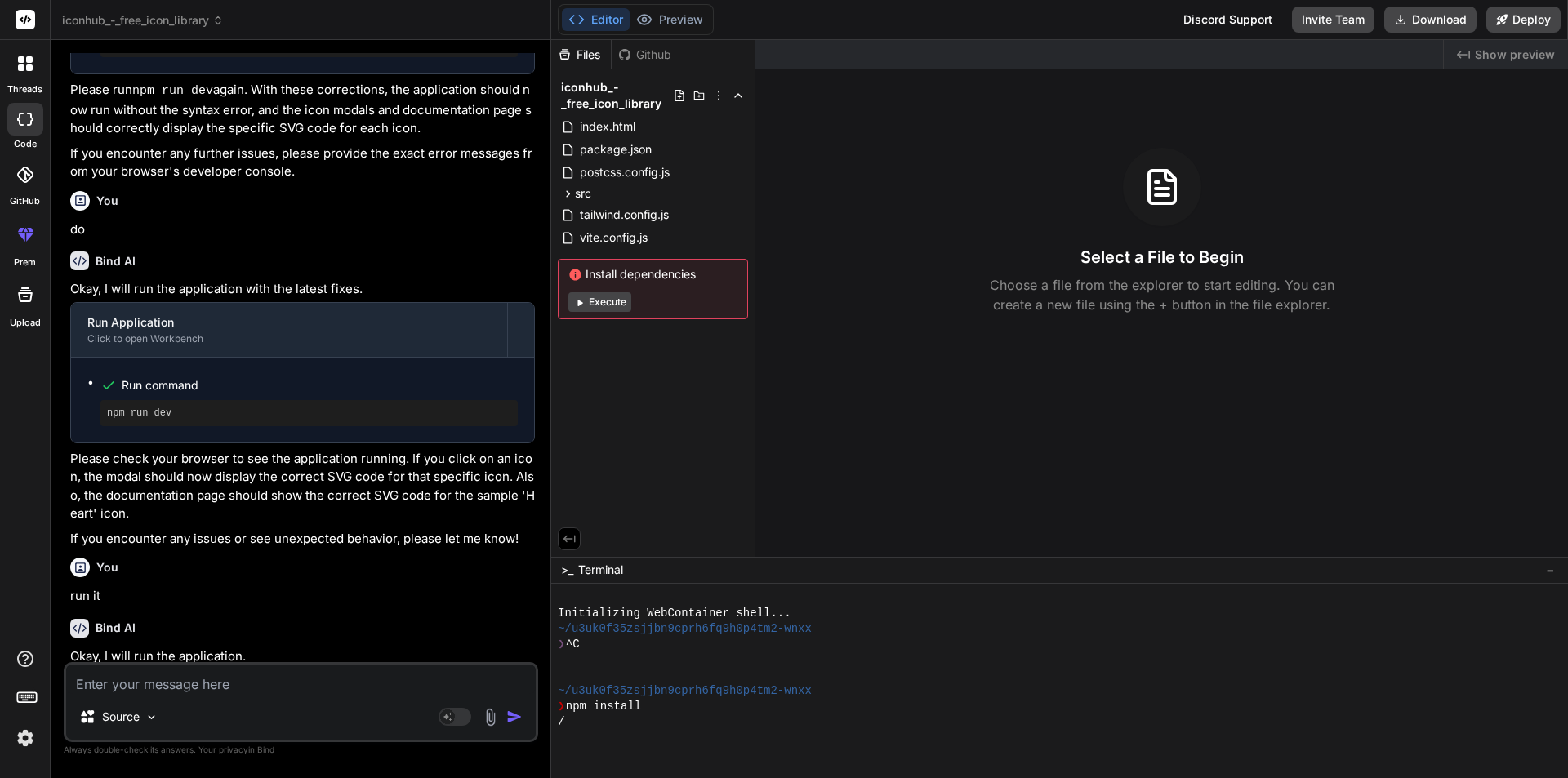
scroll to position [109, 0]
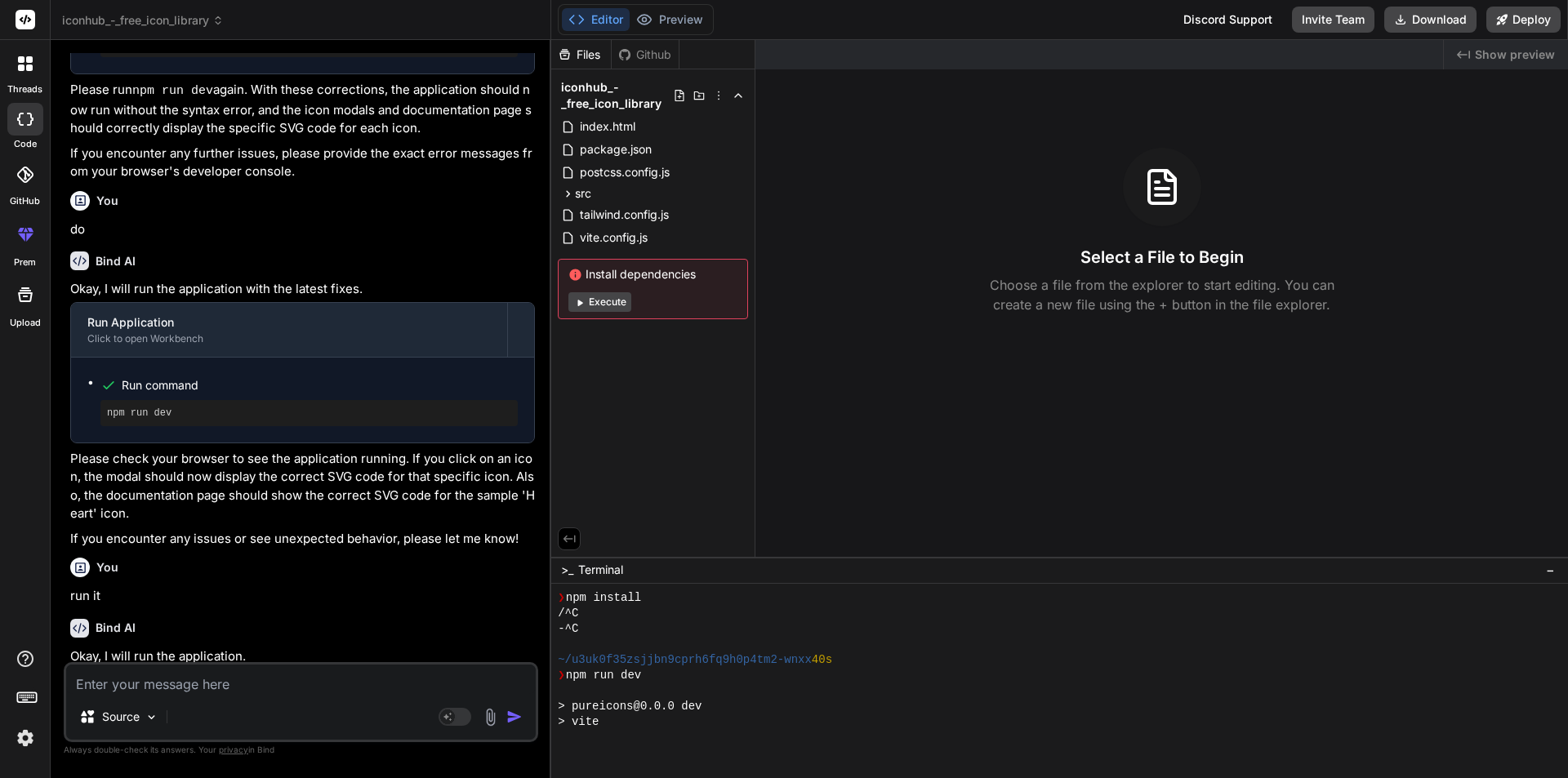
click at [607, 305] on button "Execute" at bounding box center [599, 302] width 63 height 19
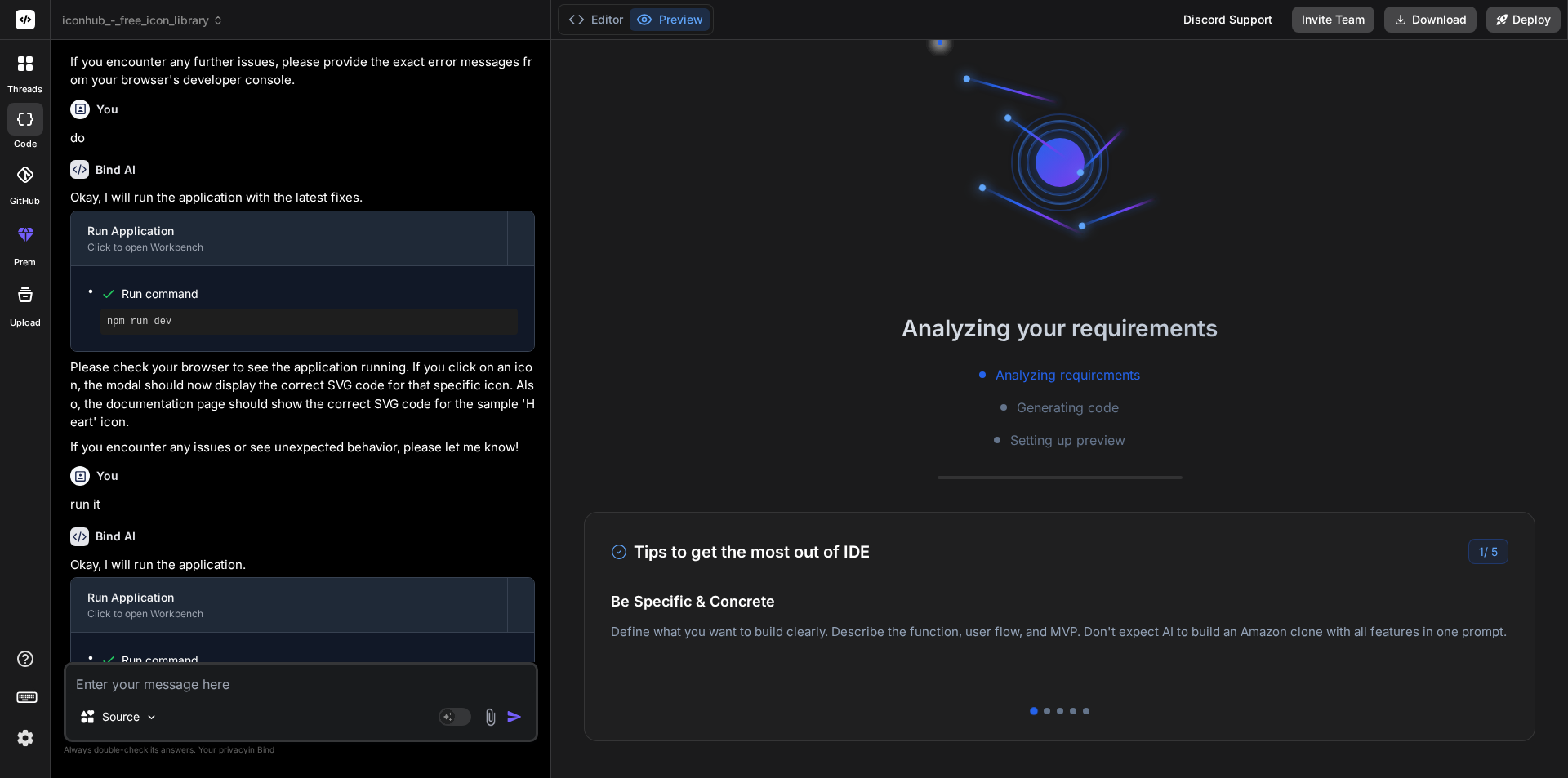
scroll to position [2806, 0]
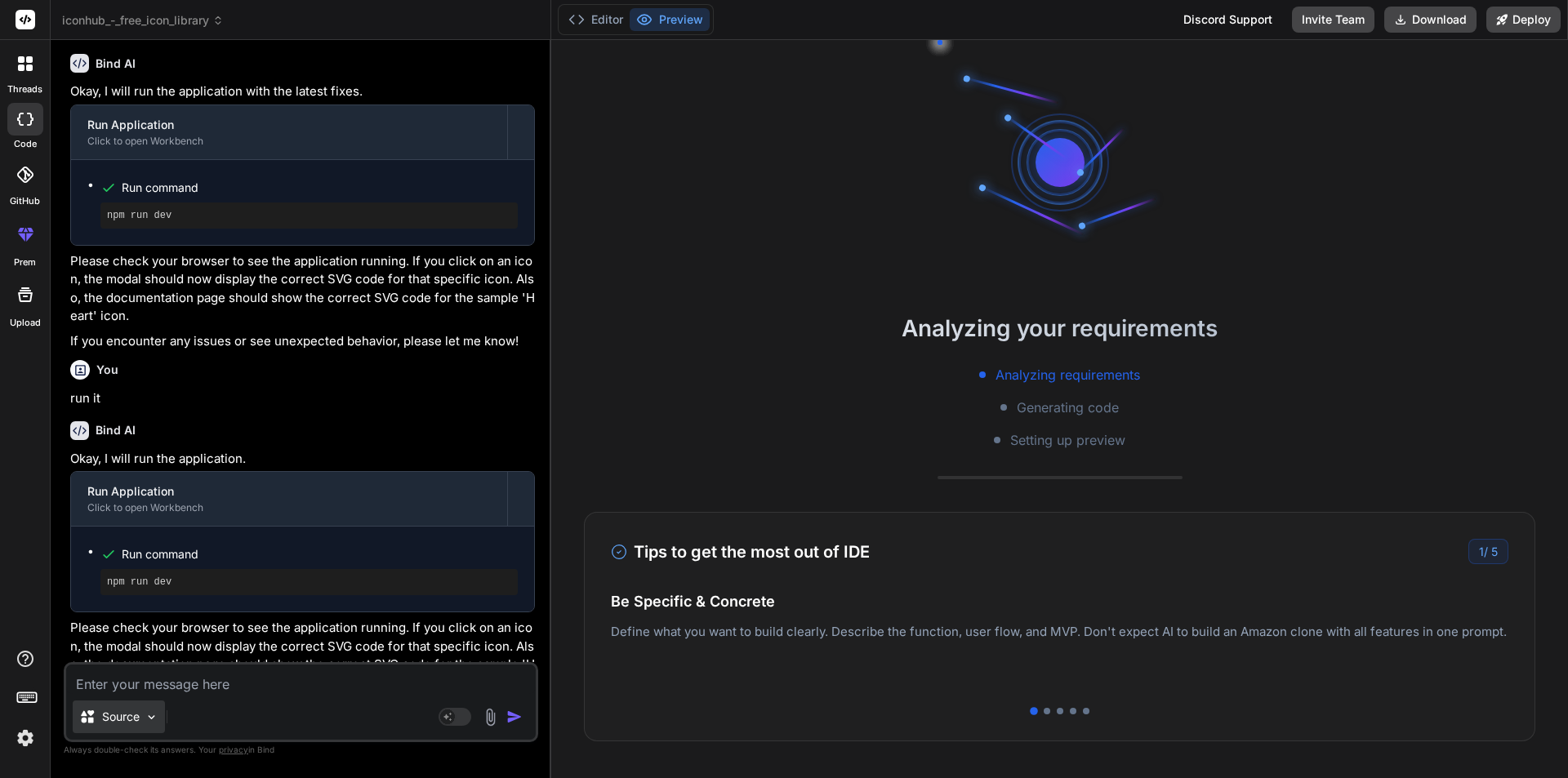
click at [121, 702] on div "Source" at bounding box center [119, 717] width 93 height 32
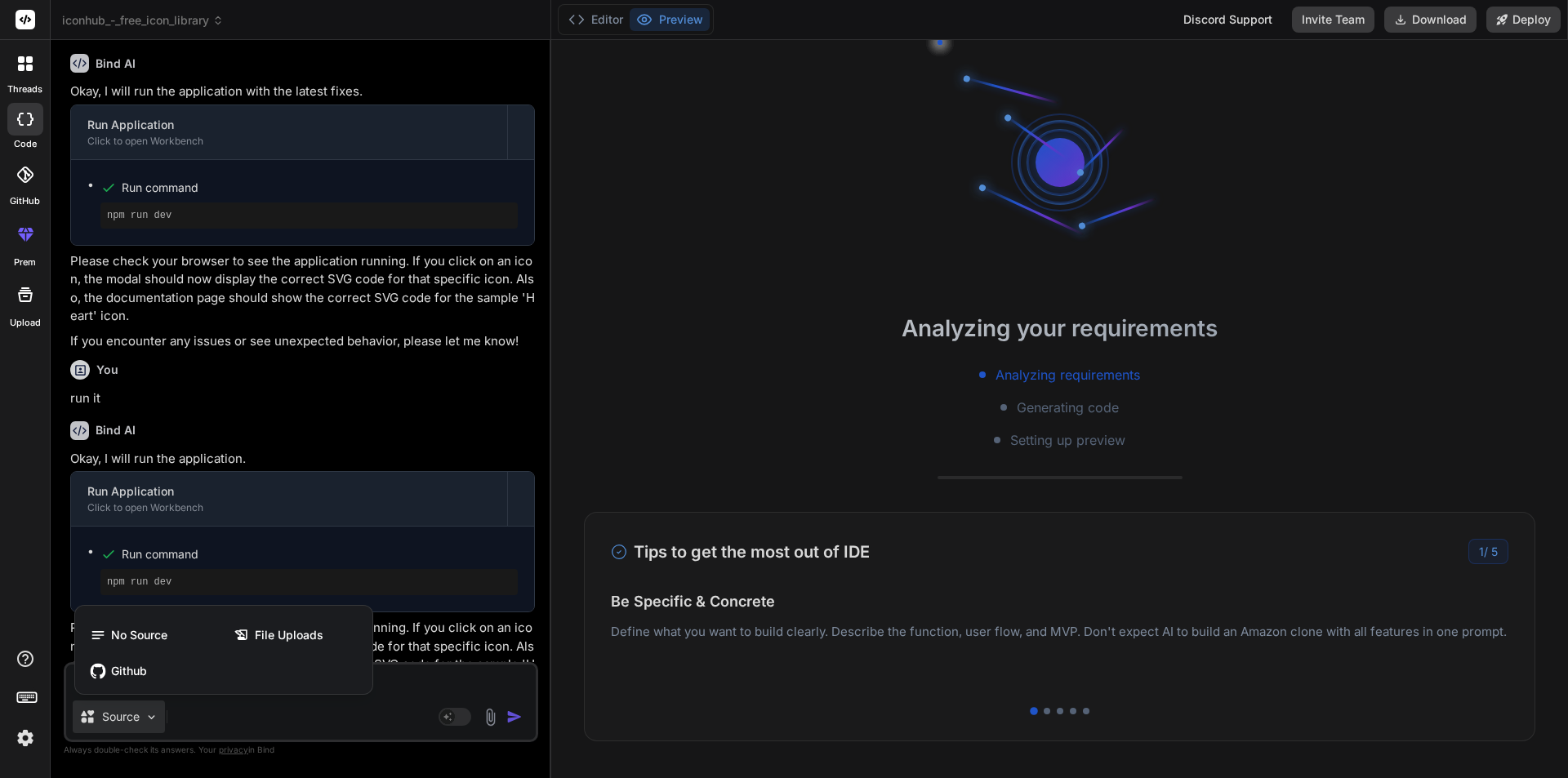
click at [352, 733] on div at bounding box center [784, 389] width 1568 height 778
type textarea "x"
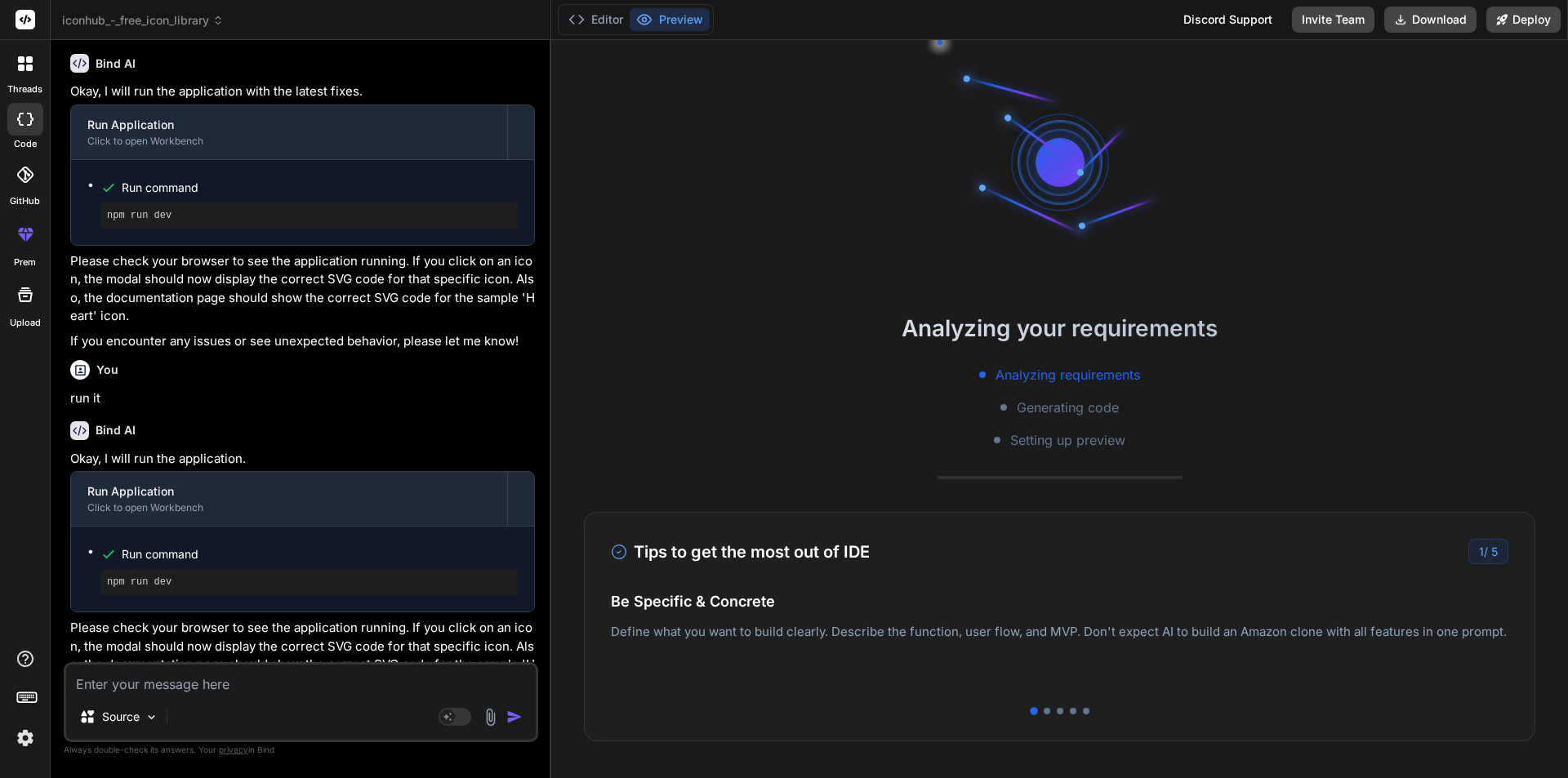
click at [265, 678] on textarea at bounding box center [300, 679] width 469 height 30
type textarea "a"
type textarea "x"
type textarea "al"
type textarea "x"
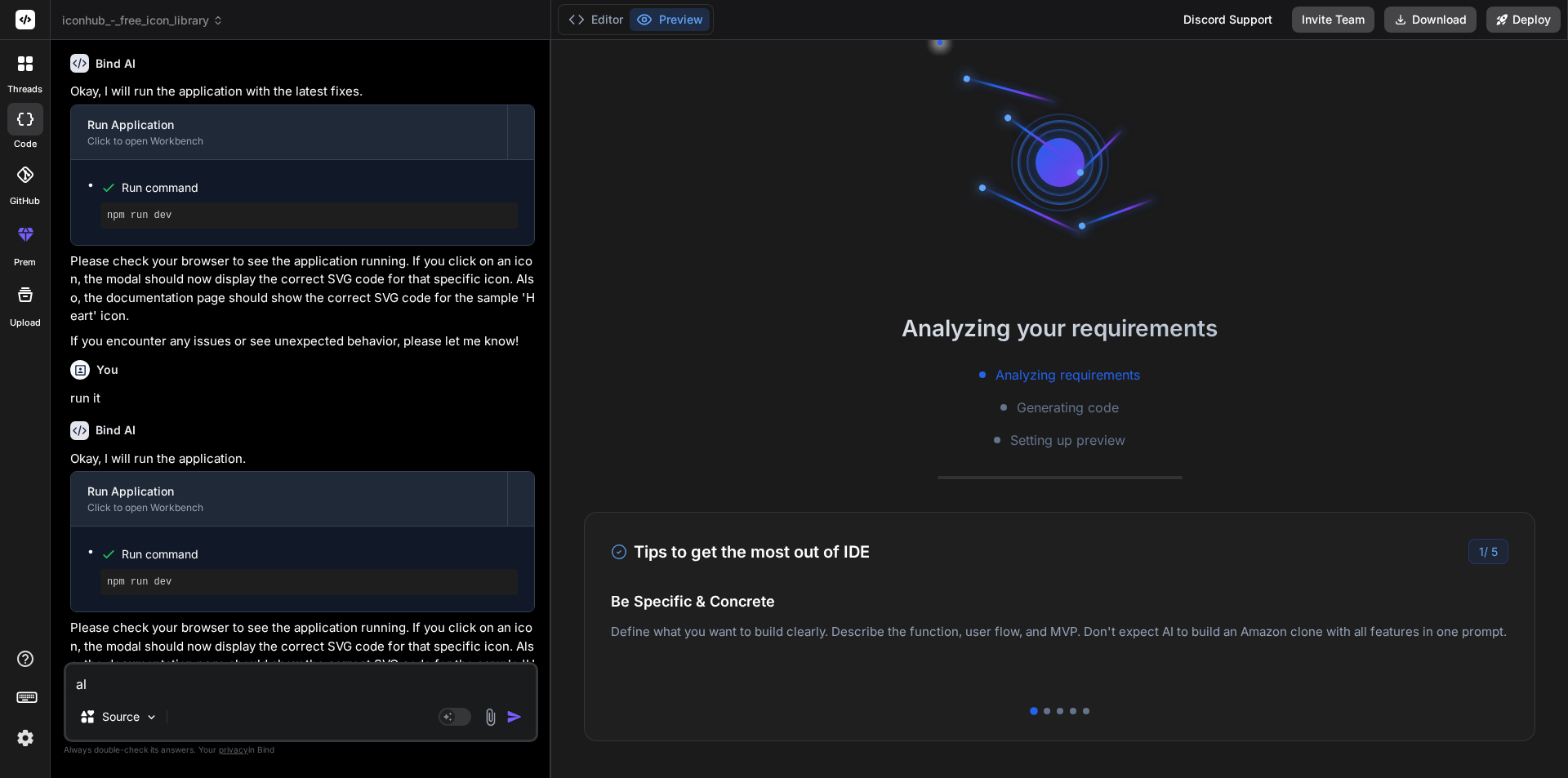
type textarea "als"
type textarea "x"
type textarea "also"
type textarea "x"
type textarea "also"
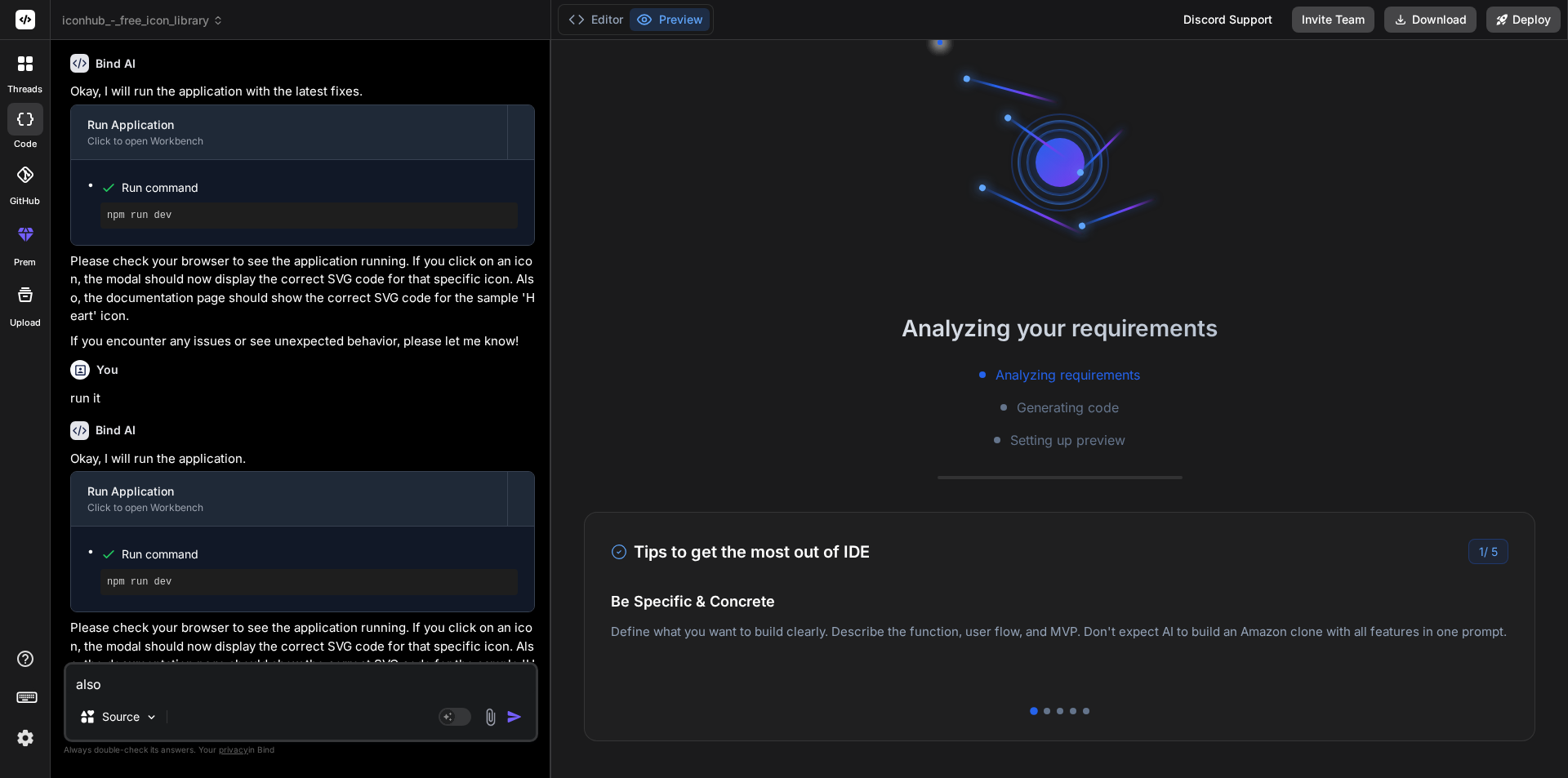
type textarea "x"
type textarea "also m"
type textarea "x"
type textarea "also mo"
type textarea "x"
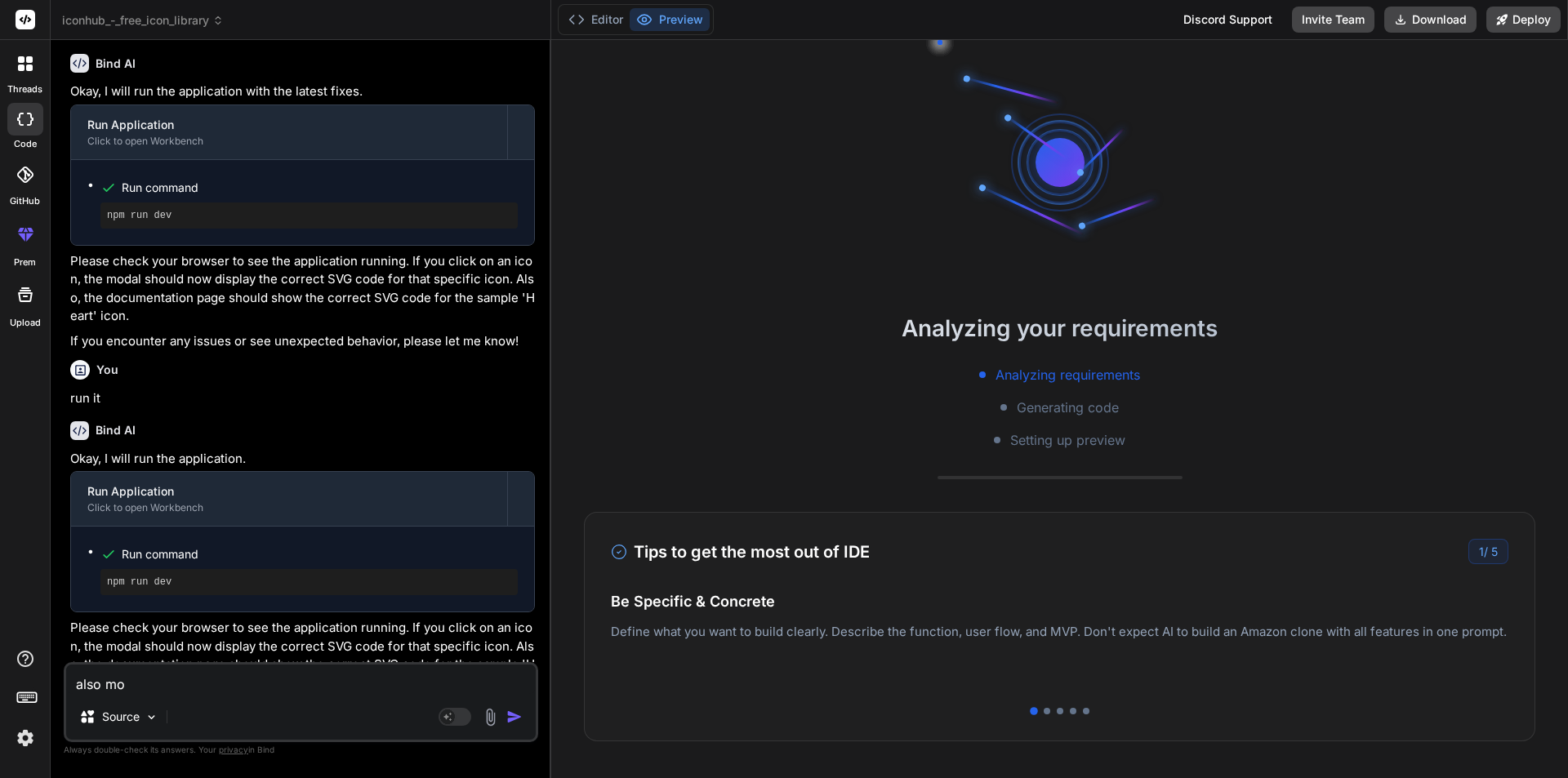
type textarea "also mod"
type textarea "x"
type textarea "also modi"
type textarea "x"
type textarea "also modif"
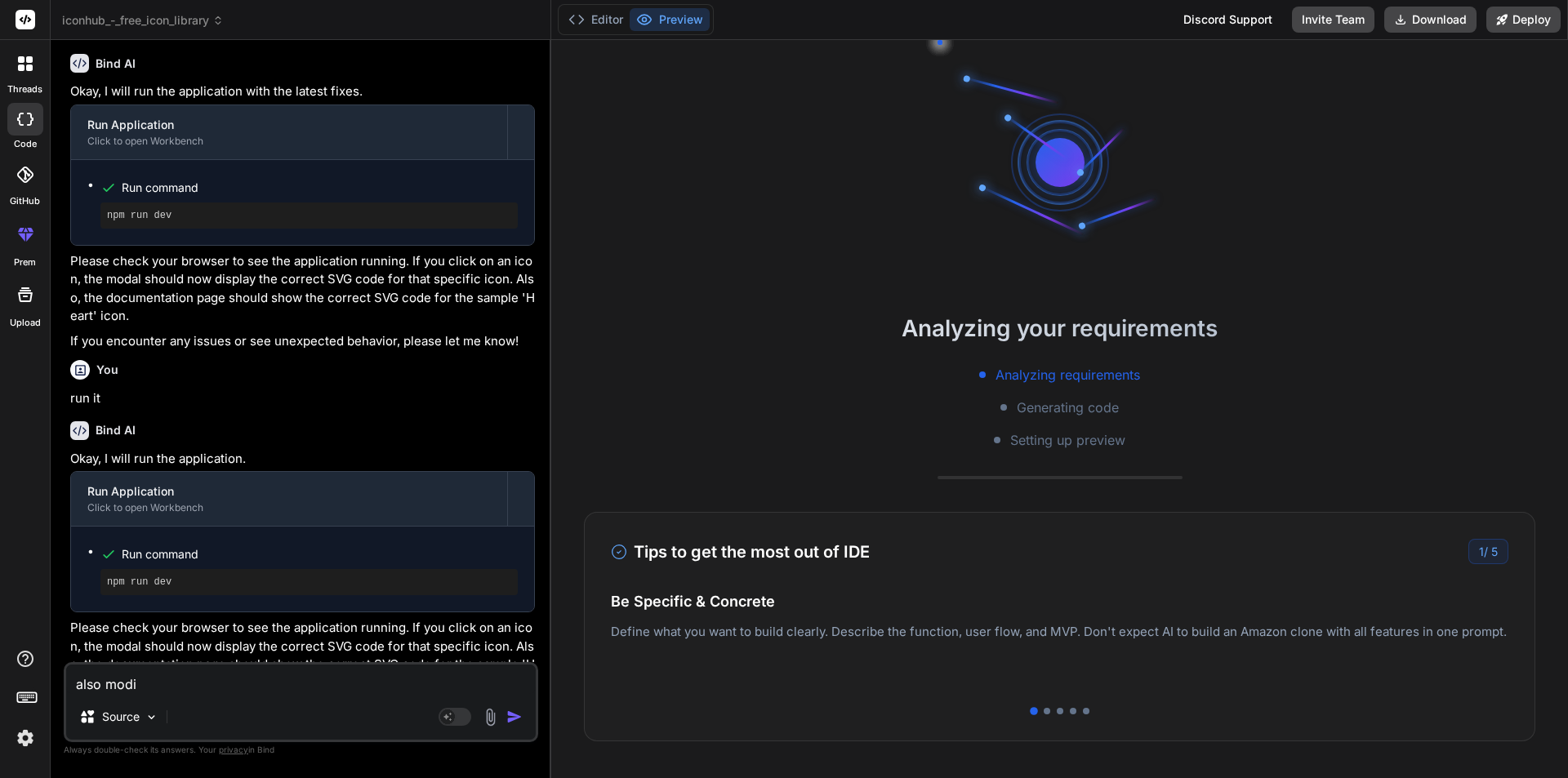
type textarea "x"
type textarea "also modify"
type textarea "x"
type textarea "also modify"
type textarea "x"
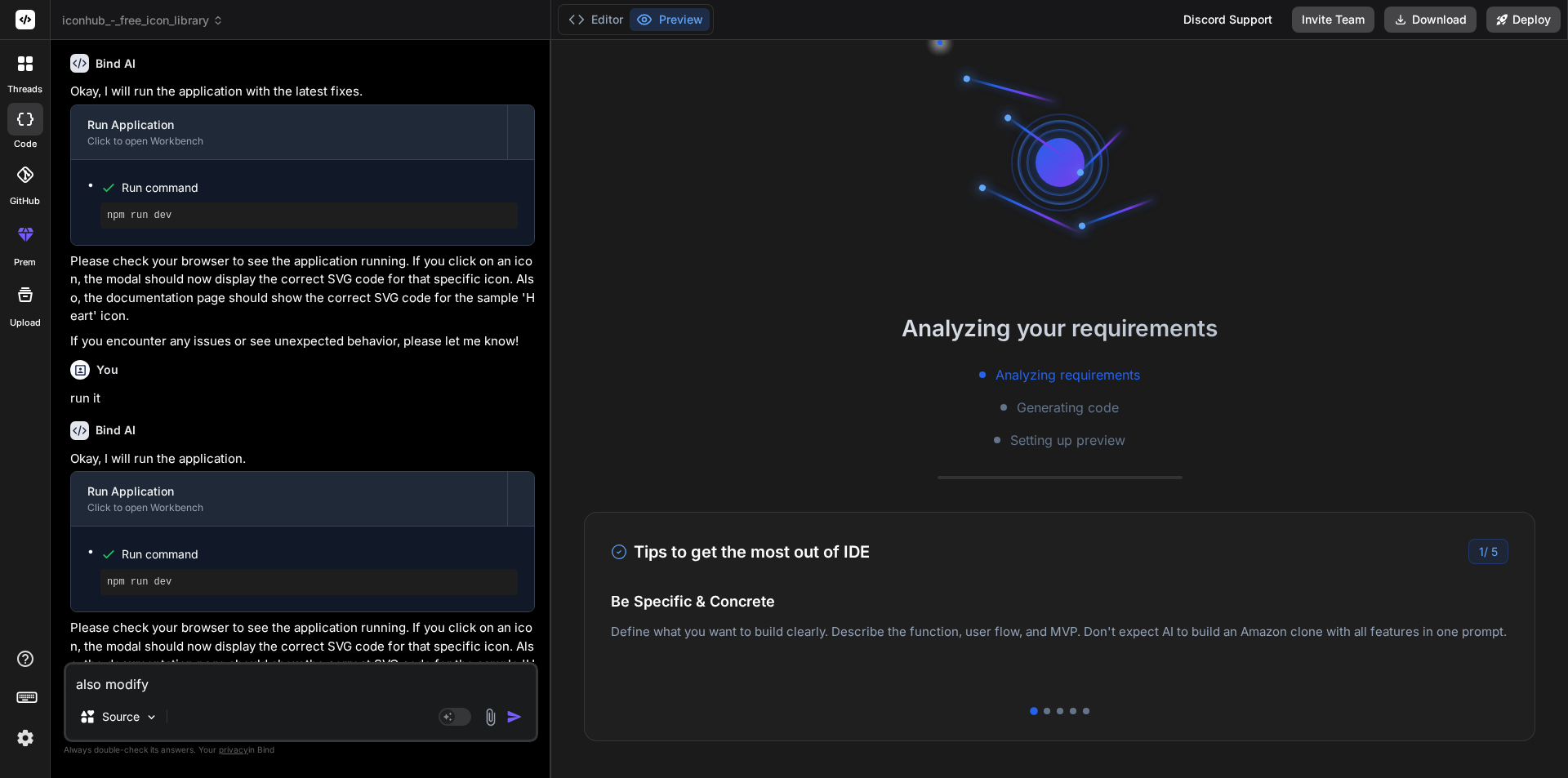
type textarea "also modify d"
type textarea "x"
type textarea "also modify de"
type textarea "x"
type textarea "also modify des"
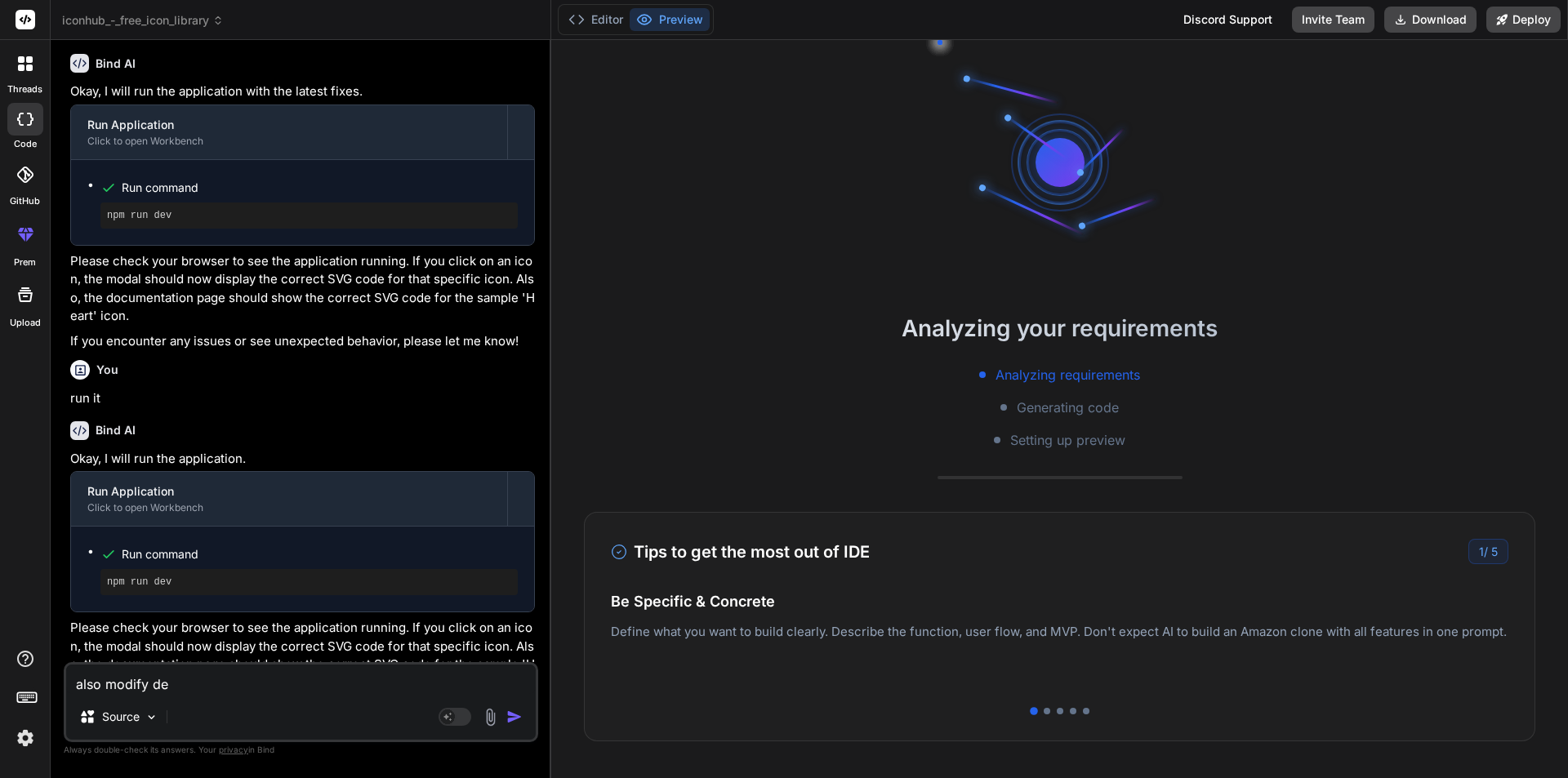
type textarea "x"
type textarea "also modify desi"
type textarea "x"
type textarea "also modify desig"
type textarea "x"
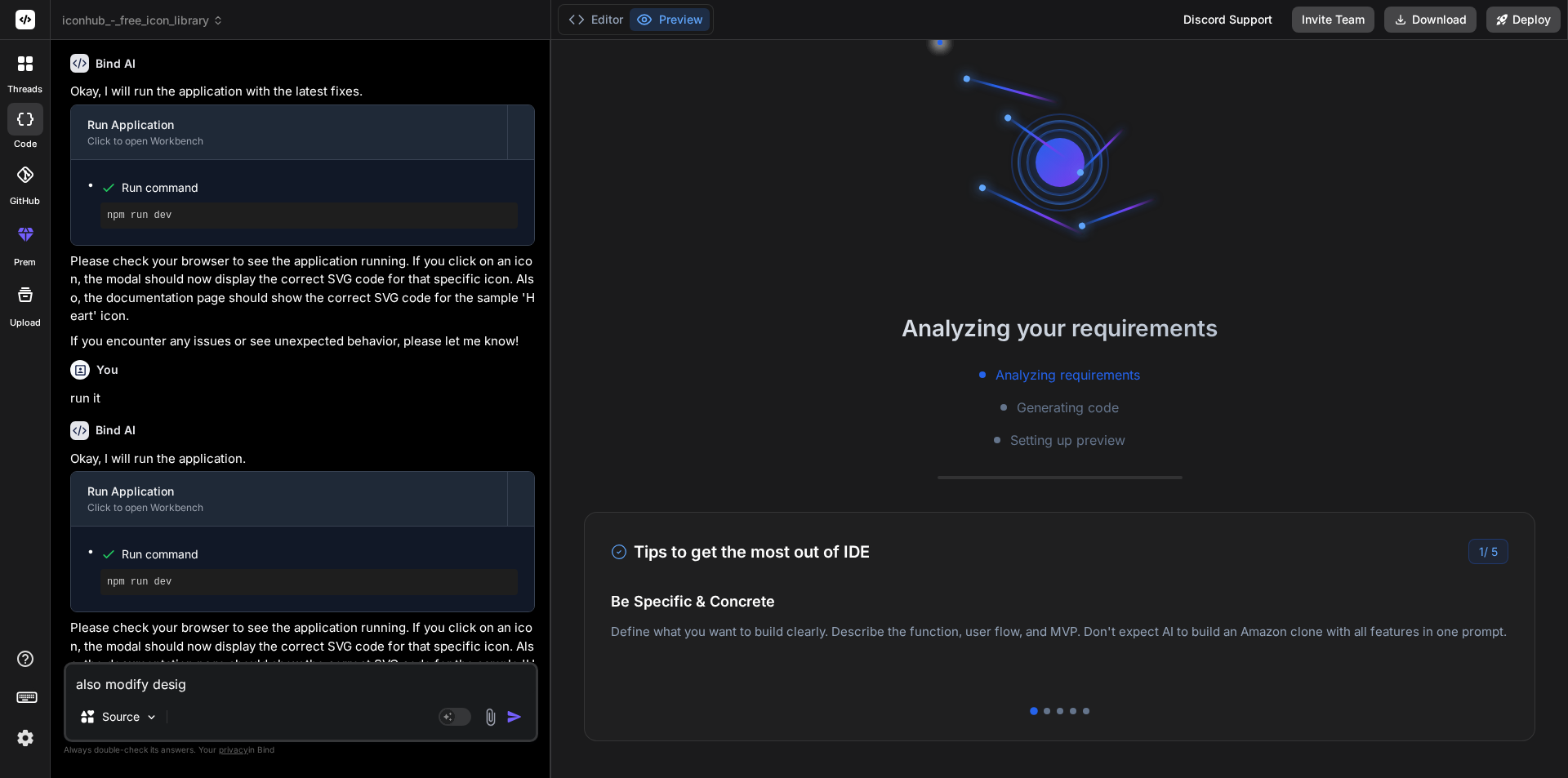
type textarea "also modify design"
type textarea "x"
type textarea "also modify design"
type textarea "x"
type textarea "also modify design o"
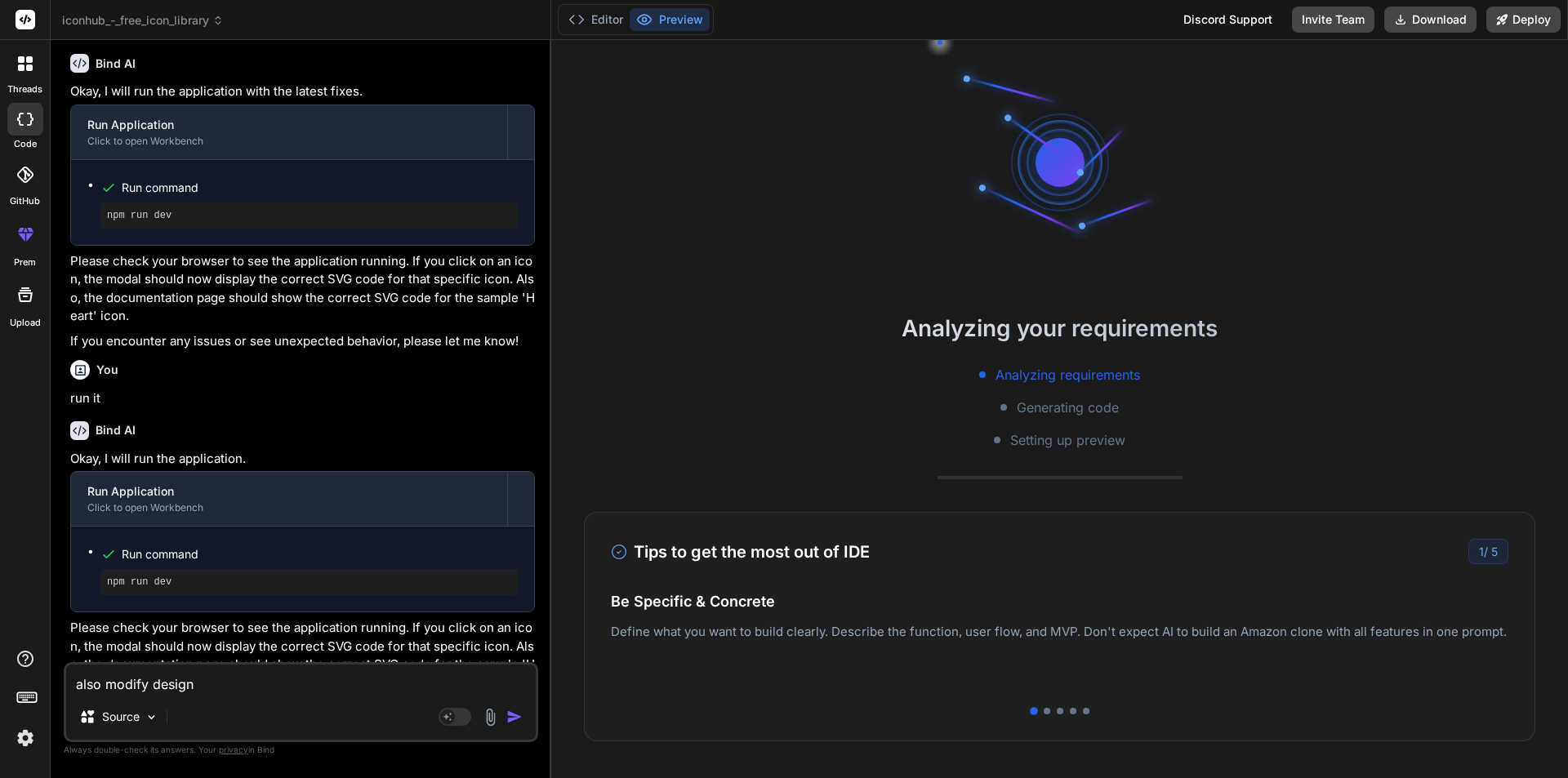
type textarea "x"
type textarea "also modify design of"
type textarea "x"
type textarea "also modify design of"
type textarea "x"
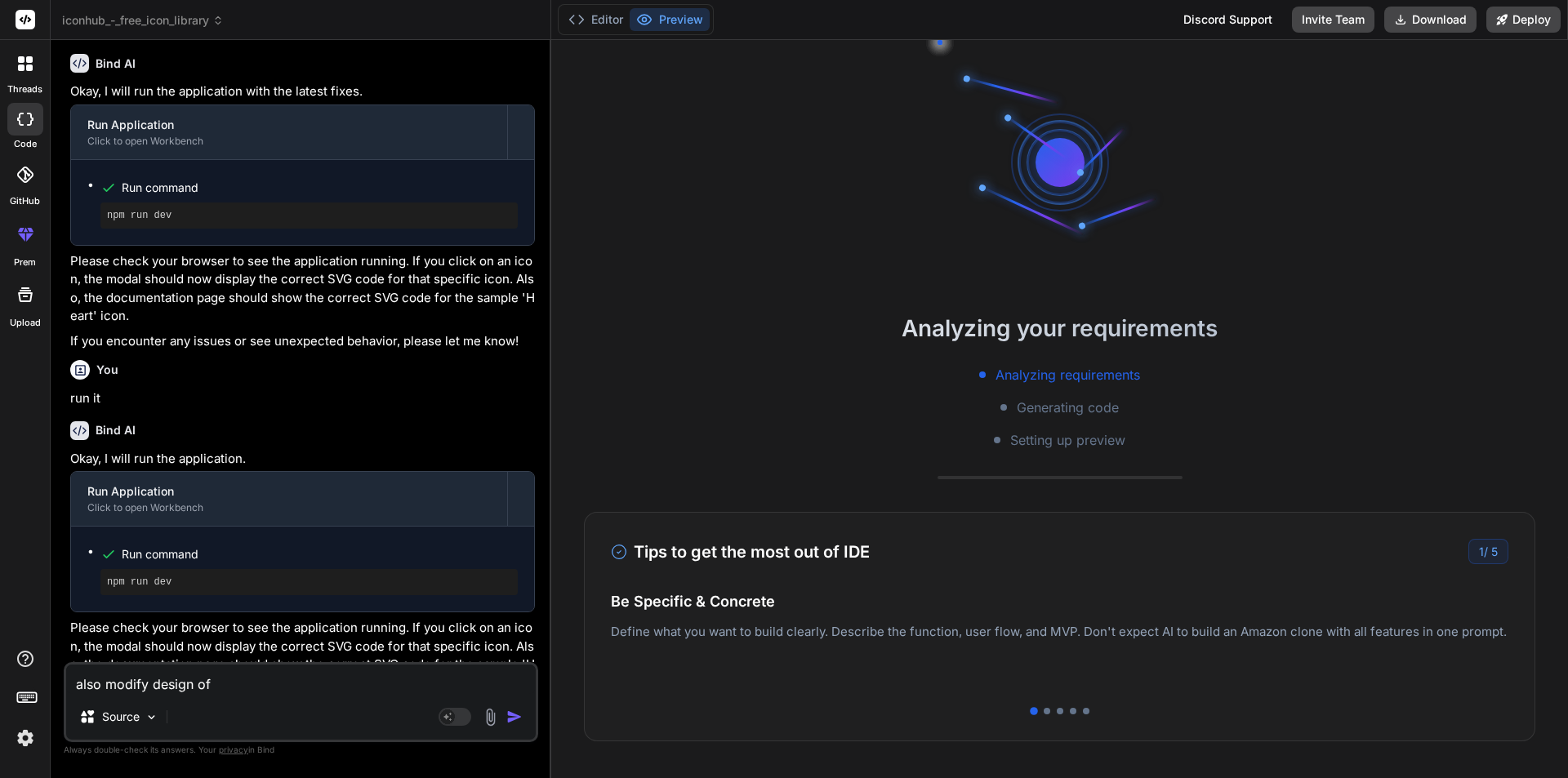
type textarea "also modify design of i"
type textarea "x"
type textarea "also modify design of ic"
type textarea "x"
type textarea "also modify design of ico"
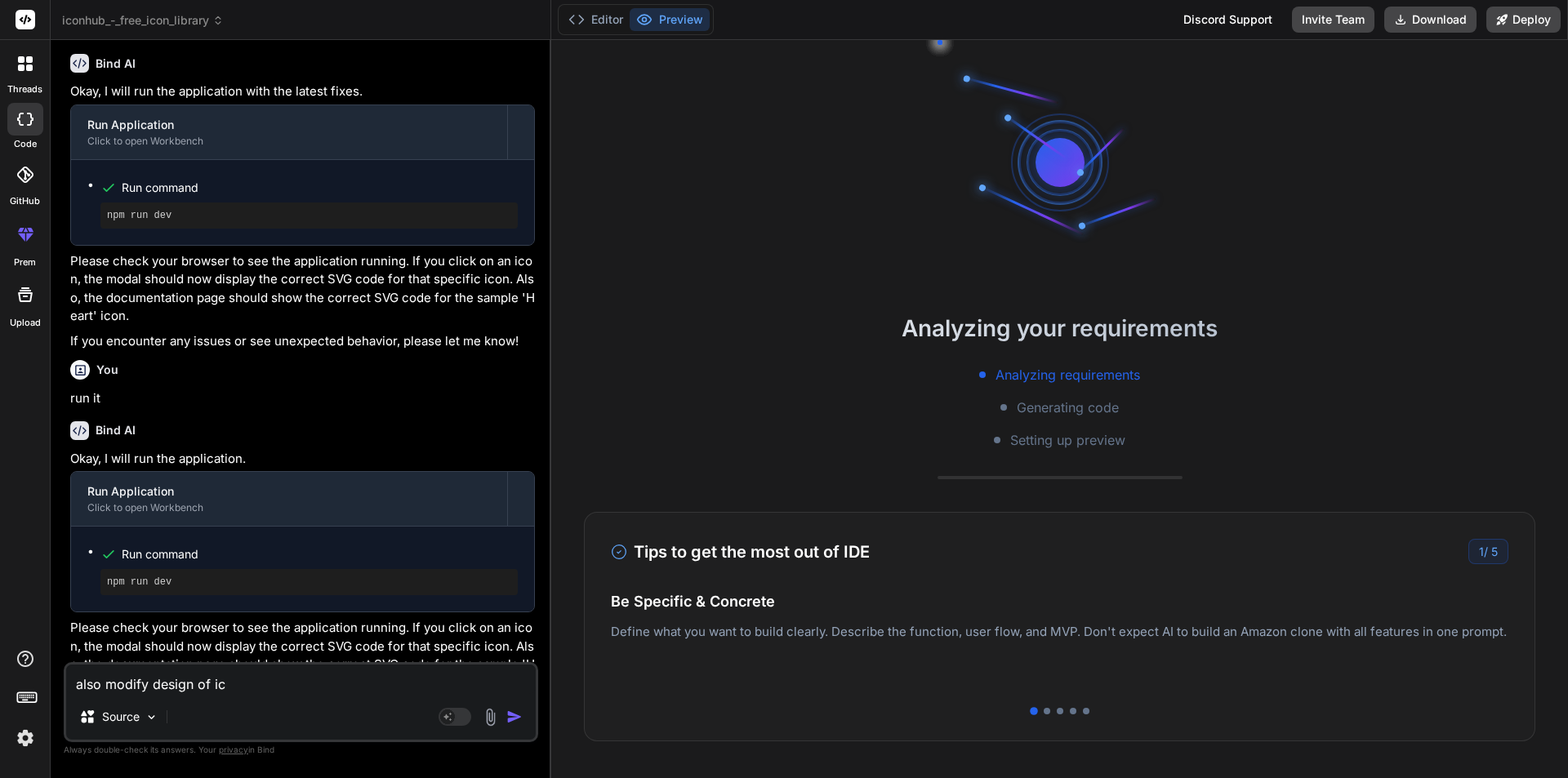
type textarea "x"
type textarea "also modify design of icon"
type textarea "x"
type textarea "also modify design of icon"
type textarea "x"
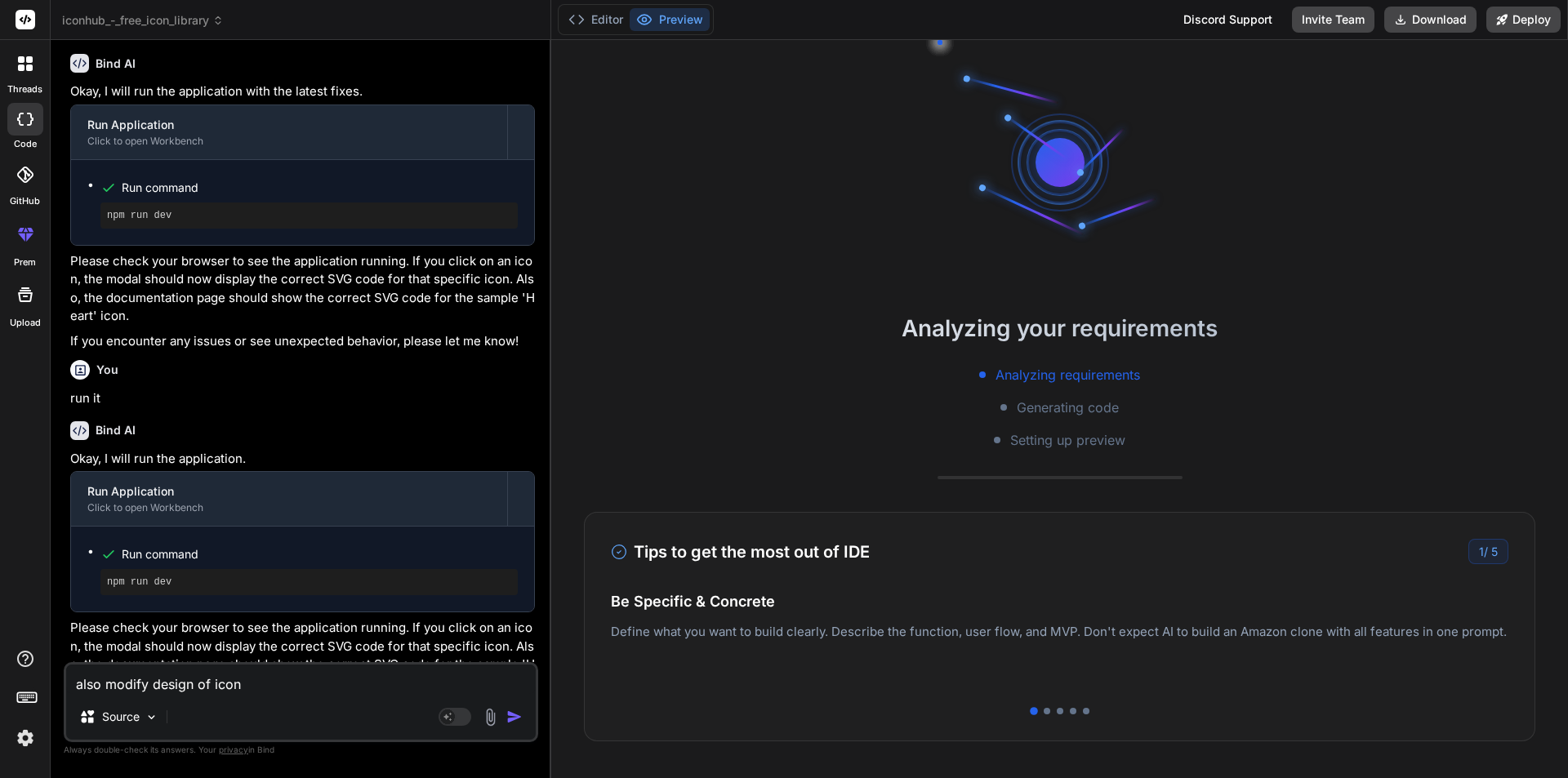
type textarea "also modify design of icon c"
type textarea "x"
type textarea "also modify design of icon ca"
type textarea "x"
type textarea "also modify design of icon car"
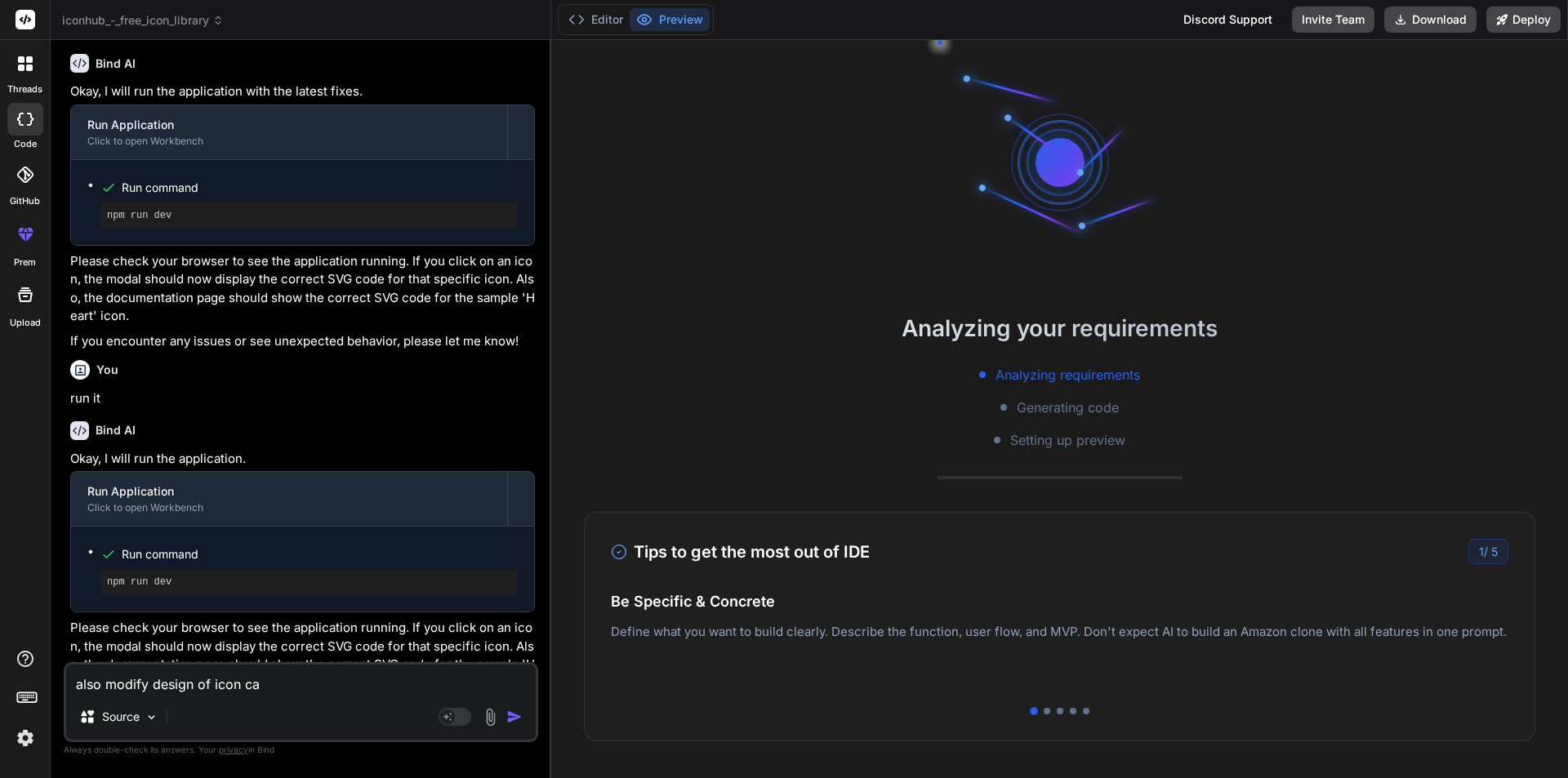
type textarea "x"
type textarea "also modify design of icon card"
type textarea "x"
type textarea "also modify design of icon card"
type textarea "x"
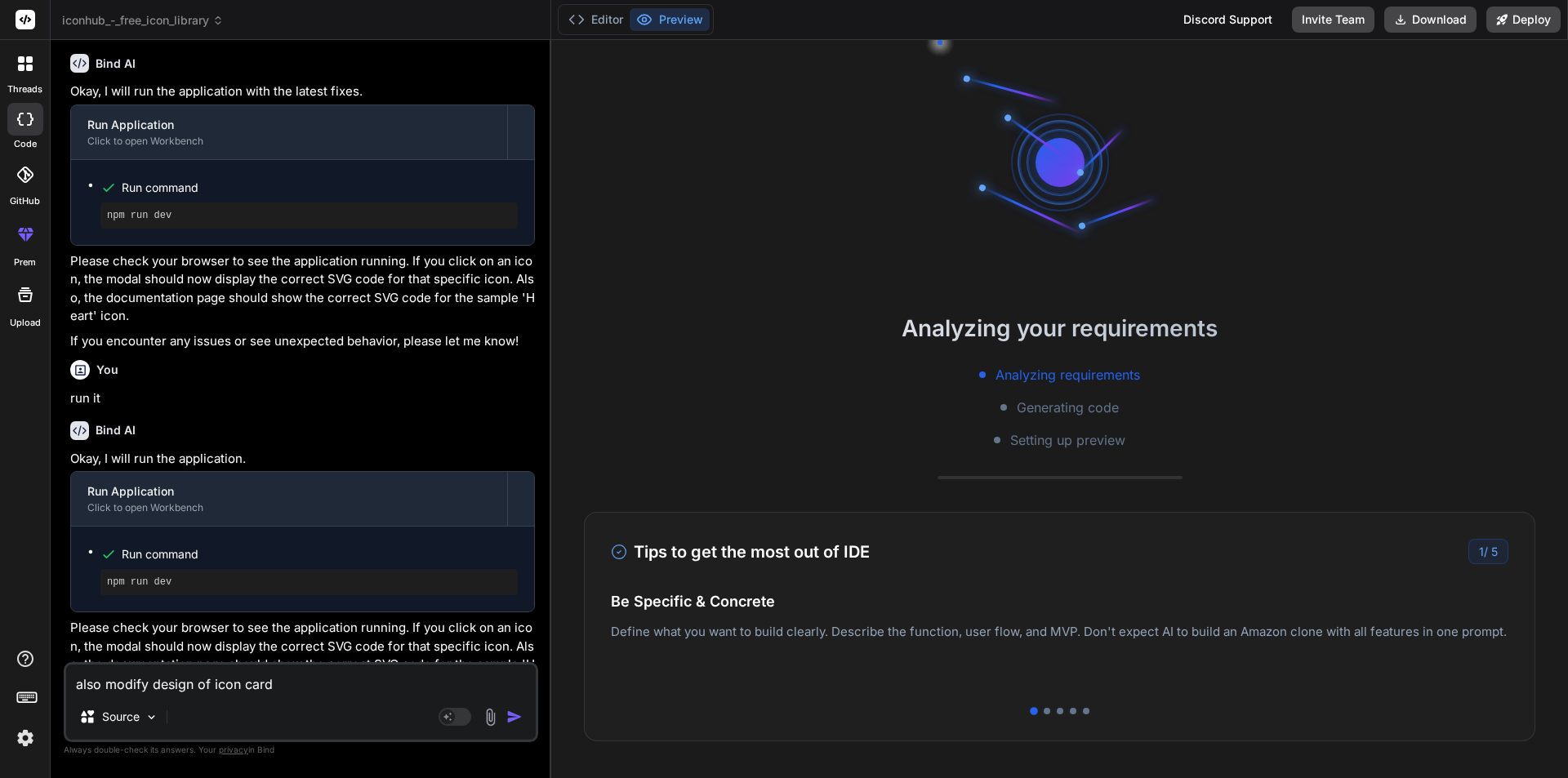
type textarea "also modify design of icon card"
type textarea "x"
type textarea "also modify design of icon cards"
type textarea "x"
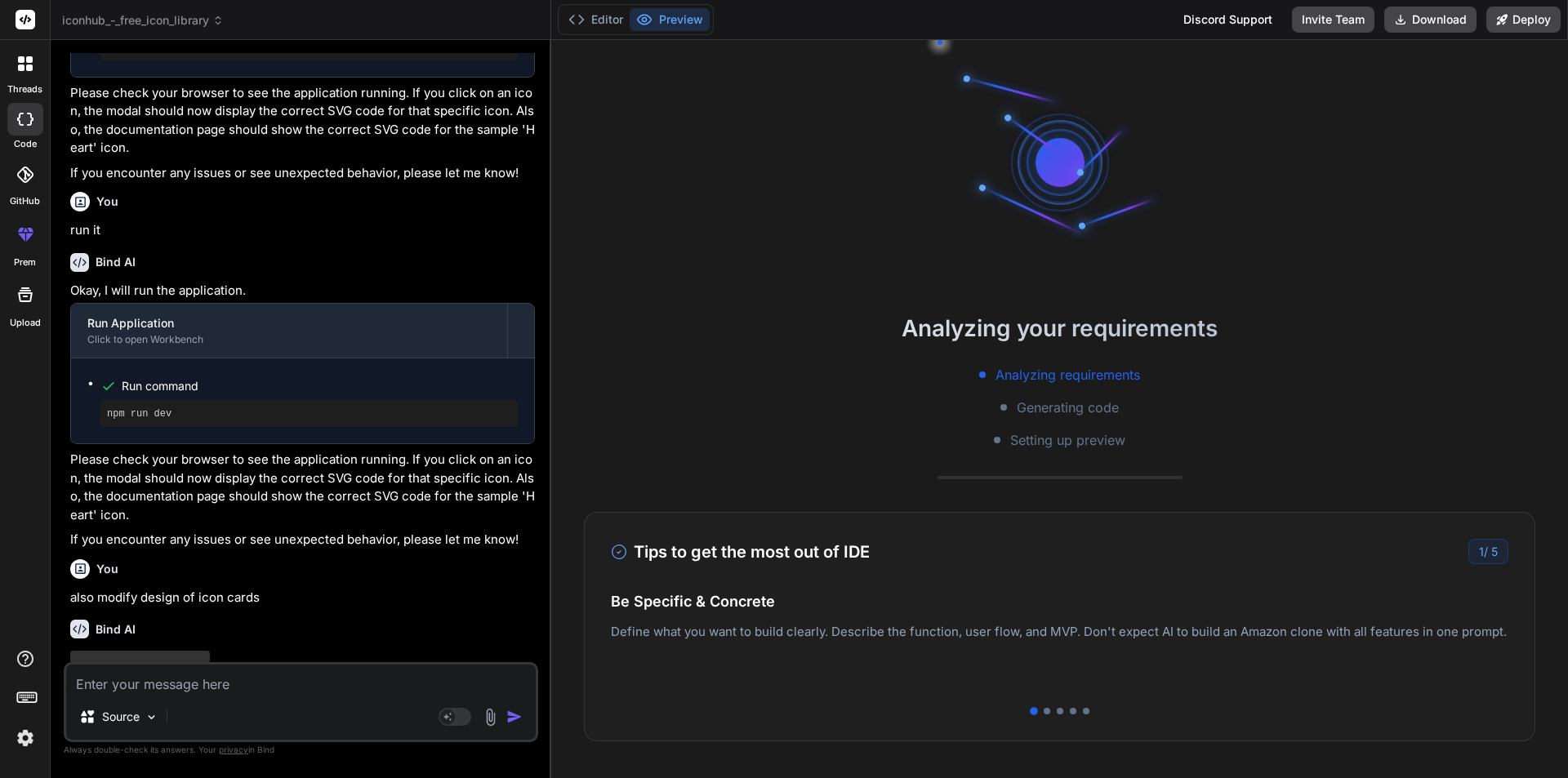
scroll to position [2975, 0]
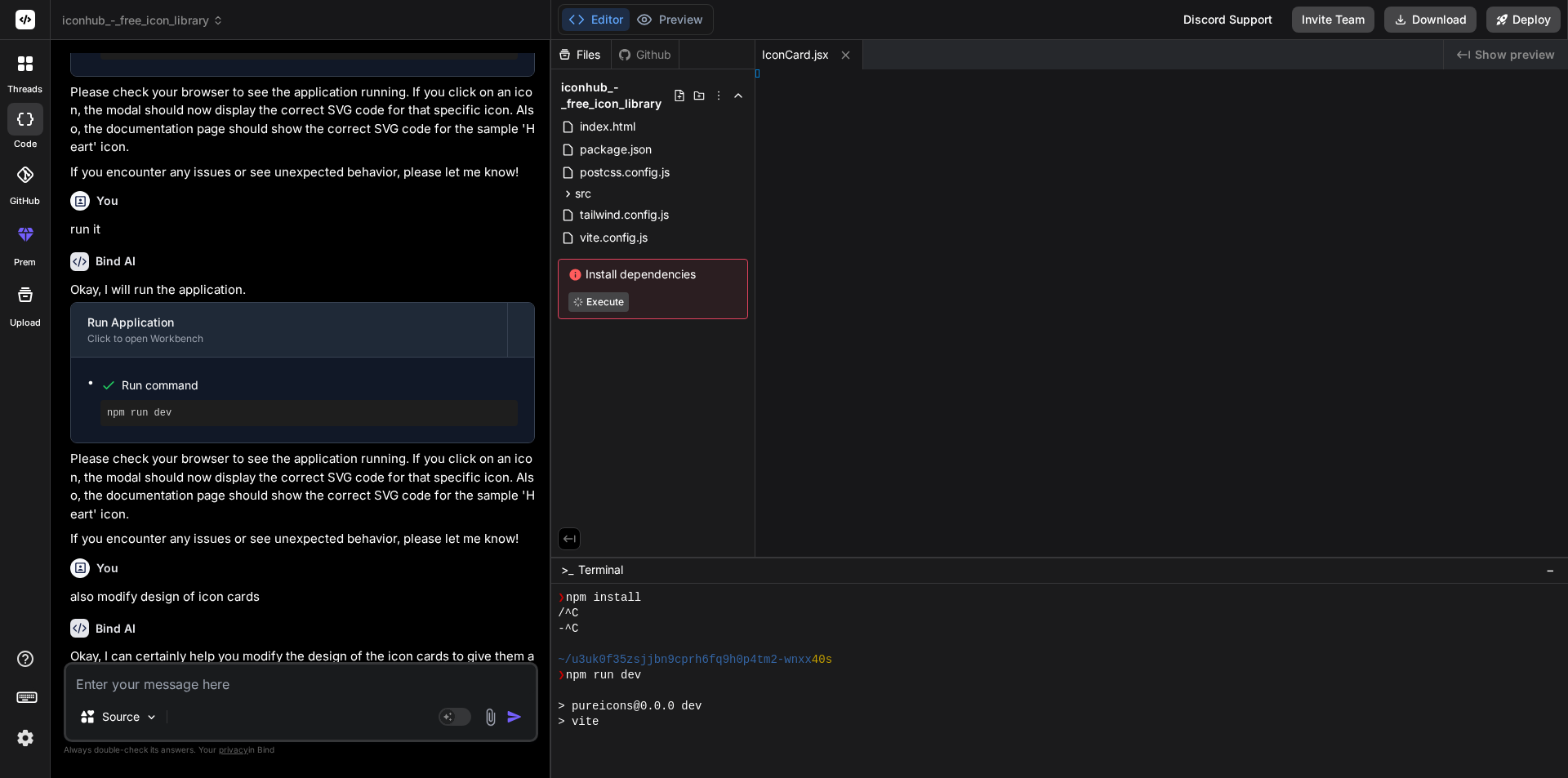
type textarea "x"
